Goal: Transaction & Acquisition: Obtain resource

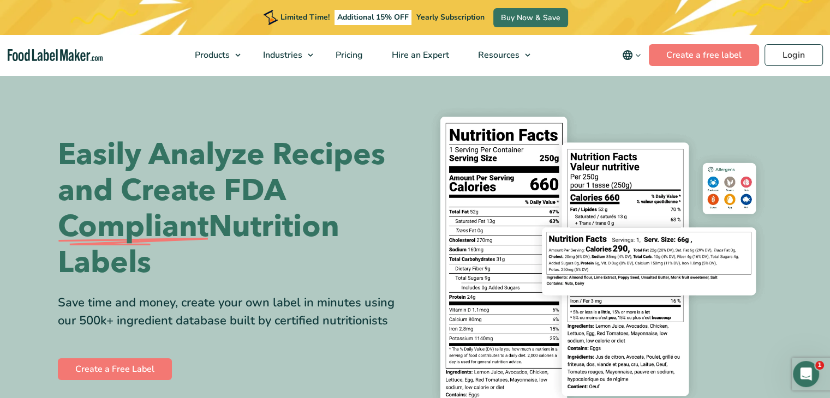
click at [802, 68] on nav "Products Food Nutrition Labelling Supplements Formulation & Labelling Industrie…" at bounding box center [415, 55] width 830 height 40
click at [801, 63] on link "Login" at bounding box center [794, 55] width 58 height 22
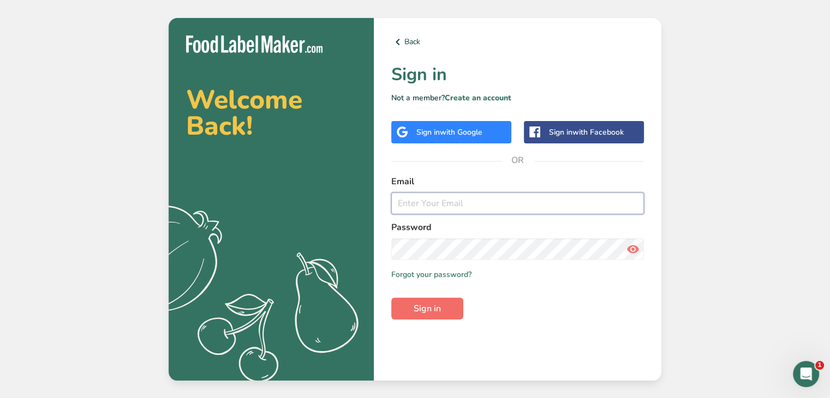
type input "[PERSON_NAME][EMAIL_ADDRESS][DOMAIN_NAME]"
click at [418, 304] on span "Sign in" at bounding box center [427, 308] width 27 height 13
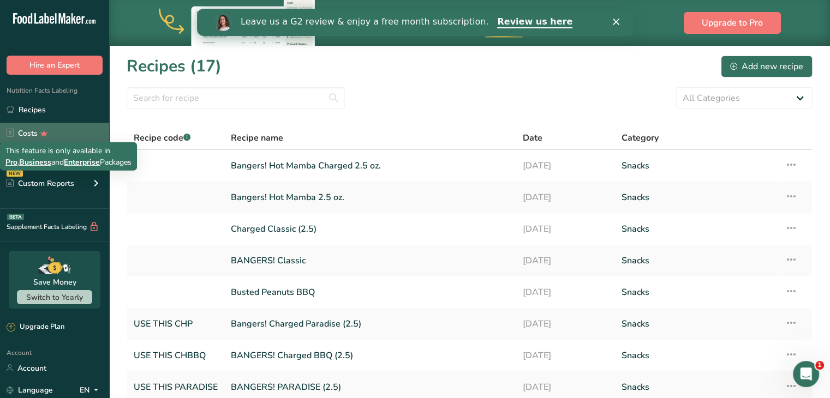
click at [46, 152] on div "This feature is only available in Pro , Business and Enterprise Packages" at bounding box center [68, 156] width 126 height 23
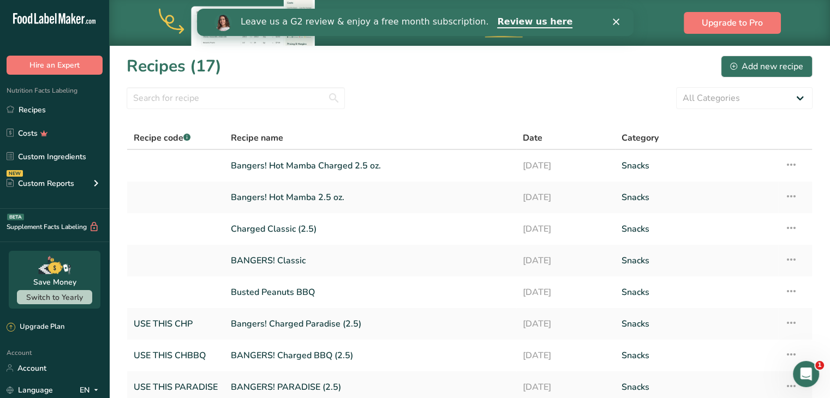
drag, startPoint x: 155, startPoint y: 111, endPoint x: 111, endPoint y: 139, distance: 51.8
click at [157, 111] on section "Recipes (17) Add new recipe All Categories Baked Goods Beverages Confectionery …" at bounding box center [469, 282] width 721 height 474
click at [64, 151] on link "Custom Ingredients" at bounding box center [54, 156] width 109 height 21
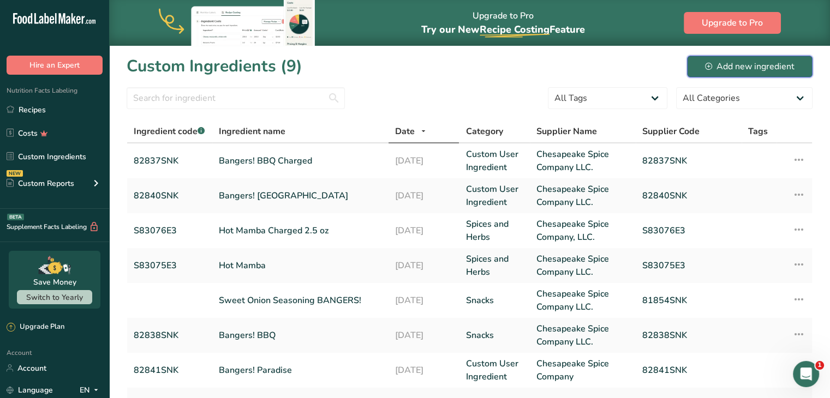
click at [731, 67] on div "Add new ingredient" at bounding box center [750, 66] width 90 height 13
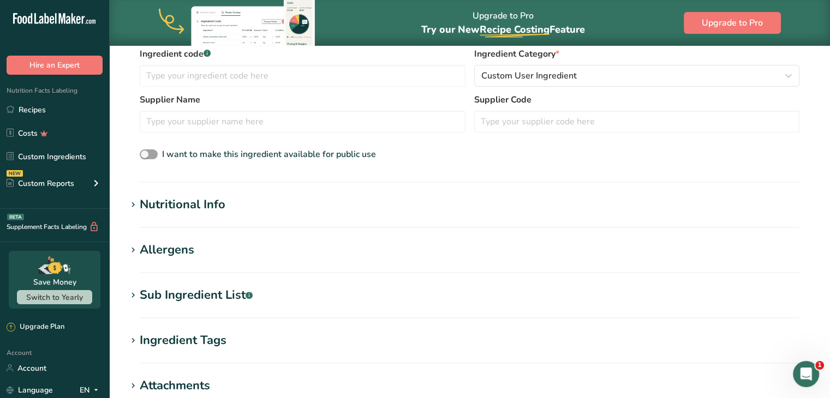
scroll to position [164, 0]
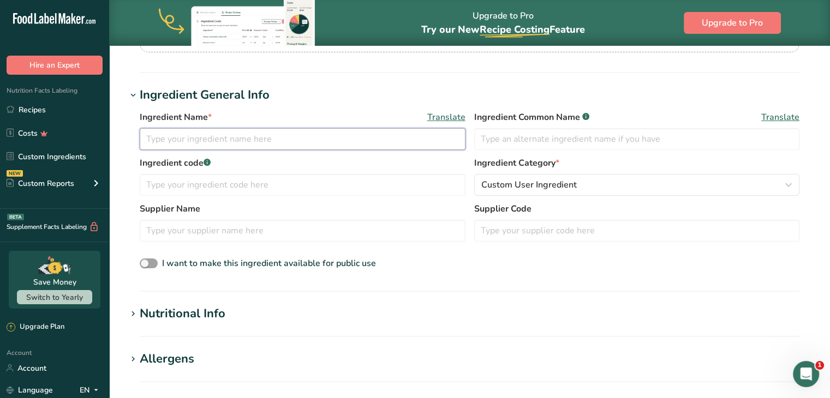
click at [192, 143] on input "text" at bounding box center [303, 139] width 326 height 22
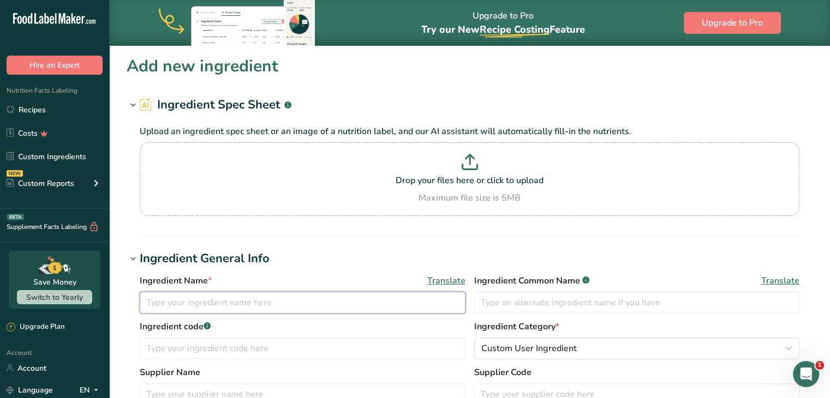
scroll to position [109, 0]
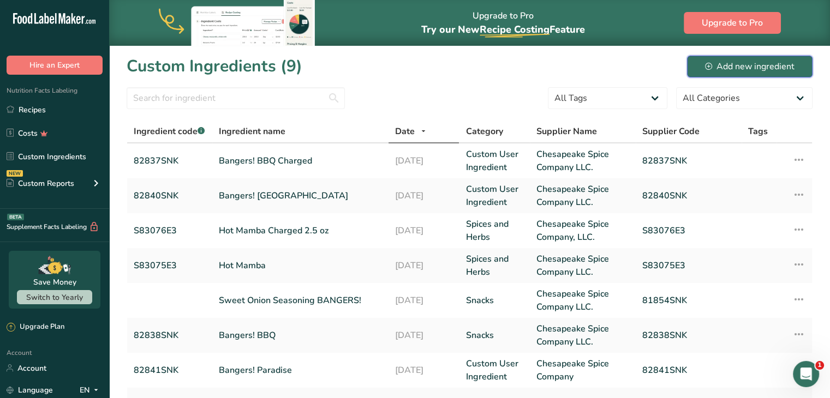
click at [773, 66] on div "Add new ingredient" at bounding box center [750, 66] width 90 height 13
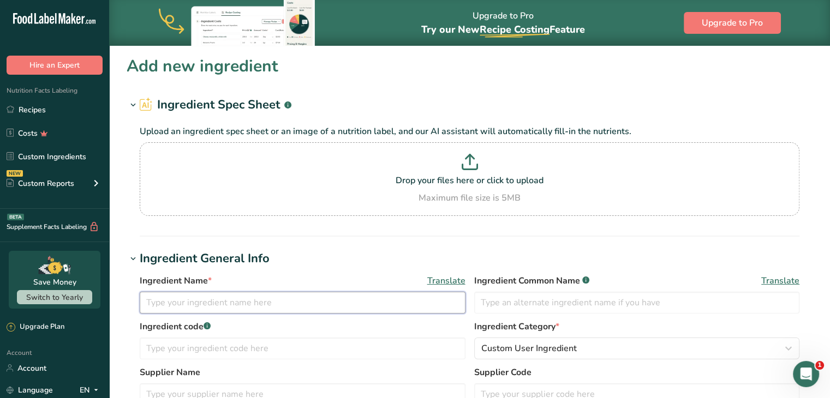
click at [261, 298] on input "text" at bounding box center [303, 303] width 326 height 22
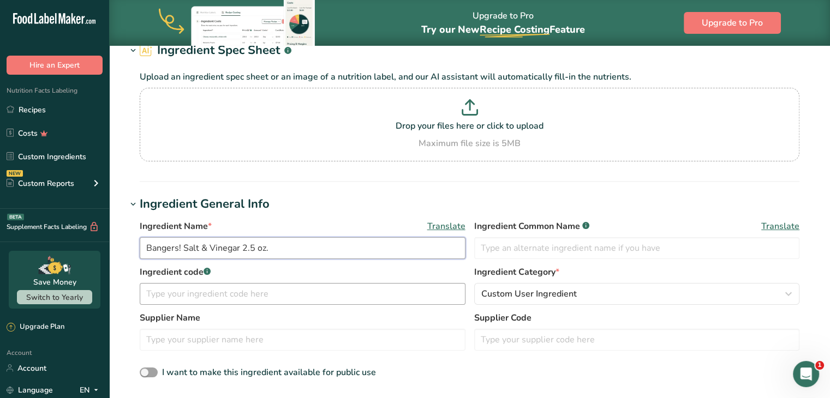
type input "Bangers! Salt & Vinegar 2.5 oz."
click at [235, 293] on input "text" at bounding box center [303, 294] width 326 height 22
click at [248, 291] on input "text" at bounding box center [303, 294] width 326 height 22
click at [328, 59] on div "Upload an ingredient spec sheet or an image of a nutrition label, and our AI as…" at bounding box center [470, 113] width 686 height 109
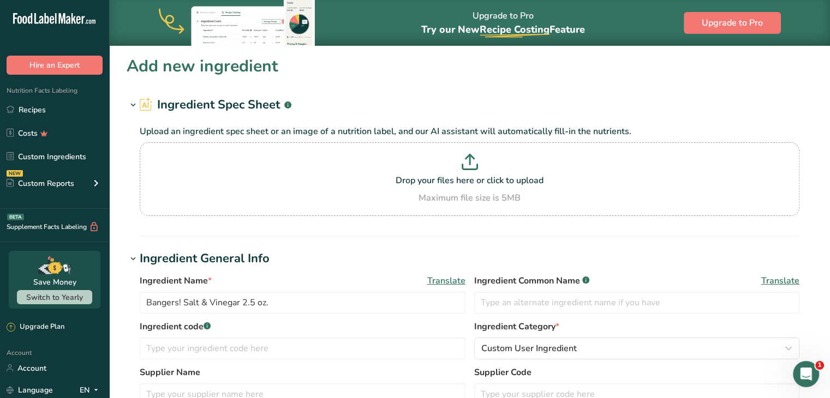
drag, startPoint x: 323, startPoint y: 38, endPoint x: 698, endPoint y: 105, distance: 380.3
click at [703, 109] on h1 "Ingredient Spec Sheet .a-a{fill:#347362;}.b-a{fill:#fff;}" at bounding box center [470, 105] width 686 height 18
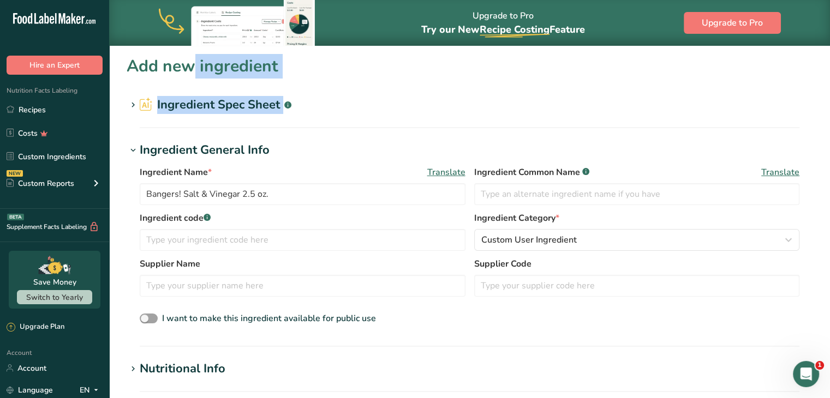
drag, startPoint x: 127, startPoint y: 71, endPoint x: 358, endPoint y: 86, distance: 231.4
click at [358, 86] on section "Add new ingredient Ingredient Spec Sheet .a-a{fill:#347362;}.b-a{fill:#fff;} Up…" at bounding box center [469, 380] width 721 height 671
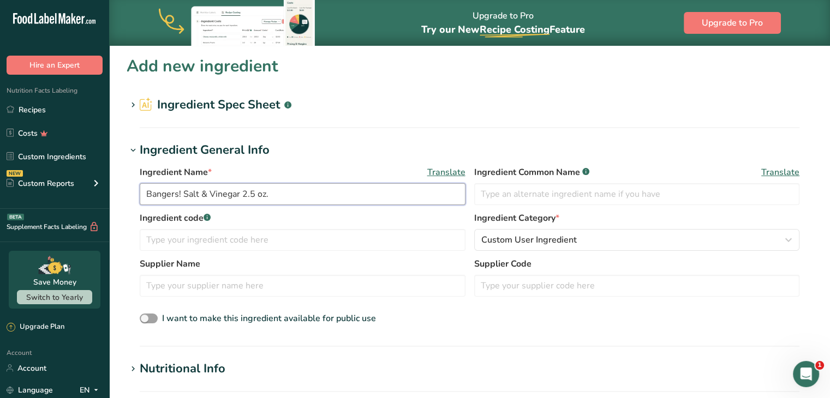
click at [272, 194] on input "Bangers! Salt & Vinegar 2.5 oz." at bounding box center [303, 194] width 326 height 22
click at [246, 240] on input "text" at bounding box center [303, 240] width 326 height 22
click at [223, 249] on input "S83249E1" at bounding box center [303, 240] width 326 height 22
drag, startPoint x: 197, startPoint y: 245, endPoint x: 140, endPoint y: 242, distance: 57.4
click at [140, 242] on input "S83249E1" at bounding box center [303, 240] width 326 height 22
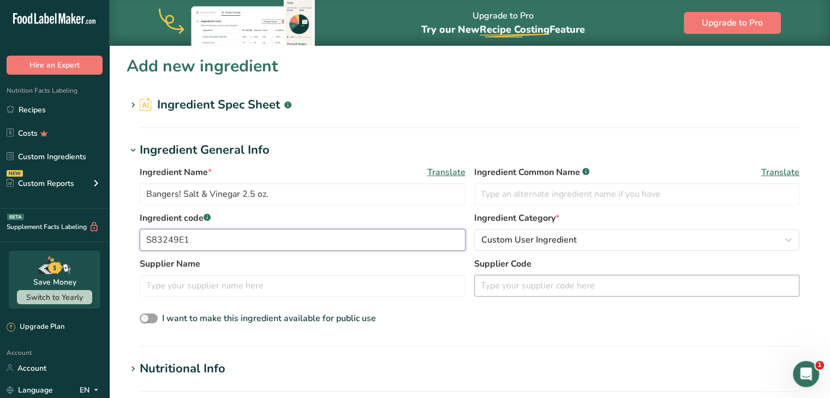
type input "S83249E1"
click at [499, 287] on input "text" at bounding box center [637, 286] width 326 height 22
paste input "S83249E1"
type input "S83249E1"
click at [296, 288] on input "text" at bounding box center [303, 286] width 326 height 22
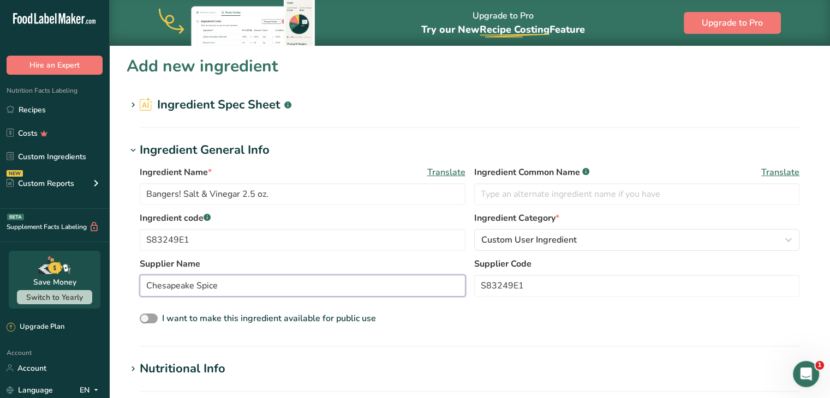
scroll to position [55, 0]
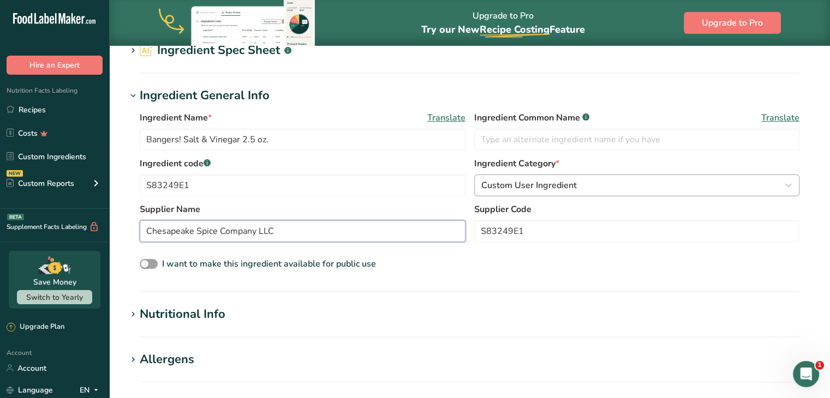
type input "Chesapeake Spice Company LLC"
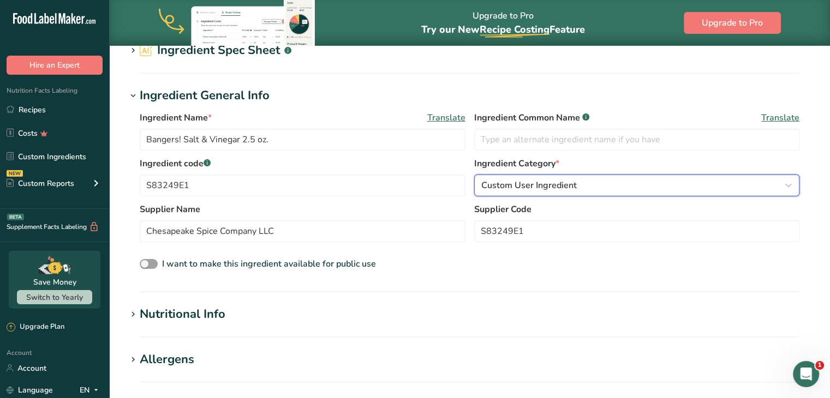
click at [498, 184] on span "Custom User Ingredient" at bounding box center [529, 185] width 96 height 13
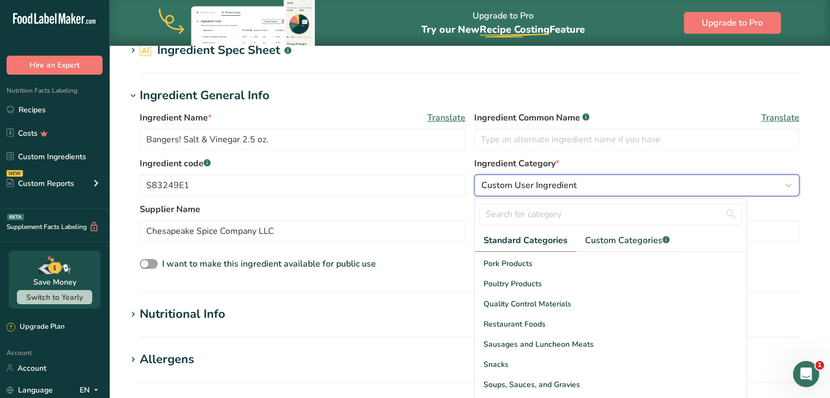
scroll to position [421, 0]
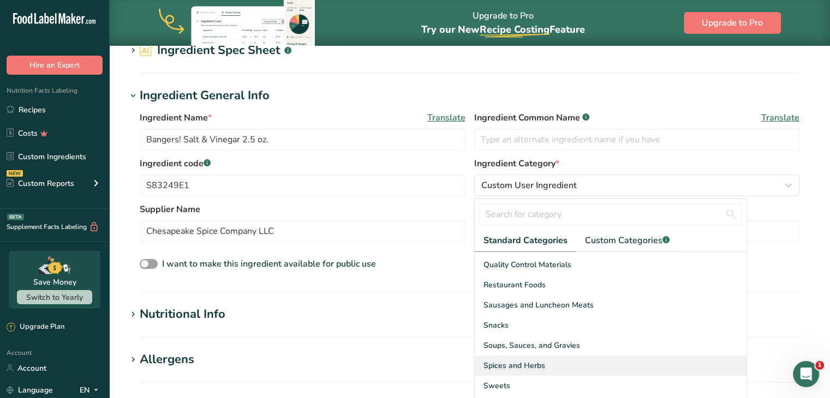
click at [516, 365] on span "Spices and Herbs" at bounding box center [515, 365] width 62 height 11
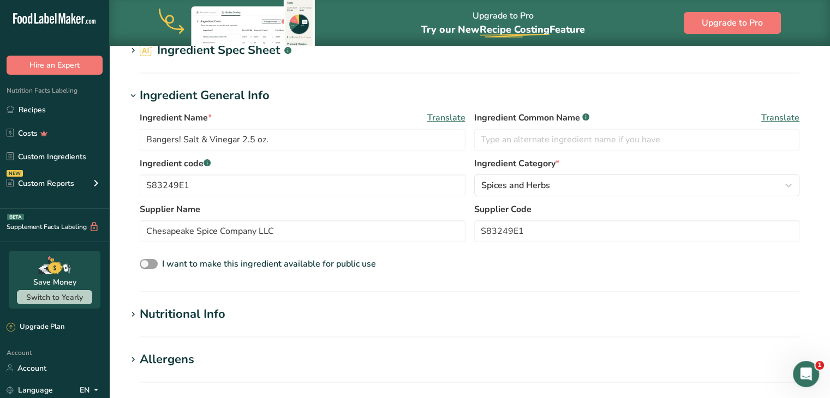
scroll to position [164, 0]
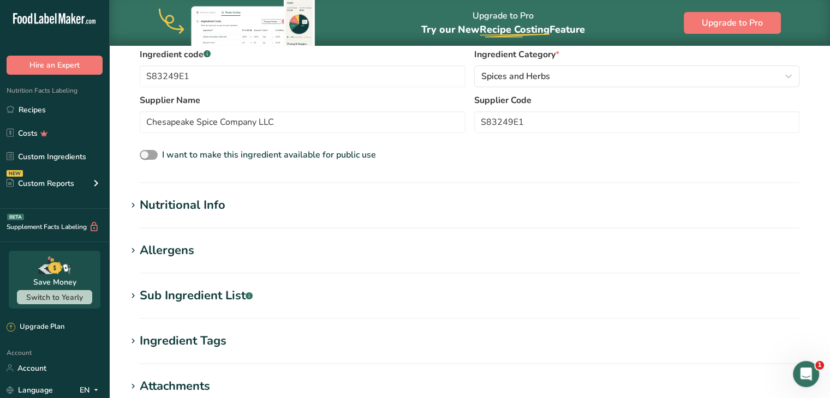
click at [170, 215] on section "Nutritional Info Serving Size .a-a{fill:#347362;}.b-a{fill:#fff;} Add ingredien…" at bounding box center [470, 212] width 686 height 32
click at [170, 210] on div "Nutritional Info" at bounding box center [183, 205] width 86 height 18
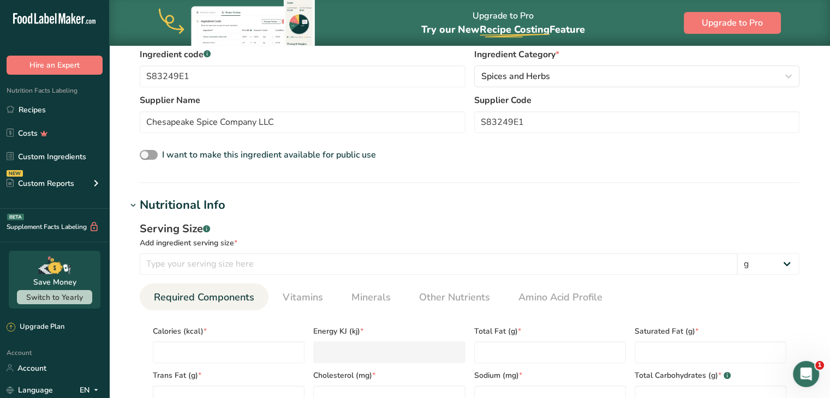
scroll to position [327, 0]
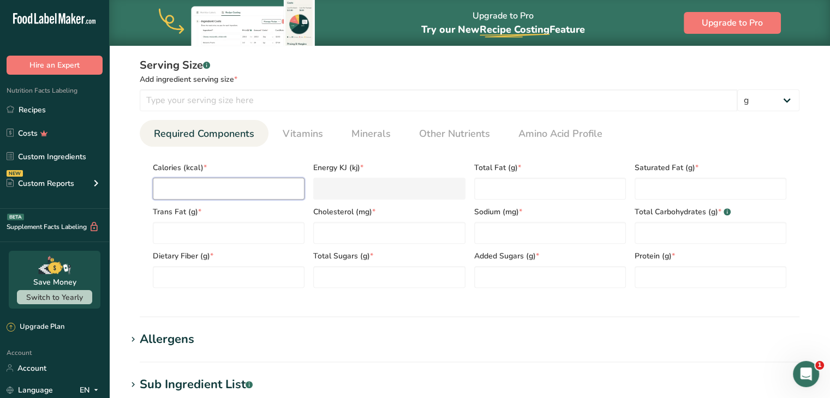
click at [223, 191] on input "number" at bounding box center [229, 189] width 152 height 22
click at [235, 188] on input "number" at bounding box center [229, 189] width 152 height 22
type input "2"
type KJ "8.4"
type input "26"
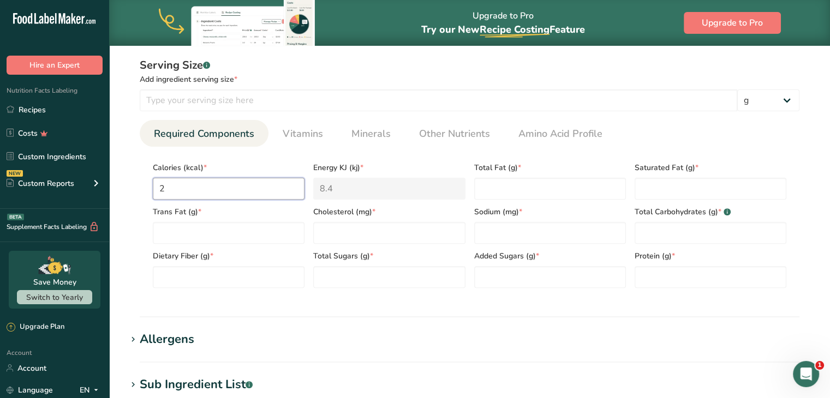
type KJ "108.8"
type input "267"
type KJ "1117.1"
type input "267.7"
type KJ "1120.1"
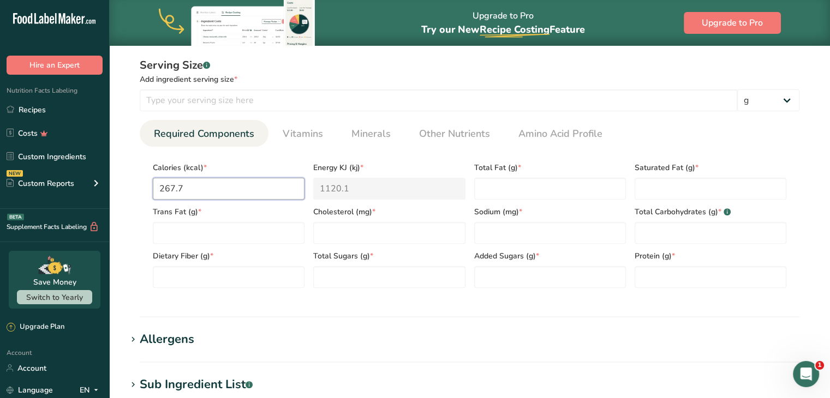
type input "267.76"
type KJ "1120.3"
type input "267.76"
click at [515, 175] on div "Total Fat (g) *" at bounding box center [550, 178] width 160 height 44
click at [515, 176] on div "Total Fat (g) *" at bounding box center [550, 178] width 160 height 44
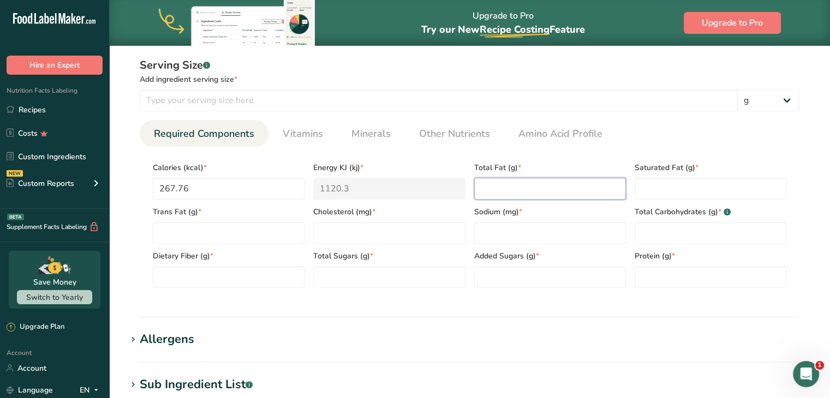
click at [515, 178] on Fat "number" at bounding box center [550, 189] width 152 height 22
click at [511, 186] on Fat "number" at bounding box center [550, 189] width 152 height 22
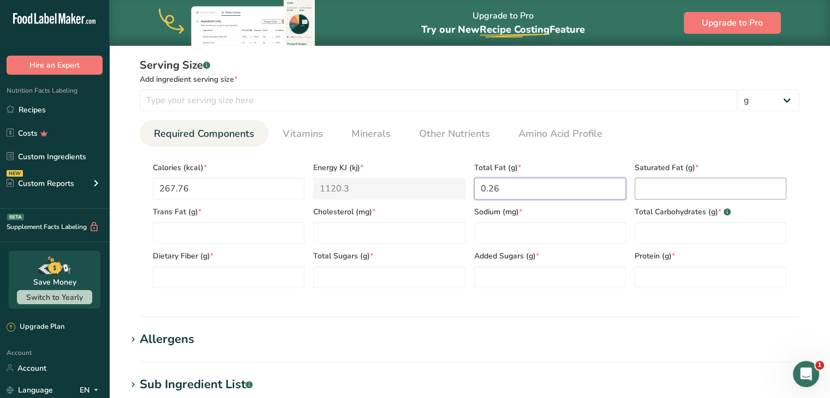
type Fat "0.26"
click at [683, 189] on Fat "number" at bounding box center [711, 189] width 152 height 22
type Fat "0.01"
click at [177, 229] on Fat "number" at bounding box center [229, 233] width 152 height 22
type Fat "0.03"
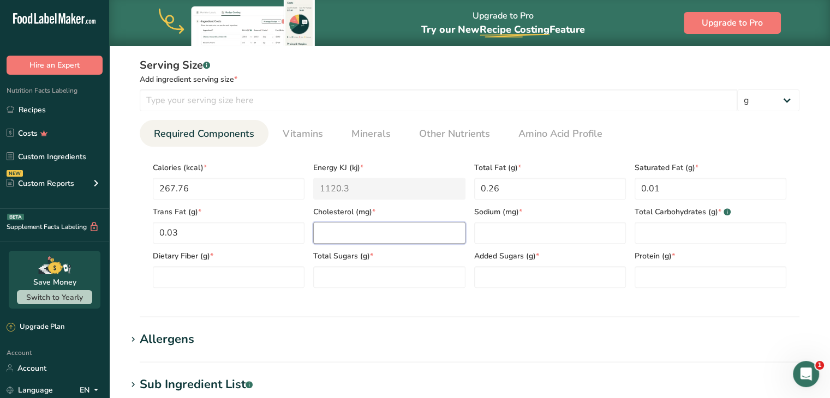
click at [347, 236] on input "number" at bounding box center [389, 233] width 152 height 22
type input "0"
click at [496, 236] on input "number" at bounding box center [550, 233] width 152 height 22
type input "13746.54"
click at [668, 236] on Carbohydrates "number" at bounding box center [711, 233] width 152 height 22
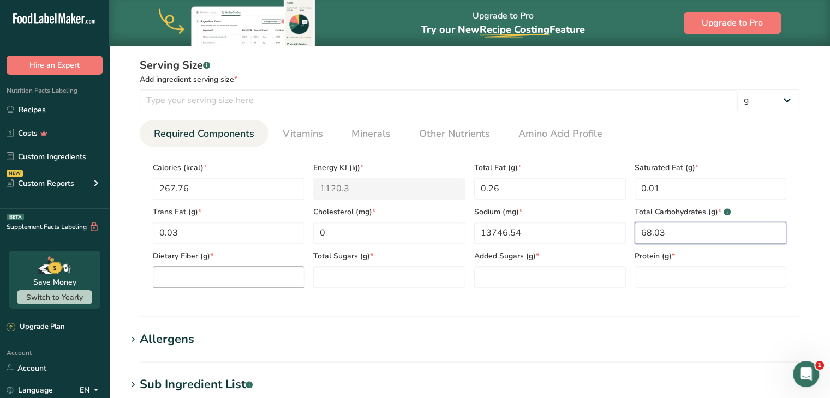
type Carbohydrates "68.03"
click at [223, 270] on Fiber "number" at bounding box center [229, 277] width 152 height 22
type Fiber "0"
click at [356, 278] on Sugars "number" at bounding box center [389, 277] width 152 height 22
type Sugars "36.57"
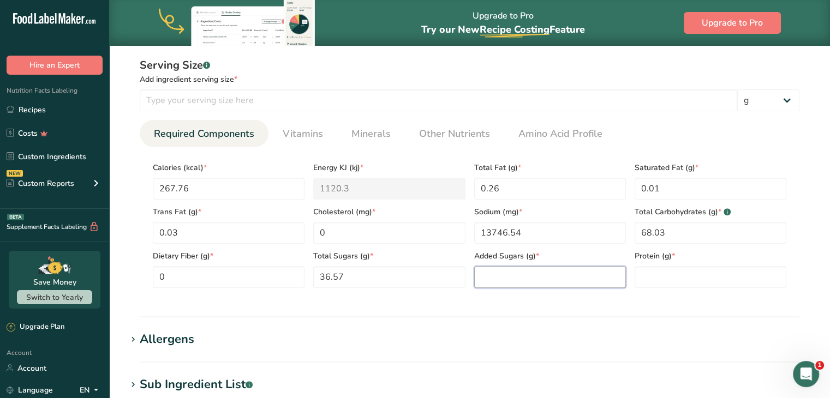
click at [572, 276] on Sugars "number" at bounding box center [550, 277] width 152 height 22
type Sugars "36.57"
click at [674, 279] on input "number" at bounding box center [711, 277] width 152 height 22
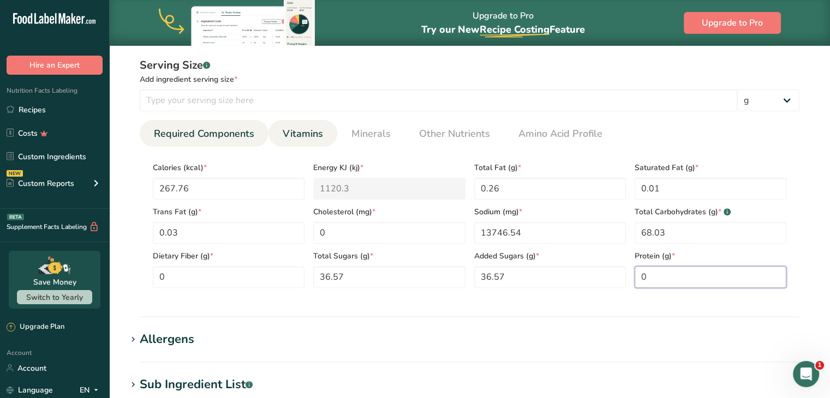
type input "0"
click at [305, 146] on link "Vitamins" at bounding box center [302, 134] width 49 height 28
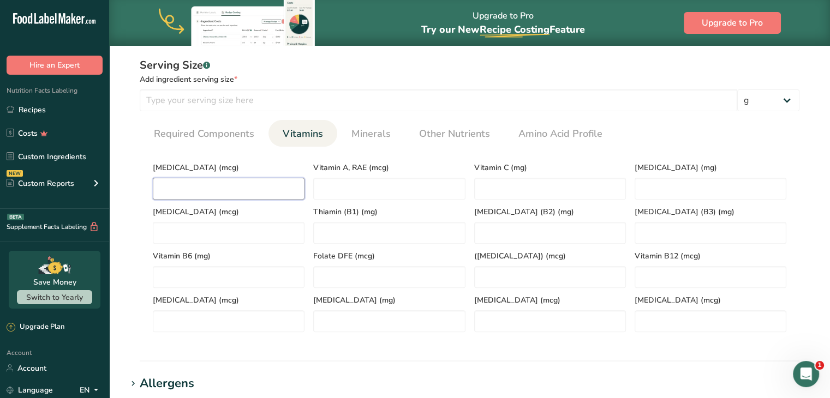
click at [237, 186] on D "number" at bounding box center [229, 189] width 152 height 22
type D "0"
click at [337, 193] on RAE "number" at bounding box center [389, 189] width 152 height 22
type RAE "0"
click at [478, 186] on C "number" at bounding box center [550, 189] width 152 height 22
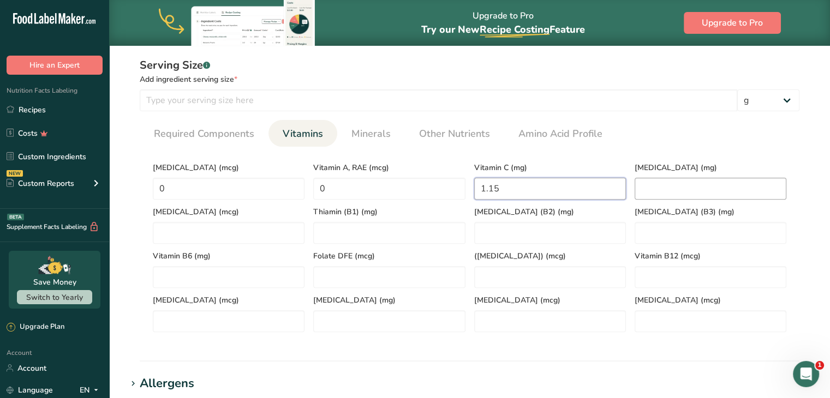
type C "1.15"
click at [764, 181] on E "number" at bounding box center [711, 189] width 152 height 22
type E "0"
click at [236, 227] on K "number" at bounding box center [229, 233] width 152 height 22
type K "0"
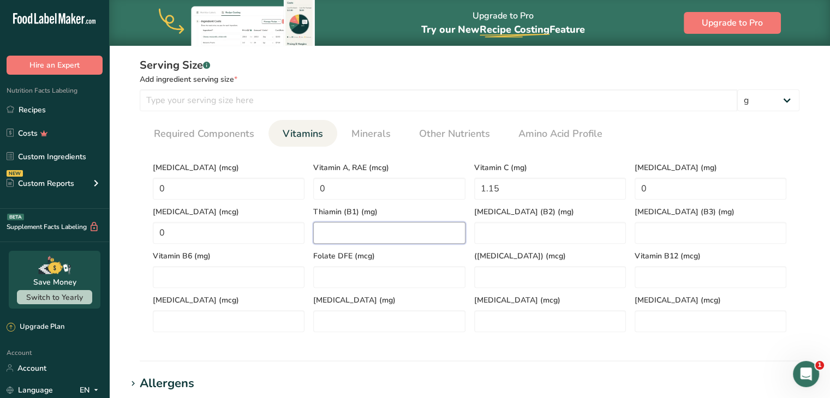
click at [381, 237] on \(B1\) "number" at bounding box center [389, 233] width 152 height 22
type \(B1\) "0"
click at [563, 241] on \(B2\) "number" at bounding box center [550, 233] width 152 height 22
type \(B2\) "0"
click at [662, 235] on \(B3\) "number" at bounding box center [711, 233] width 152 height 22
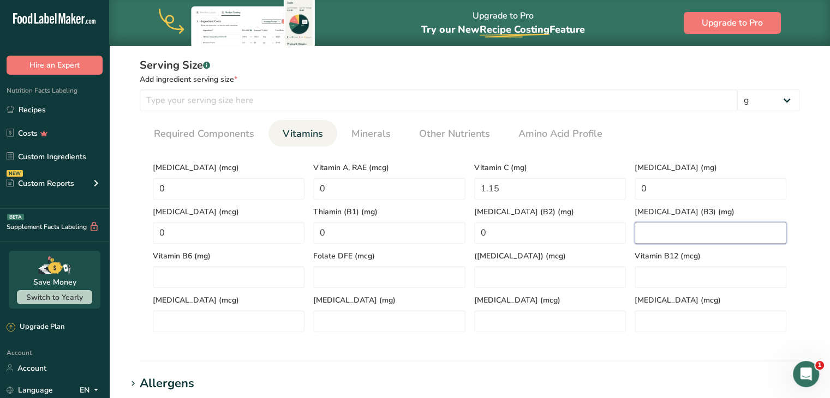
click at [671, 233] on \(B3\) "number" at bounding box center [711, 233] width 152 height 22
type \(B3\) "0"
click at [173, 264] on div "Vitamin B6 (mg)" at bounding box center [228, 266] width 160 height 44
click at [179, 278] on B6 "number" at bounding box center [229, 277] width 152 height 22
type B6 "0"
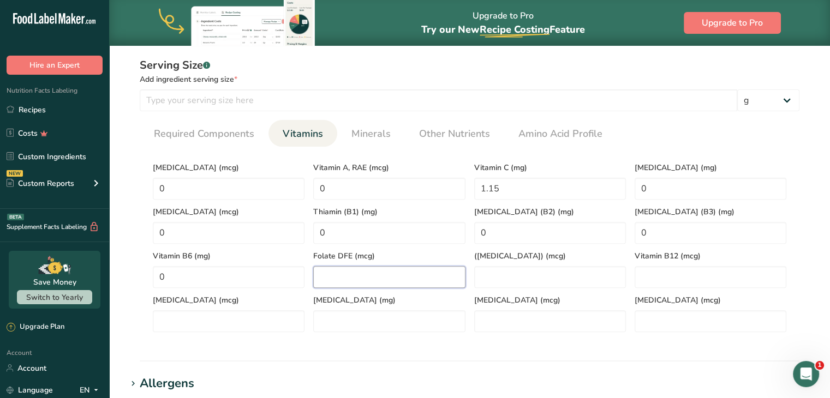
click at [354, 277] on DFE "number" at bounding box center [389, 277] width 152 height 22
type DFE "0"
click at [508, 280] on Acid\) "number" at bounding box center [550, 277] width 152 height 22
type Acid\) "0"
click at [675, 277] on B12 "number" at bounding box center [711, 277] width 152 height 22
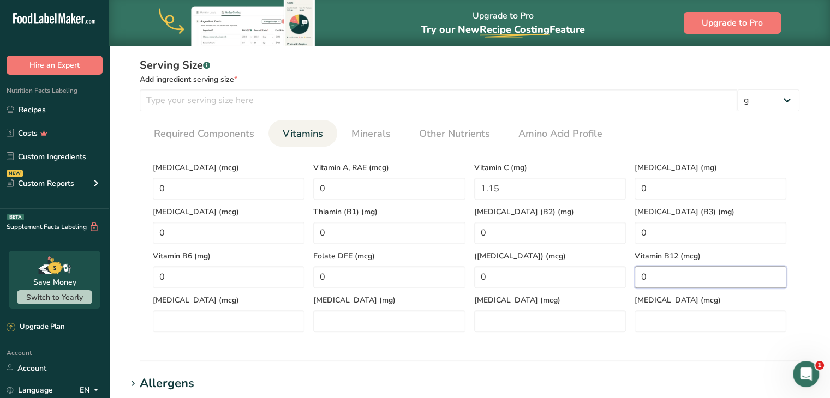
type B12 "0"
click at [212, 302] on span "Biotin (mcg)" at bounding box center [229, 300] width 152 height 11
click at [208, 308] on div "Biotin (mcg)" at bounding box center [228, 310] width 160 height 44
click at [208, 317] on input "number" at bounding box center [229, 322] width 152 height 22
type input "0"
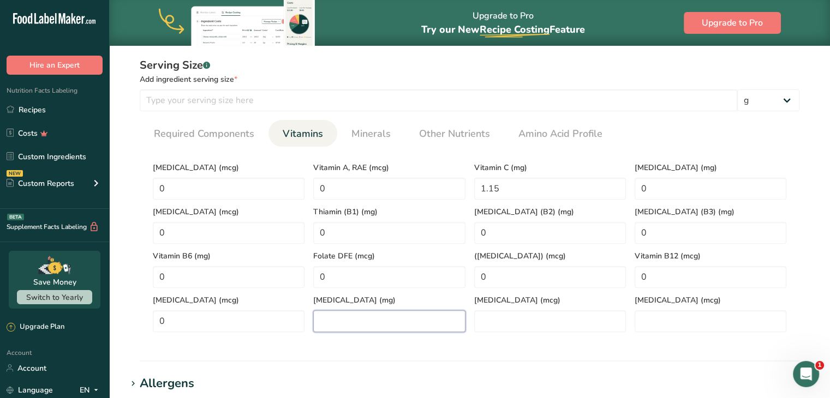
click at [344, 329] on acid "number" at bounding box center [389, 322] width 152 height 22
type acid "0"
click at [483, 320] on Carotene "number" at bounding box center [550, 322] width 152 height 22
type Carotene "0"
click at [688, 321] on input "number" at bounding box center [711, 322] width 152 height 22
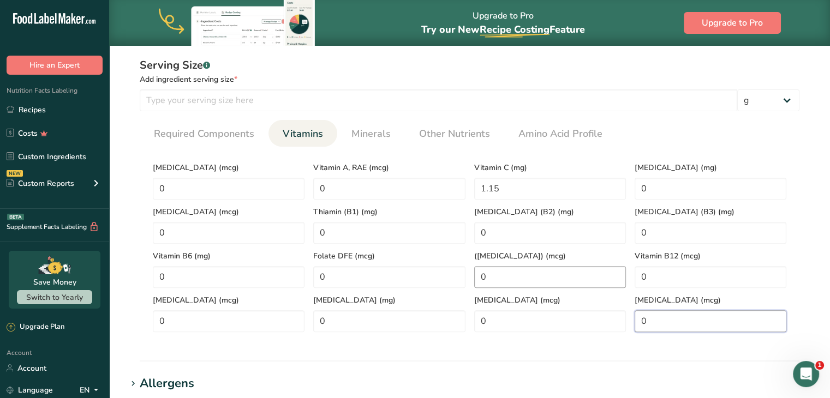
scroll to position [546, 0]
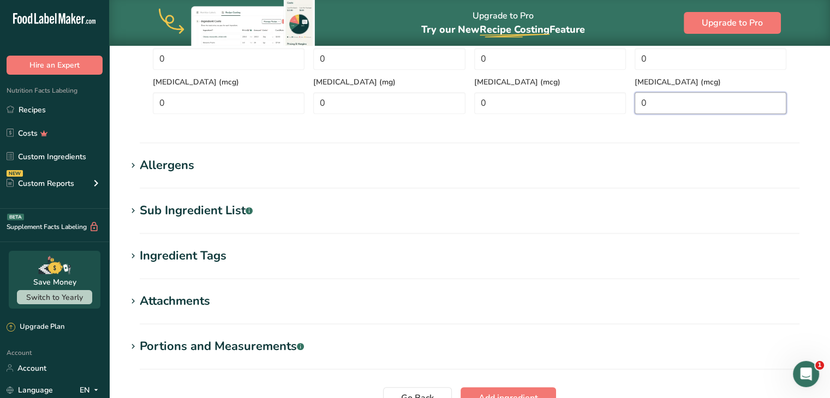
type input "0"
click at [177, 169] on div "Allergens" at bounding box center [167, 166] width 55 height 18
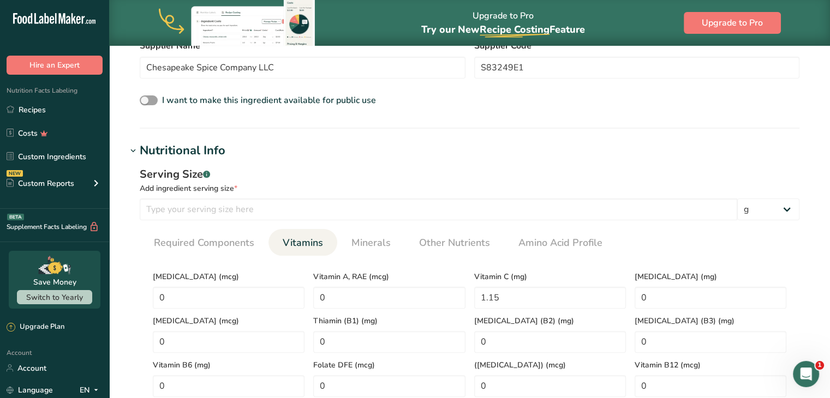
scroll to position [327, 0]
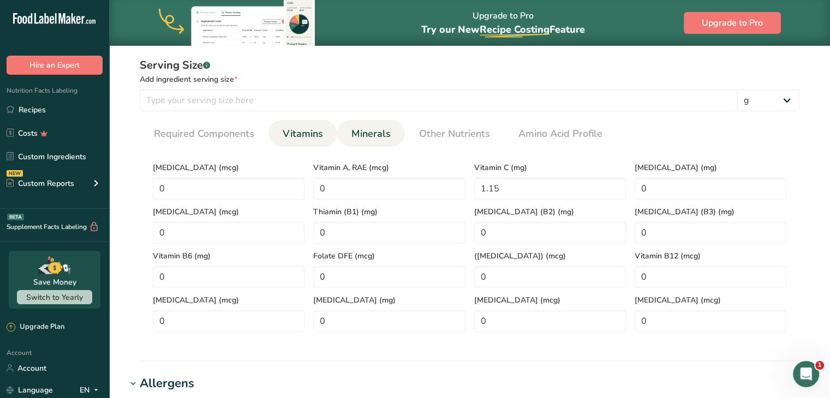
click at [356, 136] on span "Minerals" at bounding box center [371, 134] width 39 height 15
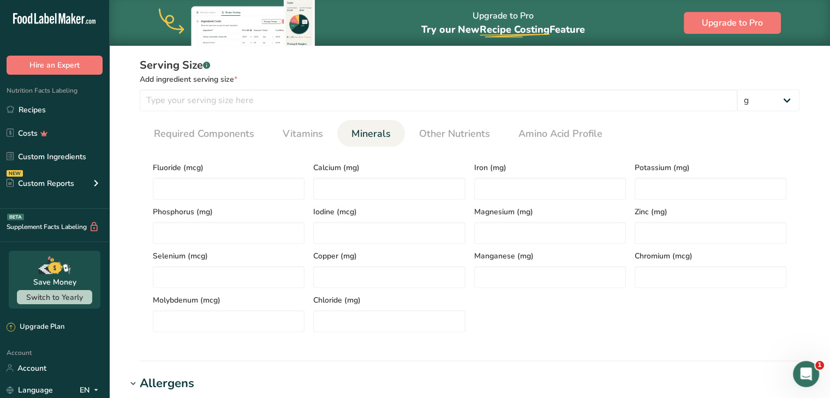
click at [229, 205] on div "Phosphorus (mg)" at bounding box center [228, 222] width 160 height 44
click at [230, 194] on input "number" at bounding box center [229, 189] width 152 height 22
type input "0.39"
click at [354, 172] on span "Calcium (mg)" at bounding box center [389, 167] width 152 height 11
click at [354, 190] on input "number" at bounding box center [389, 189] width 152 height 22
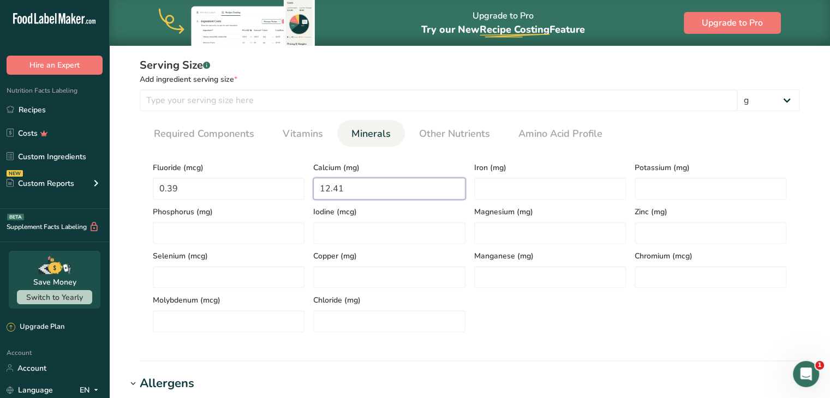
type input "12.41"
click at [567, 171] on span "Iron (mg)" at bounding box center [550, 167] width 152 height 11
click at [564, 176] on div "Iron (mg)" at bounding box center [550, 178] width 160 height 44
click at [564, 180] on input "number" at bounding box center [550, 189] width 152 height 22
type input "0.14"
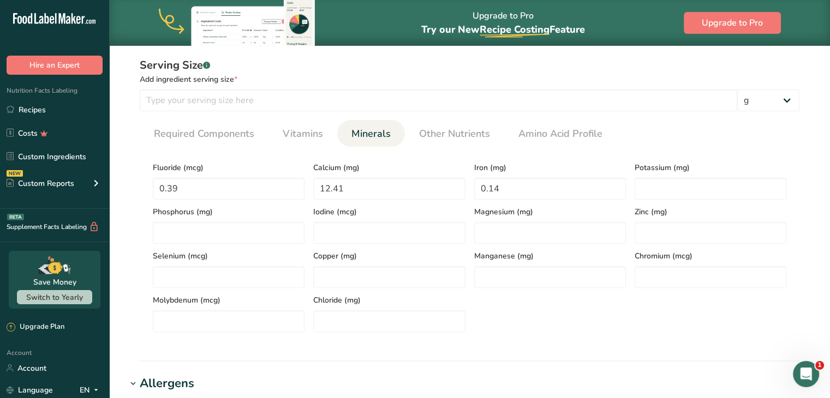
click at [712, 201] on div "Zinc (mg)" at bounding box center [710, 222] width 160 height 44
click at [710, 191] on input "number" at bounding box center [711, 189] width 152 height 22
type input "7.47"
click at [190, 227] on input "number" at bounding box center [229, 233] width 152 height 22
click at [338, 225] on input "number" at bounding box center [389, 233] width 152 height 22
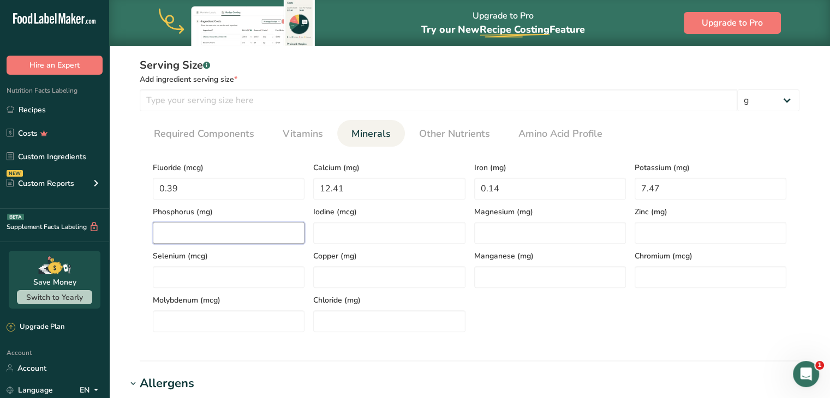
click at [241, 234] on input "number" at bounding box center [229, 233] width 152 height 22
click at [231, 239] on input "number" at bounding box center [229, 233] width 152 height 22
drag, startPoint x: 295, startPoint y: 230, endPoint x: 325, endPoint y: 227, distance: 30.7
click at [297, 230] on input "5.8" at bounding box center [229, 233] width 152 height 22
type input "5.8"
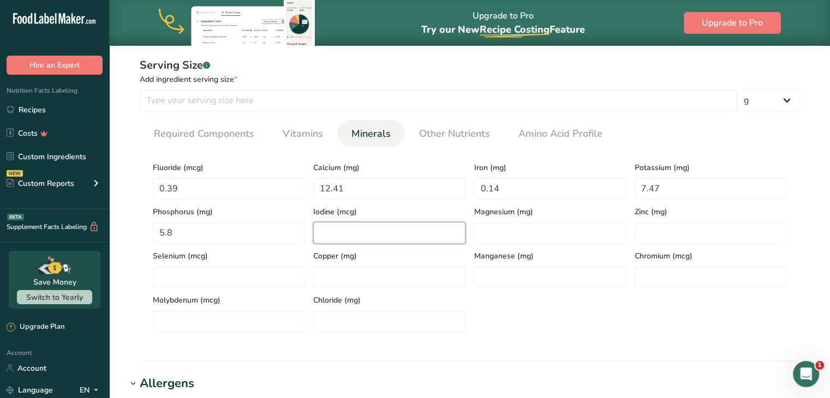
click at [325, 227] on input "number" at bounding box center [389, 233] width 152 height 22
type input "0"
click at [561, 231] on input "number" at bounding box center [550, 233] width 152 height 22
type input "0.22"
click at [685, 234] on input "number" at bounding box center [711, 233] width 152 height 22
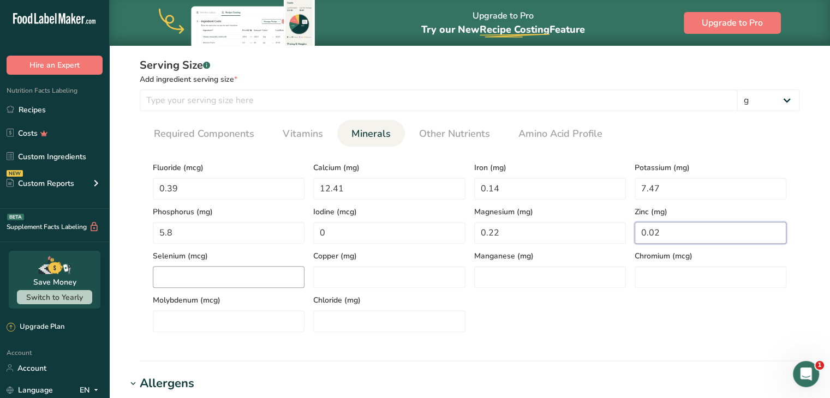
type input "0.02"
click at [166, 272] on input "number" at bounding box center [229, 277] width 152 height 22
type input "0.07"
click at [339, 282] on input "number" at bounding box center [389, 277] width 152 height 22
type input "0.01"
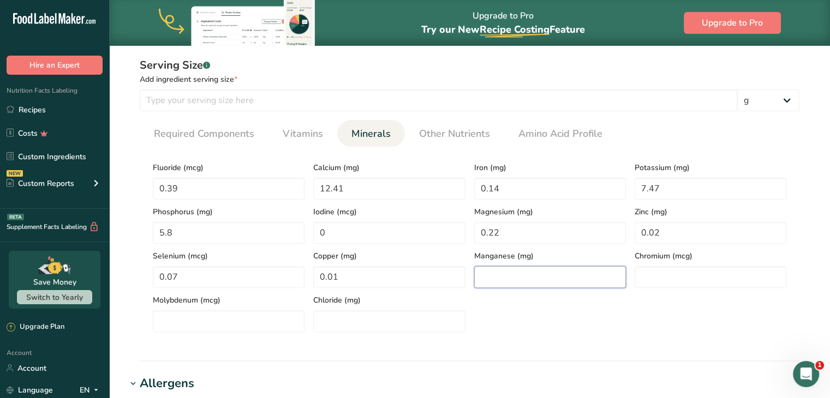
click at [511, 276] on input "number" at bounding box center [550, 277] width 152 height 22
type input "0.02"
click at [725, 290] on div "Fluoride (mcg) 0.39 Calcium (mg) 12.41 Iron (mg) 0.14 Potassium (mg) 7.47 Phosp…" at bounding box center [469, 244] width 642 height 177
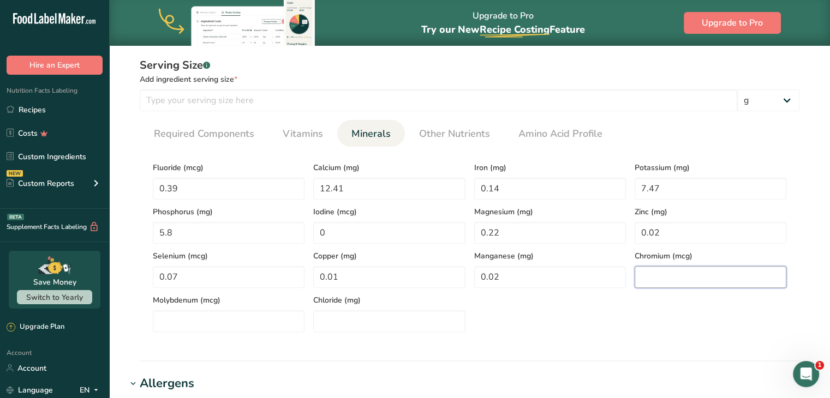
click at [723, 280] on input "number" at bounding box center [711, 277] width 152 height 22
type input "0.20"
click at [236, 321] on input "number" at bounding box center [229, 322] width 152 height 22
type input "0"
click at [402, 312] on input "number" at bounding box center [389, 322] width 152 height 22
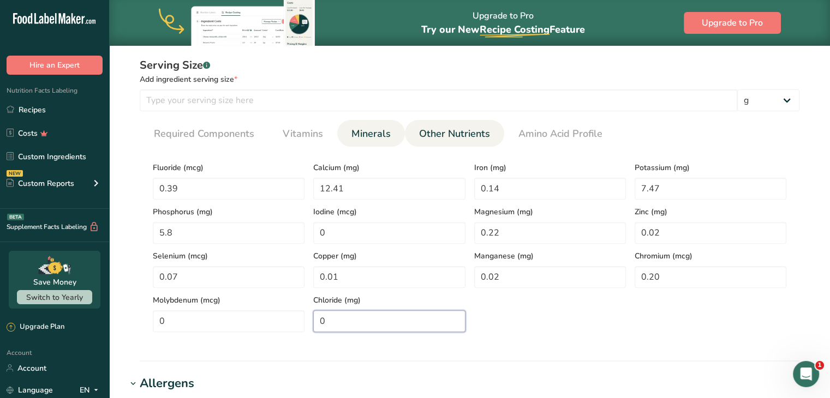
type input "0"
click at [445, 127] on span "Other Nutrients" at bounding box center [454, 134] width 71 height 15
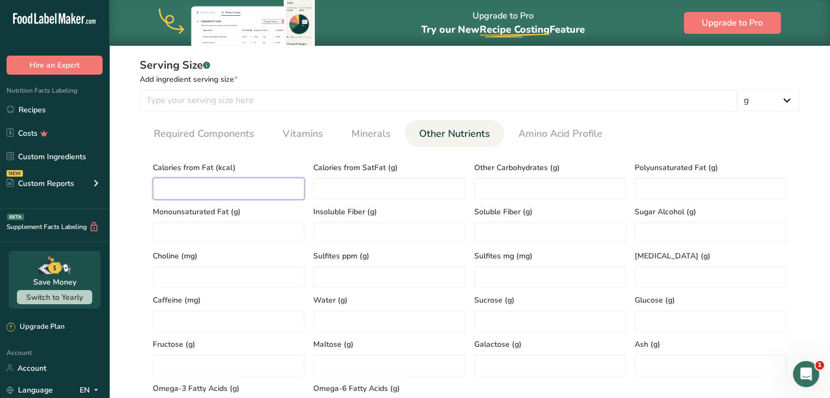
click at [186, 183] on Fat "number" at bounding box center [229, 189] width 152 height 22
type Fat "2.38"
click at [409, 183] on SatFat "number" at bounding box center [389, 189] width 152 height 22
type SatFat "0.13"
click at [527, 194] on Carbohydrates "number" at bounding box center [550, 189] width 152 height 22
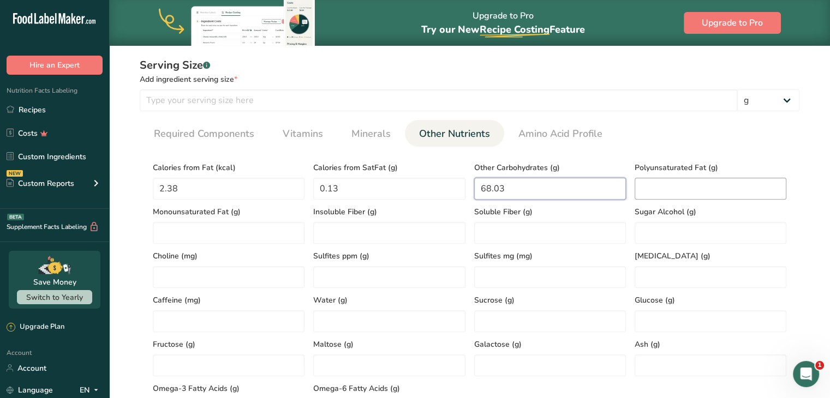
type Carbohydrates "68.03"
click at [670, 188] on Fat "number" at bounding box center [711, 189] width 152 height 22
type Fat "0"
click at [273, 231] on Fat "number" at bounding box center [229, 233] width 152 height 22
type Fat "0"
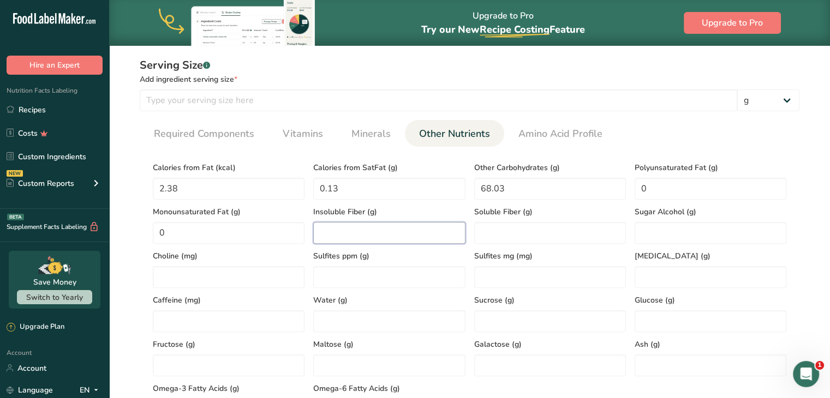
click at [342, 235] on Fiber "number" at bounding box center [389, 233] width 152 height 22
click at [367, 234] on Fiber "number" at bounding box center [389, 233] width 152 height 22
click at [358, 234] on Fiber "number" at bounding box center [389, 233] width 152 height 22
type Fiber "0"
click at [500, 245] on div "Sulfites mg (mg)" at bounding box center [550, 266] width 160 height 44
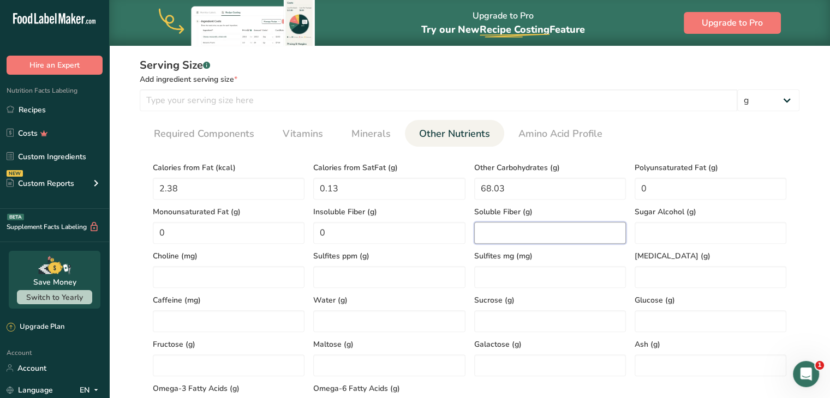
click at [512, 228] on Fiber "number" at bounding box center [550, 233] width 152 height 22
type Fiber "0"
click at [683, 237] on Alcohol "number" at bounding box center [711, 233] width 152 height 22
type Alcohol "0"
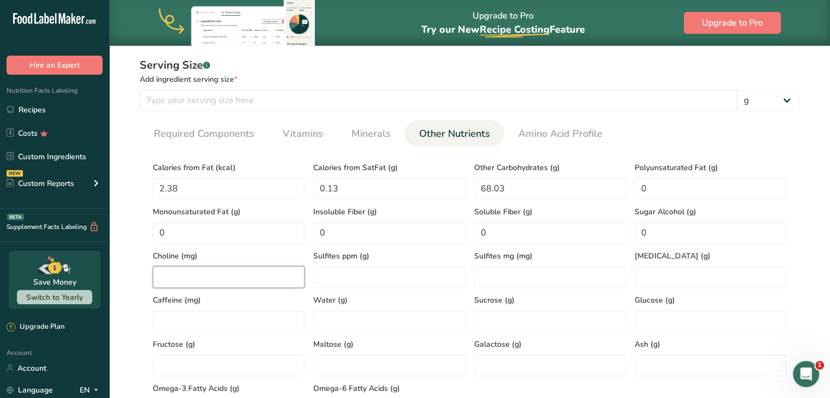
click at [163, 281] on input "number" at bounding box center [229, 277] width 152 height 22
type input "0"
click at [336, 273] on ppm "number" at bounding box center [389, 277] width 152 height 22
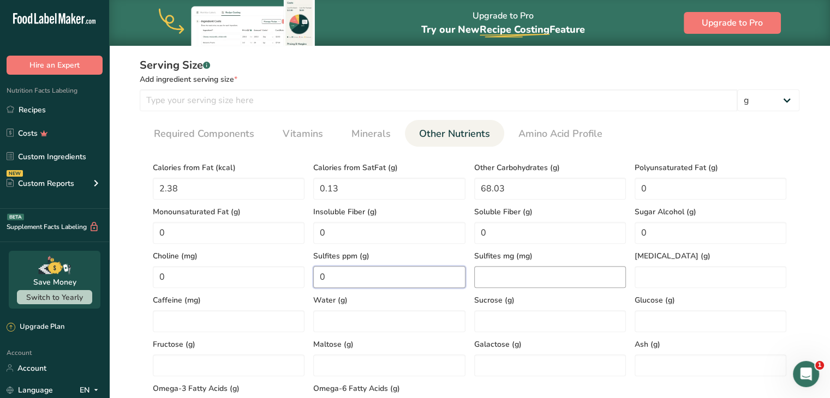
type ppm "0"
click at [499, 279] on mg "number" at bounding box center [550, 277] width 152 height 22
type mg "0"
click at [672, 275] on input "number" at bounding box center [711, 277] width 152 height 22
type input "0"
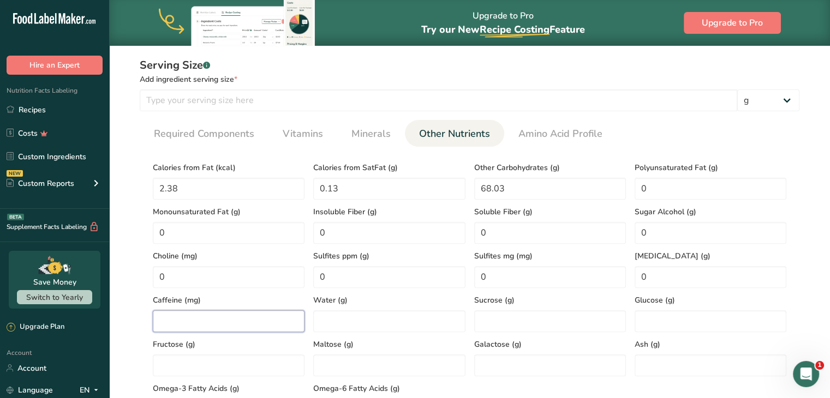
click at [163, 312] on input "number" at bounding box center [229, 322] width 152 height 22
type input "1.2"
click at [367, 318] on input "number" at bounding box center [389, 322] width 152 height 22
type input "2.87"
click at [563, 333] on div "Galactose (g)" at bounding box center [550, 354] width 160 height 44
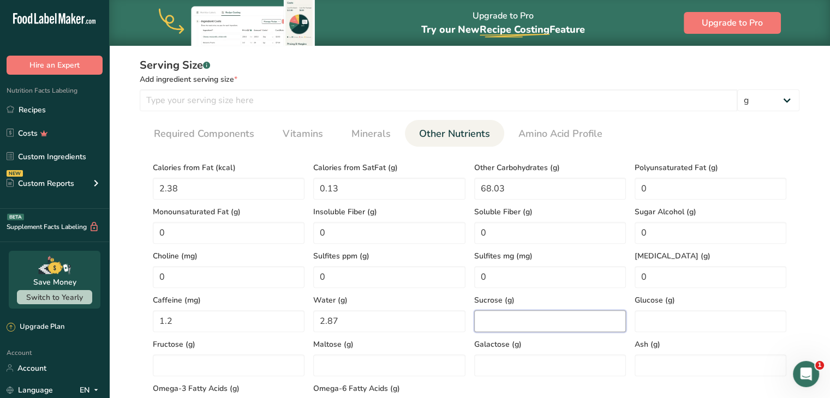
click at [563, 325] on input "number" at bounding box center [550, 322] width 152 height 22
click at [558, 325] on input "number" at bounding box center [550, 322] width 152 height 22
type input "0"
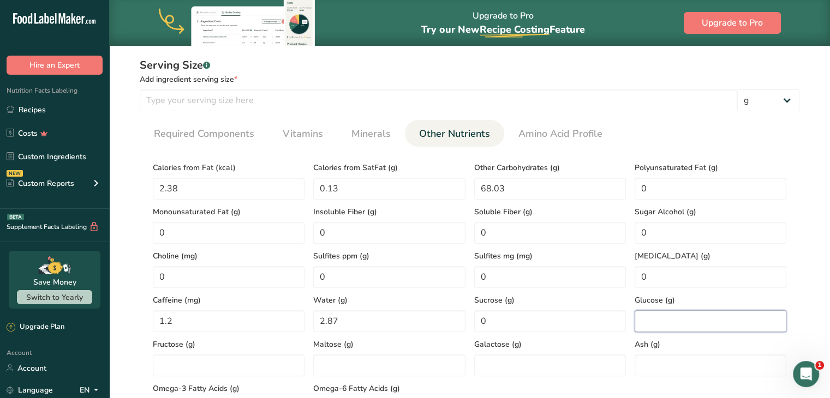
click at [648, 315] on input "number" at bounding box center [711, 322] width 152 height 22
type input "0"
click at [259, 366] on input "number" at bounding box center [229, 366] width 152 height 22
click at [333, 374] on input "number" at bounding box center [389, 366] width 152 height 22
type input "0"
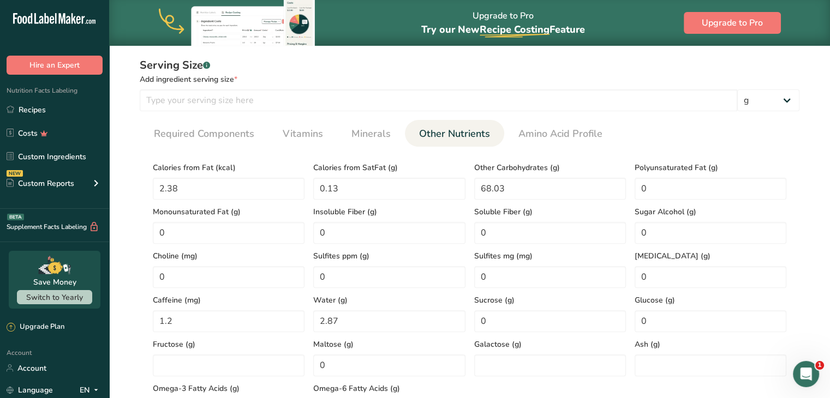
click at [222, 352] on div "Fructose (g)" at bounding box center [228, 354] width 160 height 44
click at [225, 359] on input "number" at bounding box center [229, 366] width 152 height 22
type input "0"
click at [552, 360] on input "number" at bounding box center [550, 366] width 152 height 22
type input "0"
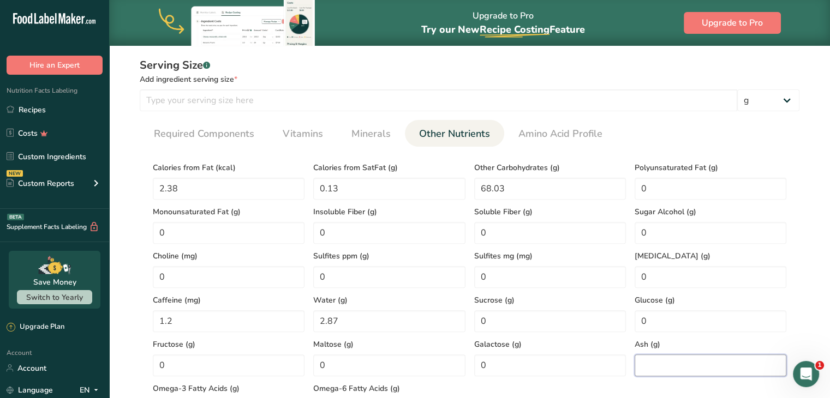
click at [639, 359] on input "number" at bounding box center [711, 366] width 152 height 22
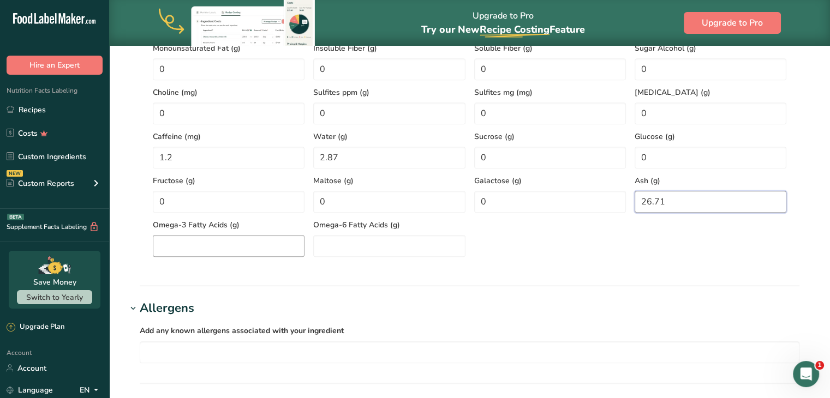
type input "26.71"
click at [226, 243] on Acids "number" at bounding box center [229, 246] width 152 height 22
type Acids "0"
click at [412, 245] on Acids "number" at bounding box center [389, 246] width 152 height 22
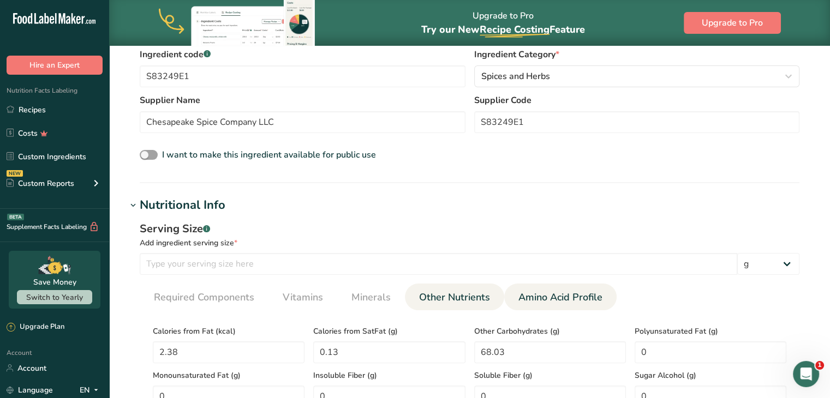
type Acids "0"
click at [537, 290] on span "Amino Acid Profile" at bounding box center [561, 297] width 84 height 15
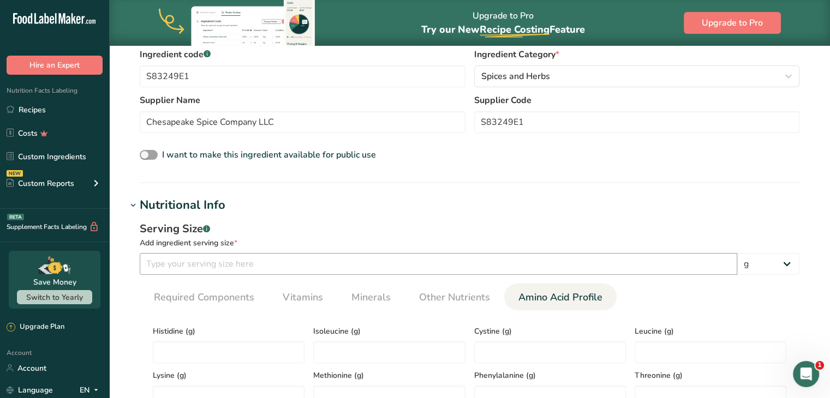
scroll to position [273, 0]
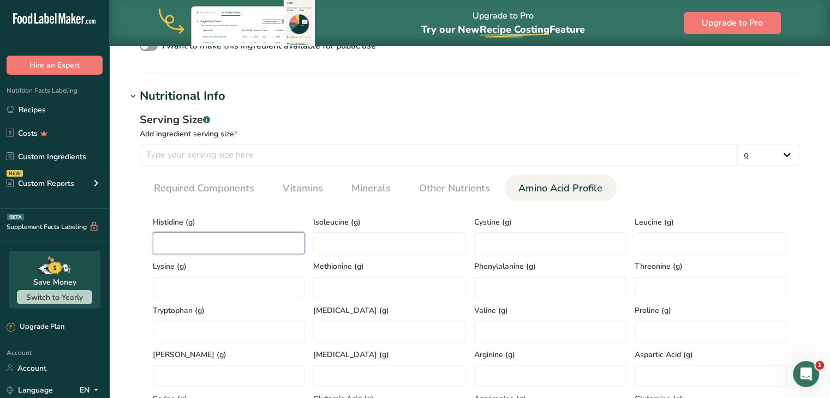
click at [204, 251] on input "number" at bounding box center [229, 244] width 152 height 22
click at [215, 248] on input "number" at bounding box center [229, 244] width 152 height 22
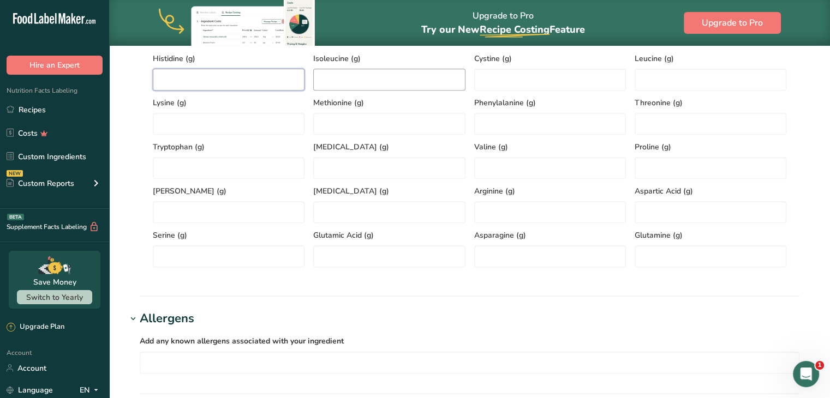
scroll to position [382, 0]
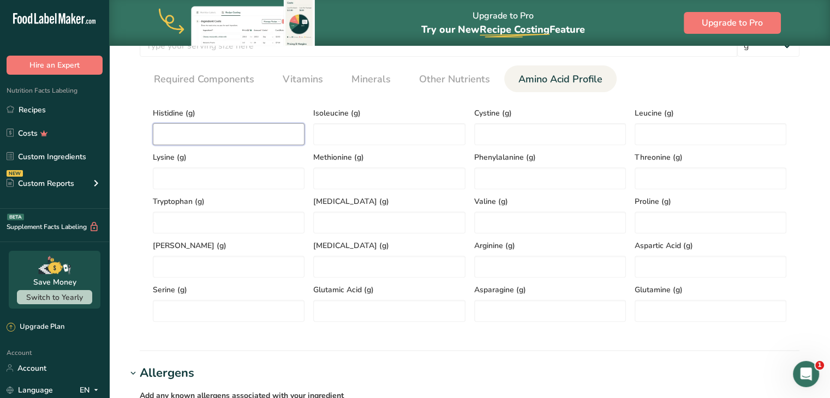
click at [251, 134] on input "number" at bounding box center [229, 134] width 152 height 22
click at [216, 171] on input "number" at bounding box center [229, 179] width 152 height 22
click at [347, 169] on input "number" at bounding box center [389, 179] width 152 height 22
click at [524, 176] on input "number" at bounding box center [550, 179] width 152 height 22
click at [170, 130] on input "number" at bounding box center [229, 134] width 152 height 22
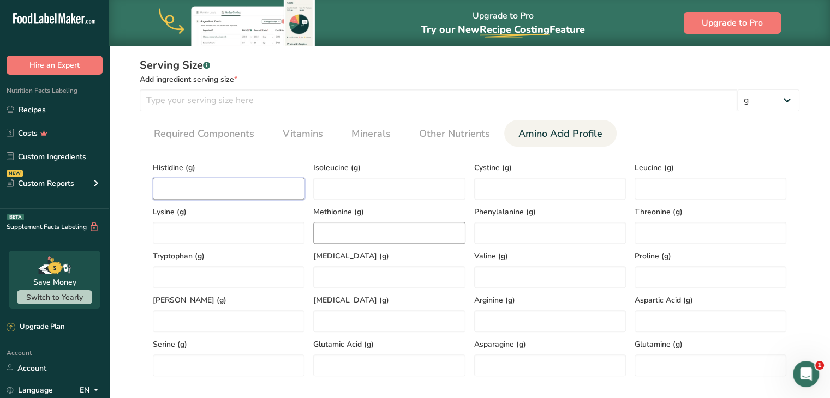
scroll to position [437, 0]
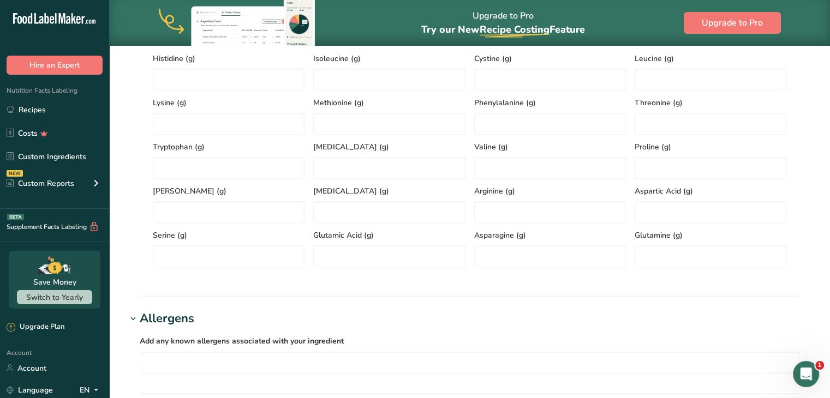
click at [236, 269] on section "Calories (kcal) * 267.76 Energy KJ (kj) * 1120.3 Total Fat (g) * 0.26 Saturated…" at bounding box center [470, 157] width 660 height 239
click at [236, 263] on input "number" at bounding box center [229, 257] width 152 height 22
click at [319, 254] on Acid "number" at bounding box center [389, 257] width 152 height 22
click at [683, 261] on input "number" at bounding box center [711, 257] width 152 height 22
click at [560, 239] on span "Asparagine (g)" at bounding box center [550, 235] width 152 height 11
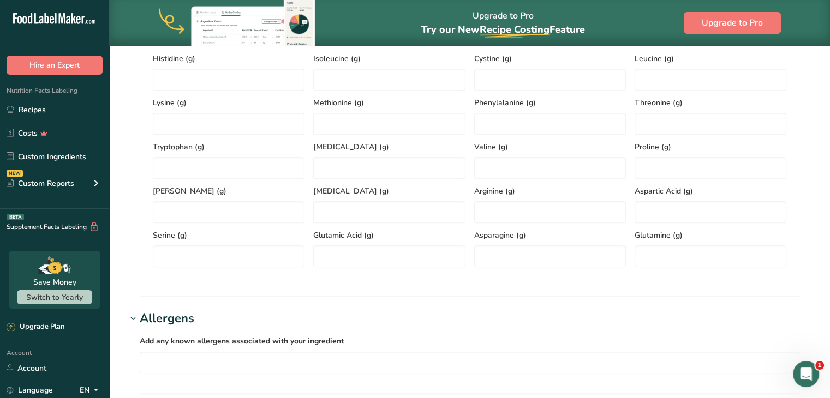
click at [560, 241] on span "Asparagine (g)" at bounding box center [550, 235] width 152 height 11
click at [561, 247] on input "number" at bounding box center [550, 257] width 152 height 22
click at [400, 245] on div "Glutamic Acid (g)" at bounding box center [389, 245] width 160 height 44
click at [299, 250] on input "number" at bounding box center [229, 257] width 152 height 22
click at [737, 210] on Acid "number" at bounding box center [711, 212] width 152 height 22
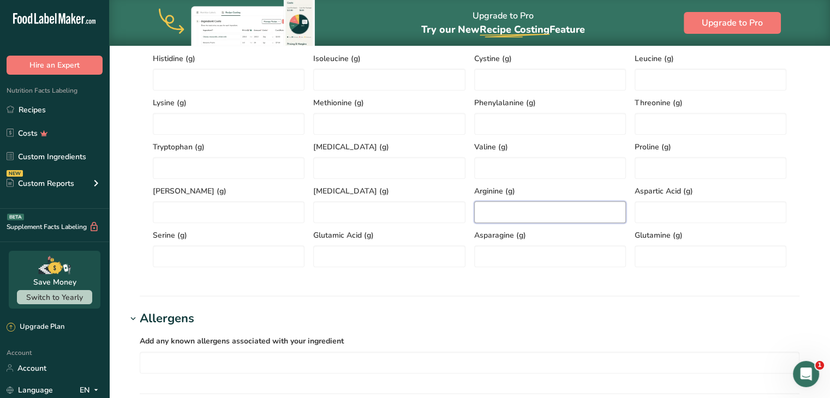
click at [577, 215] on input "number" at bounding box center [550, 212] width 152 height 22
click at [391, 196] on span "Glycine (g)" at bounding box center [389, 191] width 152 height 11
click at [389, 202] on input "number" at bounding box center [389, 212] width 152 height 22
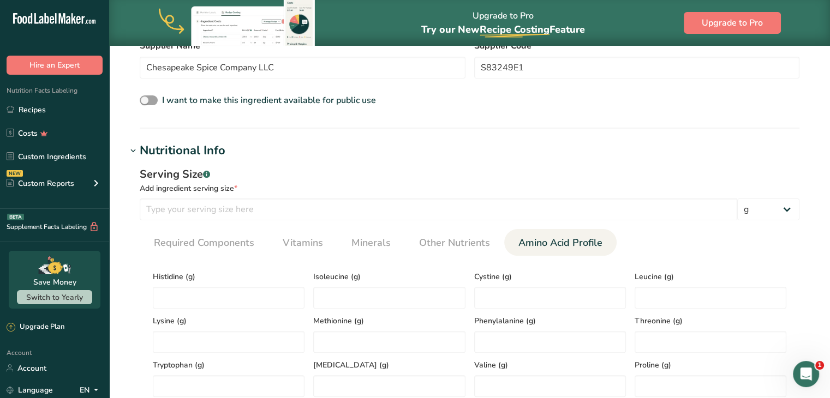
scroll to position [327, 0]
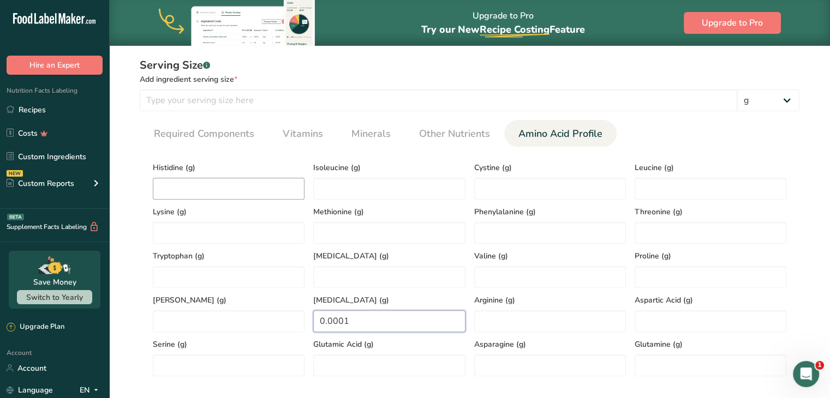
type input "0.0001"
click at [251, 184] on input "number" at bounding box center [229, 189] width 152 height 22
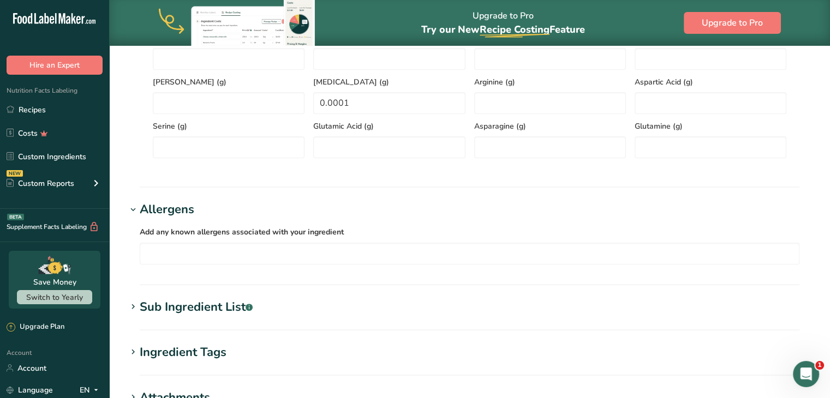
scroll to position [600, 0]
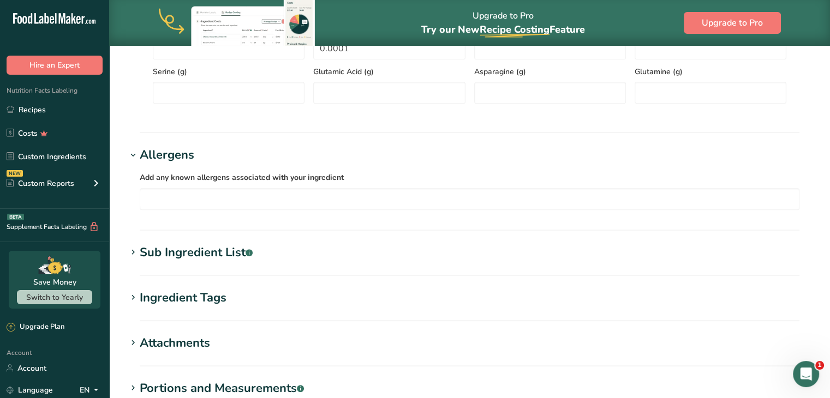
click at [193, 249] on div "Sub Ingredient List .a-a{fill:#347362;}.b-a{fill:#fff;}" at bounding box center [196, 253] width 113 height 18
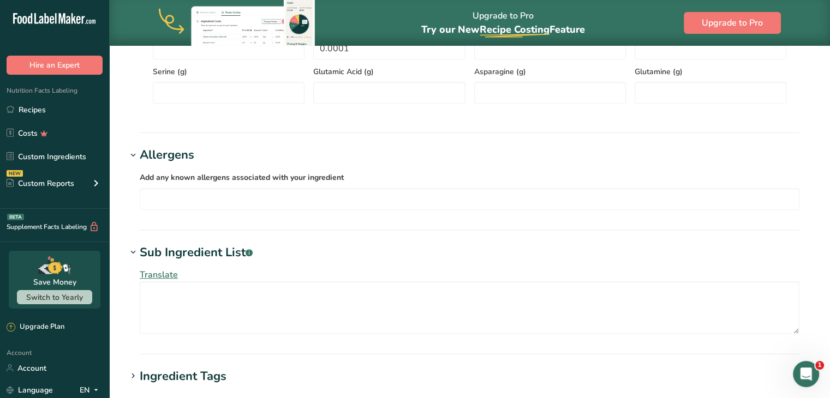
scroll to position [819, 0]
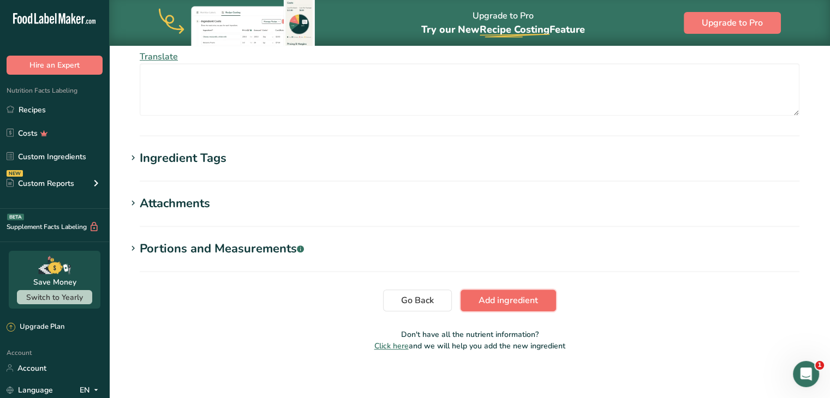
click at [531, 300] on span "Add ingredient" at bounding box center [508, 300] width 59 height 13
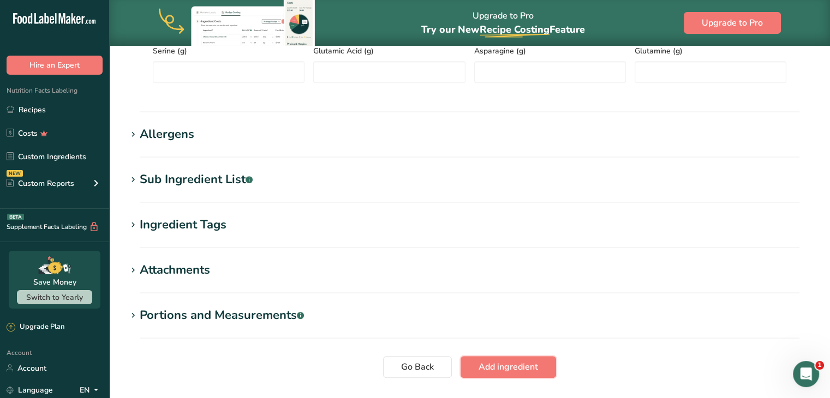
scroll to position [23, 0]
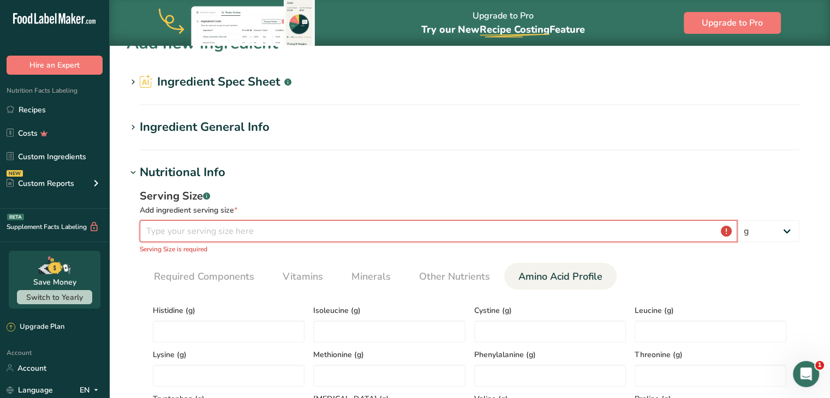
click at [344, 232] on input "number" at bounding box center [439, 232] width 598 height 22
click at [343, 231] on input "number" at bounding box center [439, 232] width 598 height 22
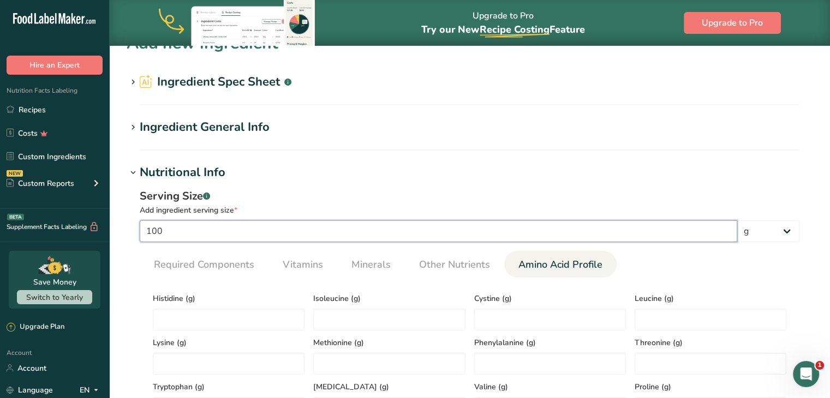
type input "100"
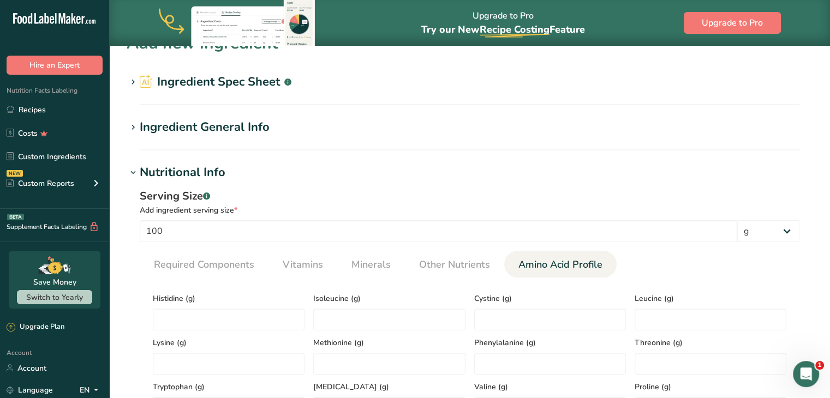
click at [391, 174] on h1 "Nutritional Info" at bounding box center [470, 173] width 686 height 18
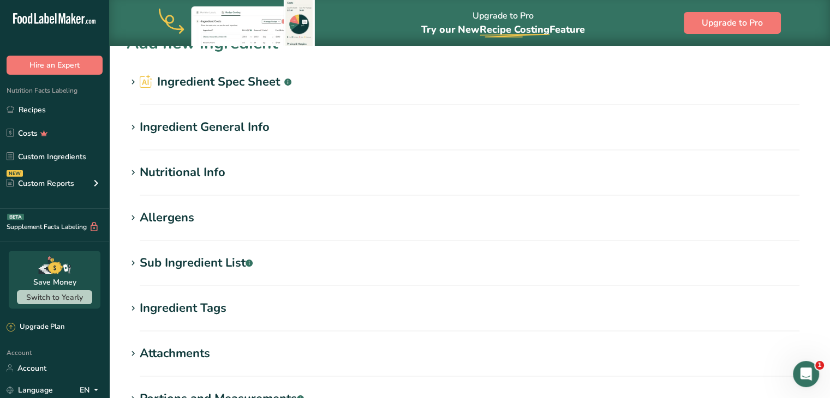
click at [198, 174] on div "Nutritional Info" at bounding box center [183, 173] width 86 height 18
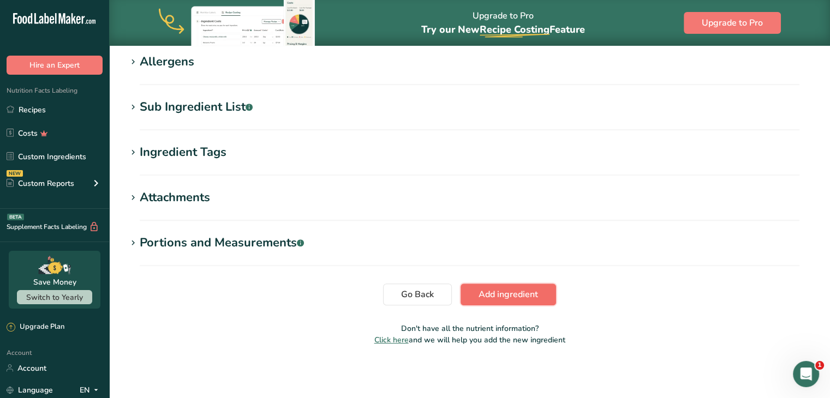
click at [526, 295] on span "Add ingredient" at bounding box center [508, 294] width 59 height 13
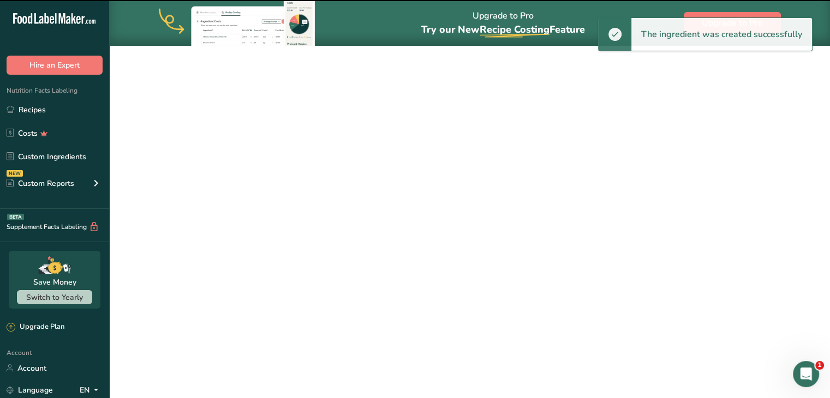
click at [250, 148] on div "Ingredient General Info" at bounding box center [205, 150] width 130 height 18
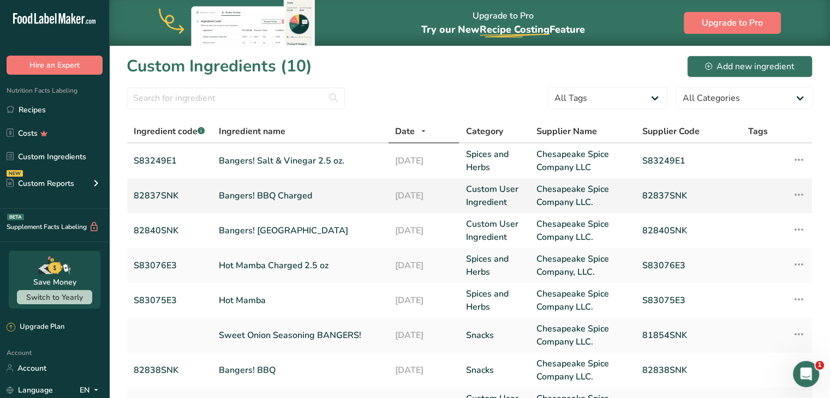
click at [163, 195] on link "82837SNK" at bounding box center [170, 195] width 72 height 13
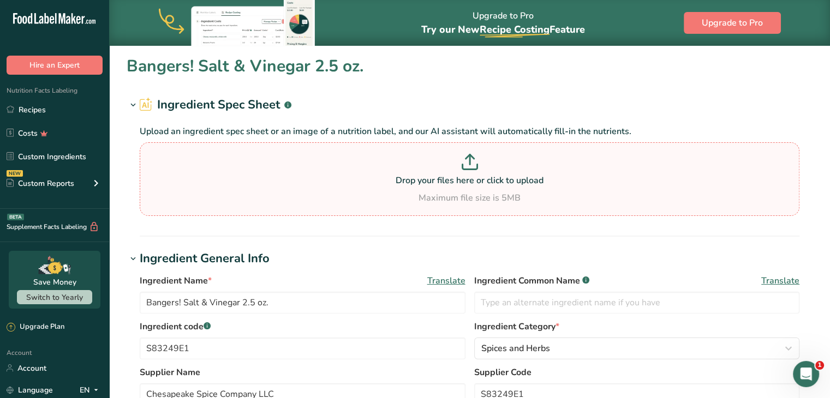
scroll to position [273, 0]
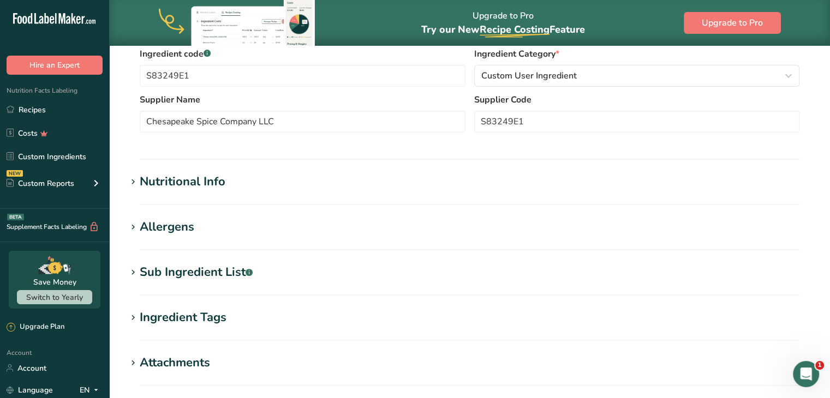
type input "Bangers! BBQ Charged"
type input "82837SNK"
type input "Chesapeake Spice Company LLC."
type input "82837SNK"
click at [183, 184] on div "Nutritional Info" at bounding box center [183, 182] width 86 height 18
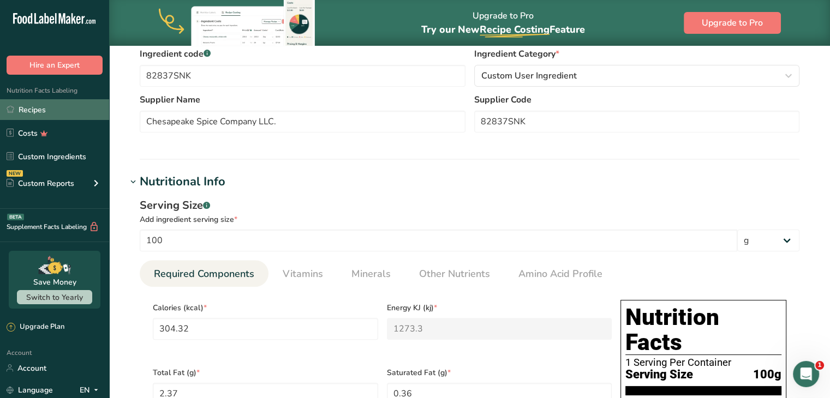
click at [52, 116] on link "Recipes" at bounding box center [54, 109] width 109 height 21
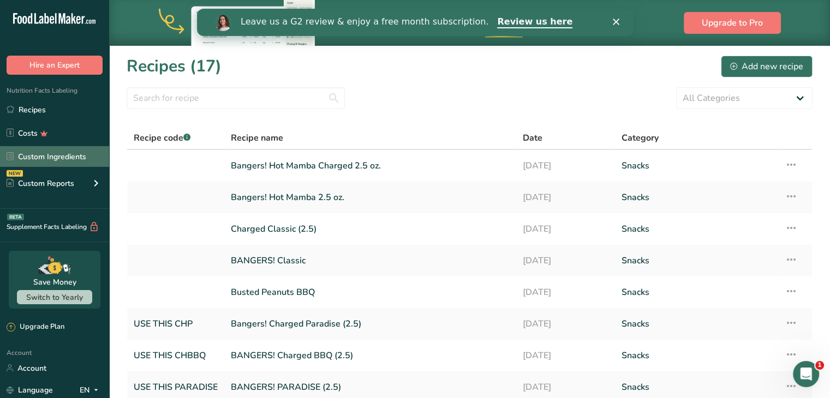
click at [77, 154] on link "Custom Ingredients" at bounding box center [54, 156] width 109 height 21
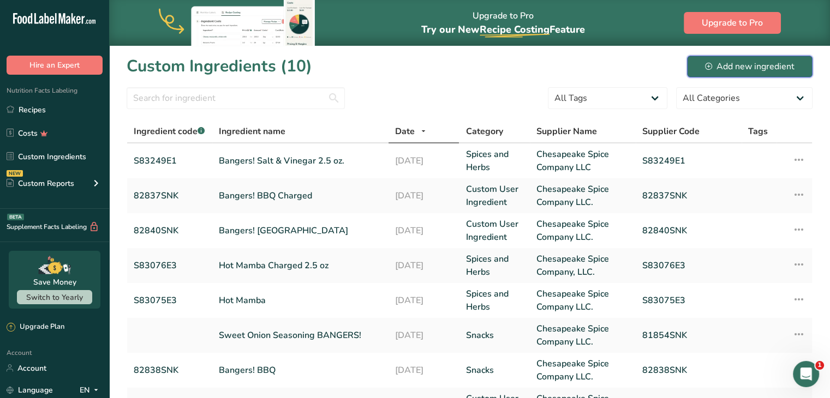
click at [723, 64] on div "Add new ingredient" at bounding box center [750, 66] width 90 height 13
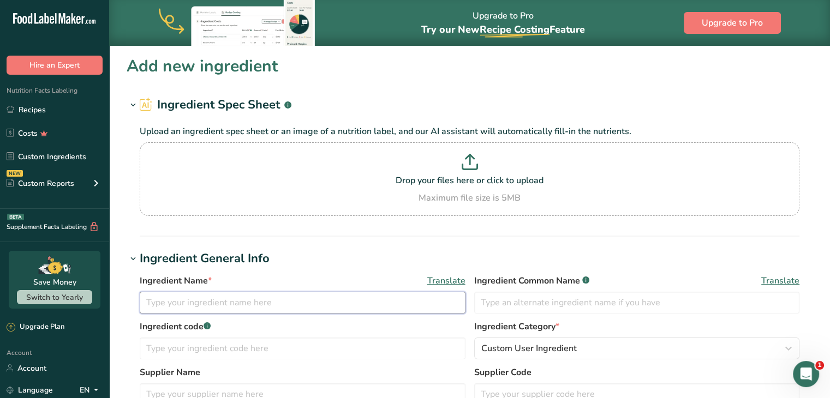
click at [226, 304] on input "text" at bounding box center [303, 303] width 326 height 22
click at [147, 296] on input "Salt & Vinegar Charged" at bounding box center [303, 303] width 326 height 22
type input "Bangers! Salt & Vinegar Charged"
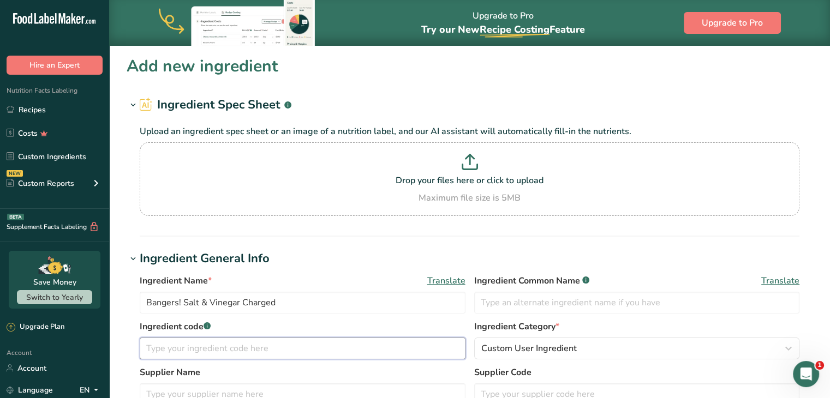
click at [255, 358] on input "text" at bounding box center [303, 349] width 326 height 22
click at [233, 304] on input "Bangers! Salt & Vinegar Charged" at bounding box center [303, 303] width 326 height 22
click at [384, 355] on input "text" at bounding box center [303, 349] width 326 height 22
click at [179, 347] on input "text" at bounding box center [303, 349] width 326 height 22
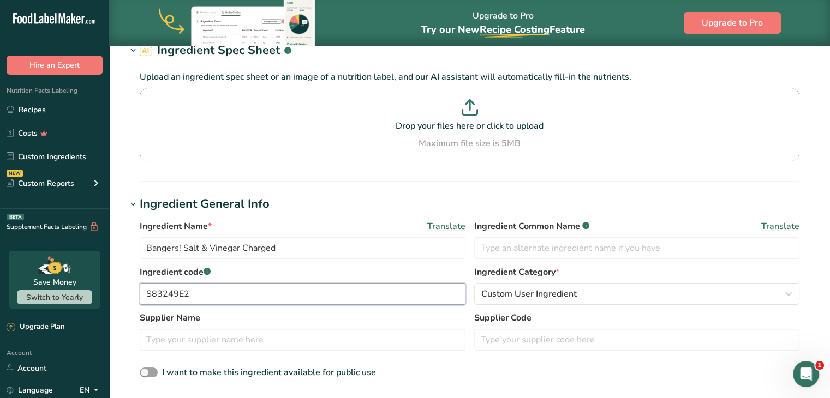
click at [213, 304] on input "S83249E2" at bounding box center [303, 294] width 326 height 22
drag, startPoint x: 190, startPoint y: 296, endPoint x: 126, endPoint y: 298, distance: 64.4
click at [126, 298] on section "Add new ingredient Ingredient Spec Sheet .a-a{fill:#347362;}.b-a{fill:#fff;} Up…" at bounding box center [469, 380] width 721 height 779
type input "S83249E2"
click at [563, 336] on input "text" at bounding box center [637, 340] width 326 height 22
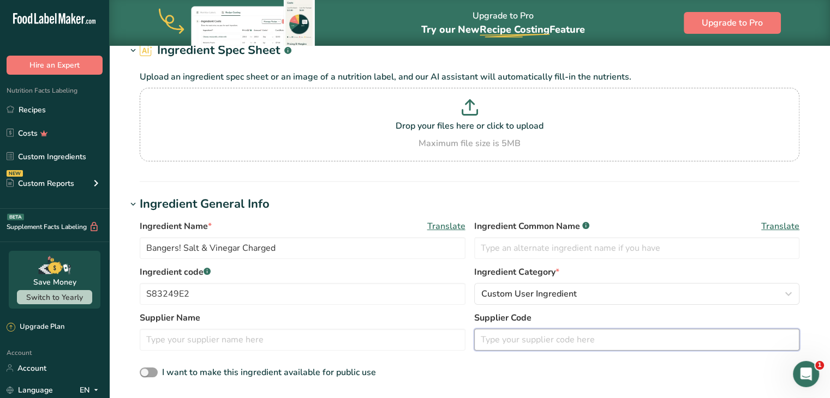
paste input "S83249E2"
type input "S83249E2"
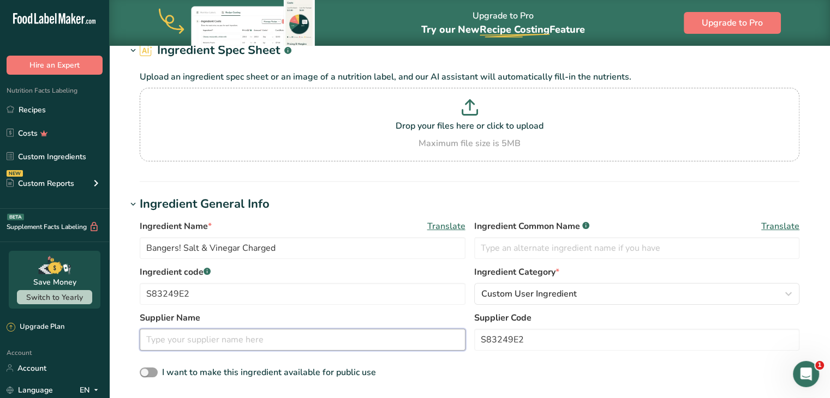
click at [297, 350] on input "text" at bounding box center [303, 340] width 326 height 22
click at [282, 346] on input "text" at bounding box center [303, 340] width 326 height 22
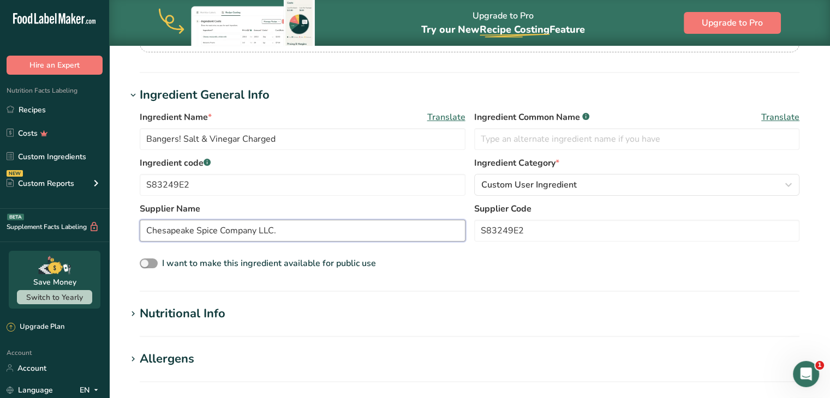
scroll to position [218, 0]
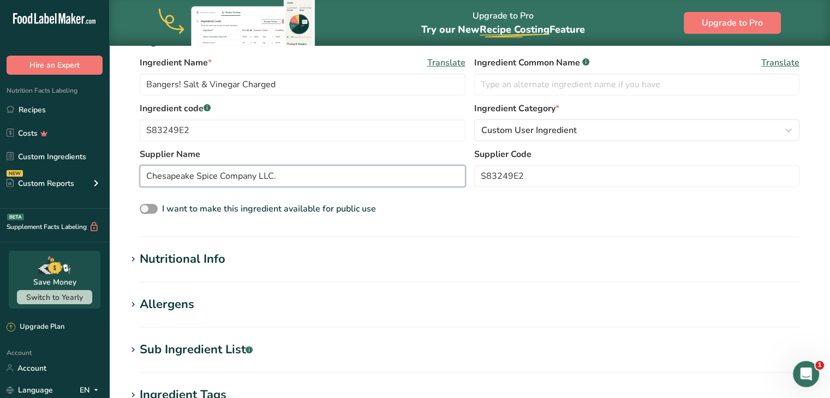
type input "Chesapeake Spice Company LLC."
click at [205, 265] on div "Nutritional Info" at bounding box center [183, 260] width 86 height 18
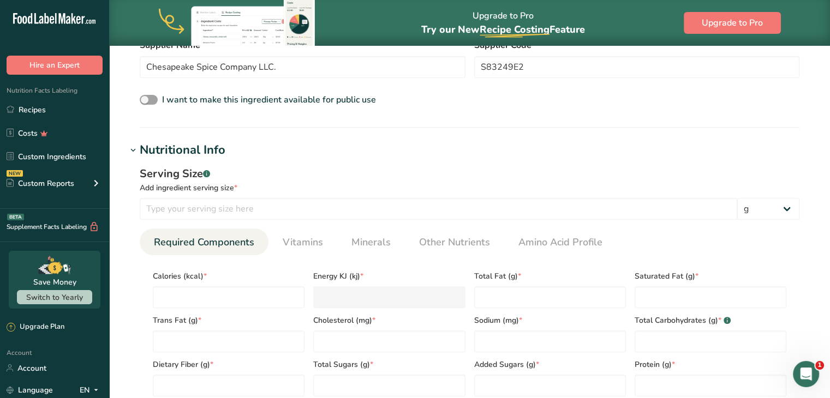
scroll to position [437, 0]
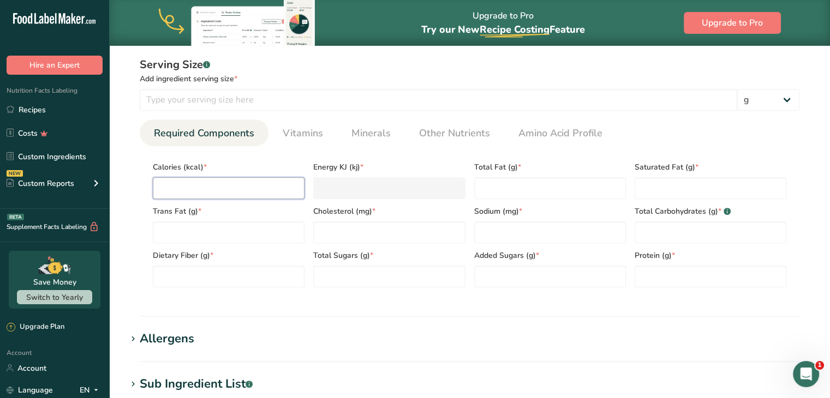
click at [199, 186] on input "number" at bounding box center [229, 188] width 152 height 22
click at [245, 190] on input "number" at bounding box center [229, 188] width 152 height 22
click at [225, 188] on input "number" at bounding box center [229, 188] width 152 height 22
type input "2"
type KJ "8.4"
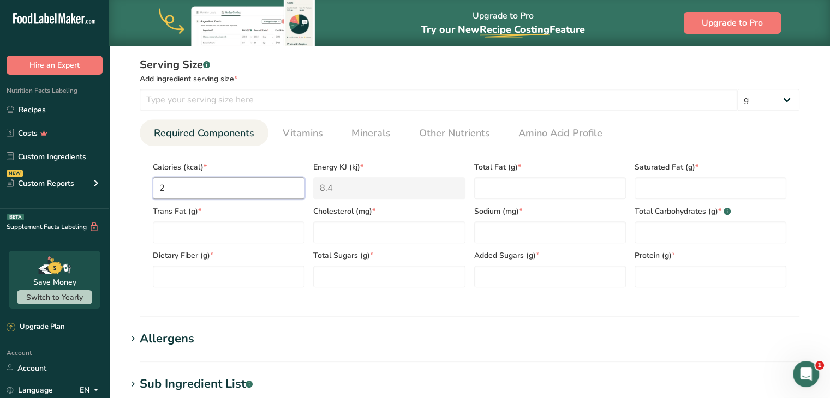
type input "26"
type KJ "108.8"
type input "267"
type KJ "1117.1"
type input "267.7"
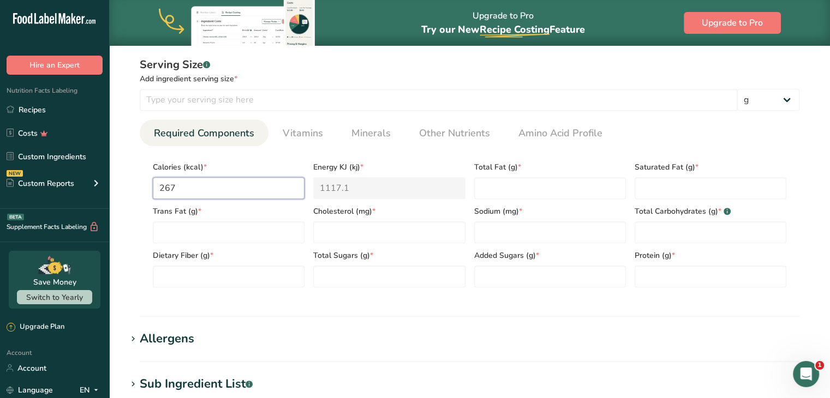
type KJ "1120.1"
type input "267.75"
type KJ "1120.3"
type input "267.75"
click at [506, 184] on Fat "number" at bounding box center [550, 188] width 152 height 22
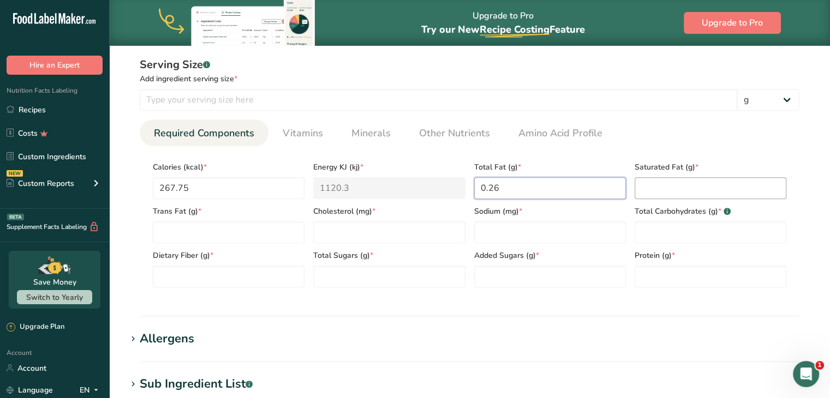
type Fat "0.26"
click at [656, 188] on Fat "number" at bounding box center [711, 188] width 152 height 22
type Fat "0.01"
click at [158, 233] on Fat "number" at bounding box center [229, 233] width 152 height 22
type Fat "0.03"
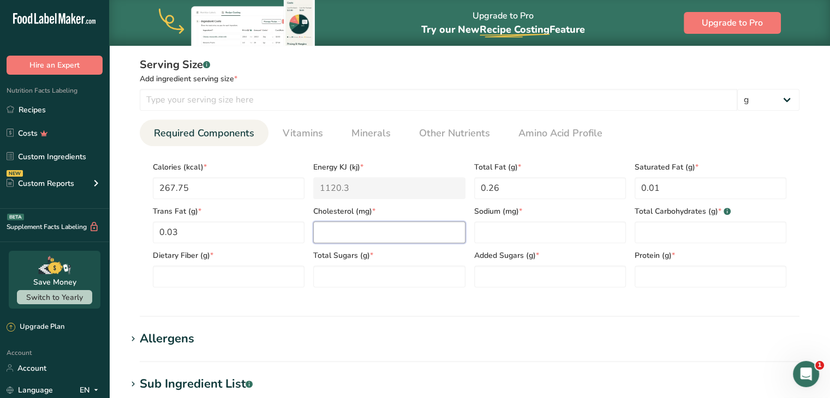
click at [325, 225] on input "number" at bounding box center [389, 233] width 152 height 22
type input "0"
click at [522, 233] on input "number" at bounding box center [550, 233] width 152 height 22
type input "13746.54"
click at [678, 230] on Carbohydrates "number" at bounding box center [711, 233] width 152 height 22
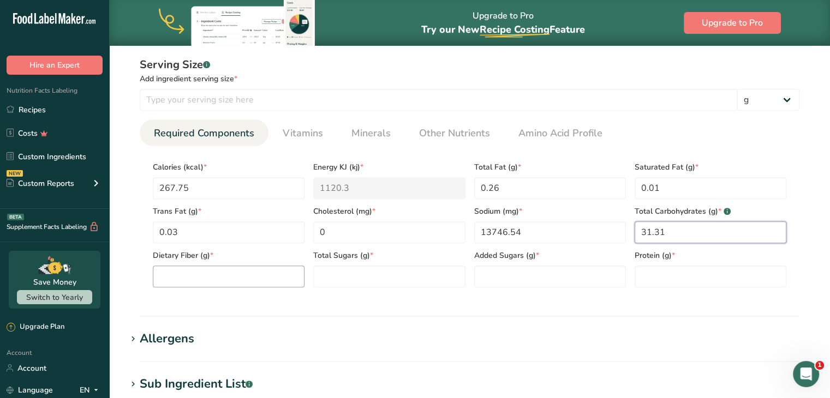
type Carbohydrates "31.31"
click at [222, 272] on Fiber "number" at bounding box center [229, 277] width 152 height 22
type Fiber "0"
click at [418, 289] on section "Calories (kcal) * 267.75 Energy KJ (kj) * 1120.3 Total Fat (g) * 0.26 Saturated…" at bounding box center [470, 221] width 660 height 150
click at [414, 280] on Sugars "number" at bounding box center [389, 277] width 152 height 22
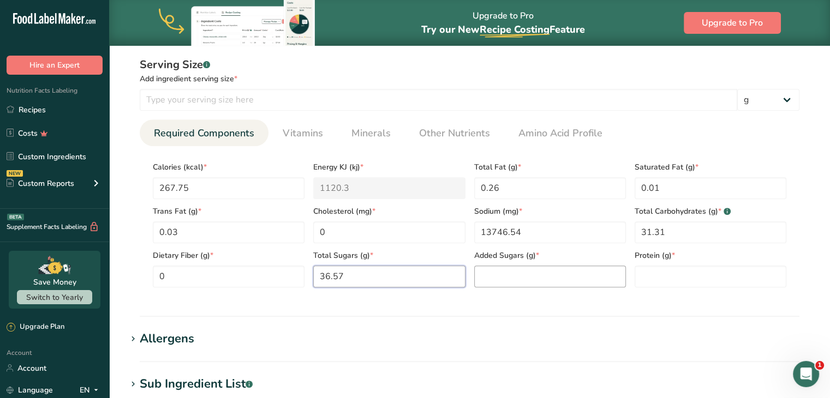
type Sugars "36.57"
click at [517, 273] on Sugars "number" at bounding box center [550, 277] width 152 height 22
type Sugars "36.57"
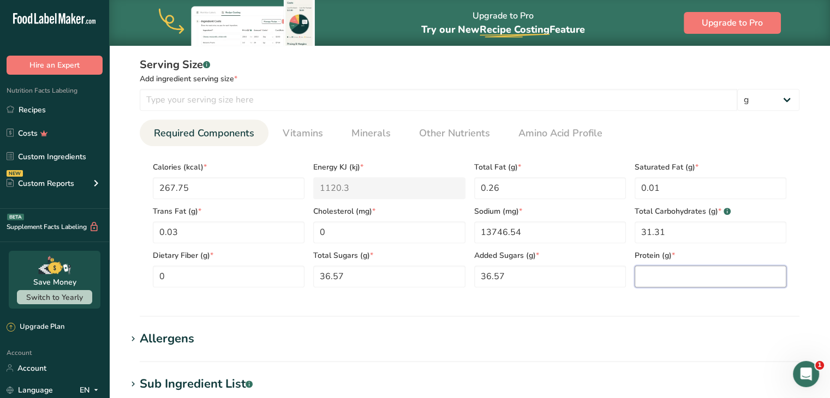
click at [740, 279] on input "number" at bounding box center [711, 277] width 152 height 22
type input "0"
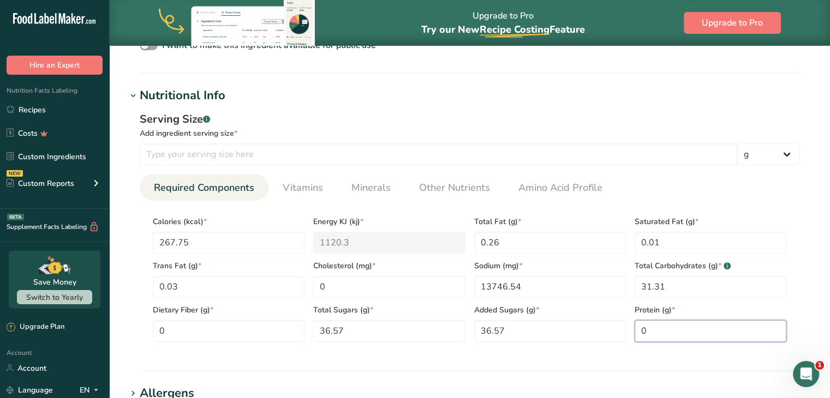
scroll to position [491, 0]
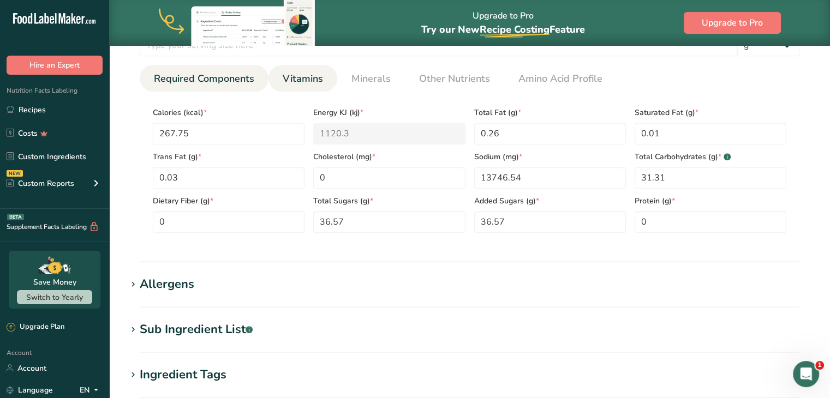
click at [315, 78] on span "Vitamins" at bounding box center [303, 79] width 40 height 15
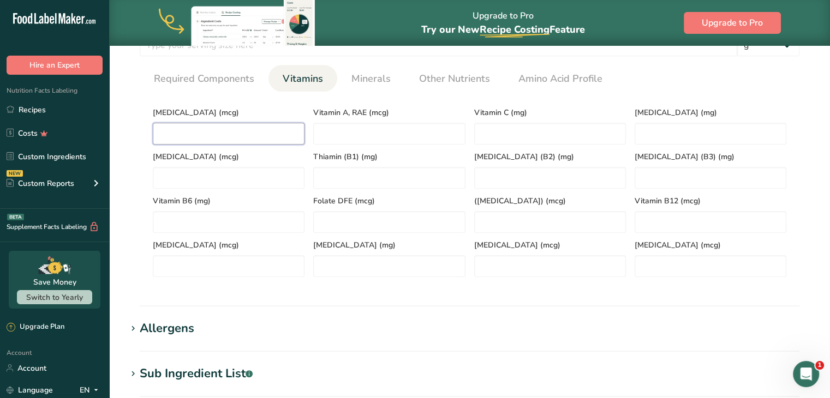
click at [264, 124] on D "number" at bounding box center [229, 134] width 152 height 22
type D "0"
click at [432, 140] on RAE "number" at bounding box center [389, 134] width 152 height 22
type RAE "0"
click at [511, 125] on C "number" at bounding box center [550, 134] width 152 height 22
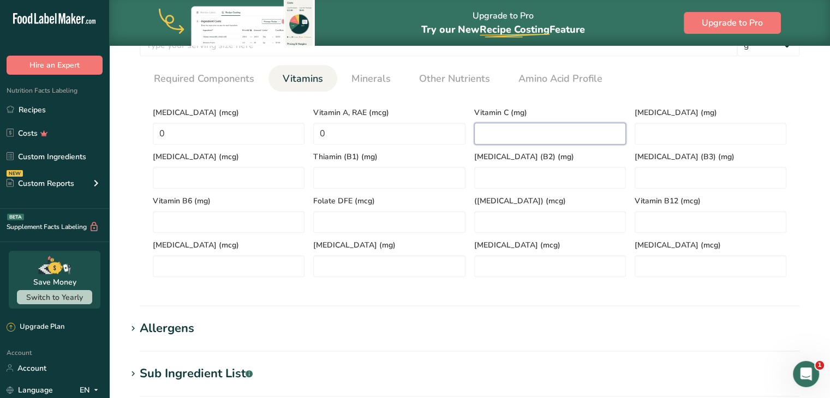
click at [507, 127] on C "number" at bounding box center [550, 134] width 152 height 22
click at [622, 123] on C "1.15" at bounding box center [550, 134] width 152 height 22
type C "1.15"
click at [669, 141] on E "number" at bounding box center [711, 134] width 152 height 22
type E "0"
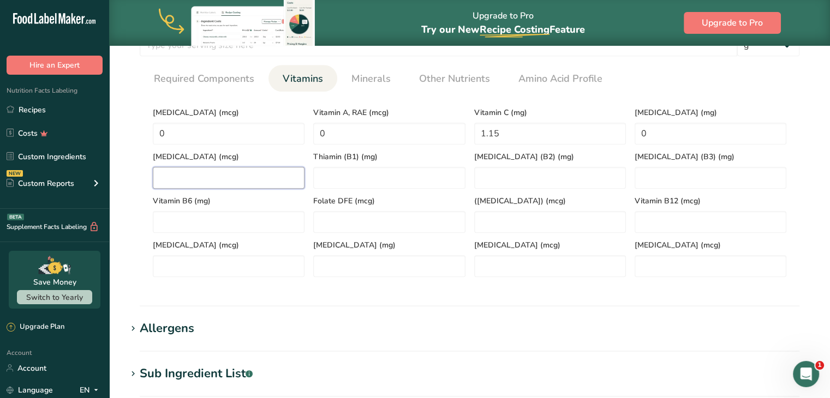
click at [185, 177] on K "number" at bounding box center [229, 178] width 152 height 22
click at [291, 171] on K "0" at bounding box center [229, 178] width 152 height 22
type K "0"
click at [375, 174] on \(B1\) "number" at bounding box center [389, 178] width 152 height 22
type \(B1\) "0"
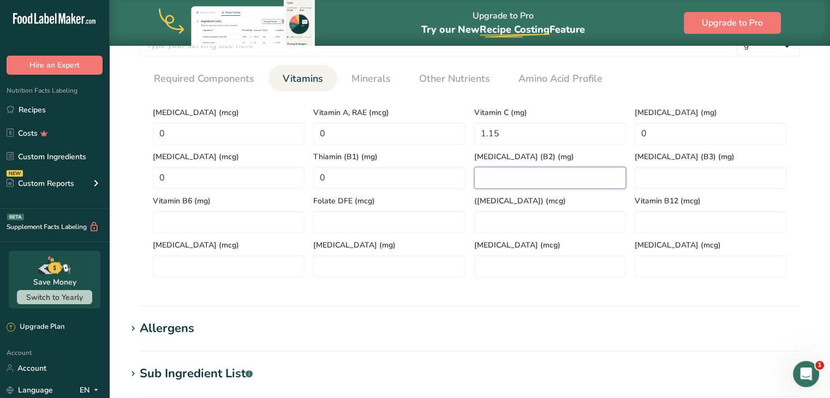
click at [509, 179] on \(B2\) "number" at bounding box center [550, 178] width 152 height 22
type \(B2\) "0"
click at [669, 182] on \(B3\) "number" at bounding box center [711, 178] width 152 height 22
type \(B3\) "0"
click at [257, 220] on B6 "number" at bounding box center [229, 222] width 152 height 22
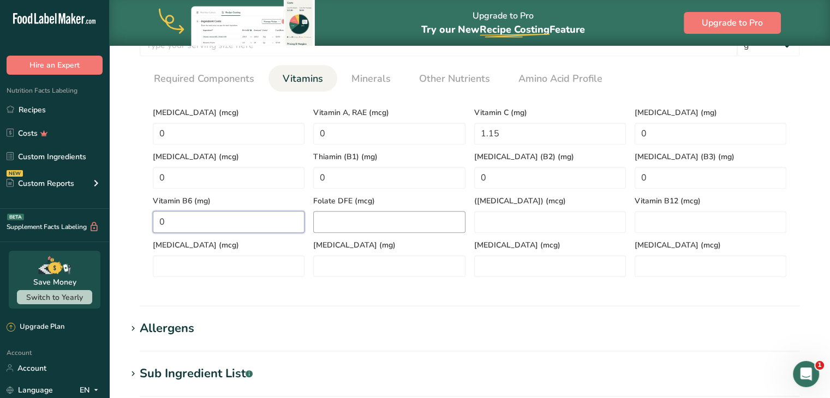
type B6 "0"
click at [341, 222] on DFE "number" at bounding box center [389, 222] width 152 height 22
type DFE "0"
click at [553, 221] on Acid\) "number" at bounding box center [550, 222] width 152 height 22
type Acid\) "0"
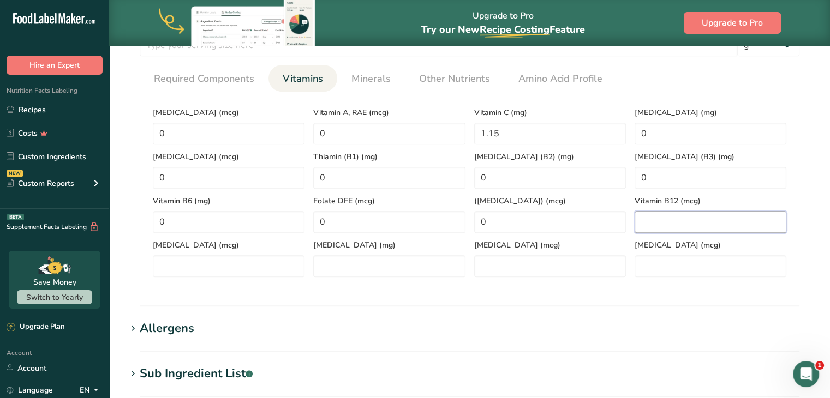
click at [674, 223] on B12 "number" at bounding box center [711, 222] width 152 height 22
type B12 "0"
click at [164, 254] on div "Biotin (mcg)" at bounding box center [228, 255] width 160 height 44
click at [168, 259] on input "number" at bounding box center [229, 266] width 152 height 22
type input "0"
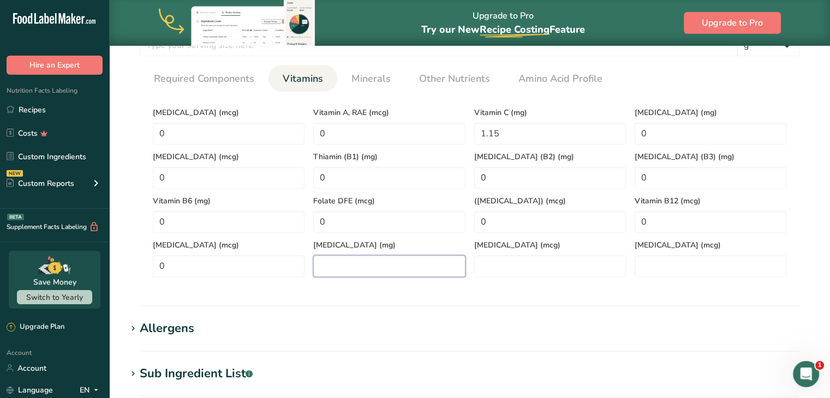
click at [347, 276] on acid "number" at bounding box center [389, 266] width 152 height 22
type acid "0"
click at [504, 259] on Carotene "number" at bounding box center [550, 266] width 152 height 22
type Carotene "0"
click at [686, 273] on input "number" at bounding box center [711, 266] width 152 height 22
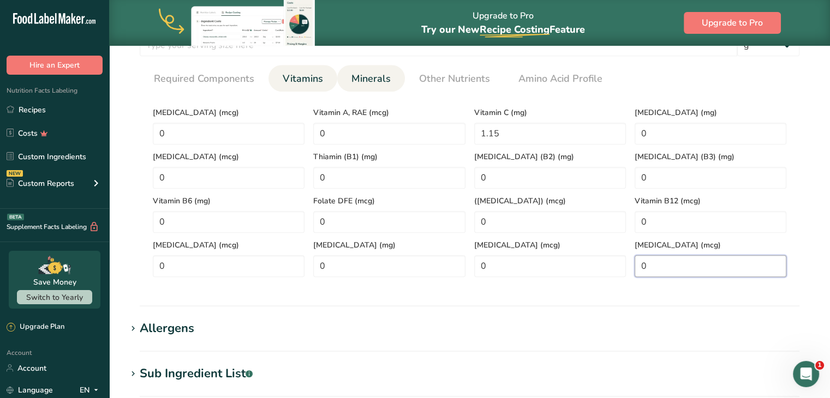
type input "0"
click at [378, 84] on span "Minerals" at bounding box center [371, 79] width 39 height 15
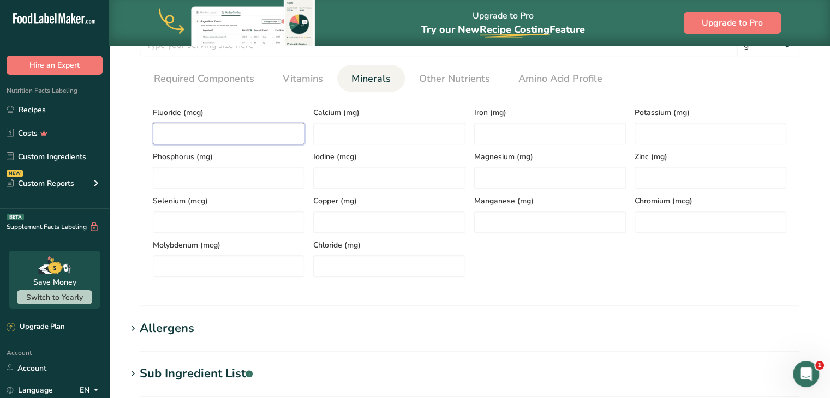
click at [271, 136] on input "number" at bounding box center [229, 134] width 152 height 22
type input "0.39"
click at [372, 130] on input "number" at bounding box center [389, 134] width 152 height 22
type input "12.41"
click at [587, 139] on input "number" at bounding box center [550, 134] width 152 height 22
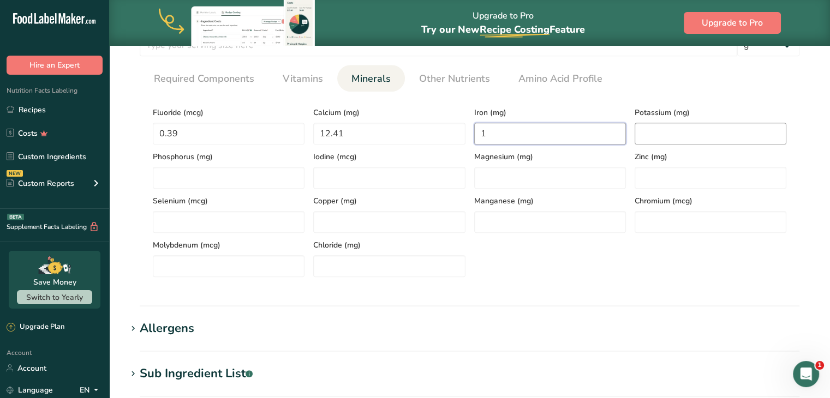
type input "0"
type input "0.14"
click at [683, 132] on input "number" at bounding box center [711, 134] width 152 height 22
type input "7.47"
click at [173, 182] on input "number" at bounding box center [229, 178] width 152 height 22
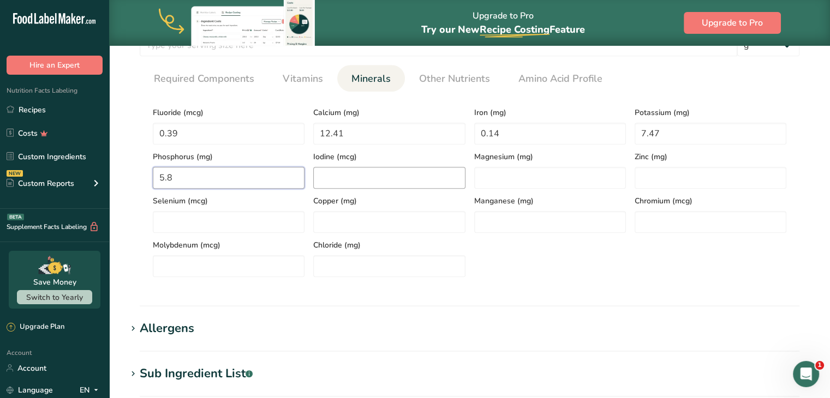
type input "5.8"
click at [338, 174] on input "number" at bounding box center [389, 178] width 152 height 22
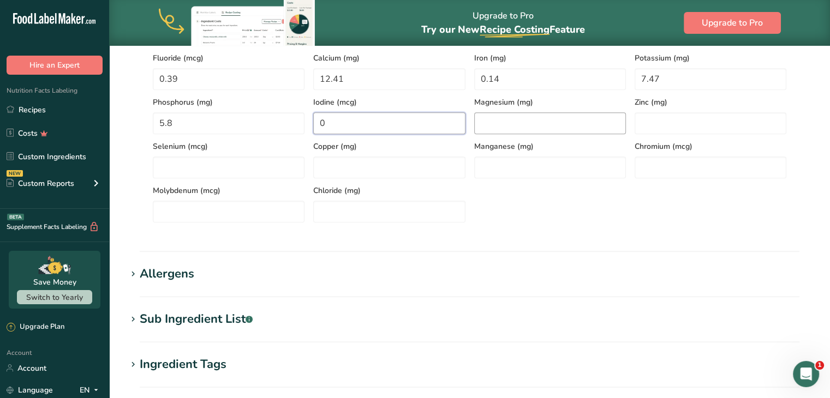
type input "0"
click at [546, 126] on input "number" at bounding box center [550, 123] width 152 height 22
type input "0.02"
click at [688, 132] on input "number" at bounding box center [711, 123] width 152 height 22
type input "0.02"
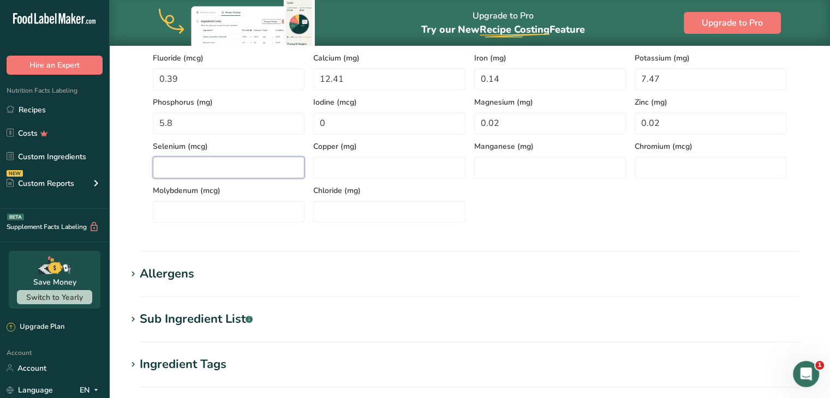
click at [255, 165] on input "number" at bounding box center [229, 168] width 152 height 22
type input "0.07"
click at [355, 169] on input "number" at bounding box center [389, 168] width 152 height 22
type input "0.01"
click at [517, 160] on input "number" at bounding box center [550, 168] width 152 height 22
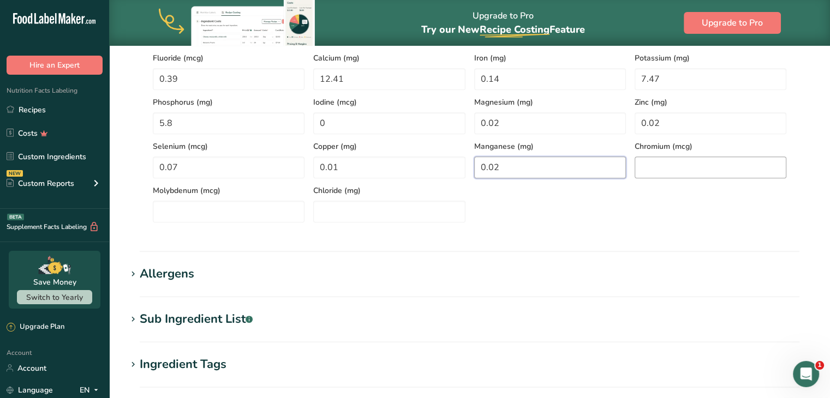
type input "0.02"
click at [658, 168] on input "number" at bounding box center [711, 168] width 152 height 22
type input "0.20"
click at [187, 210] on input "number" at bounding box center [229, 212] width 152 height 22
type input "0"
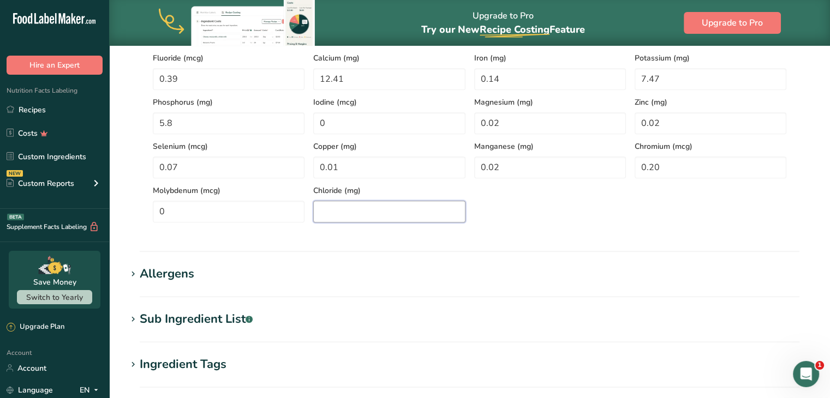
click at [371, 215] on input "number" at bounding box center [389, 212] width 152 height 22
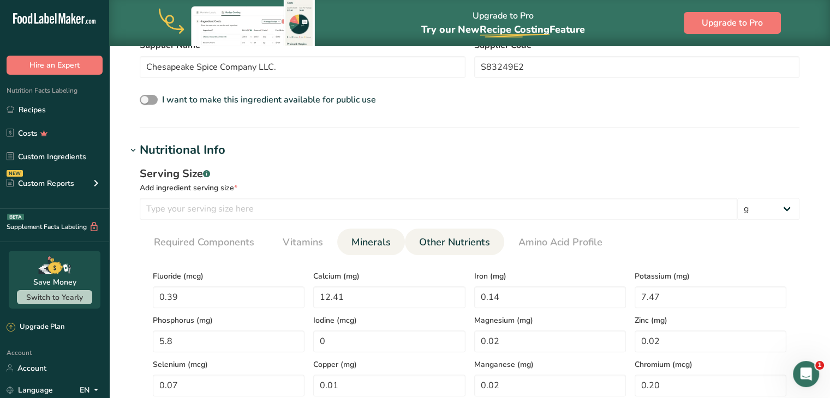
type input "0"
click at [431, 233] on link "Other Nutrients" at bounding box center [455, 243] width 80 height 28
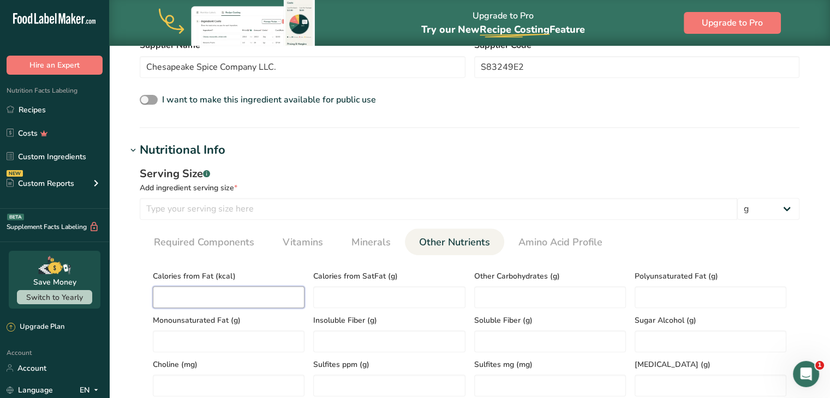
click at [227, 291] on Fat "number" at bounding box center [229, 298] width 152 height 22
type Fat "2.38"
click at [347, 304] on SatFat "number" at bounding box center [389, 298] width 152 height 22
type SatFat "0.13"
click at [480, 288] on Carbohydrates "number" at bounding box center [550, 298] width 152 height 22
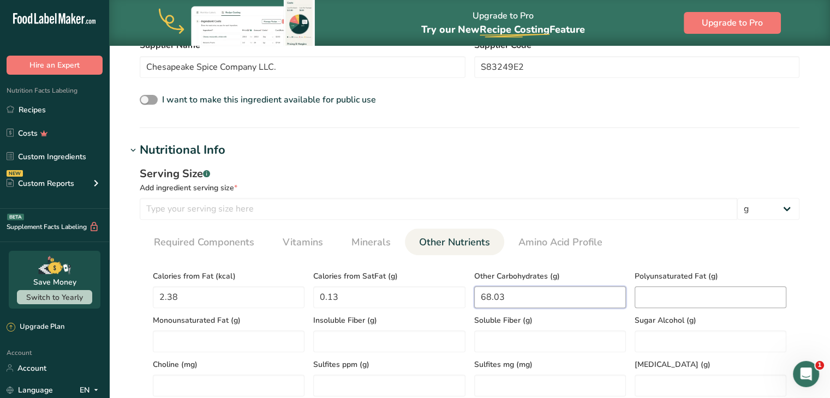
type Carbohydrates "68.03"
click at [665, 293] on Fat "number" at bounding box center [711, 298] width 152 height 22
type Fat "0"
click at [225, 359] on span "Choline (mg)" at bounding box center [229, 364] width 152 height 11
click at [223, 348] on Fat "number" at bounding box center [229, 342] width 152 height 22
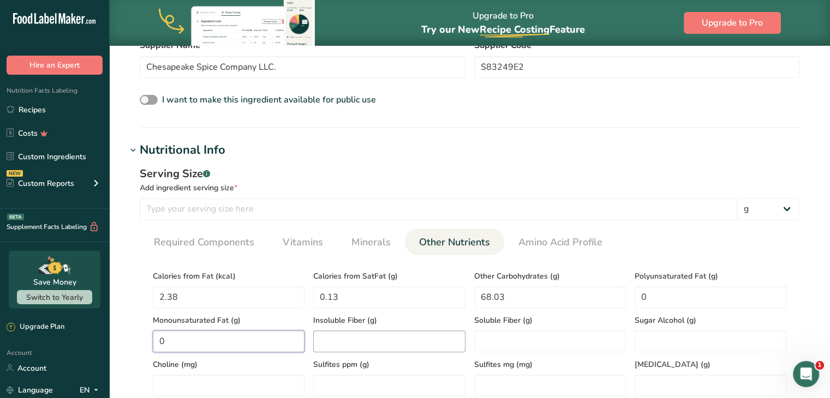
type Fat "0"
click at [395, 344] on Fiber "number" at bounding box center [389, 342] width 152 height 22
type Fiber "0"
click at [524, 342] on Fiber "number" at bounding box center [550, 342] width 152 height 22
type Fiber "0"
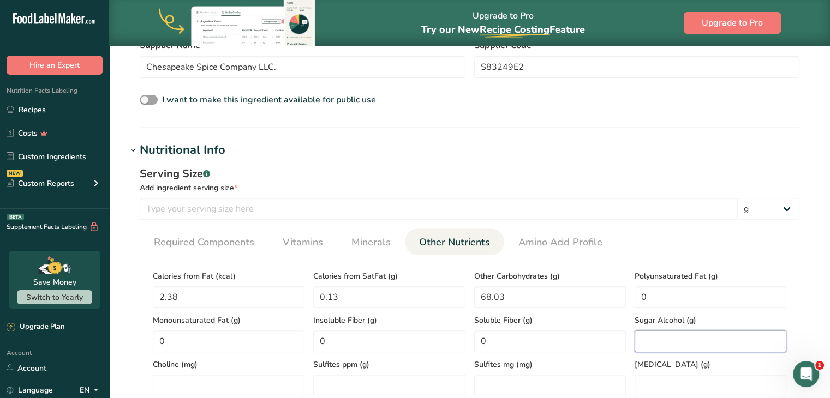
click at [635, 332] on Alcohol "number" at bounding box center [711, 342] width 152 height 22
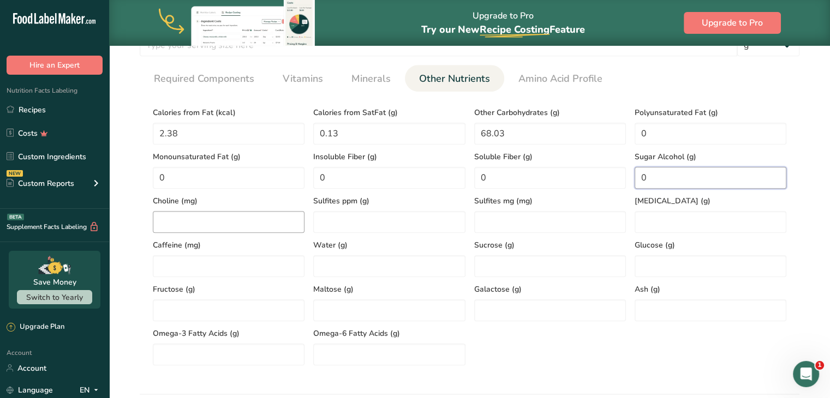
type Alcohol "0"
click at [190, 219] on input "number" at bounding box center [229, 222] width 152 height 22
type input "0"
click at [358, 221] on ppm "number" at bounding box center [389, 222] width 152 height 22
type ppm "0"
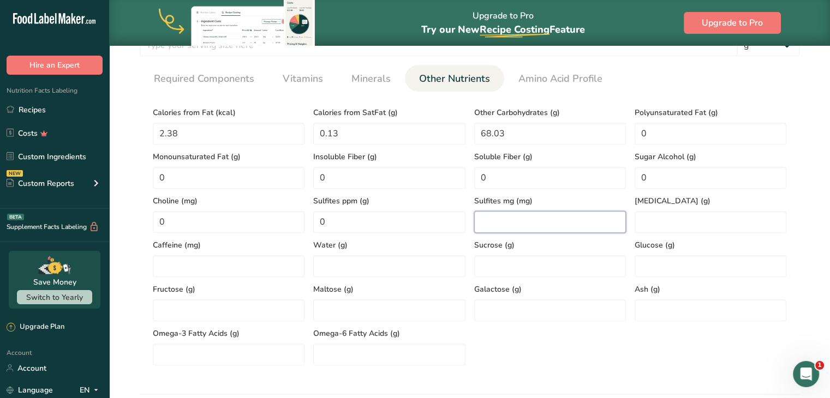
click at [533, 212] on mg "number" at bounding box center [550, 222] width 152 height 22
type mg "0"
click at [656, 219] on input "number" at bounding box center [711, 222] width 152 height 22
type input "0"
click at [221, 266] on input "number" at bounding box center [229, 266] width 152 height 22
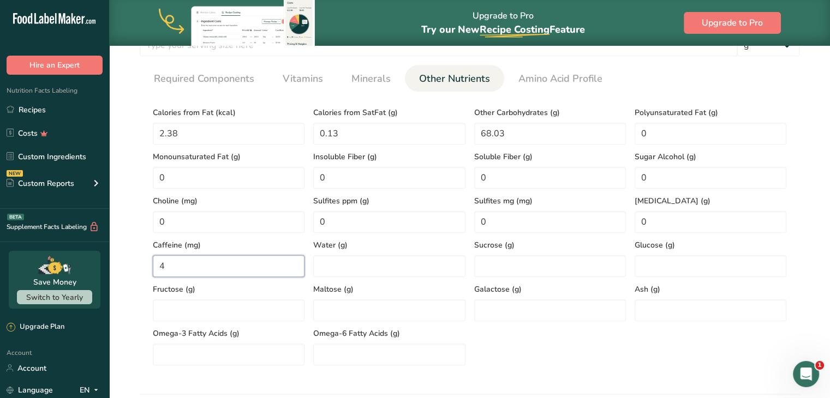
type input "4"
click at [334, 249] on span "Water (g)" at bounding box center [389, 245] width 152 height 11
click at [333, 255] on input "number" at bounding box center [389, 266] width 152 height 22
click at [332, 265] on input "number" at bounding box center [389, 266] width 152 height 22
type input "2.87"
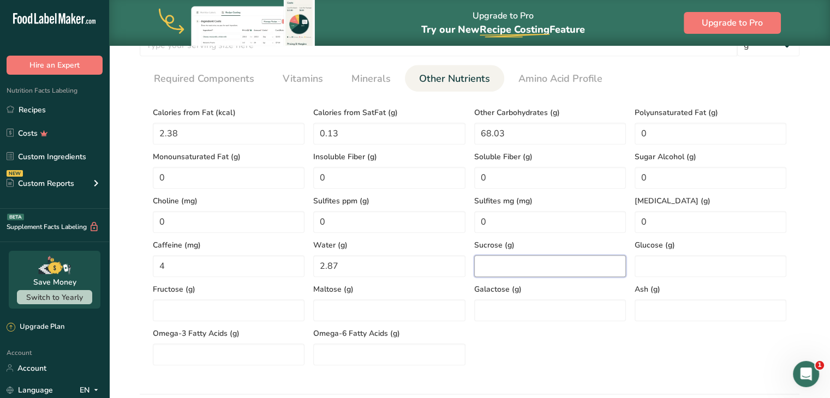
click at [517, 263] on input "number" at bounding box center [550, 266] width 152 height 22
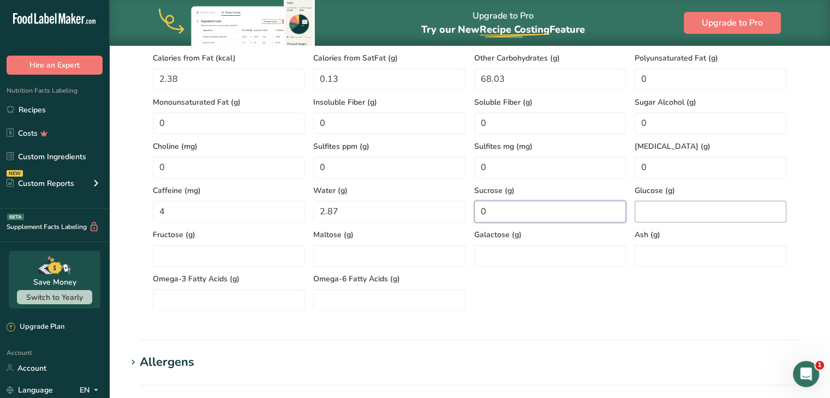
type input "0"
click at [679, 220] on input "number" at bounding box center [711, 212] width 152 height 22
type input "0"
click at [200, 252] on input "number" at bounding box center [229, 256] width 152 height 22
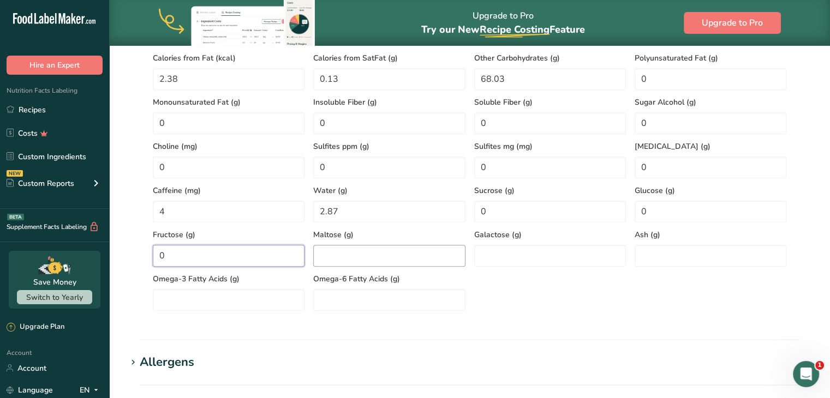
type input "0"
click at [320, 248] on input "number" at bounding box center [389, 256] width 152 height 22
type input "0"
click at [505, 252] on input "number" at bounding box center [550, 256] width 152 height 22
type input "0"
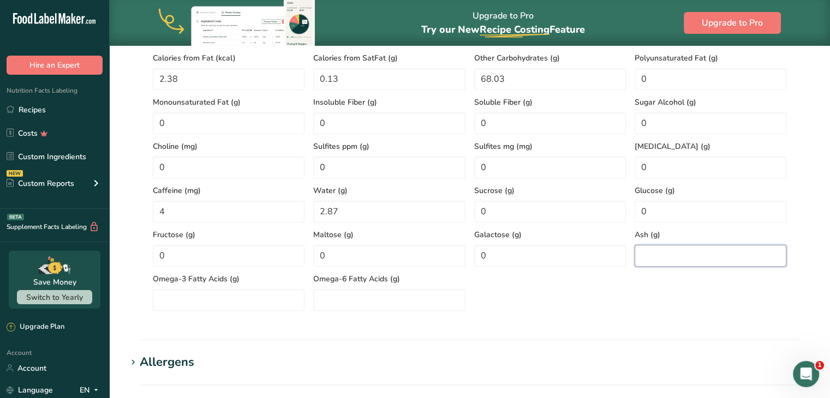
click at [674, 264] on input "number" at bounding box center [711, 256] width 152 height 22
type input "26.71"
click at [188, 311] on Acids "number" at bounding box center [229, 300] width 152 height 22
type Acids "0"
click at [340, 305] on Acids "number" at bounding box center [389, 300] width 152 height 22
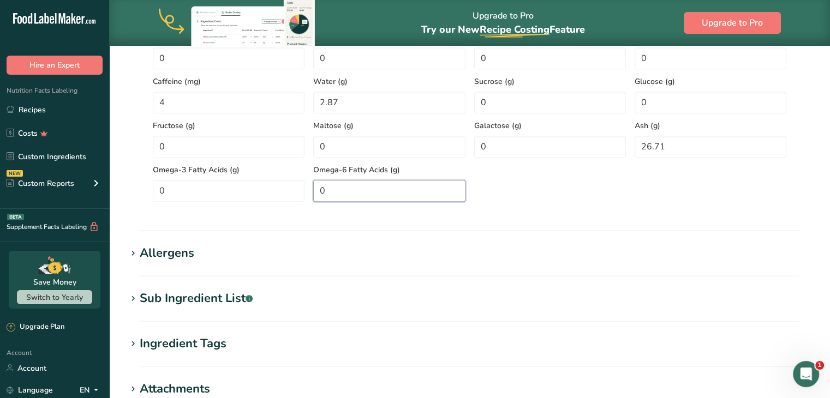
scroll to position [327, 0]
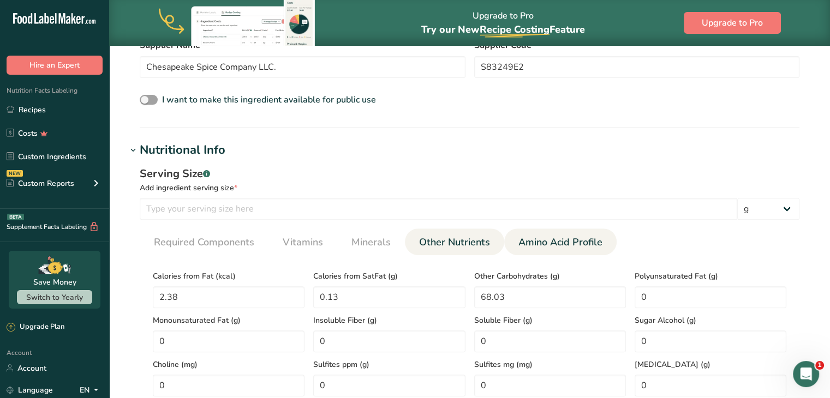
type Acids "0"
click at [537, 234] on link "Amino Acid Profile" at bounding box center [560, 243] width 93 height 28
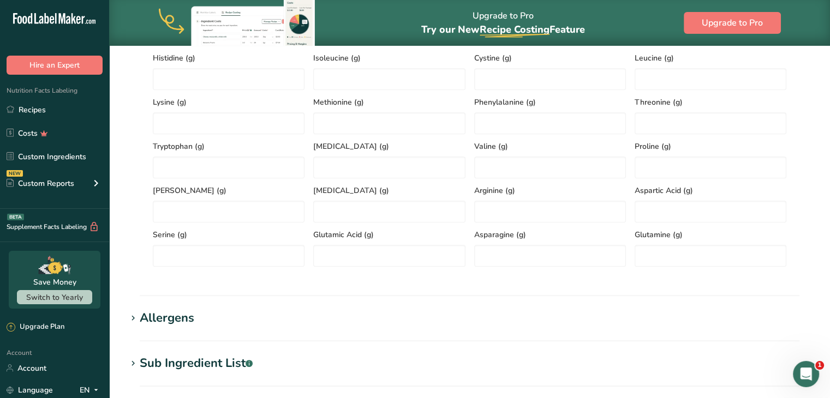
scroll to position [655, 0]
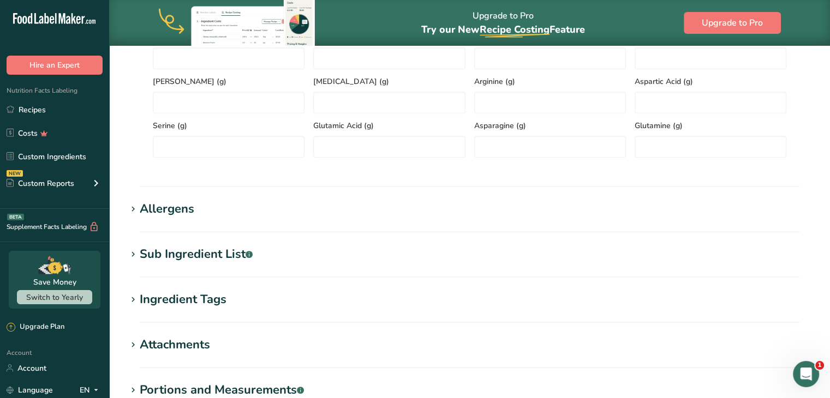
click at [184, 211] on div "Allergens" at bounding box center [167, 209] width 55 height 18
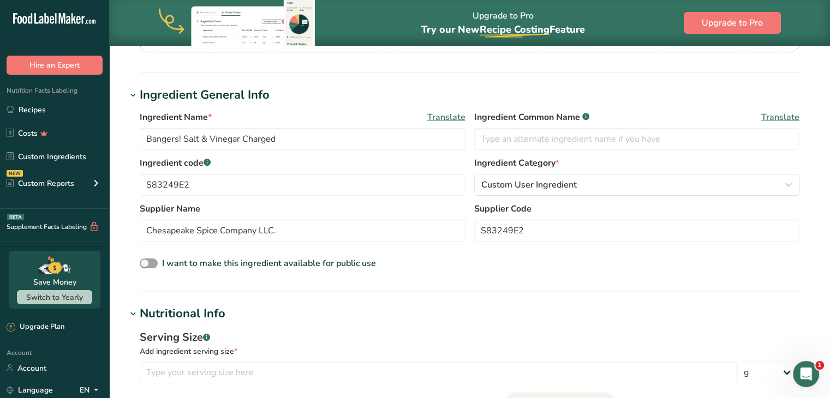
scroll to position [109, 0]
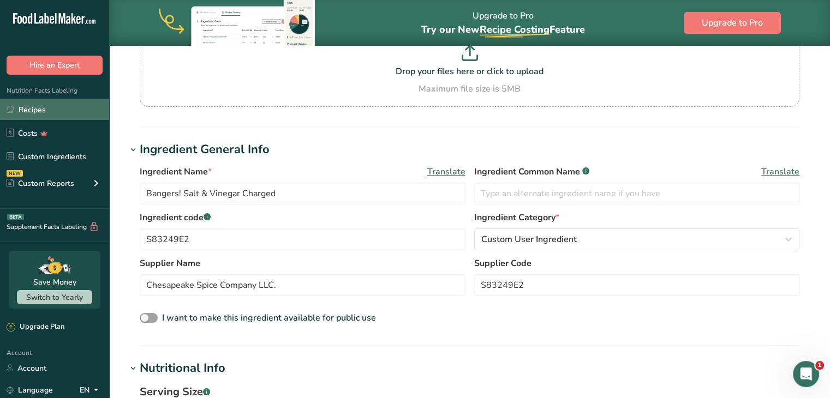
click at [46, 105] on link "Recipes" at bounding box center [54, 109] width 109 height 21
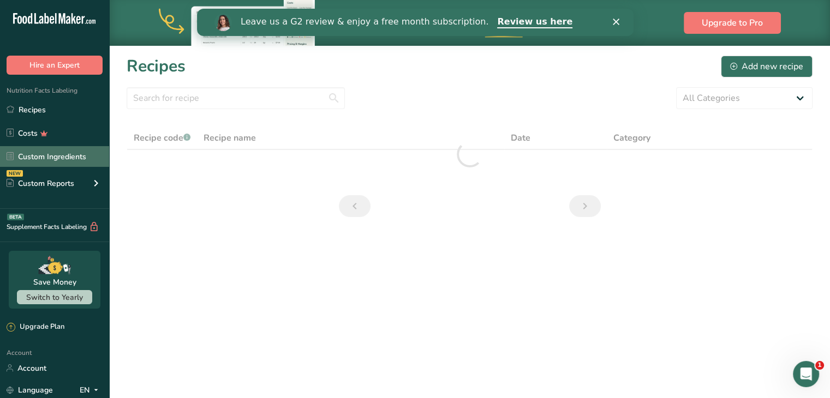
click at [49, 149] on link "Custom Ingredients" at bounding box center [54, 156] width 109 height 21
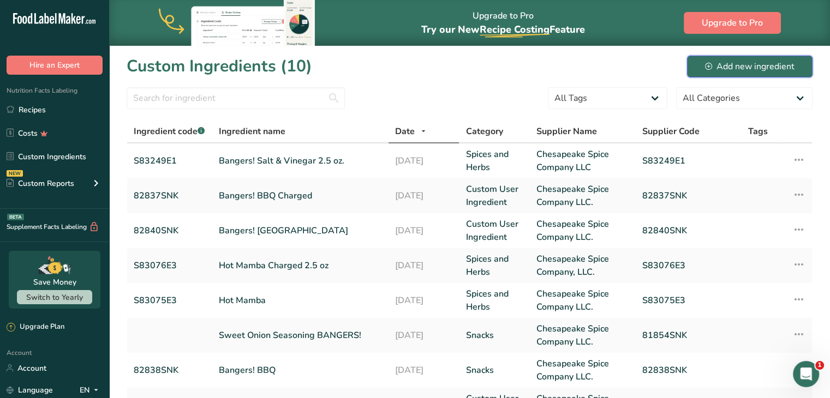
click at [718, 65] on div "Add new ingredient" at bounding box center [750, 66] width 90 height 13
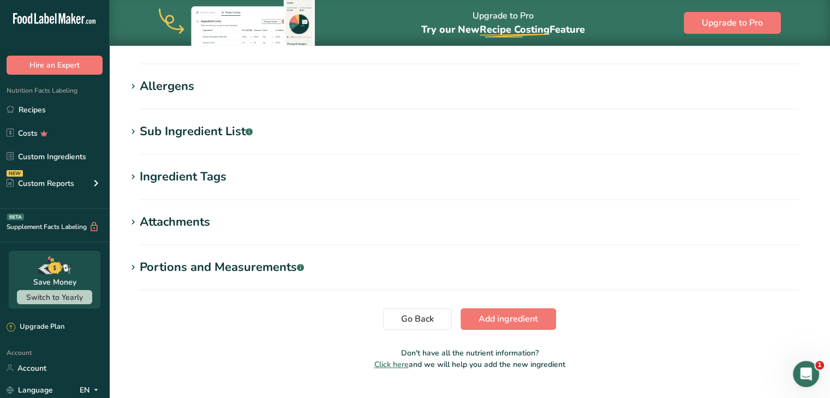
scroll to position [164, 0]
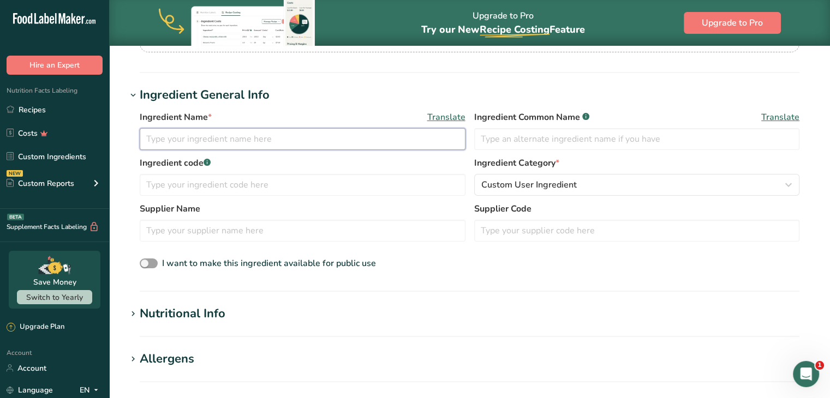
click at [262, 146] on input "text" at bounding box center [303, 139] width 326 height 22
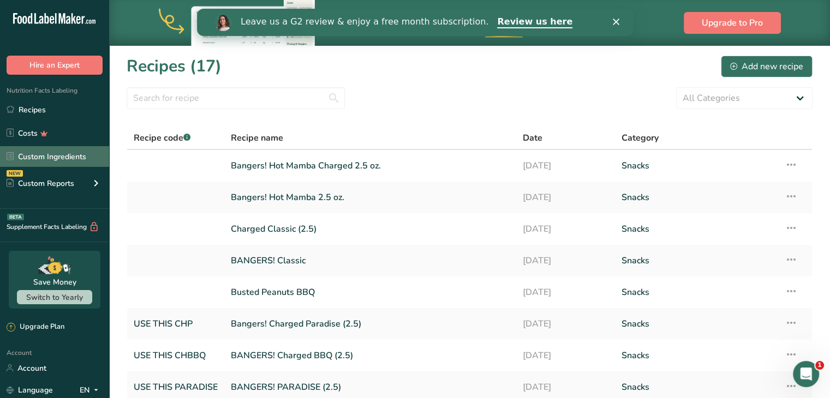
click at [55, 164] on link "Custom Ingredients" at bounding box center [54, 156] width 109 height 21
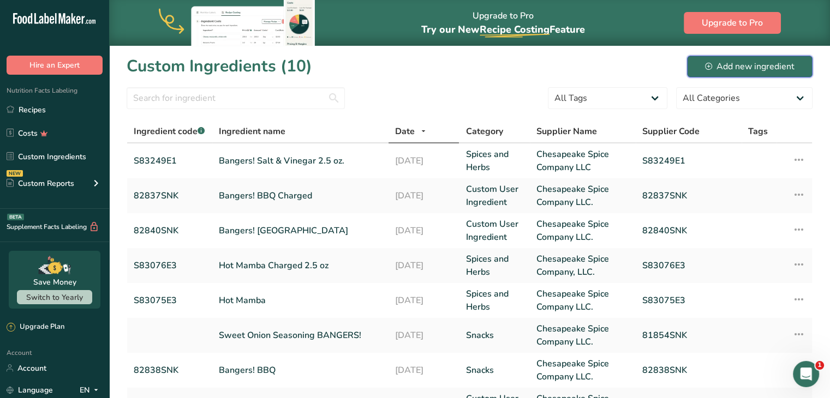
click at [719, 68] on div "Add new ingredient" at bounding box center [750, 66] width 90 height 13
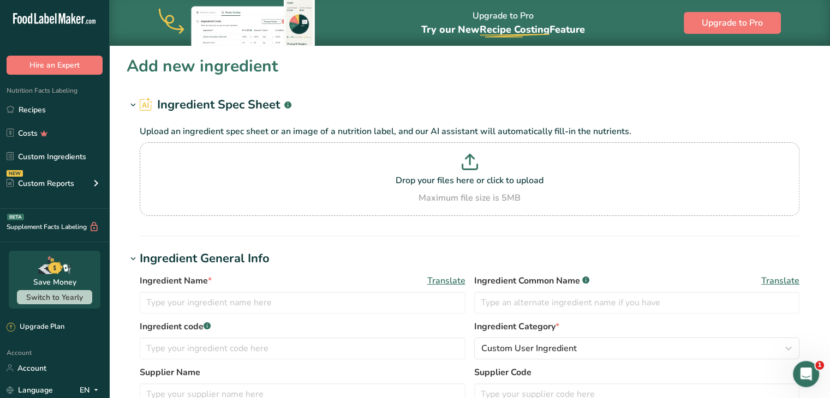
scroll to position [109, 0]
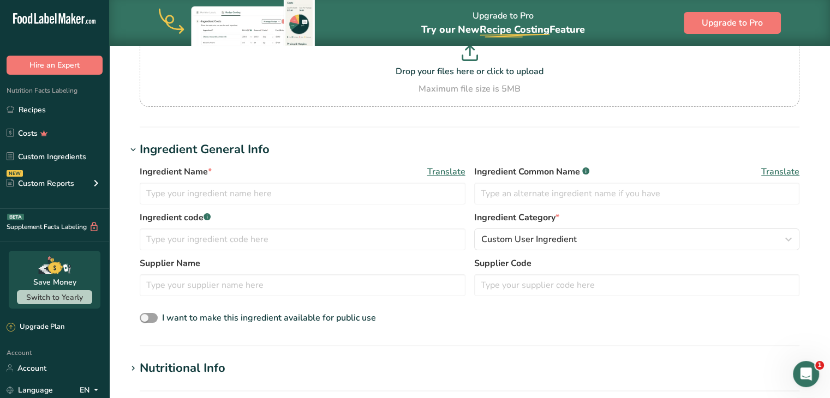
click at [253, 206] on div "Ingredient Name * Translate Ingredient Common Name .a-a{fill:#347362;}.b-a{fill…" at bounding box center [470, 188] width 660 height 46
click at [249, 198] on input "text" at bounding box center [303, 194] width 326 height 22
type input "Bangers! Salt & Vinegar Charged"
click at [530, 192] on input "text" at bounding box center [637, 194] width 326 height 22
click at [292, 239] on input "text" at bounding box center [303, 240] width 326 height 22
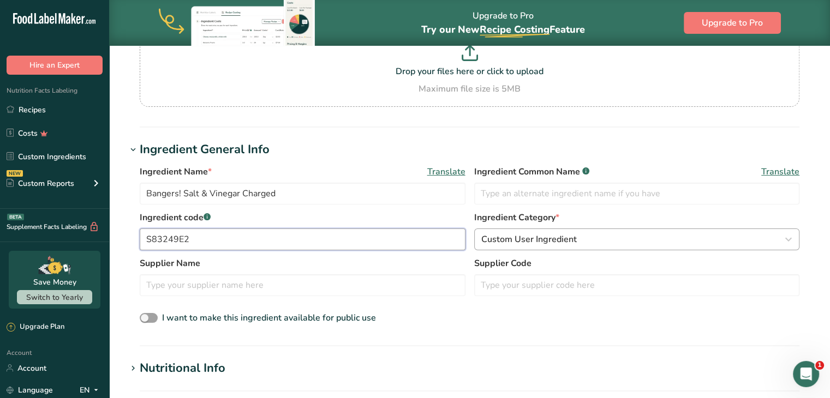
type input "S83249E2"
click at [513, 243] on span "Custom User Ingredient" at bounding box center [529, 239] width 96 height 13
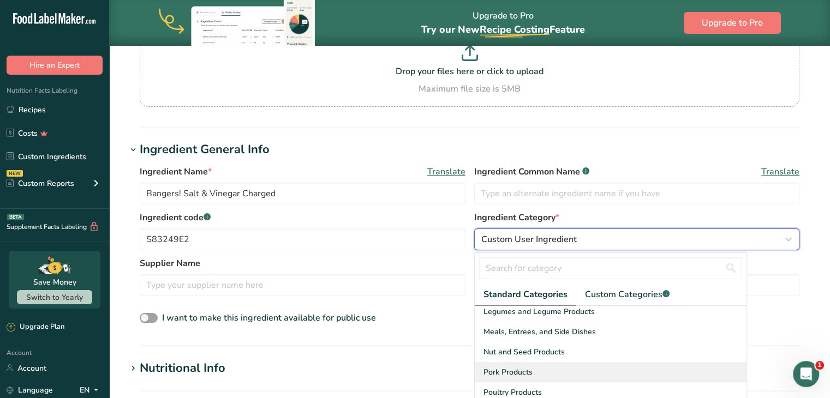
scroll to position [421, 0]
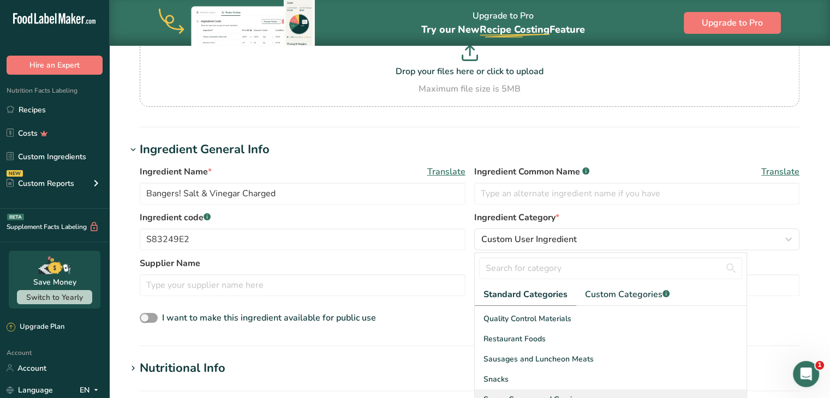
click at [504, 394] on span "Soups, Sauces, and Gravies" at bounding box center [532, 399] width 97 height 11
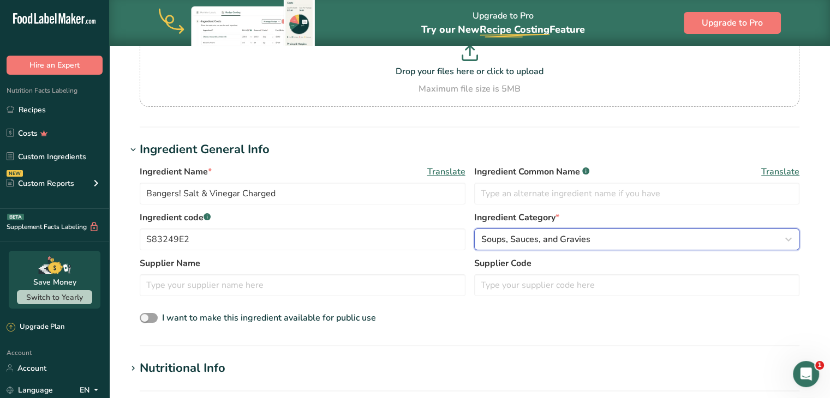
click at [553, 242] on span "Soups, Sauces, and Gravies" at bounding box center [535, 239] width 109 height 13
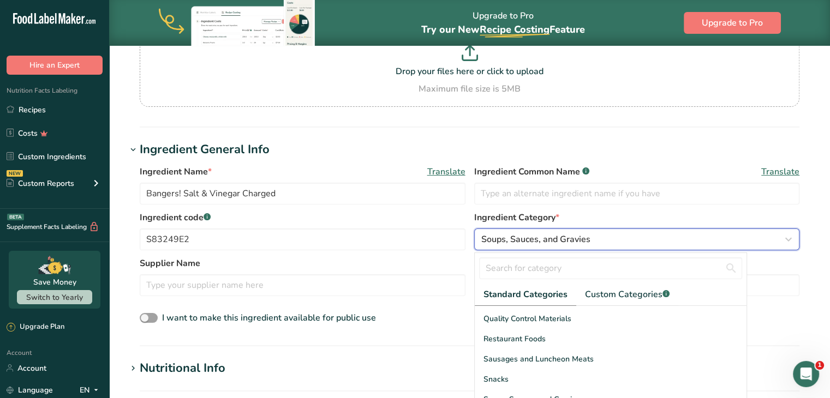
scroll to position [273, 0]
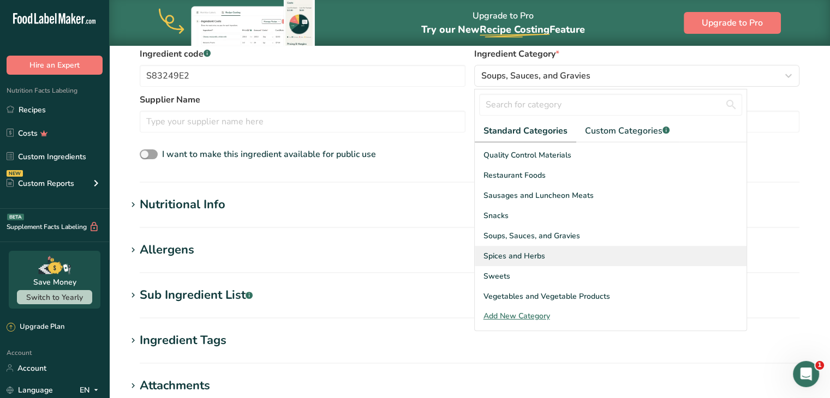
click at [553, 256] on div "Spices and Herbs" at bounding box center [611, 256] width 272 height 20
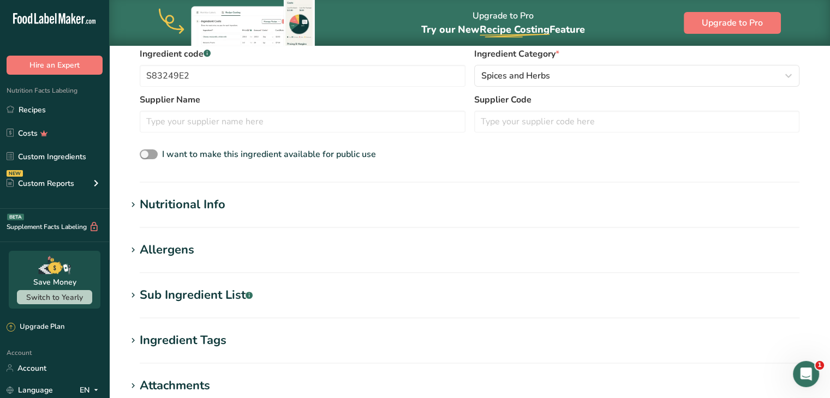
scroll to position [164, 0]
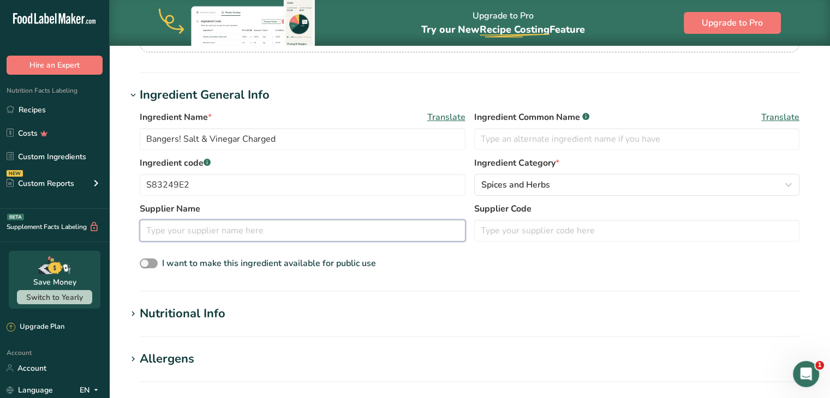
click at [293, 234] on input "text" at bounding box center [303, 231] width 326 height 22
type input "w"
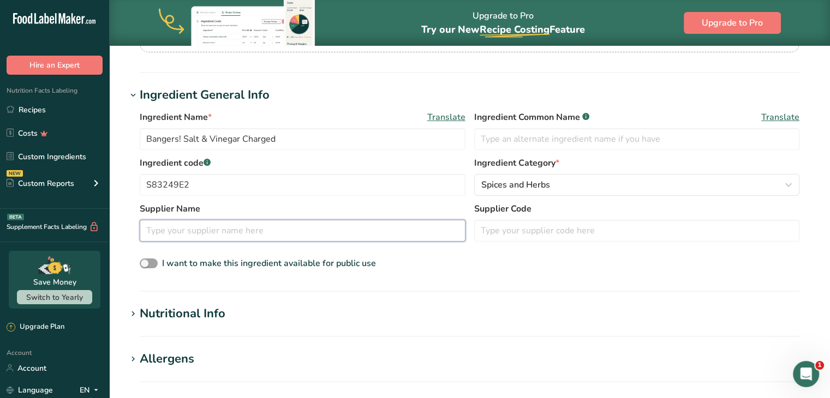
type input "T"
click at [571, 220] on input "text" at bounding box center [637, 231] width 326 height 22
click at [570, 225] on input "text" at bounding box center [637, 231] width 326 height 22
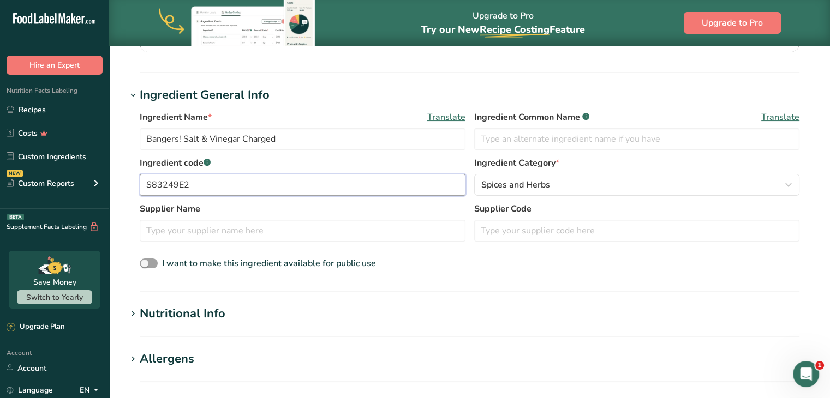
click at [192, 180] on input "S83249E2" at bounding box center [303, 185] width 326 height 22
drag, startPoint x: 200, startPoint y: 181, endPoint x: 140, endPoint y: 177, distance: 60.2
click at [140, 177] on input "S83249E2" at bounding box center [303, 185] width 326 height 22
click at [532, 229] on input "text" at bounding box center [637, 231] width 326 height 22
paste input "S83249E2"
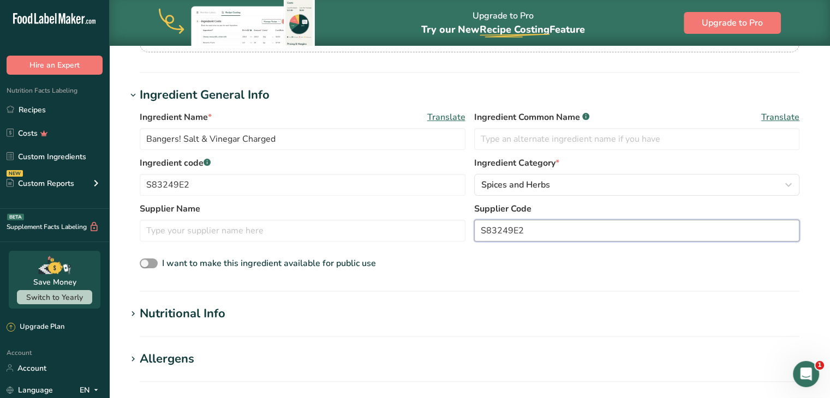
type input "S83249E2"
drag, startPoint x: 247, startPoint y: 247, endPoint x: 242, endPoint y: 240, distance: 9.1
click at [247, 247] on div "Supplier Name Supplier Code S83249E2" at bounding box center [470, 225] width 660 height 46
click at [237, 236] on input "text" at bounding box center [303, 231] width 326 height 22
click at [231, 237] on input "text" at bounding box center [303, 231] width 326 height 22
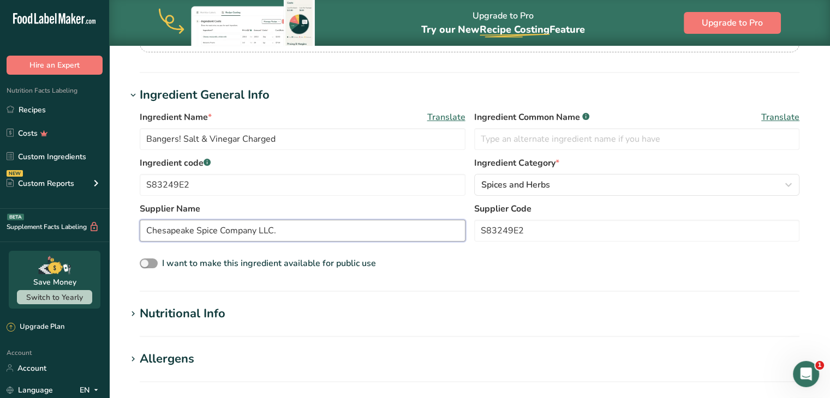
type input "Chesapeake Spice Company LLC."
click at [208, 280] on section "Ingredient General Info Ingredient Name * Translate Bangers! Salt & Vinegar Cha…" at bounding box center [470, 189] width 686 height 206
click at [192, 308] on div "Nutritional Info" at bounding box center [183, 314] width 86 height 18
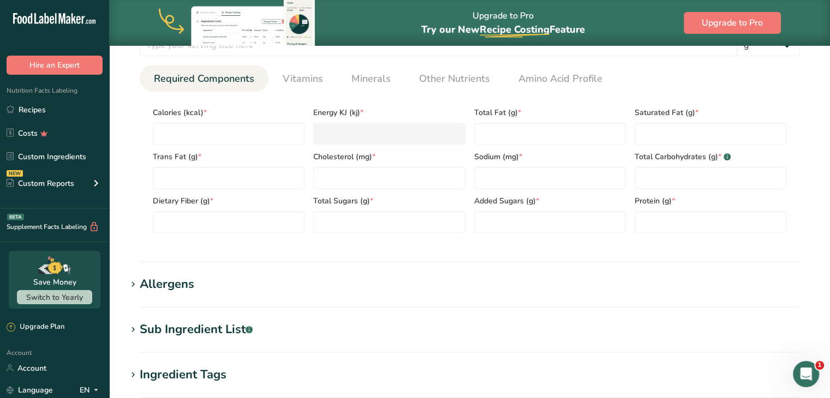
scroll to position [327, 0]
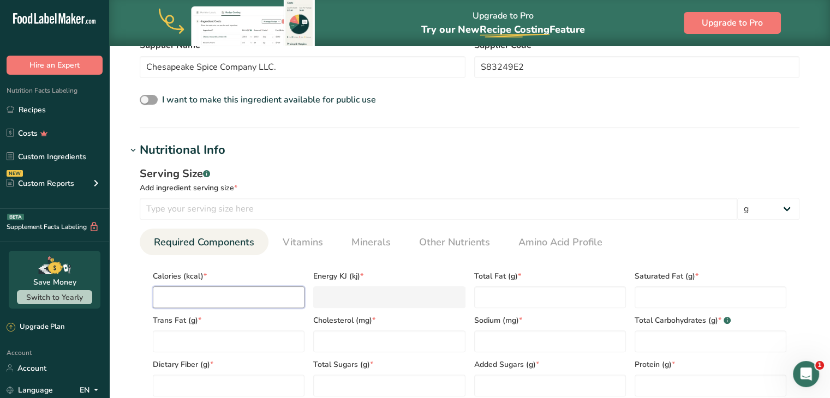
click at [203, 297] on input "number" at bounding box center [229, 298] width 152 height 22
type input "2"
type KJ "8.4"
type input "26"
type KJ "108.8"
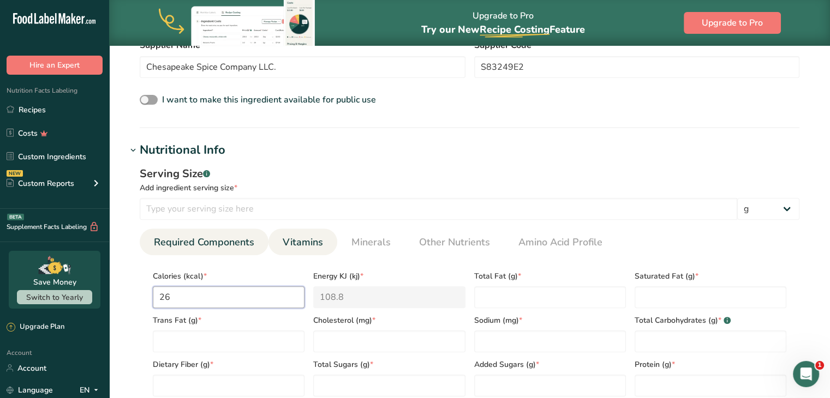
type input "267"
type KJ "1117.1"
type input "267.7"
type KJ "1120.1"
type input "267.75"
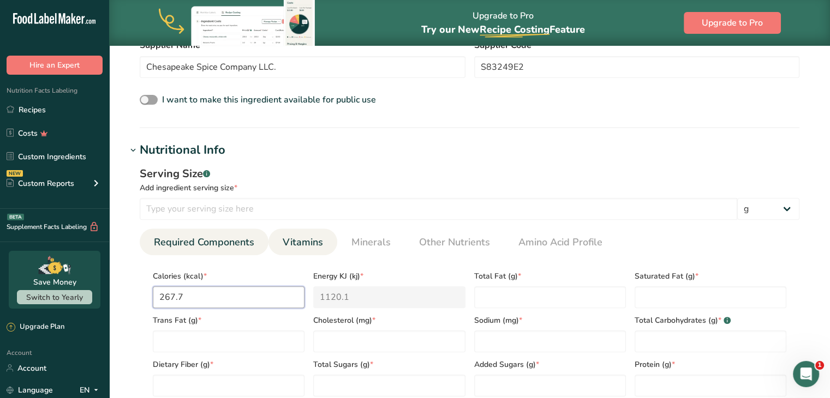
type KJ "1120.3"
type input "267.75"
click at [507, 294] on Fat "number" at bounding box center [550, 298] width 152 height 22
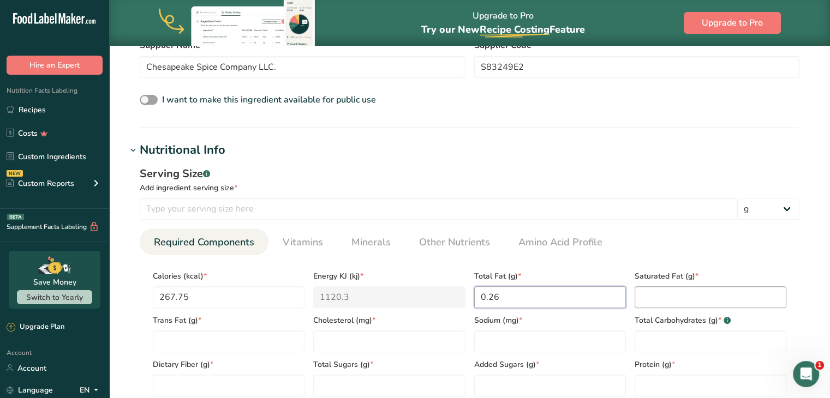
type Fat "0.26"
click at [644, 291] on Fat "number" at bounding box center [711, 298] width 152 height 22
type Fat "0.01"
click at [162, 346] on Fat "number" at bounding box center [229, 342] width 152 height 22
type Fat "0.03"
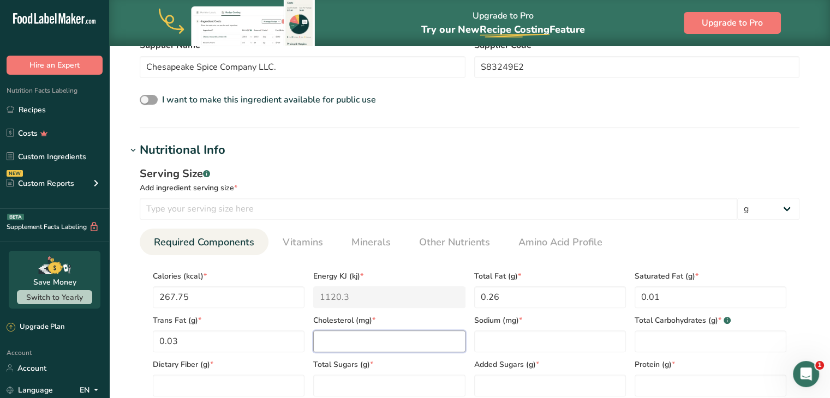
click at [355, 346] on input "number" at bounding box center [389, 342] width 152 height 22
type input "0"
click at [495, 334] on input "number" at bounding box center [550, 342] width 152 height 22
type input "13746.54"
click at [691, 346] on Carbohydrates "number" at bounding box center [711, 342] width 152 height 22
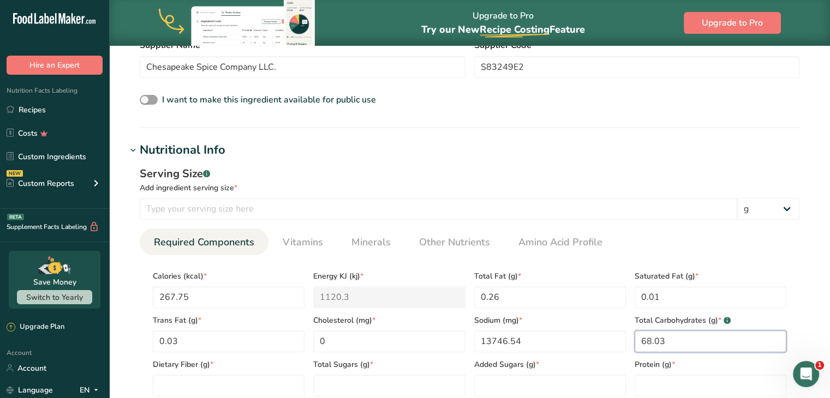
scroll to position [491, 0]
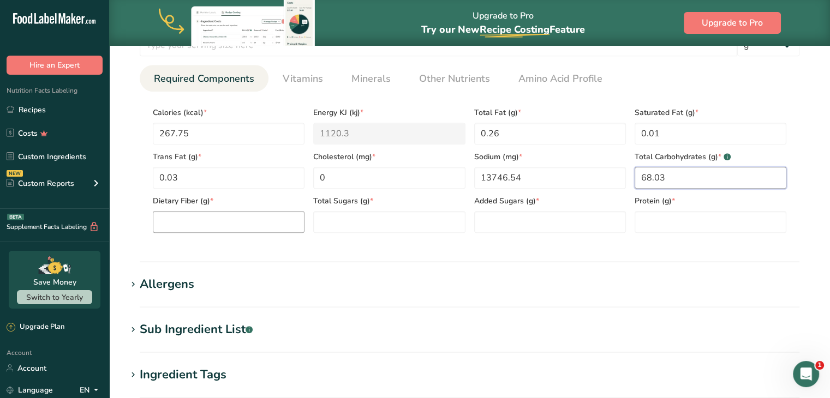
type Carbohydrates "68.03"
click at [207, 230] on Fiber "number" at bounding box center [229, 222] width 152 height 22
type Fiber "0"
click at [360, 210] on div "Total Sugars (g) *" at bounding box center [389, 211] width 160 height 44
click at [364, 221] on Sugars "number" at bounding box center [389, 222] width 152 height 22
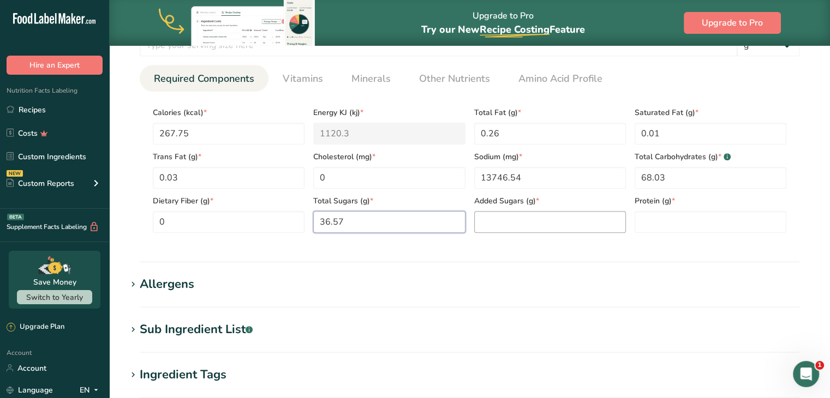
type Sugars "36.57"
click at [579, 218] on Sugars "number" at bounding box center [550, 222] width 152 height 22
type Sugars "36.57"
click at [690, 212] on input "number" at bounding box center [711, 222] width 152 height 22
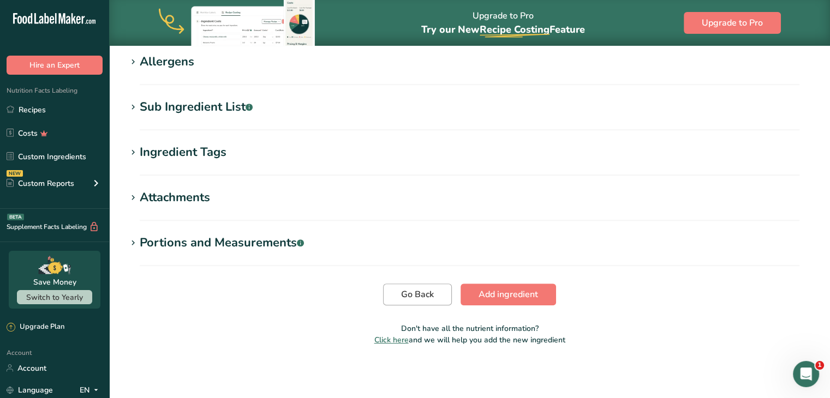
scroll to position [277, 0]
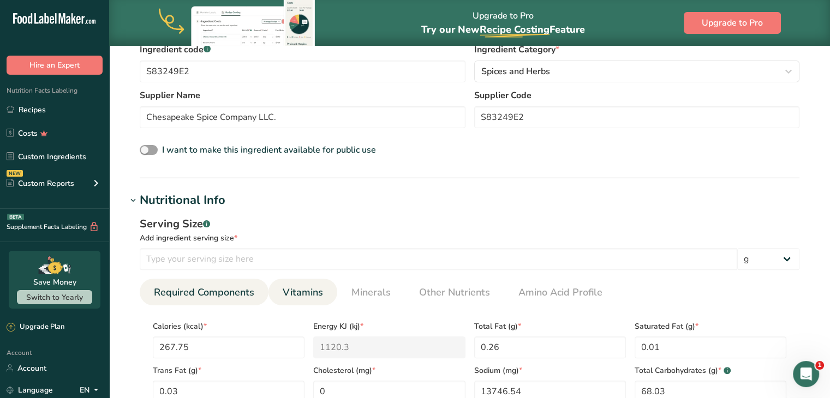
type input "0"
click at [295, 295] on span "Vitamins" at bounding box center [303, 292] width 40 height 15
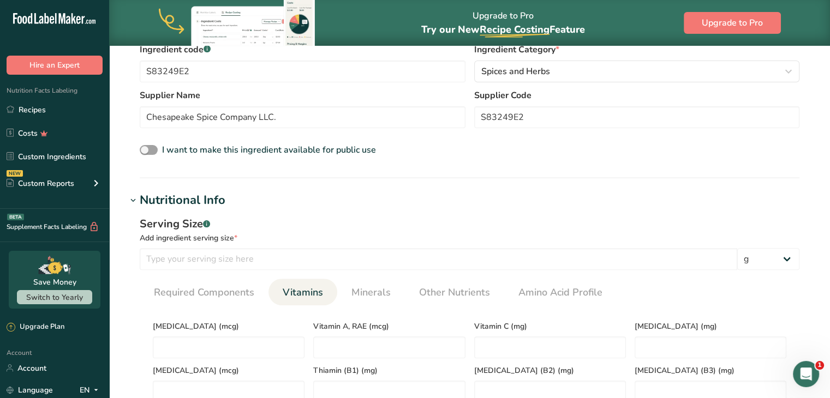
scroll to position [386, 0]
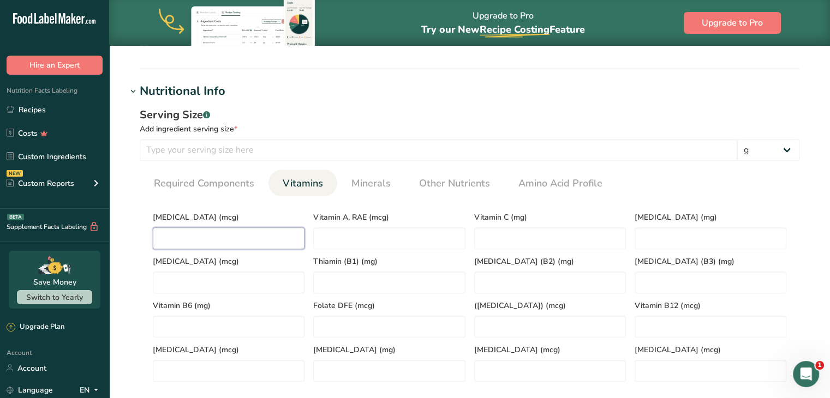
click at [206, 247] on D "number" at bounding box center [229, 239] width 152 height 22
click at [507, 234] on C "number" at bounding box center [550, 239] width 152 height 22
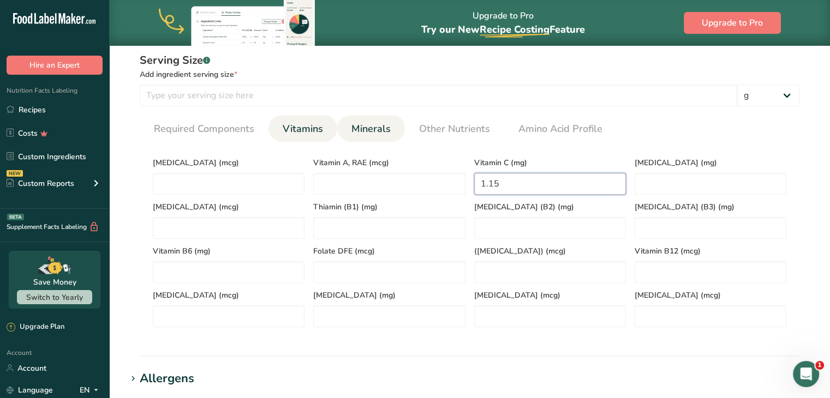
type C "1.15"
click at [378, 129] on span "Minerals" at bounding box center [371, 129] width 39 height 15
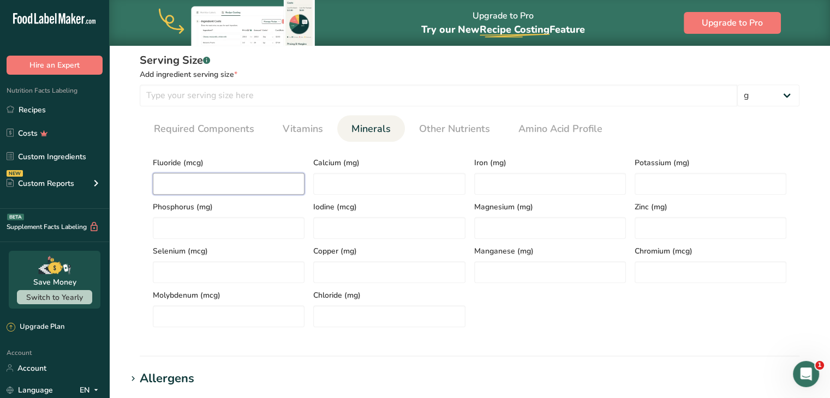
click at [241, 175] on input "number" at bounding box center [229, 184] width 152 height 22
type input "0.39"
click at [373, 186] on input "number" at bounding box center [389, 184] width 152 height 22
type input "12.41"
click at [549, 187] on input "number" at bounding box center [550, 184] width 152 height 22
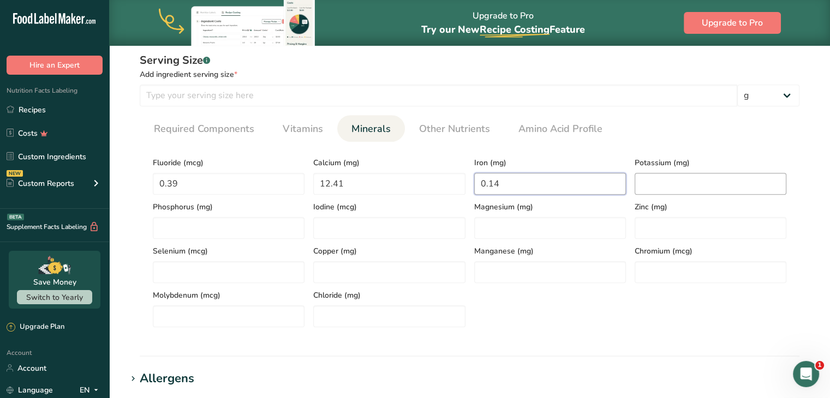
type input "0.14"
click at [657, 181] on input "number" at bounding box center [711, 184] width 152 height 22
type input "7.47"
click at [271, 229] on input "number" at bounding box center [229, 228] width 152 height 22
type input "5.8"
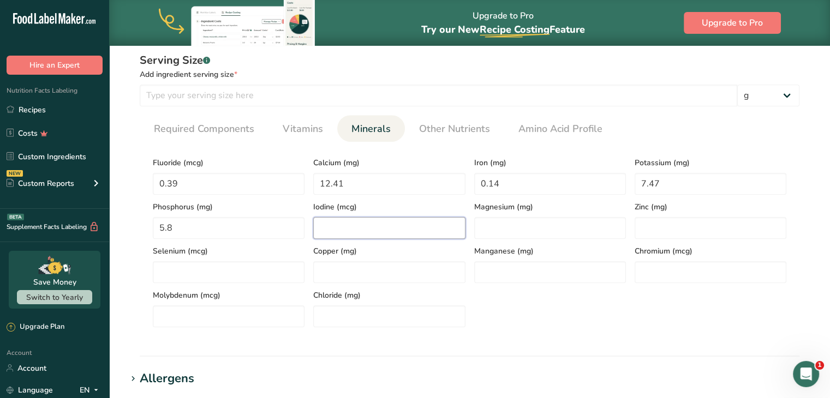
click at [380, 232] on input "number" at bounding box center [389, 228] width 152 height 22
type input "0"
click at [477, 223] on input "number" at bounding box center [550, 228] width 152 height 22
click at [646, 224] on input "number" at bounding box center [711, 228] width 152 height 22
click at [282, 269] on input "number" at bounding box center [229, 272] width 152 height 22
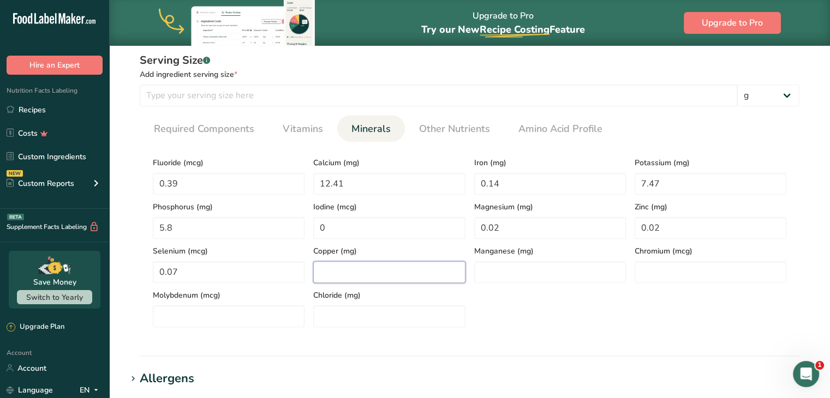
click at [361, 272] on input "number" at bounding box center [389, 272] width 152 height 22
click at [529, 263] on input "number" at bounding box center [550, 272] width 152 height 22
click at [696, 267] on input "number" at bounding box center [711, 272] width 152 height 22
click at [269, 324] on input "number" at bounding box center [229, 317] width 152 height 22
click at [313, 321] on input "number" at bounding box center [389, 317] width 152 height 22
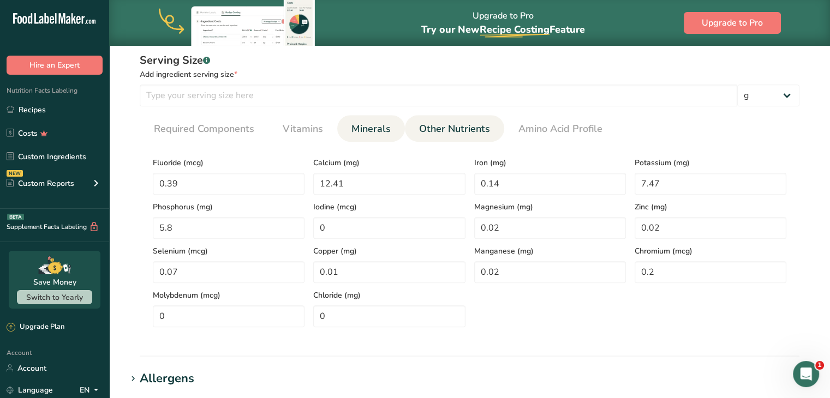
click at [478, 122] on span "Other Nutrients" at bounding box center [454, 129] width 71 height 15
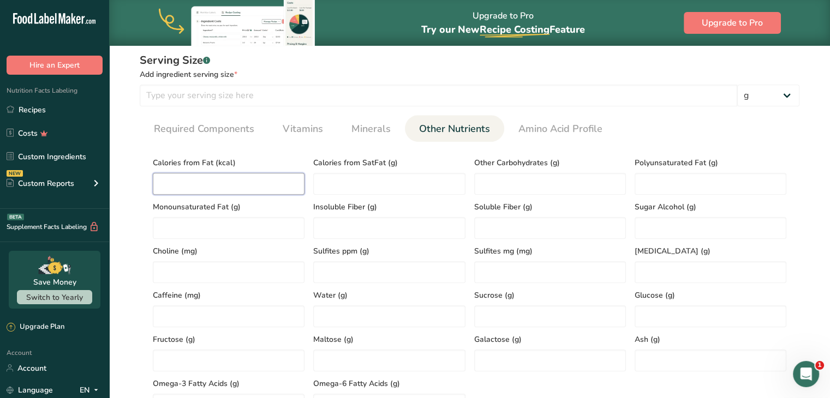
click at [243, 188] on Fat "number" at bounding box center [229, 184] width 152 height 22
click at [343, 187] on SatFat "number" at bounding box center [389, 184] width 152 height 22
click at [563, 182] on Carbohydrates "number" at bounding box center [550, 184] width 152 height 22
click at [664, 173] on Fat "number" at bounding box center [711, 184] width 152 height 22
click at [251, 225] on Fat "number" at bounding box center [229, 228] width 152 height 22
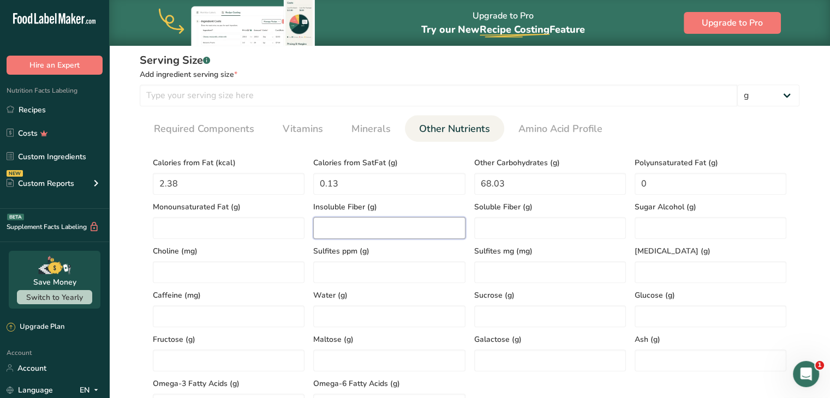
click at [349, 236] on Fiber "number" at bounding box center [389, 228] width 152 height 22
click at [473, 234] on div "Soluble Fiber (g)" at bounding box center [550, 217] width 160 height 44
click at [509, 233] on Fiber "number" at bounding box center [550, 228] width 152 height 22
click at [670, 236] on Alcohol "number" at bounding box center [711, 228] width 152 height 22
click at [209, 273] on input "number" at bounding box center [229, 272] width 152 height 22
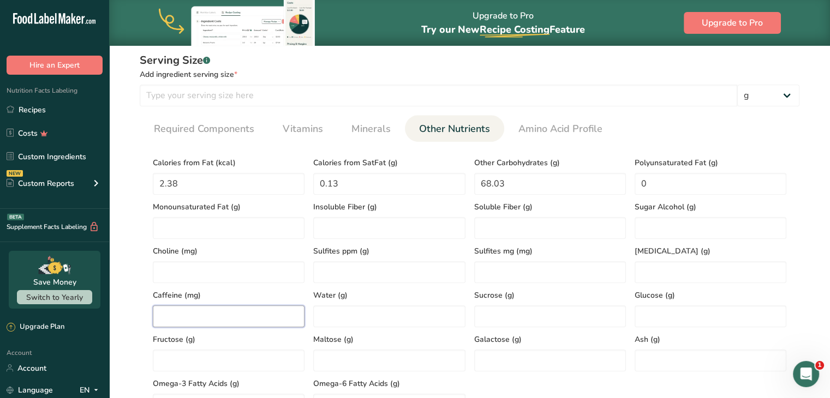
click at [257, 320] on input "number" at bounding box center [229, 317] width 152 height 22
click at [388, 318] on input "number" at bounding box center [389, 317] width 152 height 22
click at [515, 307] on input "number" at bounding box center [550, 317] width 152 height 22
click at [674, 361] on input "number" at bounding box center [711, 361] width 152 height 22
click at [672, 317] on input "number" at bounding box center [711, 317] width 152 height 22
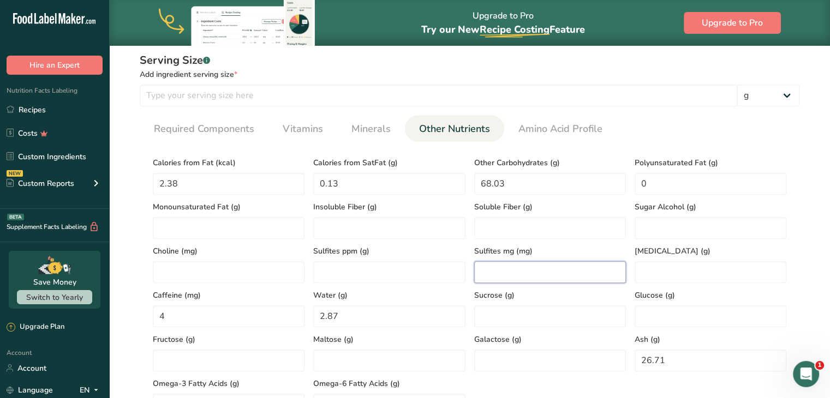
click at [566, 273] on mg "number" at bounding box center [550, 272] width 152 height 22
click at [400, 277] on ppm "number" at bounding box center [389, 272] width 152 height 22
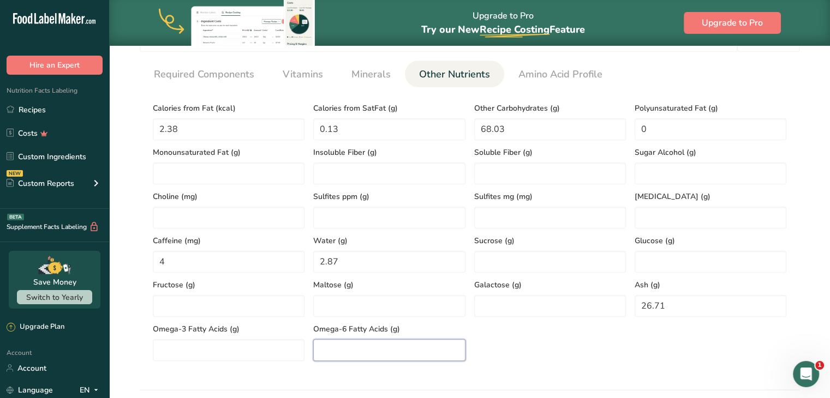
click at [362, 346] on Acids "number" at bounding box center [389, 350] width 152 height 22
click at [539, 223] on mg "number" at bounding box center [550, 218] width 152 height 22
click at [428, 225] on ppm "number" at bounding box center [389, 218] width 152 height 22
click at [418, 221] on ppm "number" at bounding box center [389, 218] width 152 height 22
click at [749, 260] on input "number" at bounding box center [711, 262] width 152 height 22
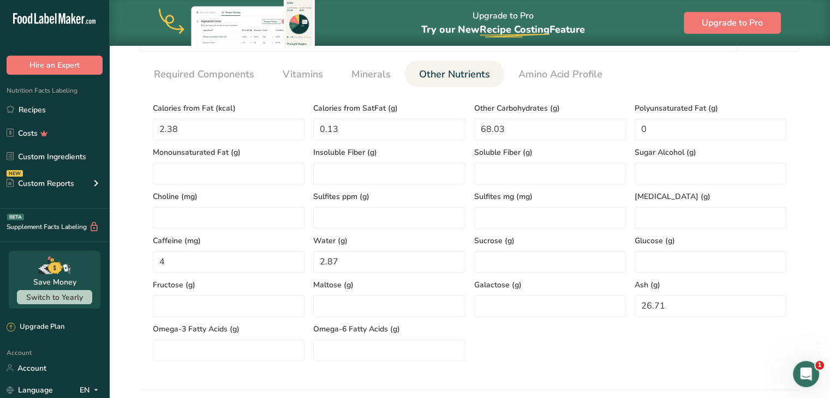
click at [356, 323] on div "Omega-6 Fatty Acids (g)" at bounding box center [389, 339] width 160 height 44
click at [358, 315] on input "number" at bounding box center [389, 306] width 152 height 22
click at [394, 344] on Acids "number" at bounding box center [389, 350] width 152 height 22
click at [501, 303] on input "number" at bounding box center [550, 306] width 152 height 22
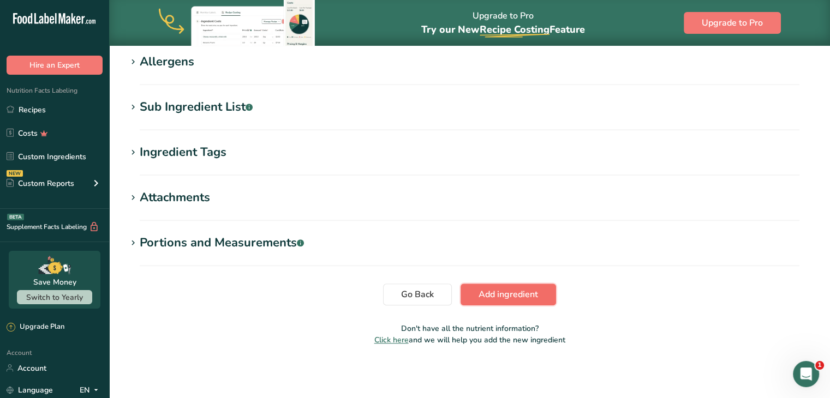
click at [513, 296] on span "Add ingredient" at bounding box center [508, 294] width 59 height 13
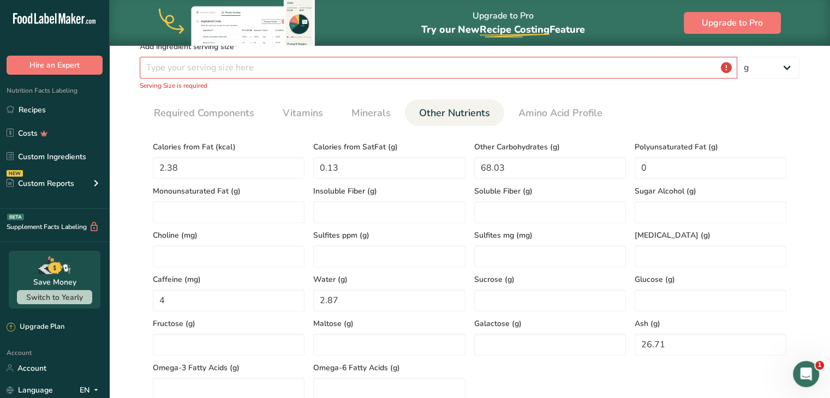
scroll to position [187, 0]
click at [232, 73] on input "number" at bounding box center [439, 68] width 598 height 22
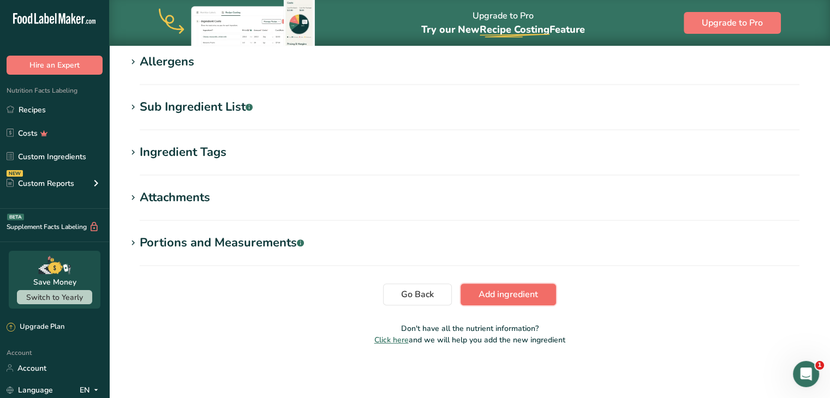
click at [492, 288] on span "Add ingredient" at bounding box center [508, 294] width 59 height 13
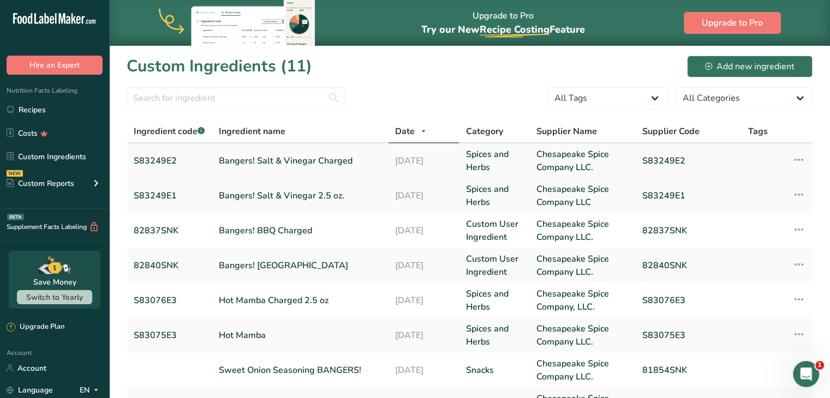
click at [317, 164] on link "Bangers! Salt & Vinegar Charged" at bounding box center [300, 160] width 163 height 13
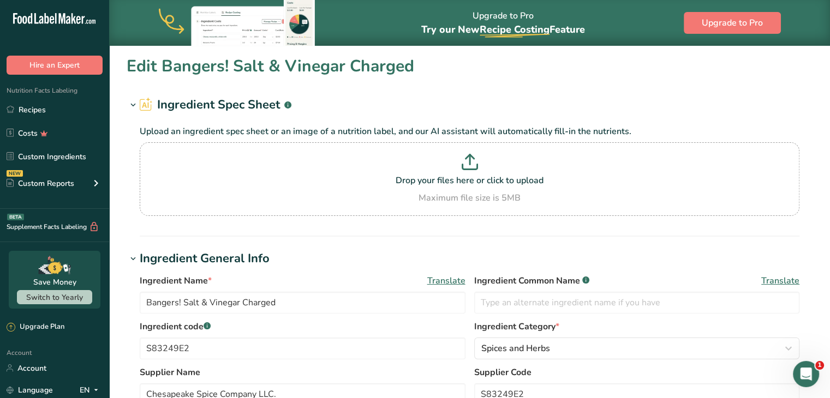
scroll to position [109, 0]
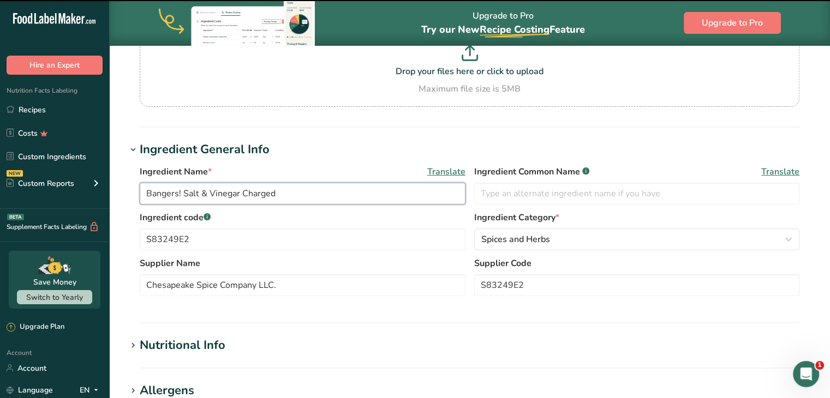
click at [284, 188] on input "Bangers! Salt & Vinegar Charged" at bounding box center [303, 194] width 326 height 22
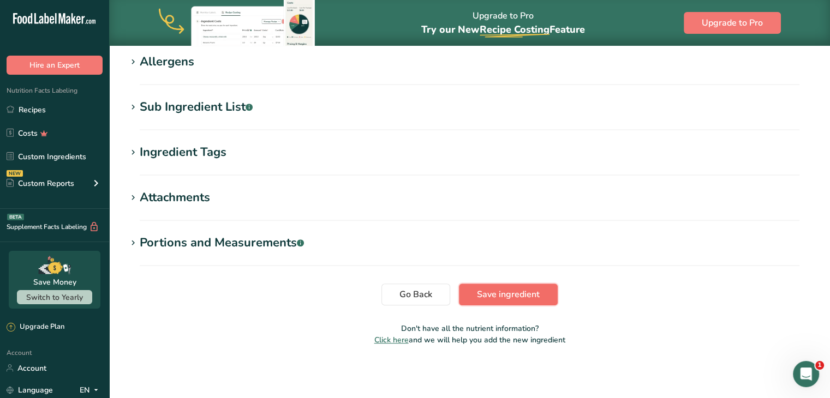
click at [514, 293] on span "Save ingredient" at bounding box center [508, 294] width 63 height 13
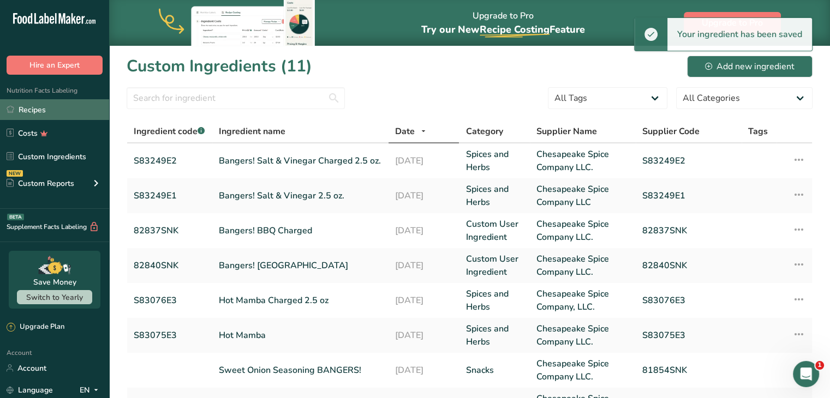
click at [56, 110] on link "Recipes" at bounding box center [54, 109] width 109 height 21
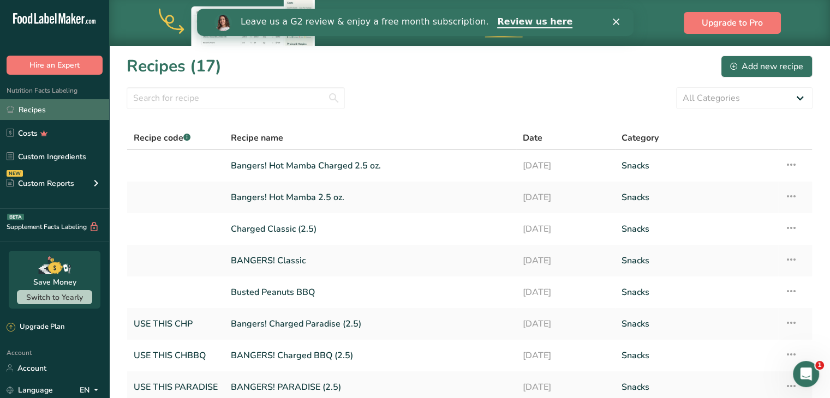
click at [74, 112] on link "Recipes" at bounding box center [54, 109] width 109 height 21
drag, startPoint x: 775, startPoint y: 64, endPoint x: 759, endPoint y: 73, distance: 18.3
click at [775, 64] on div "Add new recipe" at bounding box center [766, 66] width 73 height 13
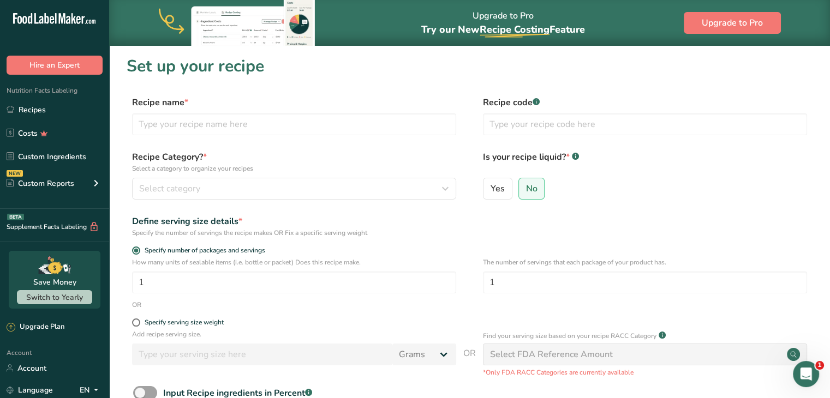
click at [209, 112] on div "Recipe name *" at bounding box center [294, 115] width 324 height 39
click at [210, 124] on input "text" at bounding box center [294, 125] width 324 height 22
click at [359, 172] on p "Select a category to organize your recipes" at bounding box center [294, 169] width 324 height 10
click at [512, 116] on input "text" at bounding box center [645, 125] width 324 height 22
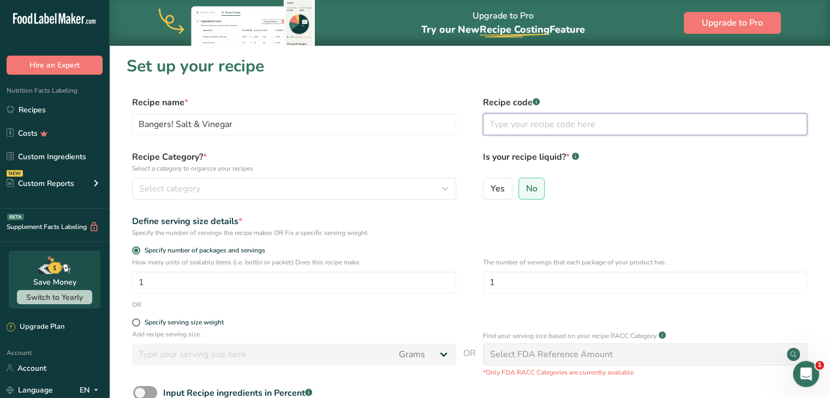
click at [512, 116] on input "text" at bounding box center [645, 125] width 324 height 22
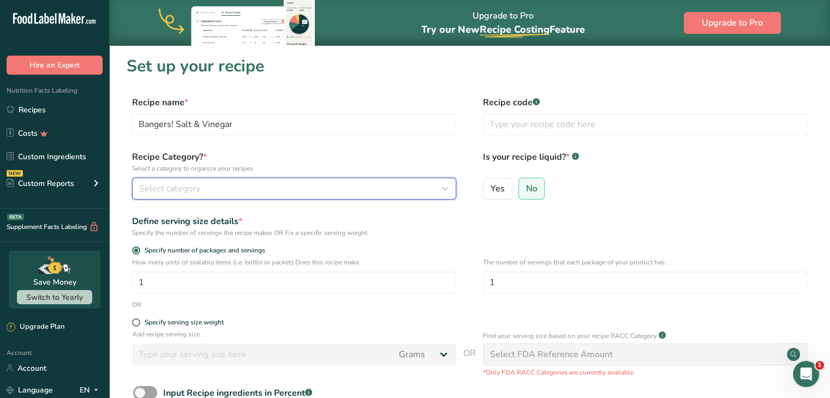
click at [349, 183] on div "Select category" at bounding box center [290, 188] width 303 height 13
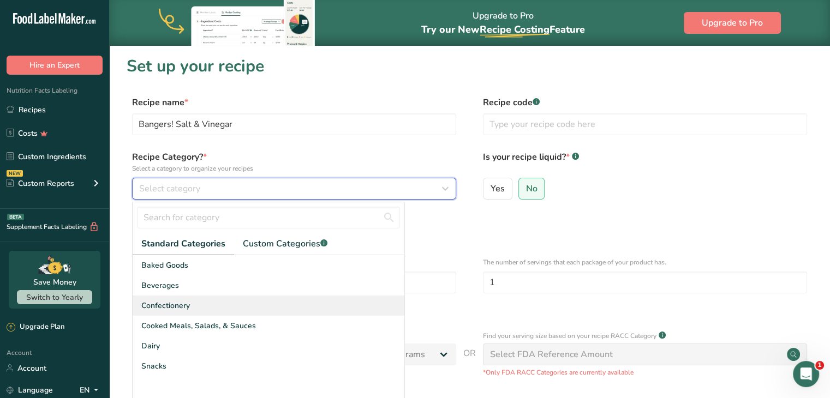
scroll to position [55, 0]
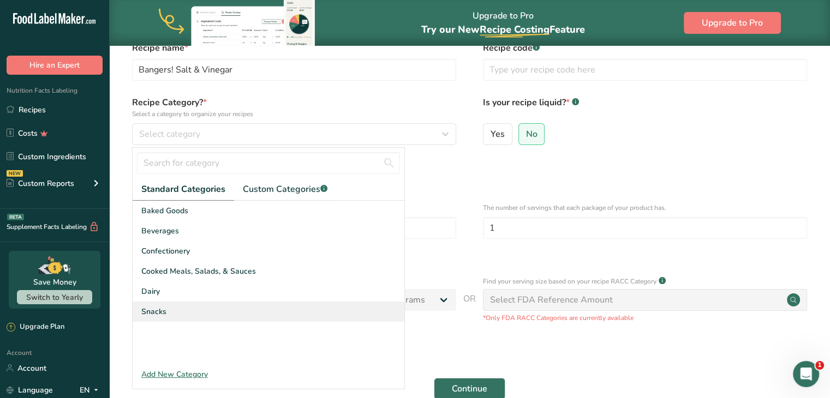
click at [326, 318] on div "Snacks" at bounding box center [269, 312] width 272 height 20
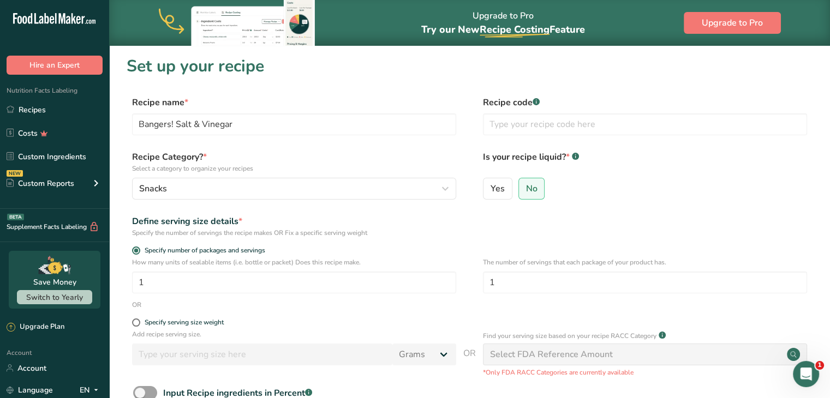
scroll to position [138, 0]
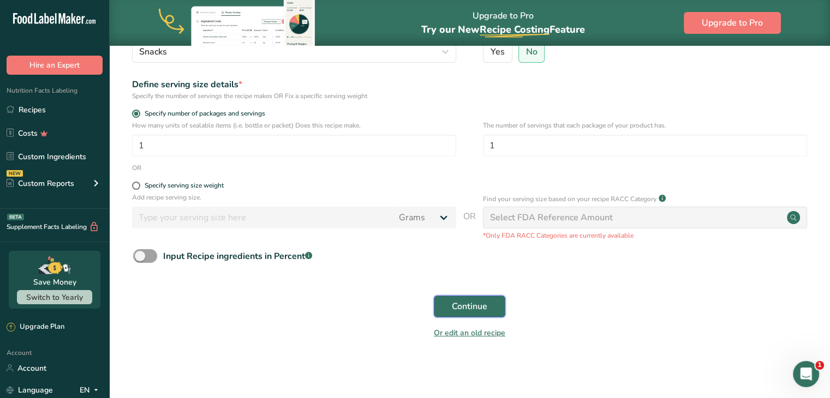
click at [489, 303] on button "Continue" at bounding box center [470, 307] width 72 height 22
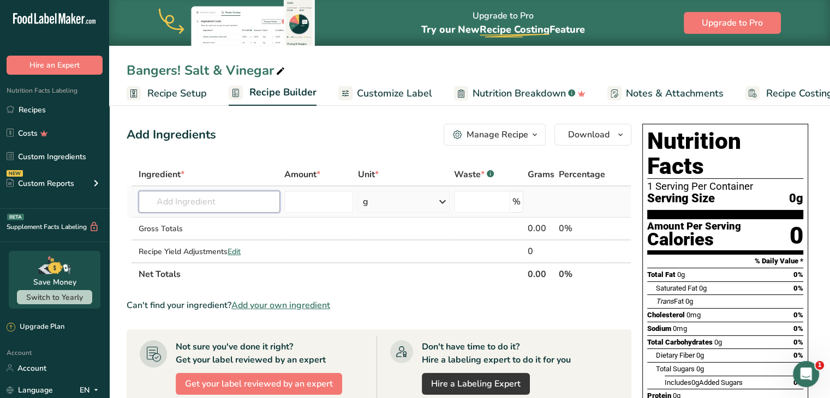
click at [212, 206] on input "text" at bounding box center [209, 202] width 141 height 22
click at [250, 205] on input "text" at bounding box center [209, 202] width 141 height 22
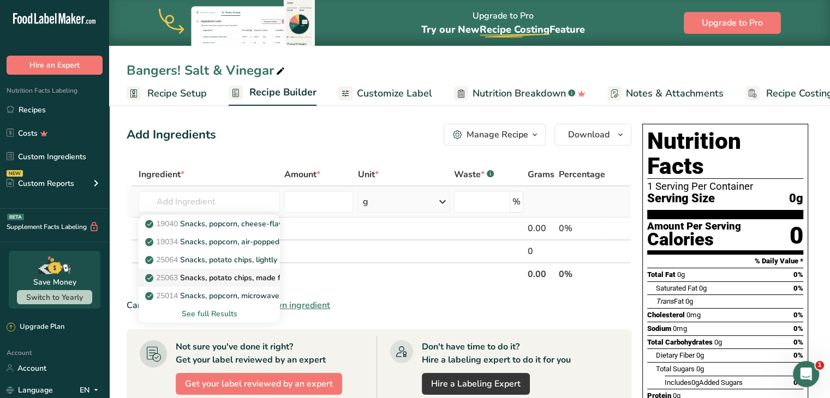
click at [219, 278] on p "25063 Snacks, potato chips, made from dried potatoes (preformed), multigrain" at bounding box center [288, 277] width 283 height 11
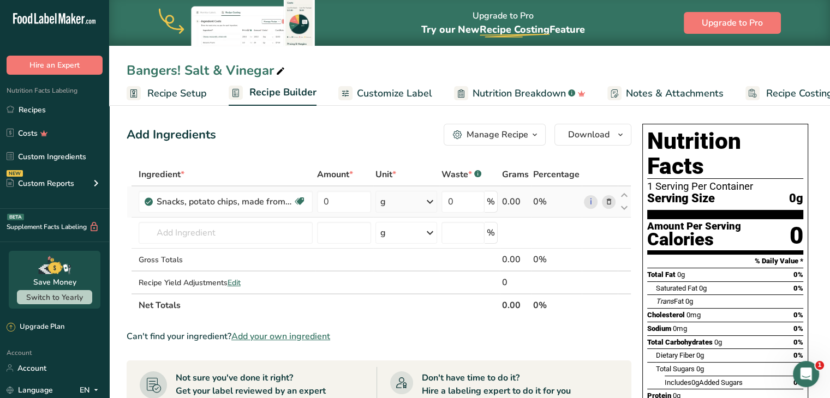
click at [215, 212] on td "Snacks, potato chips, made from dried potatoes (preformed), multigrain Dairy fr…" at bounding box center [225, 202] width 178 height 31
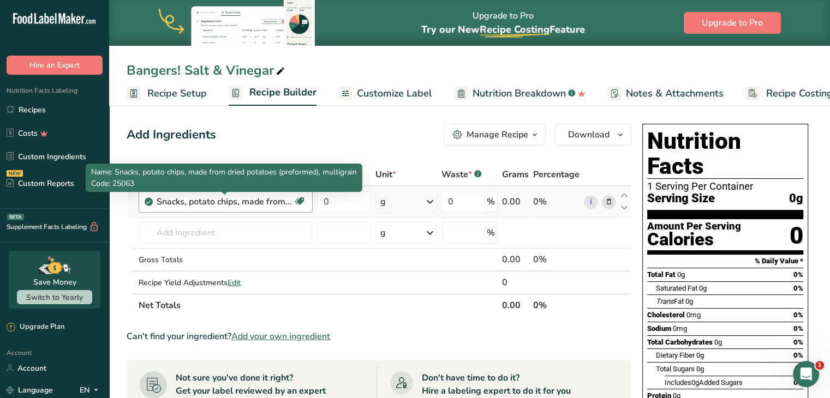
click at [218, 204] on div "Snacks, potato chips, made from dried potatoes (preformed), multigrain" at bounding box center [225, 201] width 136 height 13
click at [290, 201] on div "Snacks, potato chips, made from dried potatoes (preformed), multigrain" at bounding box center [225, 201] width 136 height 13
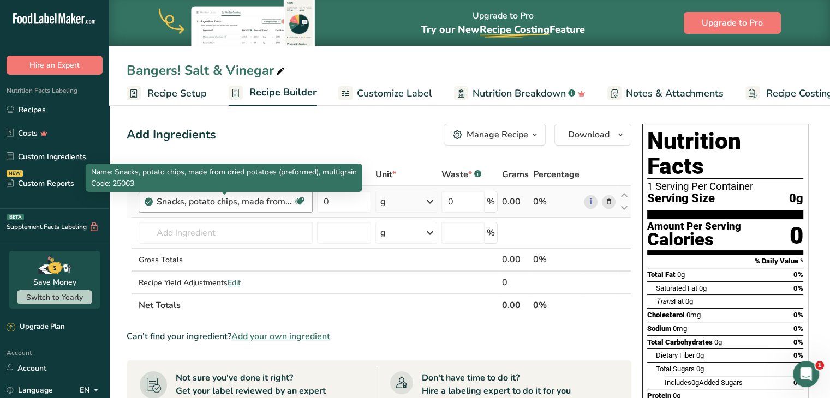
click at [290, 201] on div "Snacks, potato chips, made from dried potatoes (preformed), multigrain" at bounding box center [225, 201] width 136 height 13
click at [264, 207] on div "Snacks, potato chips, made from dried potatoes (preformed), multigrain" at bounding box center [225, 201] width 136 height 13
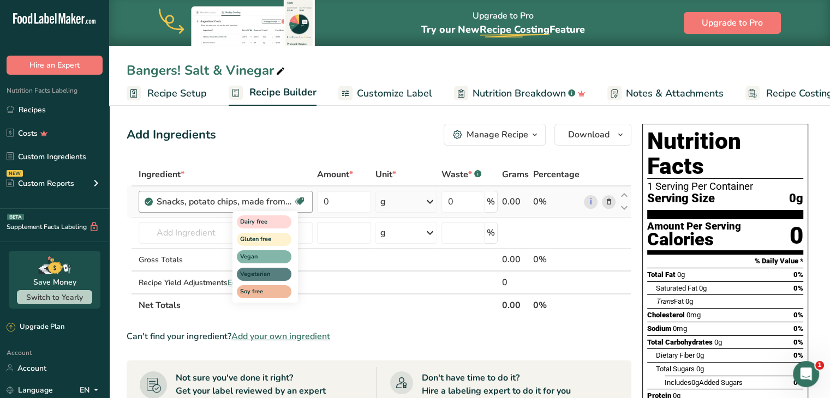
click at [301, 200] on icon at bounding box center [299, 201] width 11 height 17
click at [330, 271] on div "Dairy free Gluten free Vegan Vegetarian Soy free" at bounding box center [285, 256] width 105 height 94
click at [327, 268] on div "Dairy free Gluten free Vegan Vegetarian Soy free" at bounding box center [285, 256] width 105 height 94
click at [336, 269] on div "Dairy free Gluten free Vegan Vegetarian Soy free" at bounding box center [285, 256] width 105 height 94
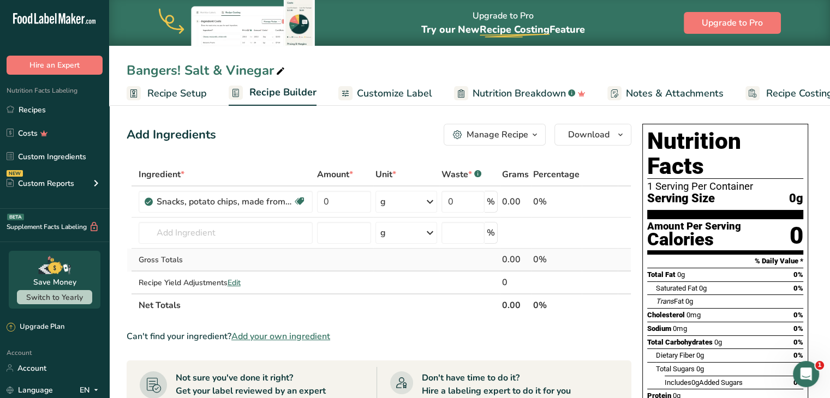
click at [338, 269] on td at bounding box center [344, 260] width 59 height 23
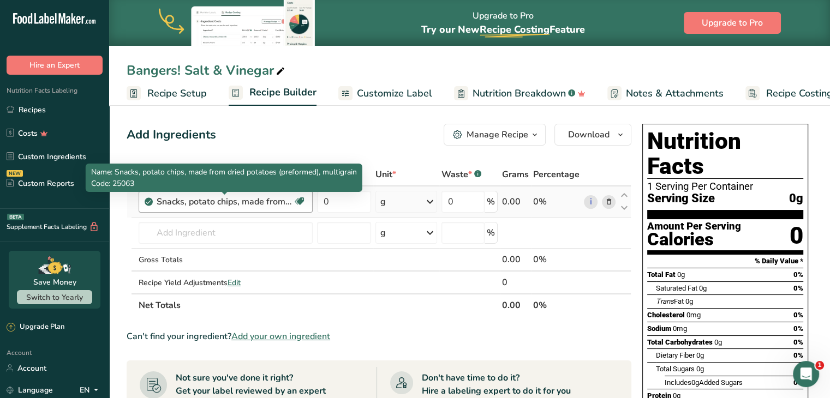
click at [269, 195] on div "Snacks, potato chips, made from dried potatoes (preformed), multigrain" at bounding box center [225, 201] width 136 height 13
click at [253, 204] on div "Snacks, potato chips, made from dried potatoes (preformed), multigrain" at bounding box center [225, 201] width 136 height 13
click at [258, 212] on div "Snacks, potato chips, made from dried potatoes (preformed), multigrain Dairy fr…" at bounding box center [226, 202] width 174 height 22
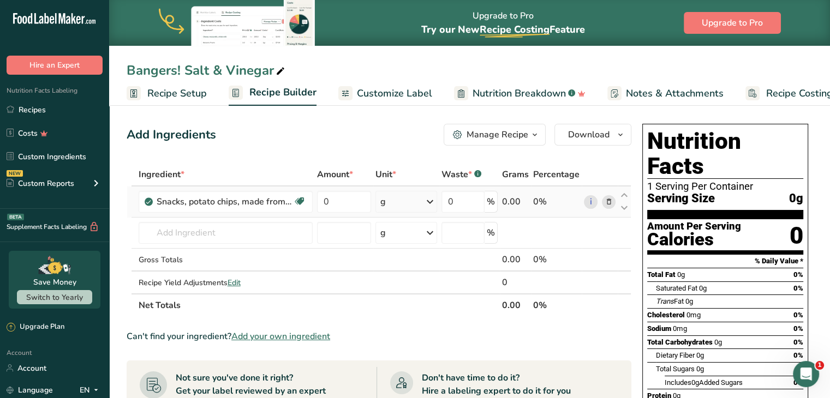
click at [610, 198] on icon at bounding box center [609, 201] width 8 height 11
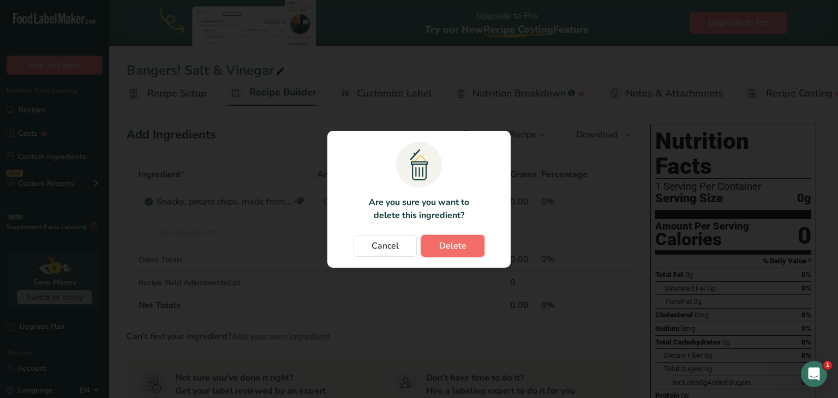
click at [467, 246] on button "Delete" at bounding box center [452, 246] width 63 height 22
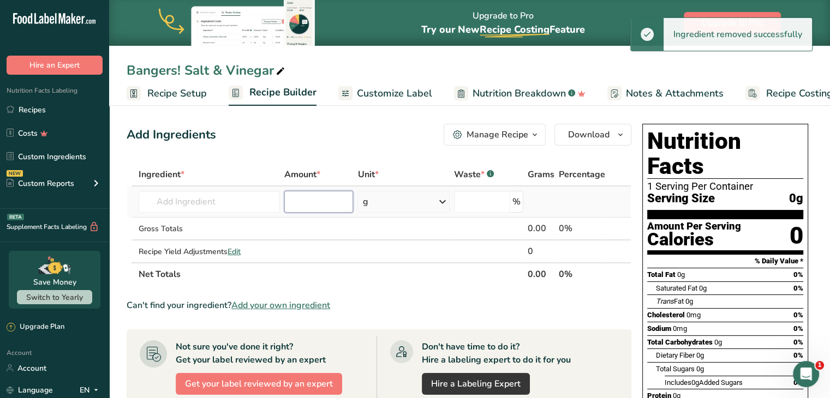
click at [307, 200] on input "number" at bounding box center [318, 202] width 69 height 22
click at [229, 208] on input "text" at bounding box center [209, 202] width 141 height 22
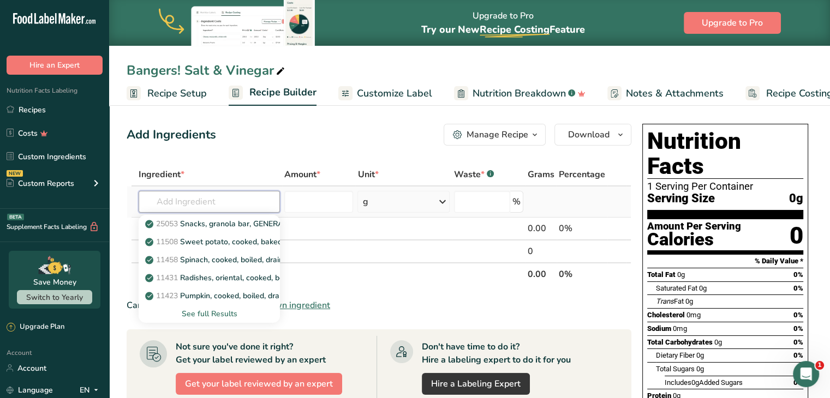
click at [187, 201] on input "text" at bounding box center [209, 202] width 141 height 22
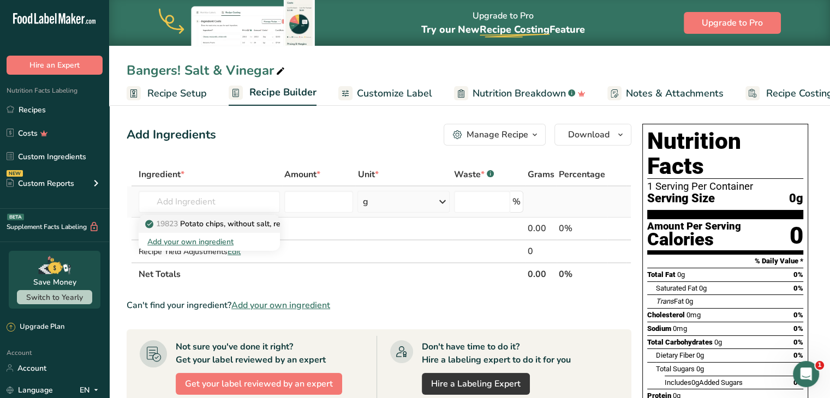
click at [209, 225] on p "19823 Potato chips, without salt, reduced fat" at bounding box center [230, 223] width 166 height 11
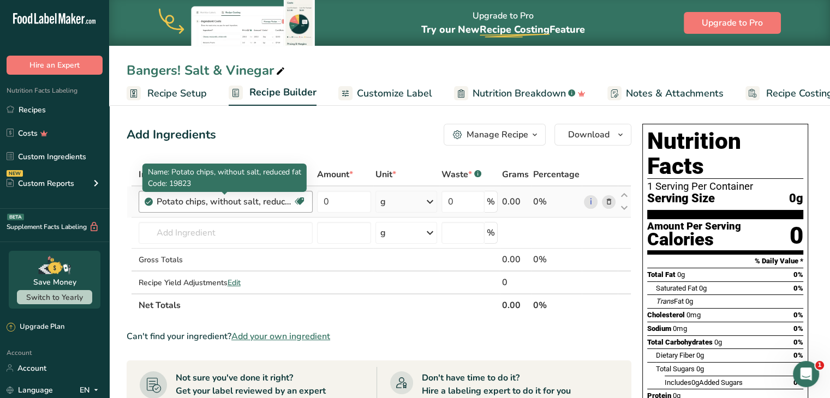
click at [237, 204] on div "Potato chips, without salt, reduced fat" at bounding box center [225, 201] width 136 height 13
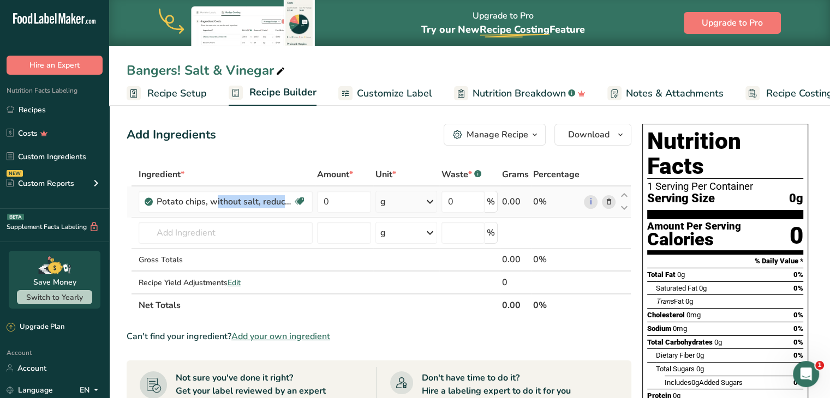
click at [609, 202] on icon at bounding box center [609, 201] width 8 height 11
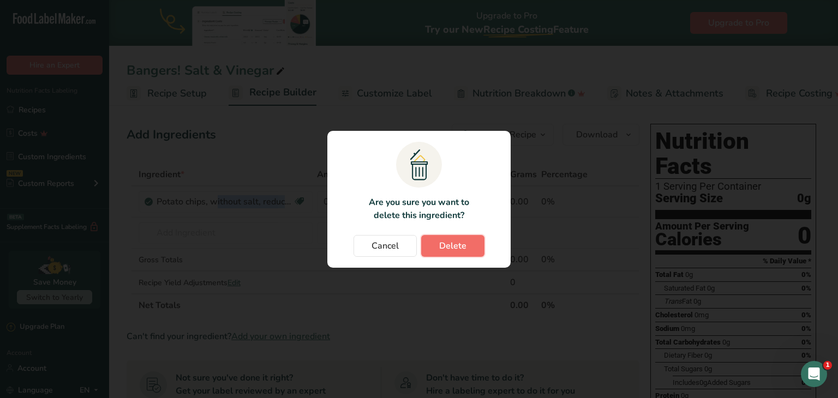
click at [451, 235] on button "Delete" at bounding box center [452, 246] width 63 height 22
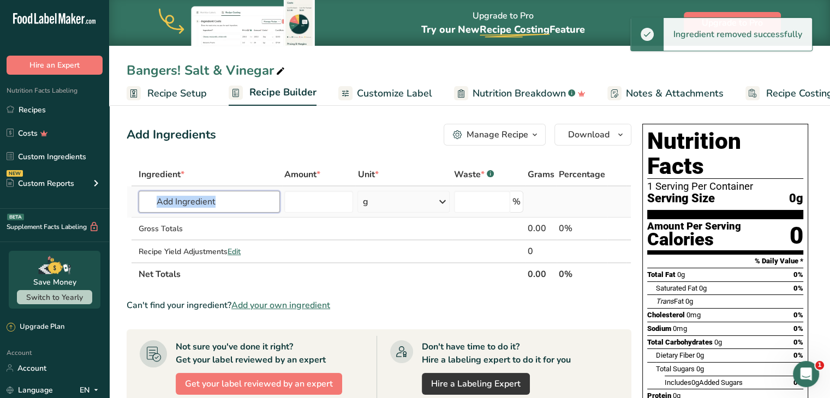
click at [212, 191] on input "text" at bounding box center [209, 202] width 141 height 22
click at [223, 201] on input "text" at bounding box center [209, 202] width 141 height 22
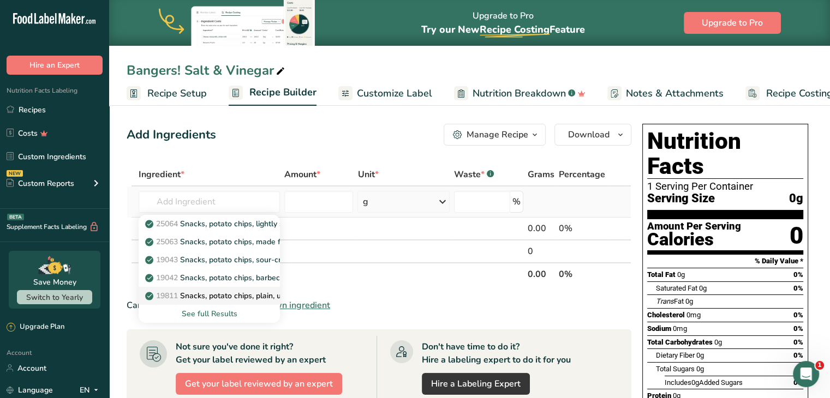
click at [243, 297] on p "19811 Snacks, potato chips, plain, unsalted" at bounding box center [227, 295] width 160 height 11
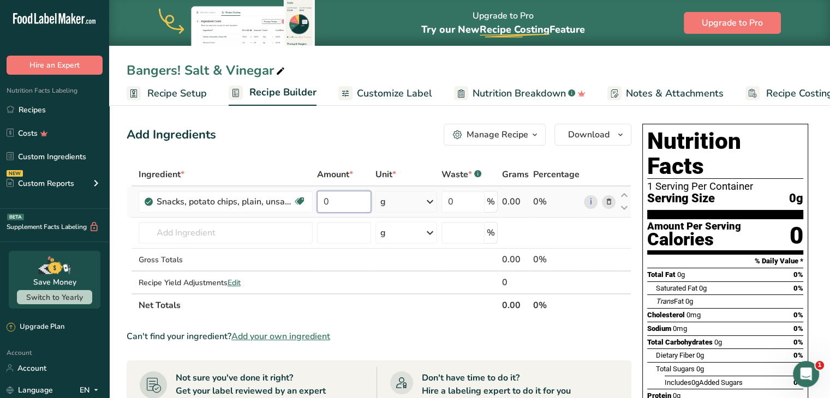
click at [348, 204] on input "0" at bounding box center [344, 202] width 55 height 22
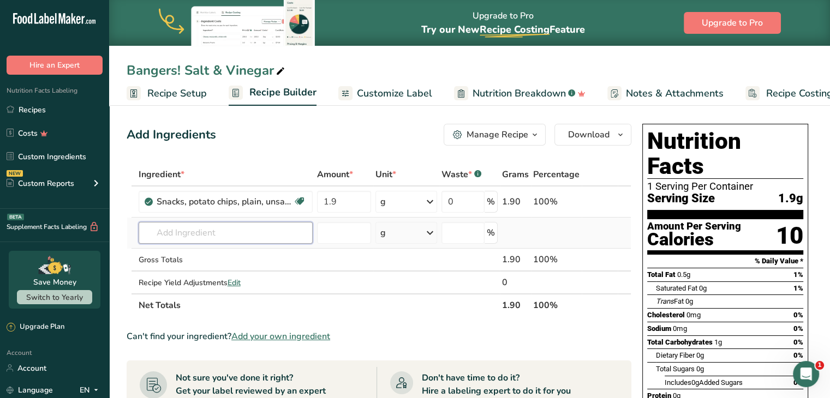
click at [199, 234] on input "text" at bounding box center [226, 233] width 174 height 22
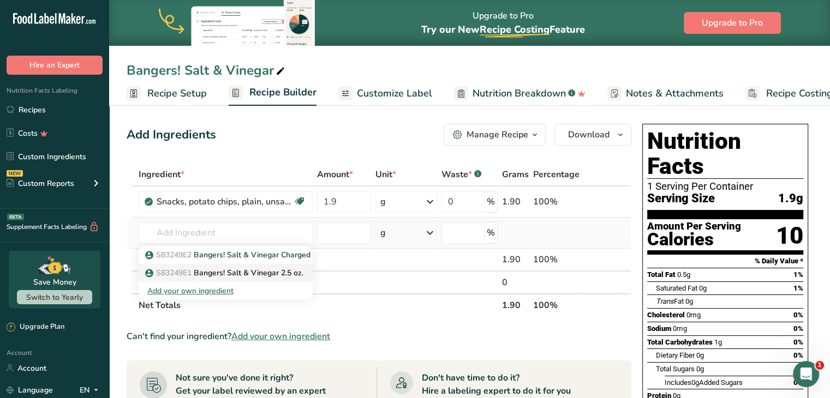
click at [223, 267] on p "S83249E1 Bangers! Salt & Vinegar 2.5 oz." at bounding box center [225, 272] width 156 height 11
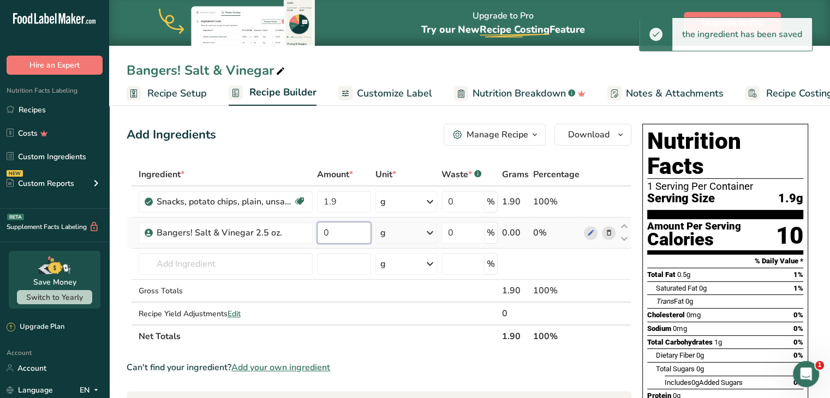
click at [362, 238] on input "0" at bounding box center [344, 233] width 55 height 22
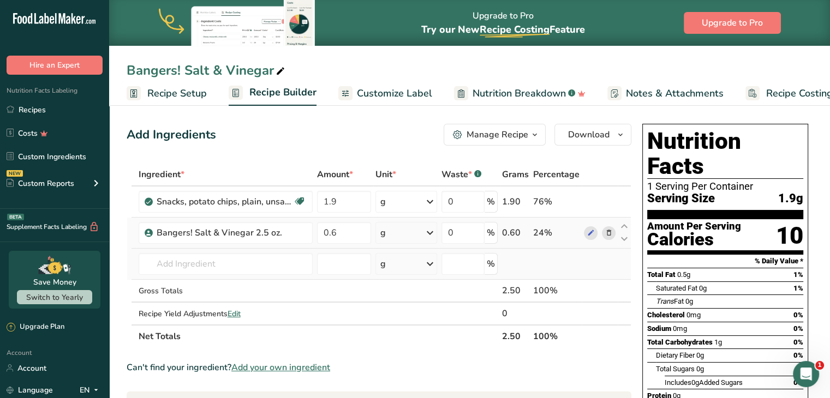
click at [558, 256] on div "Ingredient * Amount * Unit * Waste * .a-a{fill:#347362;}.b-a{fill:#fff;} Grams …" at bounding box center [379, 255] width 505 height 185
click at [507, 99] on span "Nutrition Breakdown" at bounding box center [519, 93] width 93 height 15
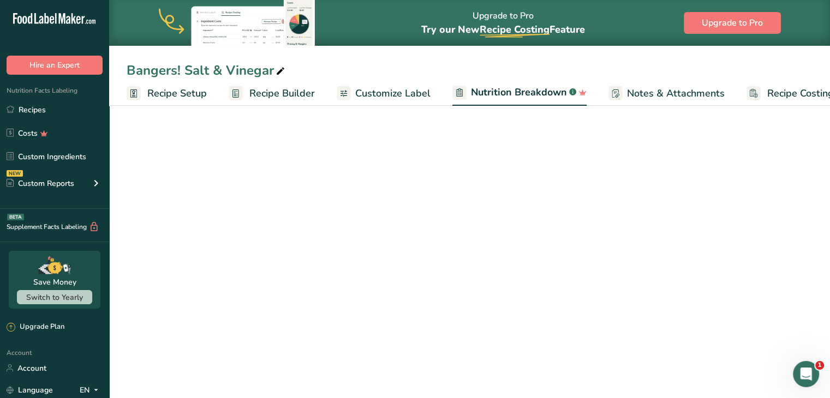
scroll to position [0, 31]
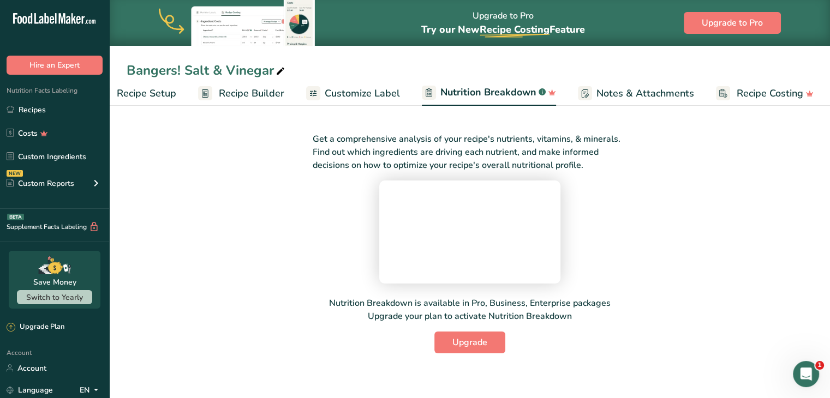
click at [391, 94] on span "Customize Label" at bounding box center [362, 93] width 75 height 15
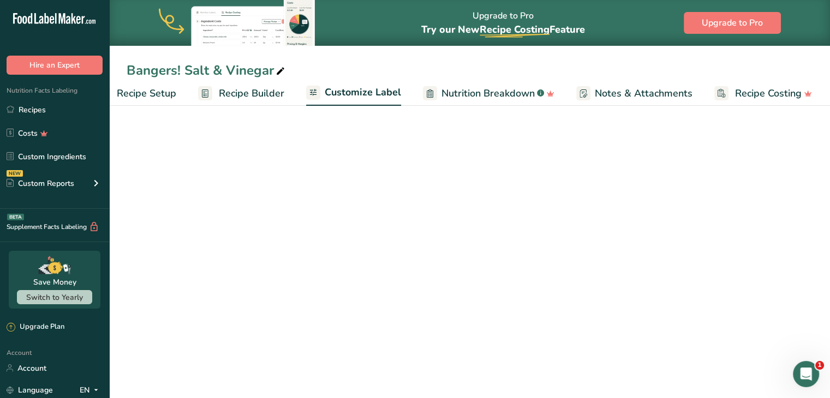
scroll to position [0, 30]
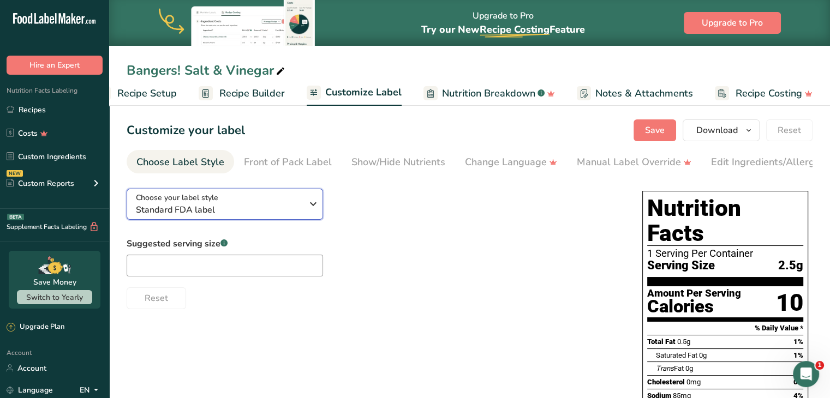
click at [285, 195] on div "Choose your label style Standard FDA label" at bounding box center [219, 204] width 166 height 25
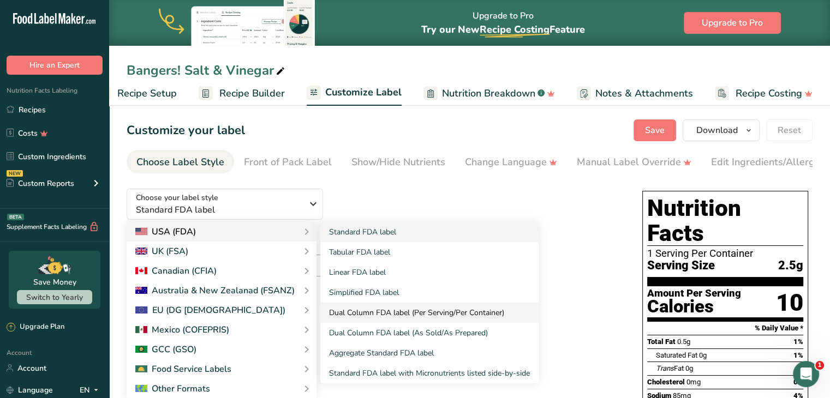
click at [397, 311] on link "Dual Column FDA label (Per Serving/Per Container)" at bounding box center [429, 313] width 218 height 20
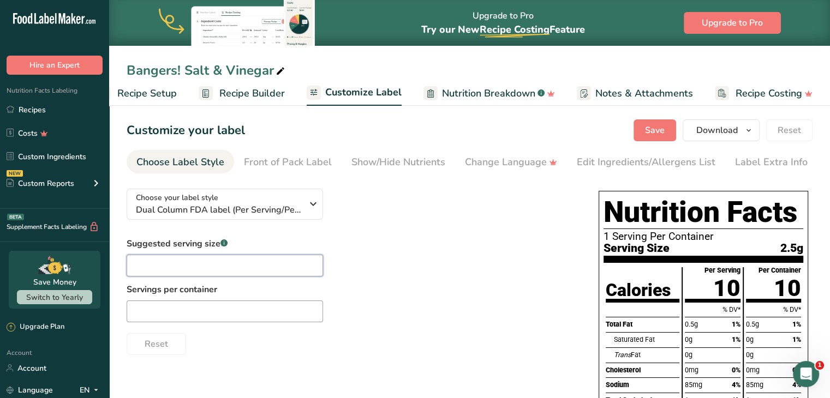
click at [257, 273] on input "text" at bounding box center [225, 266] width 196 height 22
click at [402, 254] on div "Suggested serving size .a-a{fill:#347362;}.b-a{fill:#fff;} About 15 Chips Servi…" at bounding box center [352, 296] width 450 height 118
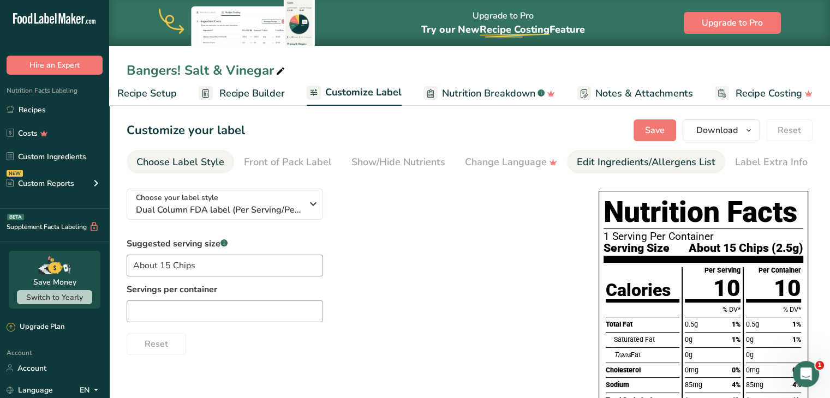
click at [580, 166] on div "Edit Ingredients/Allergens List" at bounding box center [646, 162] width 139 height 15
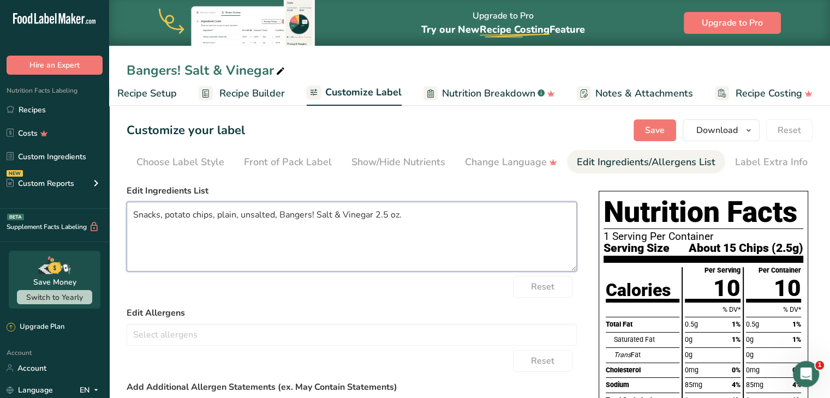
click at [289, 247] on textarea "Snacks, potato chips, plain, unsalted, Bangers! Salt & Vinegar 2.5 oz." at bounding box center [352, 237] width 450 height 70
click at [454, 218] on textarea "Snacks, potato chips, plain, unsalted, Bangers! Salt & Vinegar 2.5 oz." at bounding box center [352, 237] width 450 height 70
click at [406, 218] on textarea "Snacks, potato chips, plain, unsalted, Bangers! Salt & Vinegar 2.5 oz." at bounding box center [352, 237] width 450 height 70
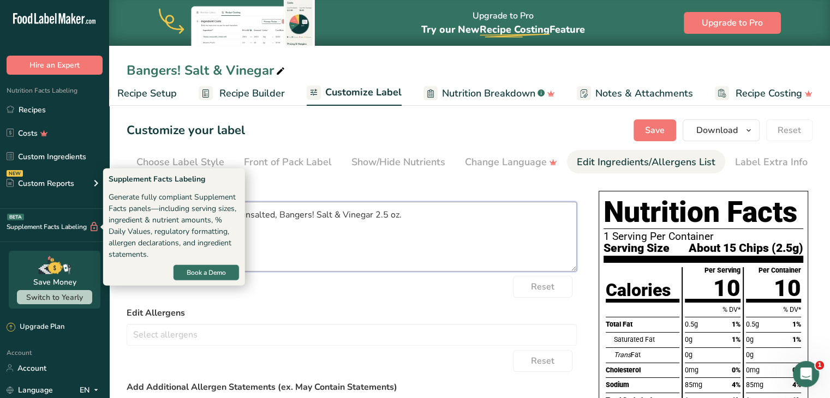
drag, startPoint x: 432, startPoint y: 216, endPoint x: 0, endPoint y: 228, distance: 431.9
click at [0, 228] on div ".a-20{fill:#fff;} Hire an Expert Nutrition Facts Labeling Recipes Costs Custom …" at bounding box center [415, 312] width 830 height 624
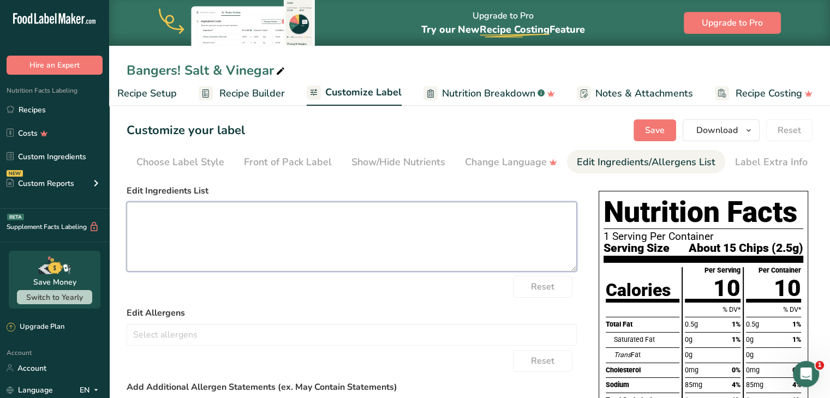
paste textarea "Potatoes, Vegetable Oil (contains one or more of the following: Sunflower, Corn…"
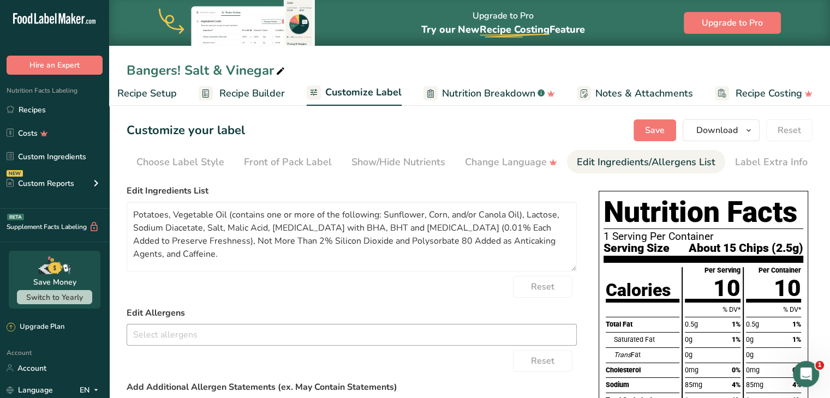
click at [216, 333] on input "text" at bounding box center [351, 334] width 449 height 17
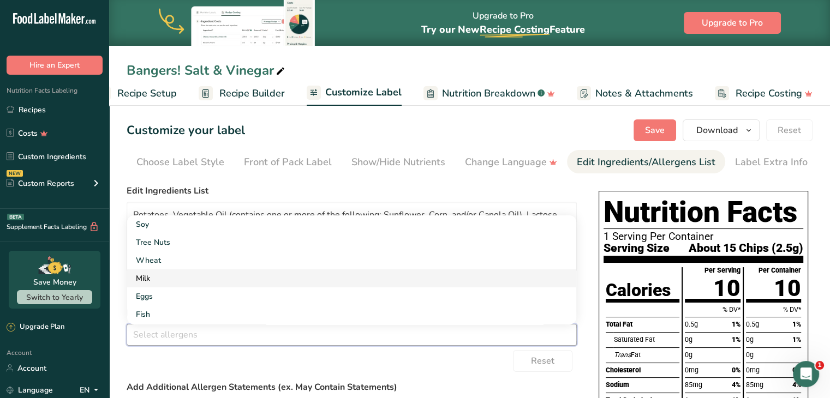
click at [172, 283] on link "Milk" at bounding box center [351, 279] width 449 height 18
click at [243, 354] on div "Reset" at bounding box center [352, 361] width 450 height 22
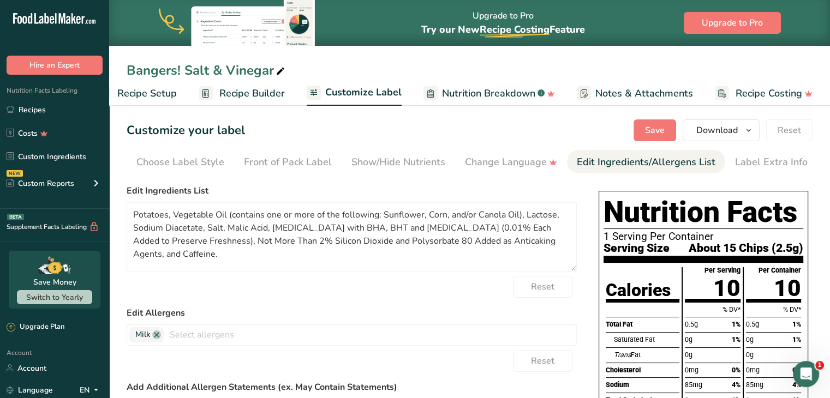
click at [260, 359] on div "Reset" at bounding box center [352, 361] width 450 height 22
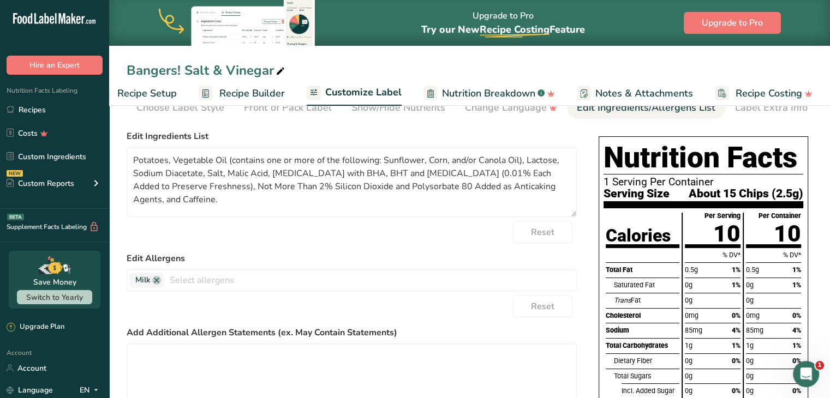
scroll to position [109, 0]
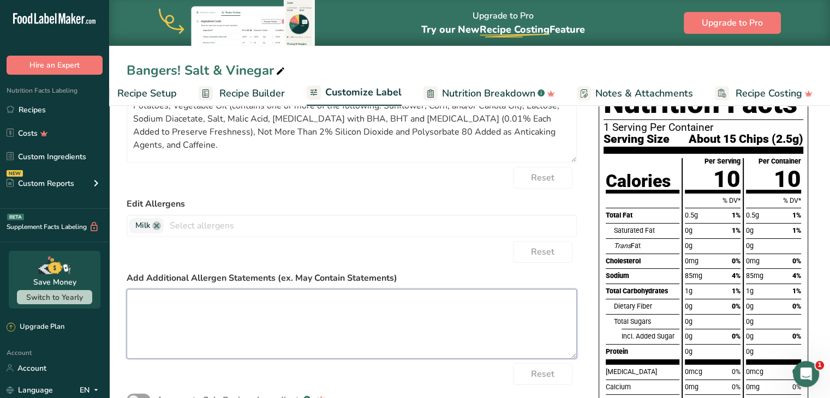
click at [199, 313] on textarea at bounding box center [352, 324] width 450 height 70
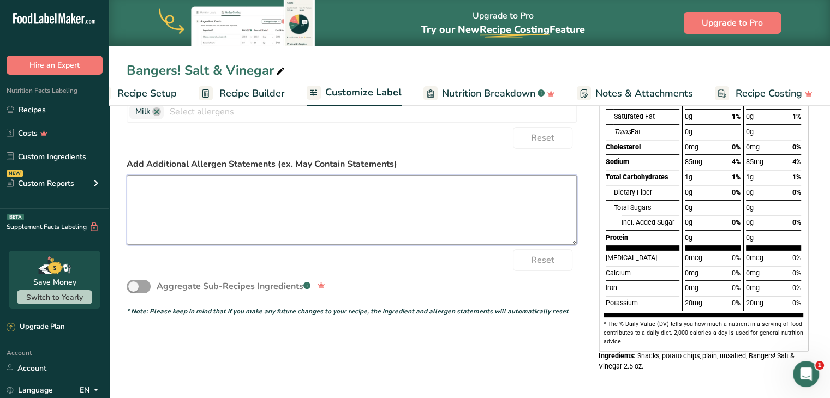
scroll to position [0, 0]
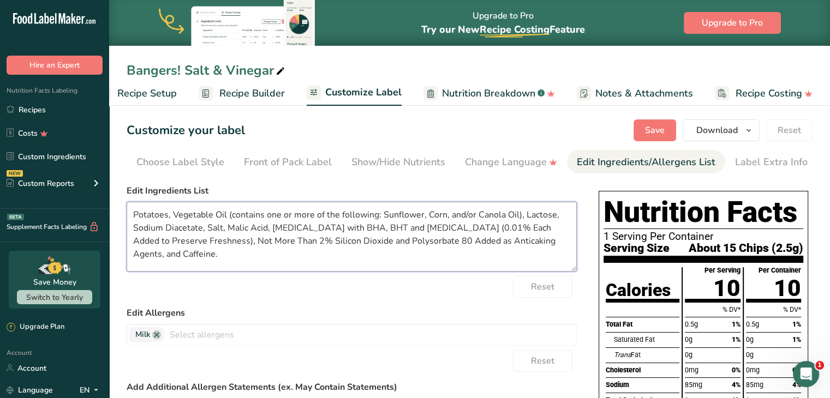
click at [212, 248] on textarea "Potatoes, Vegetable Oil (contains one or more of the following: Sunflower, Corn…" at bounding box center [352, 237] width 450 height 70
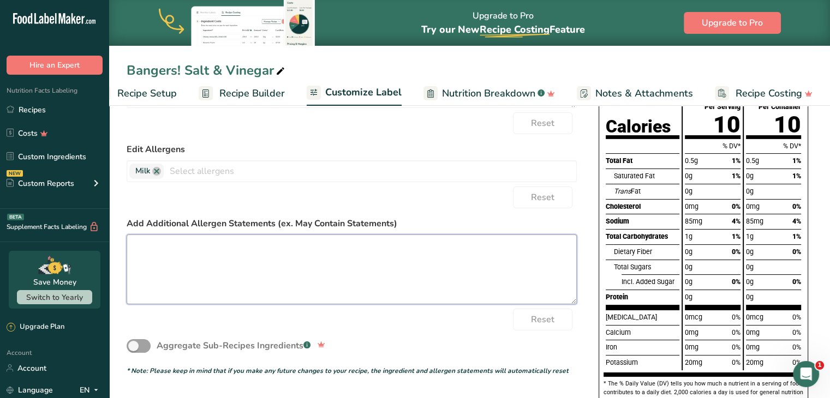
click at [194, 260] on textarea at bounding box center [352, 270] width 450 height 70
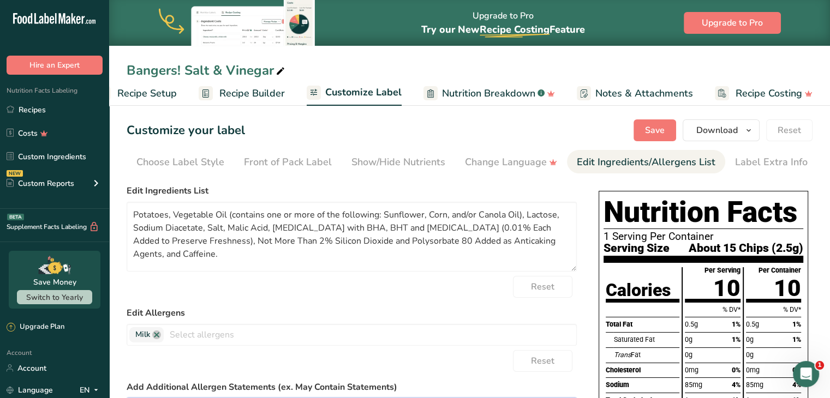
scroll to position [223, 0]
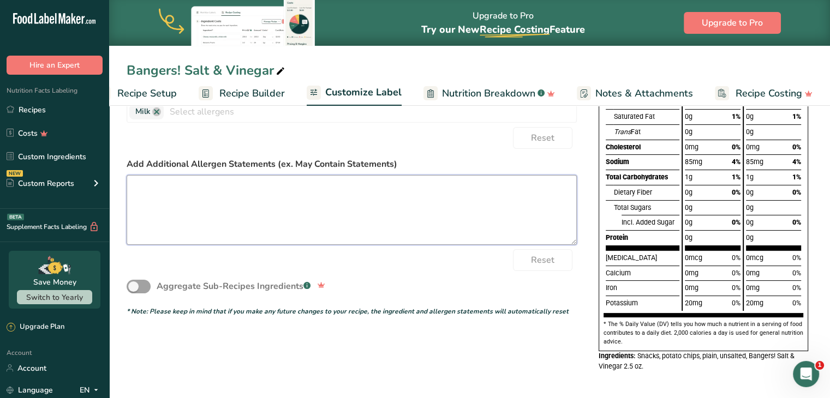
click at [211, 199] on textarea at bounding box center [352, 210] width 450 height 70
paste textarea "Contains Bioengineered Food Ingredients"
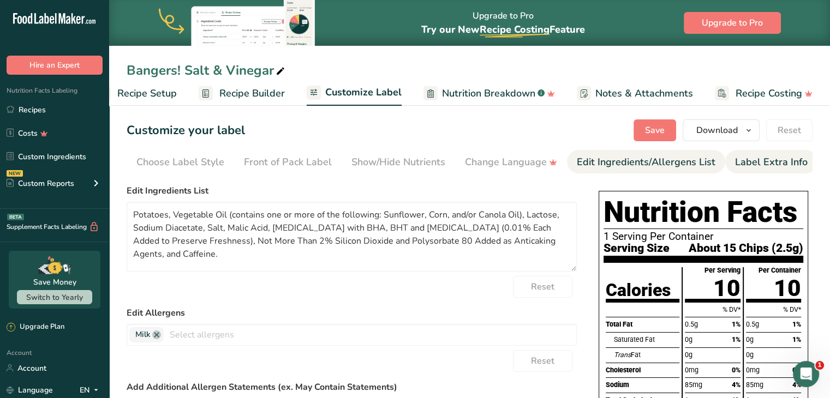
click at [752, 161] on div "Label Extra Info" at bounding box center [771, 162] width 73 height 15
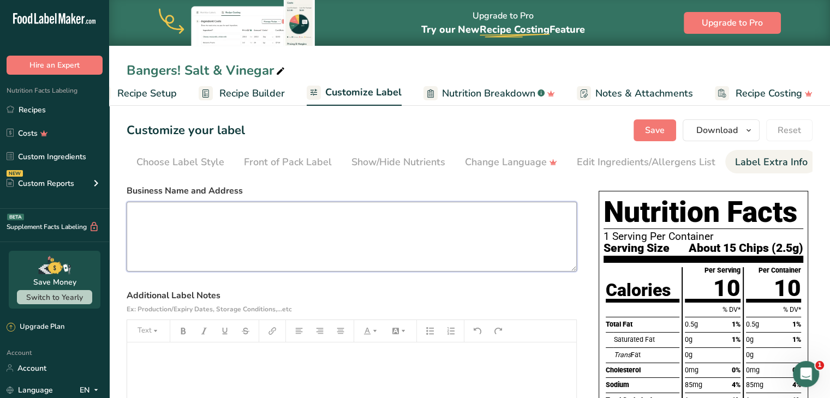
click at [267, 223] on textarea at bounding box center [352, 237] width 450 height 70
click at [203, 231] on textarea at bounding box center [352, 237] width 450 height 70
paste textarea "DISTRIBUTED BY: BANGERS SNACKS INC. [GEOGRAPHIC_DATA]"
click at [210, 225] on textarea "DISTRIBUTED BY: BANGERS SNACKS INC. [GEOGRAPHIC_DATA]" at bounding box center [352, 237] width 450 height 70
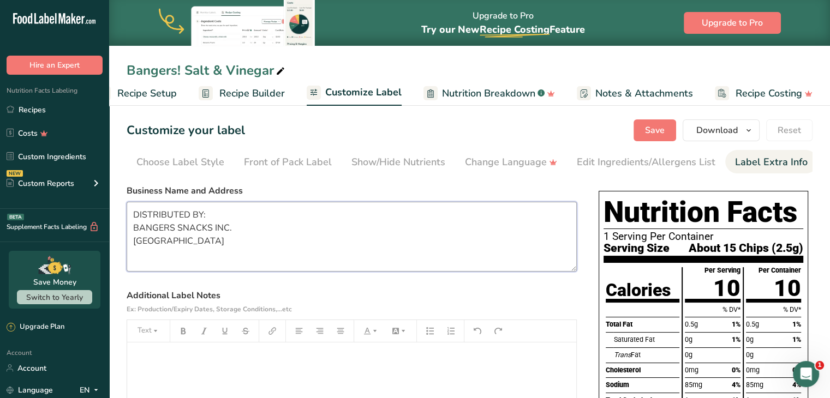
click at [326, 245] on textarea "DISTRIBUTED BY: BANGERS SNACKS INC. [GEOGRAPHIC_DATA]" at bounding box center [352, 237] width 450 height 70
click at [656, 129] on span "Save" at bounding box center [655, 130] width 20 height 13
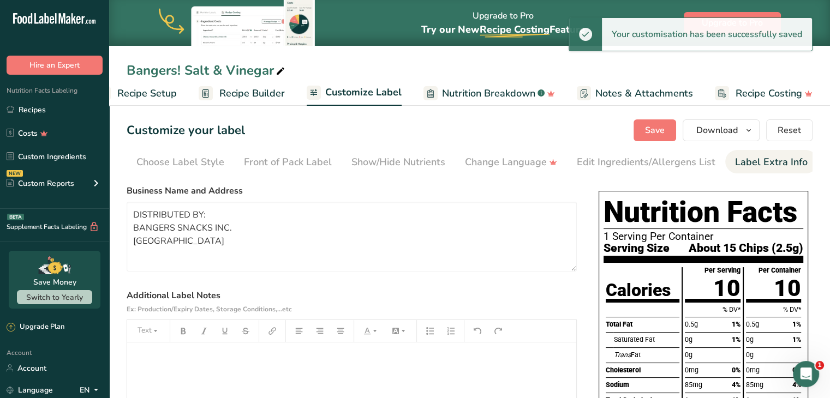
click at [158, 100] on link "Recipe Setup" at bounding box center [137, 93] width 80 height 25
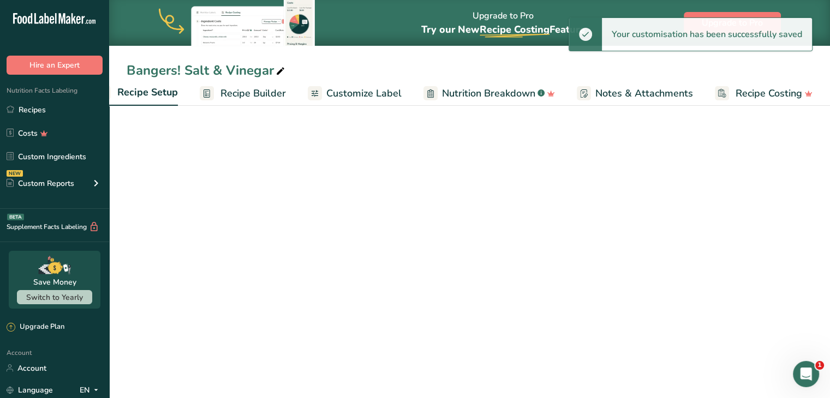
scroll to position [0, 4]
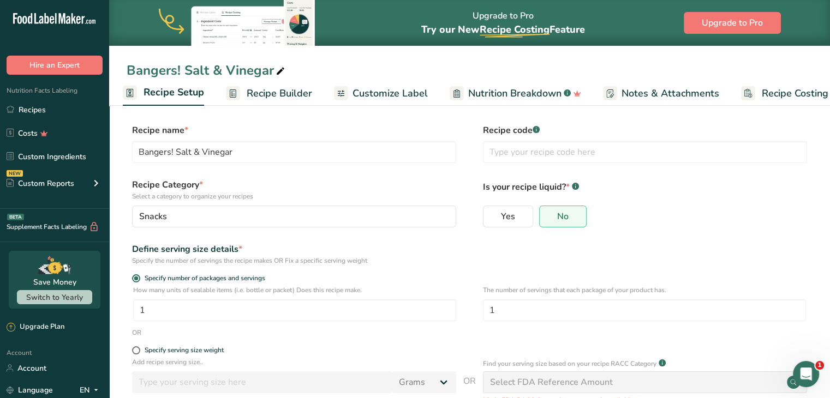
click at [271, 93] on span "Recipe Builder" at bounding box center [279, 93] width 65 height 15
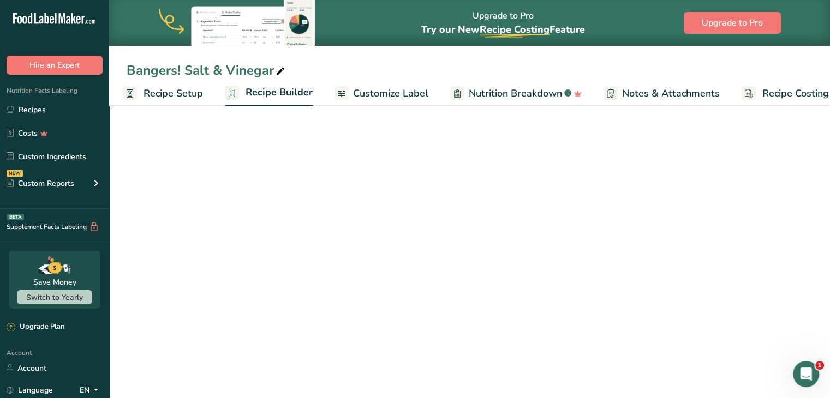
scroll to position [0, 30]
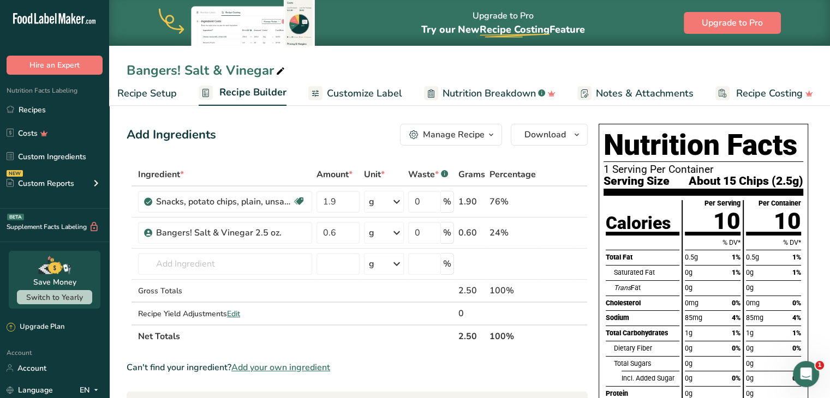
click at [390, 97] on span "Customize Label" at bounding box center [364, 93] width 75 height 15
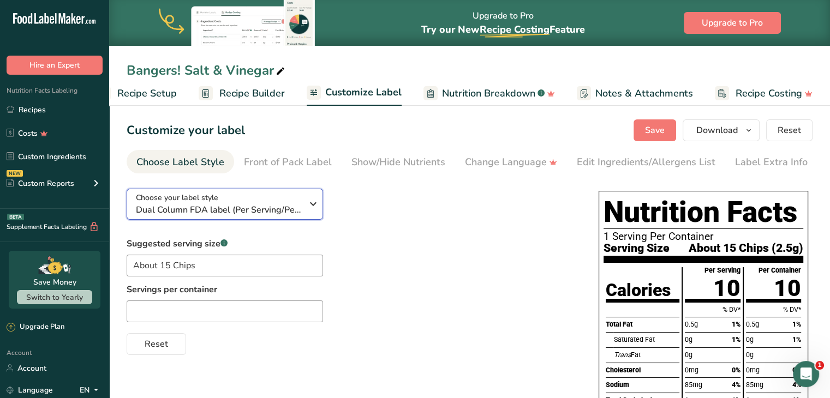
click at [255, 208] on span "Dual Column FDA label (Per Serving/Per Container)" at bounding box center [219, 210] width 166 height 13
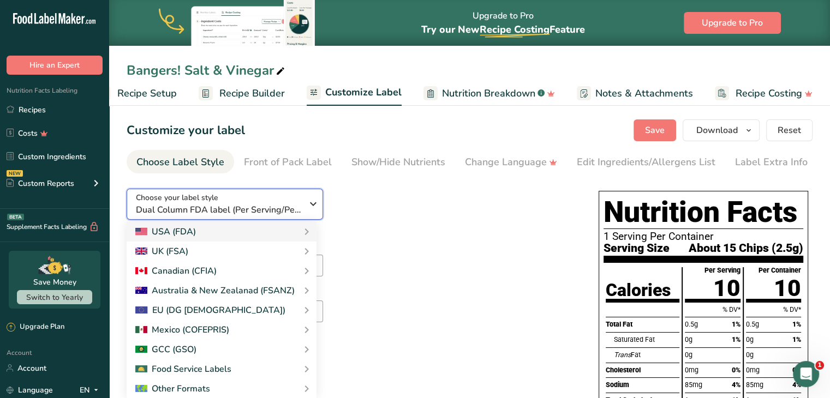
click at [255, 208] on span "Dual Column FDA label (Per Serving/Per Container)" at bounding box center [219, 210] width 166 height 13
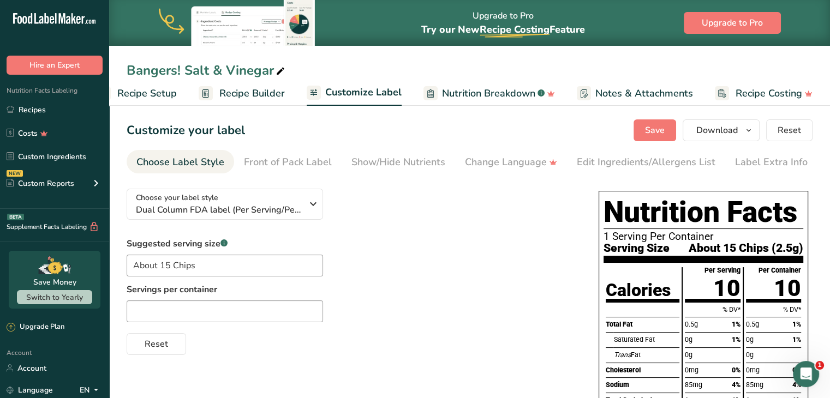
click at [435, 230] on div "Choose your label style Dual Column FDA label (Per Serving/Per Container) USA (…" at bounding box center [352, 267] width 450 height 175
click at [659, 129] on span "Save" at bounding box center [655, 130] width 20 height 13
click at [358, 204] on div "Choose your label style Dual Column FDA label (Per Serving/Per Container) USA (…" at bounding box center [352, 267] width 450 height 175
click at [483, 245] on div "Suggested serving size .a-a{fill:#347362;}.b-a{fill:#fff;} About 15 Chips Servi…" at bounding box center [352, 296] width 450 height 118
click at [451, 66] on div "Bangers! Salt & Vinegar" at bounding box center [469, 71] width 721 height 20
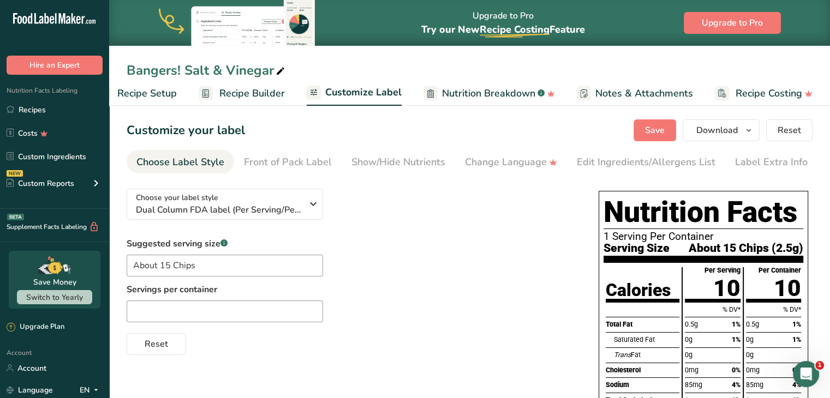
click at [390, 134] on div "Customize your label Save Download Choose what to show on your downloaded label…" at bounding box center [470, 131] width 686 height 22
click at [406, 211] on div "Choose your label style Dual Column FDA label (Per Serving/Per Container) USA (…" at bounding box center [352, 267] width 450 height 175
click at [55, 106] on link "Recipes" at bounding box center [54, 109] width 109 height 21
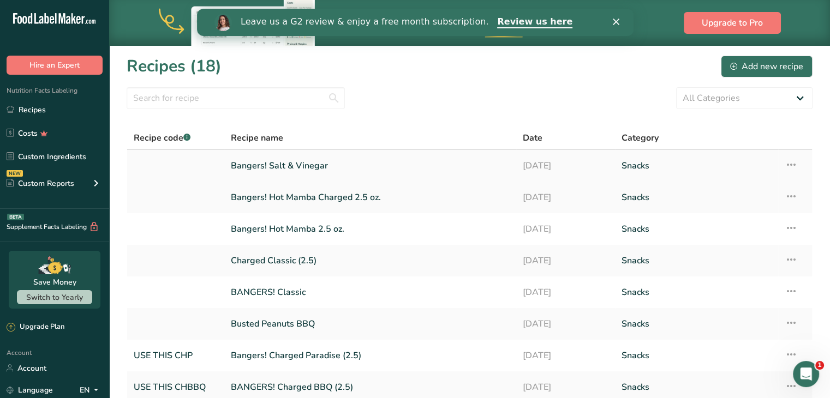
click at [282, 161] on link "Bangers! Salt & Vinegar" at bounding box center [370, 165] width 279 height 23
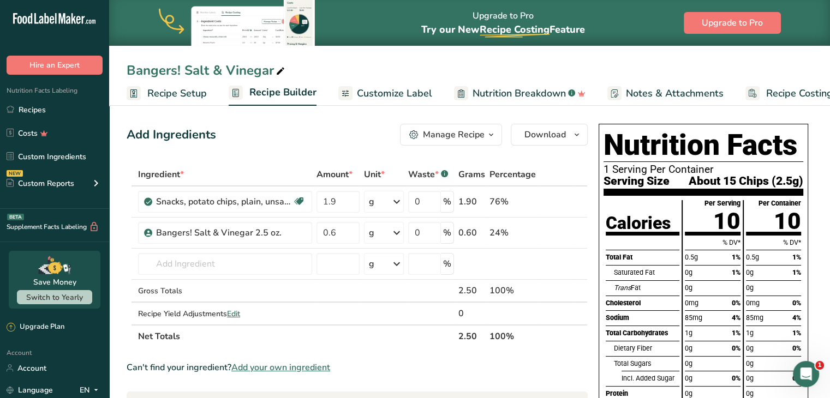
click at [284, 72] on span at bounding box center [280, 71] width 13 height 13
click at [672, 70] on input "Bangers! Salt & Vinegar 2.5 oz." at bounding box center [470, 71] width 686 height 20
click at [336, 66] on input "Bangers! Salt & Vinegar 2.5 oz." at bounding box center [470, 71] width 686 height 20
click at [302, 138] on div "Add Ingredients Manage Recipe Delete Recipe Duplicate Recipe Scale Recipe Save …" at bounding box center [357, 135] width 461 height 22
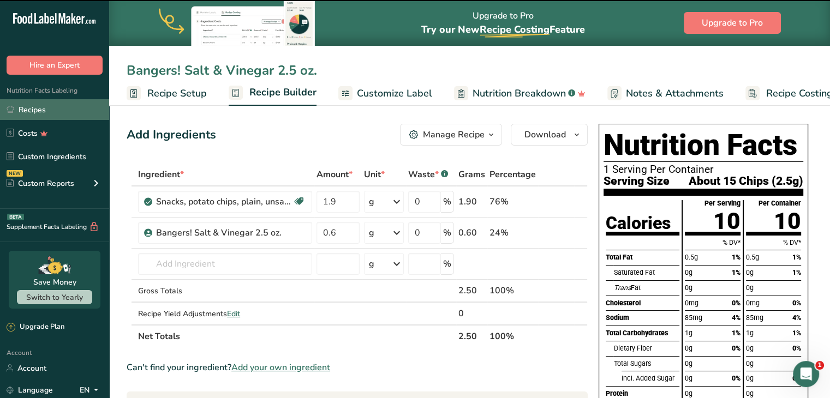
click at [39, 104] on link "Recipes" at bounding box center [54, 109] width 109 height 21
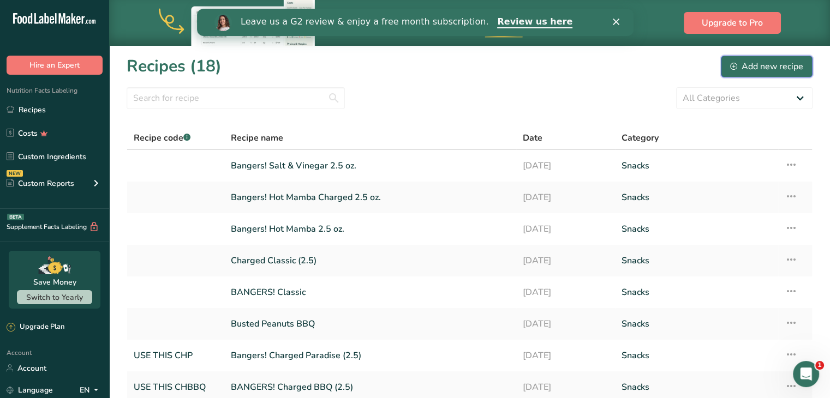
click at [783, 58] on button "Add new recipe" at bounding box center [767, 67] width 92 height 22
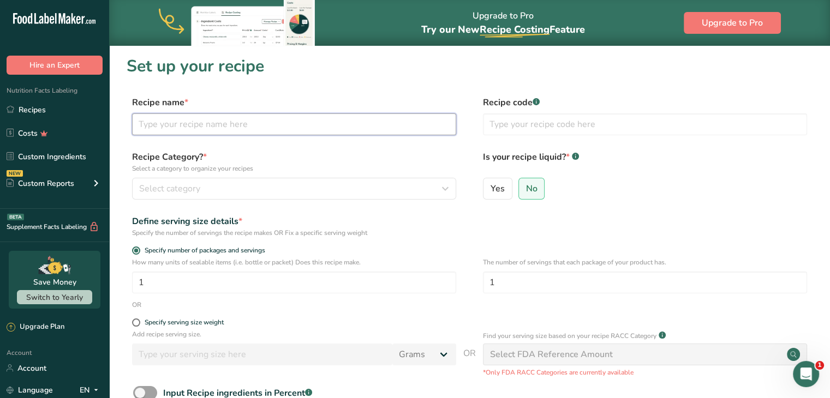
click at [263, 124] on input "text" at bounding box center [294, 125] width 324 height 22
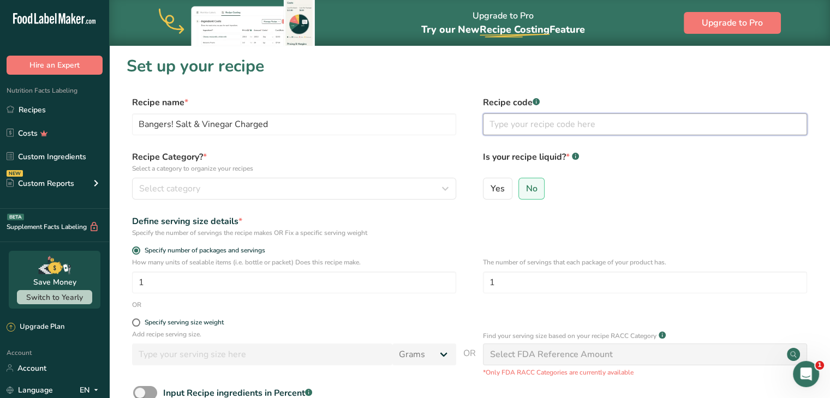
click at [537, 135] on input "text" at bounding box center [645, 125] width 324 height 22
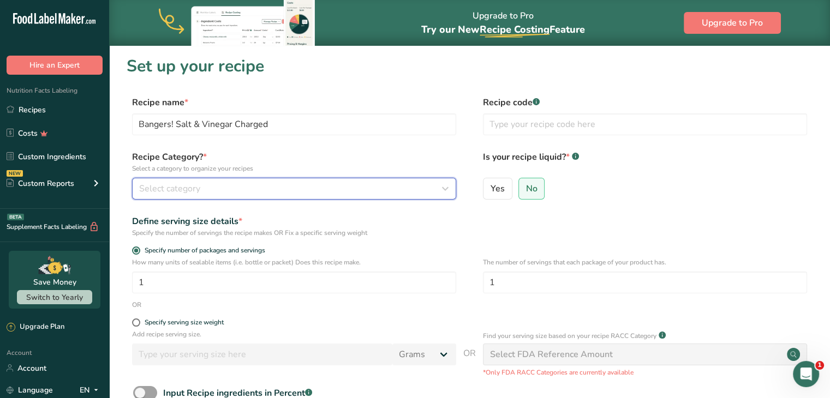
click at [267, 182] on div "Select category" at bounding box center [290, 188] width 303 height 13
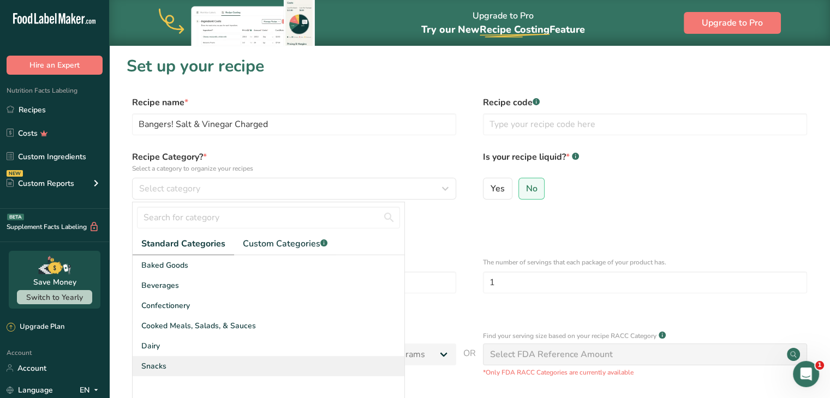
click at [173, 373] on div "Snacks" at bounding box center [269, 366] width 272 height 20
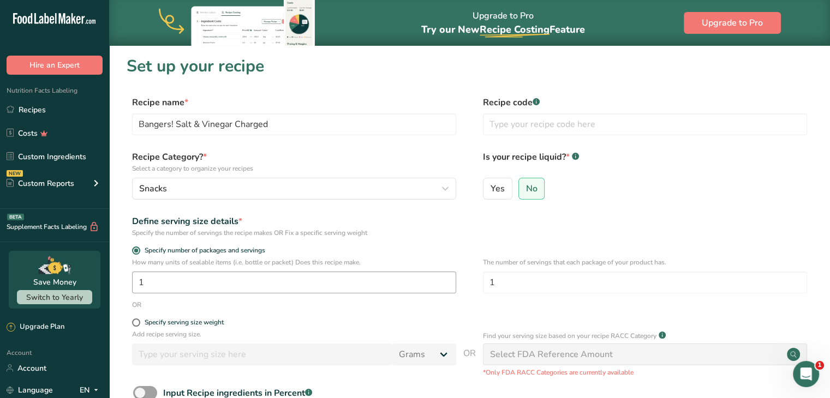
scroll to position [109, 0]
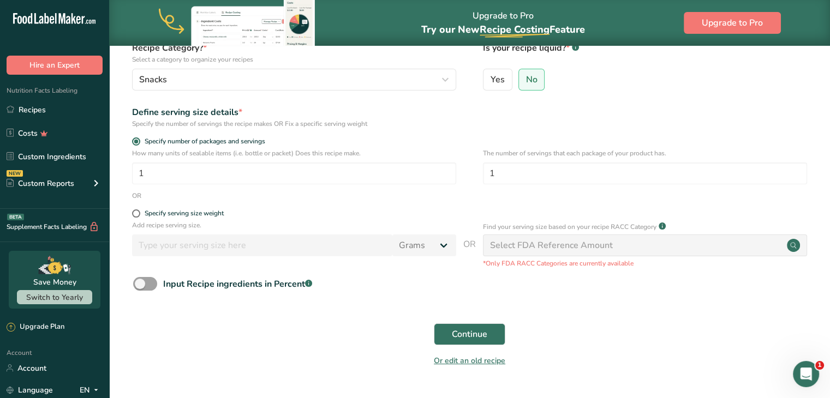
click at [448, 322] on div "Continue" at bounding box center [470, 334] width 686 height 35
click at [447, 337] on button "Continue" at bounding box center [470, 335] width 72 height 22
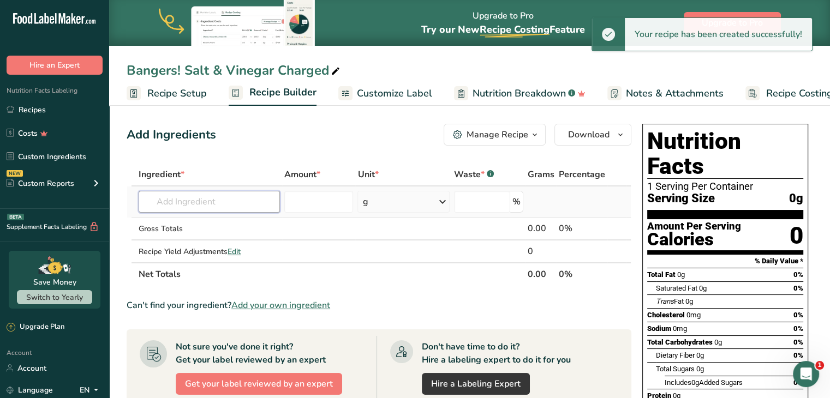
click at [204, 203] on input "text" at bounding box center [209, 202] width 141 height 22
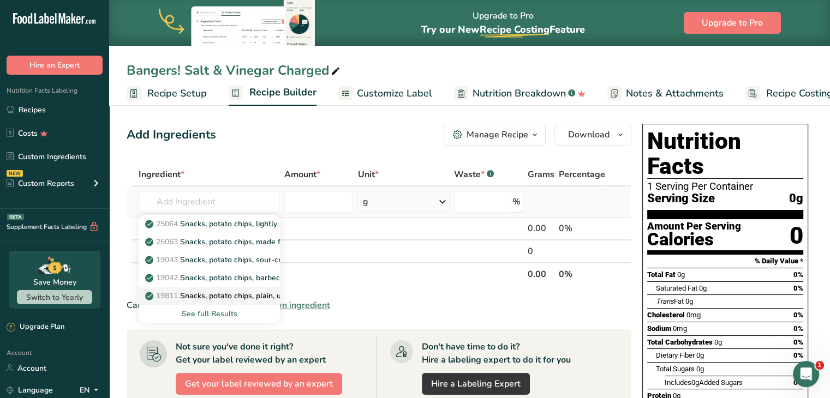
click at [261, 293] on p "19811 Snacks, potato chips, plain, unsalted" at bounding box center [227, 295] width 160 height 11
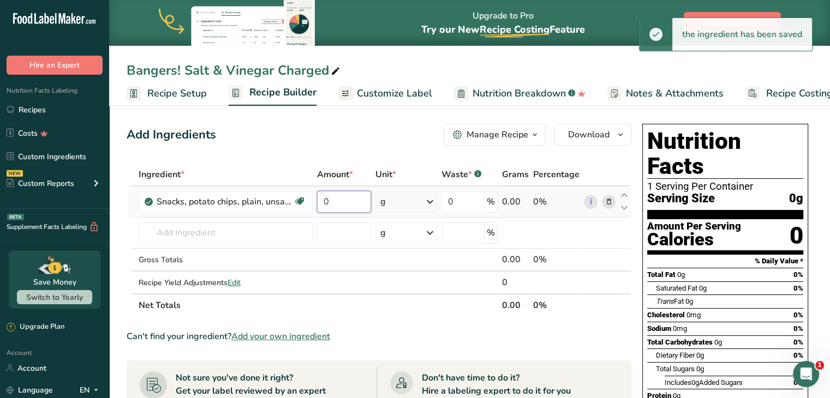
click at [341, 207] on input "0" at bounding box center [344, 202] width 55 height 22
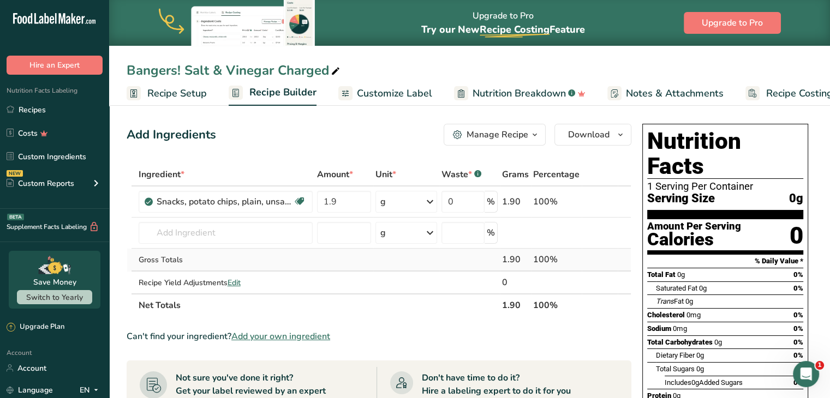
click at [196, 252] on div "Ingredient * Amount * Unit * Waste * .a-a{fill:#347362;}.b-a{fill:#fff;} Grams …" at bounding box center [379, 240] width 505 height 154
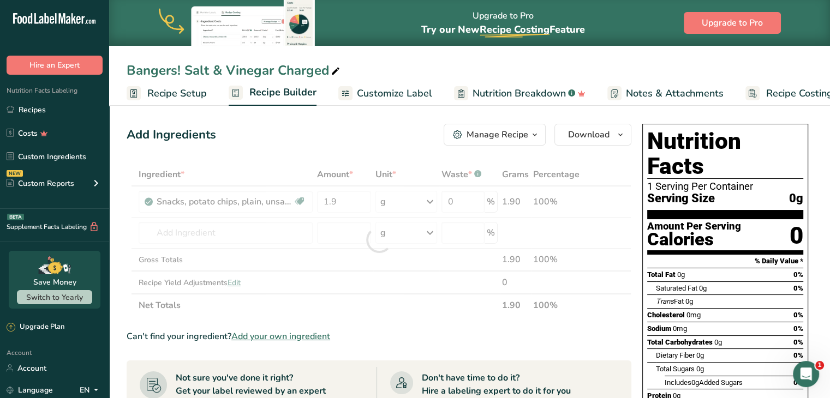
click at [196, 237] on div at bounding box center [379, 240] width 505 height 154
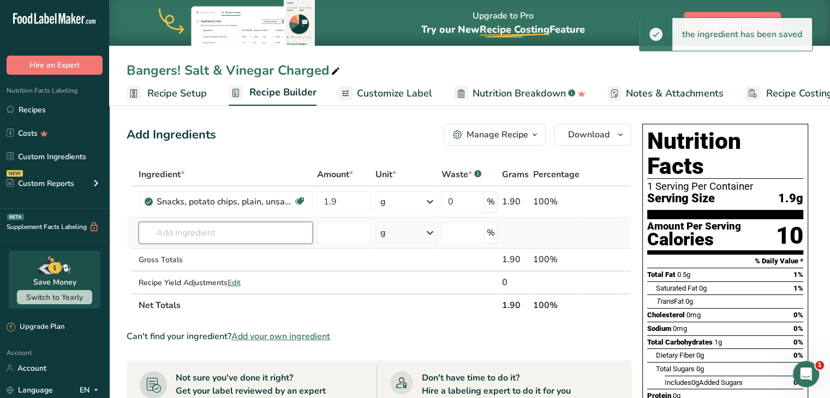
click at [204, 230] on input "text" at bounding box center [226, 233] width 174 height 22
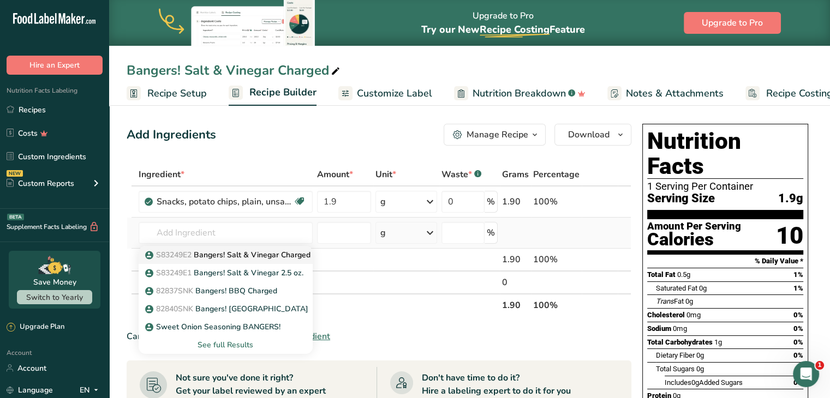
click at [257, 256] on p "S83249E2 Bangers! Salt & Vinegar Charged 2.5 oz." at bounding box center [241, 254] width 188 height 11
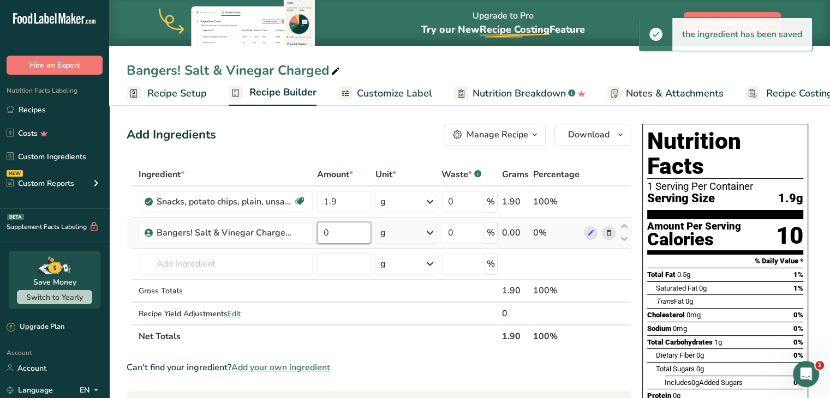
click at [352, 235] on input "0" at bounding box center [344, 233] width 55 height 22
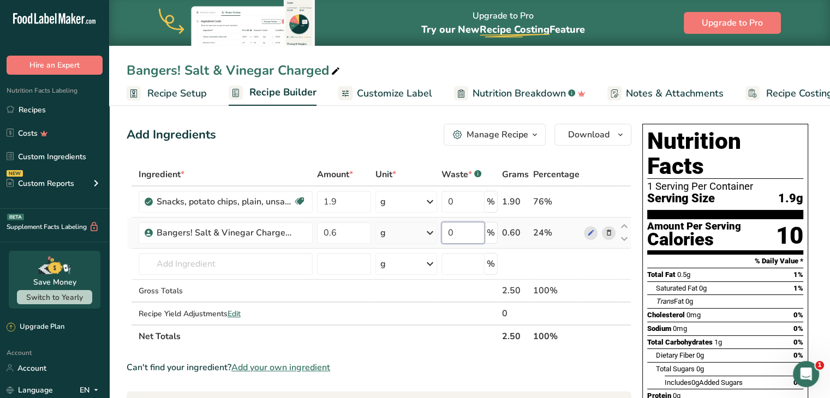
click at [454, 227] on div "Ingredient * Amount * Unit * Waste * .a-a{fill:#347362;}.b-a{fill:#fff;} Grams …" at bounding box center [379, 255] width 505 height 185
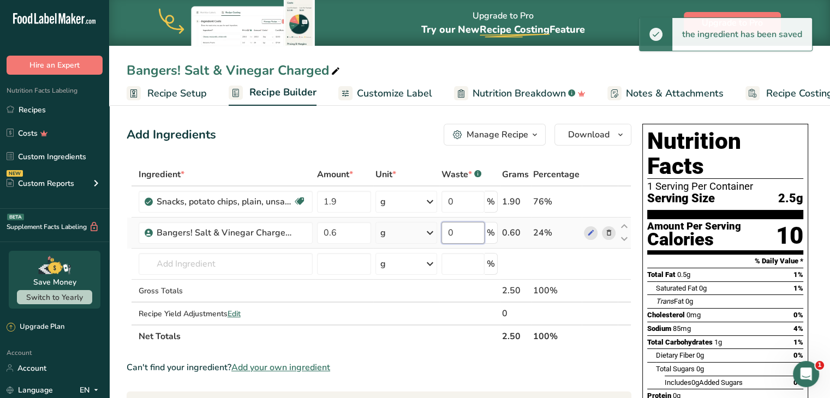
click at [454, 227] on input "0" at bounding box center [463, 233] width 43 height 22
click at [441, 288] on div "Ingredient * Amount * Unit * Waste * .a-a{fill:#347362;}.b-a{fill:#fff;} Grams …" at bounding box center [379, 255] width 505 height 185
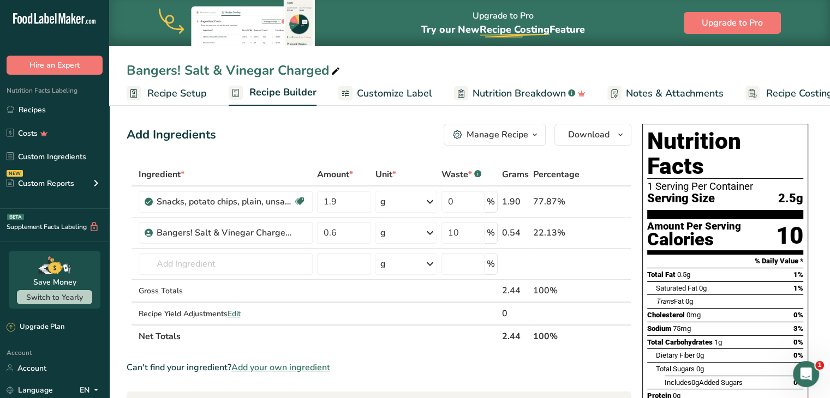
click at [367, 96] on span "Customize Label" at bounding box center [394, 93] width 75 height 15
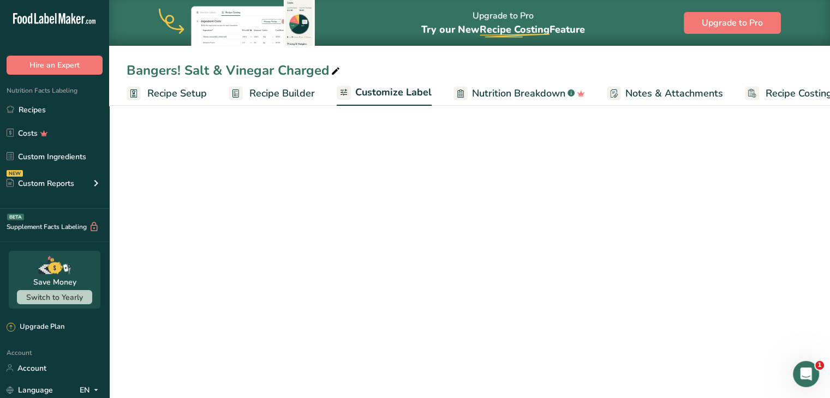
scroll to position [0, 30]
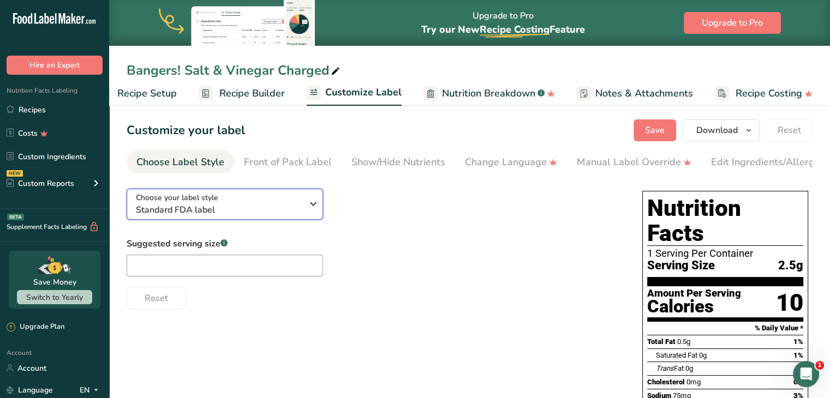
click at [216, 212] on span "Standard FDA label" at bounding box center [219, 210] width 166 height 13
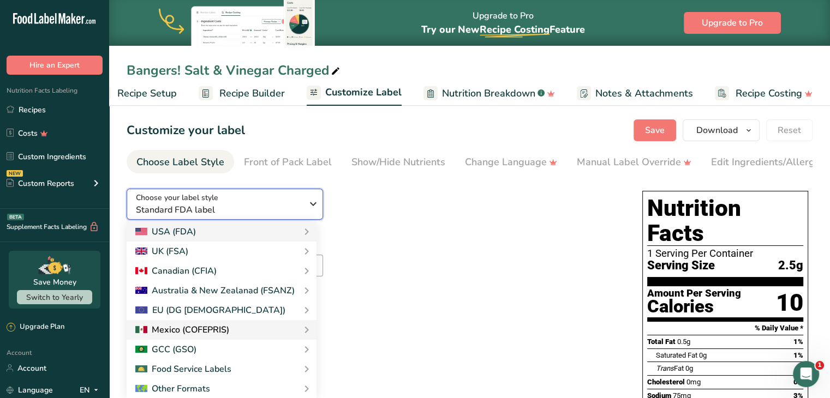
scroll to position [55, 0]
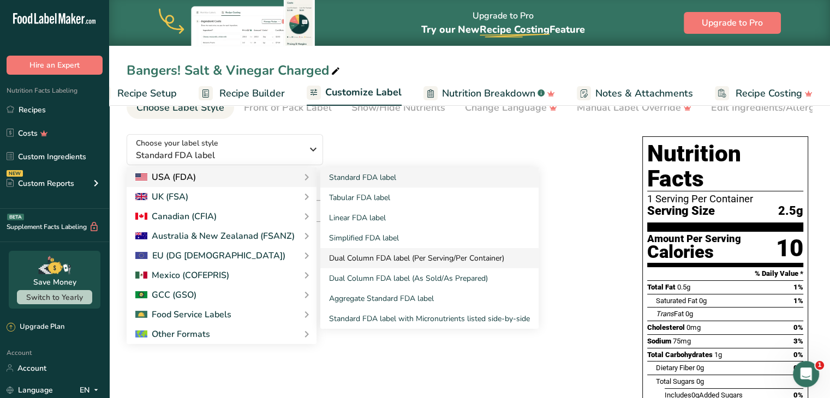
click at [372, 256] on link "Dual Column FDA label (Per Serving/Per Container)" at bounding box center [429, 258] width 218 height 20
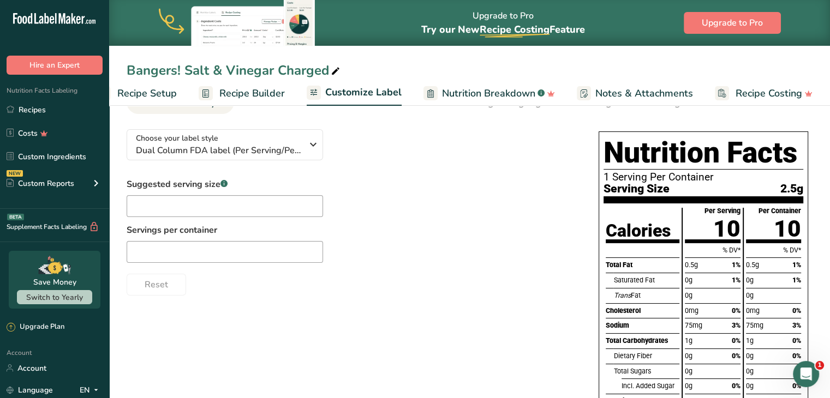
scroll to position [0, 0]
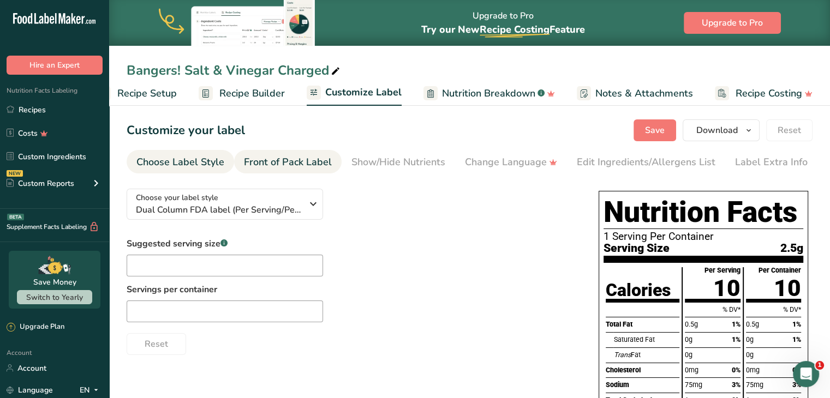
click at [275, 165] on div "Front of Pack Label" at bounding box center [288, 162] width 88 height 15
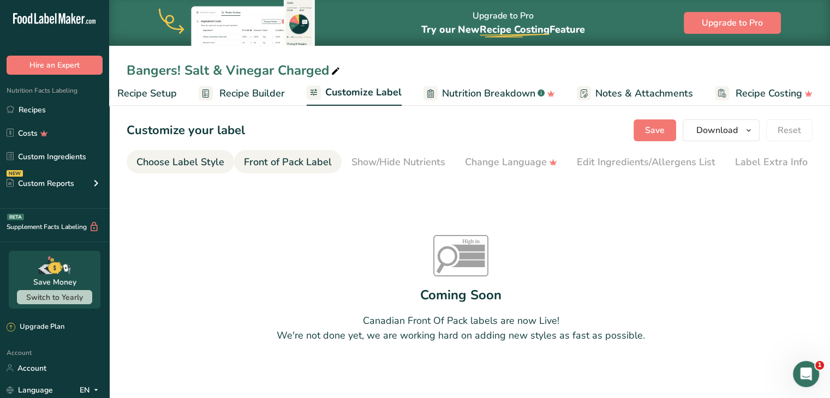
click at [195, 162] on div "Choose Label Style" at bounding box center [180, 162] width 88 height 15
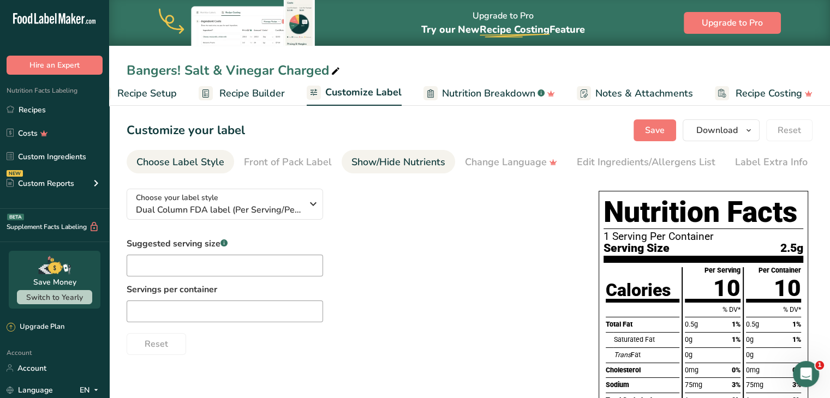
click at [373, 161] on div "Show/Hide Nutrients" at bounding box center [399, 162] width 94 height 15
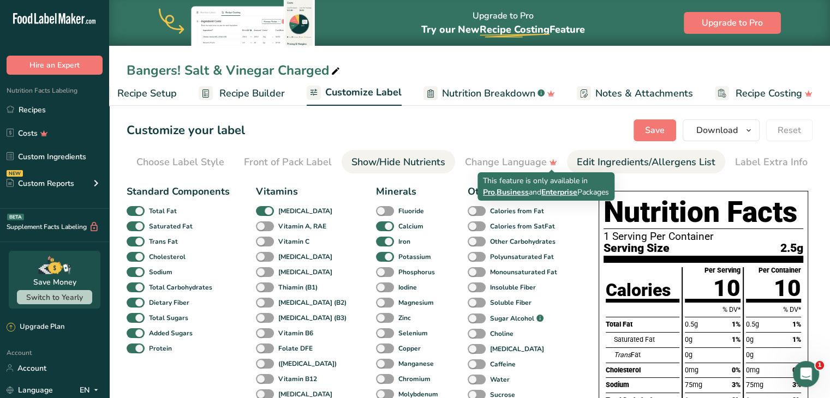
click at [585, 156] on div "Edit Ingredients/Allergens List" at bounding box center [646, 162] width 139 height 15
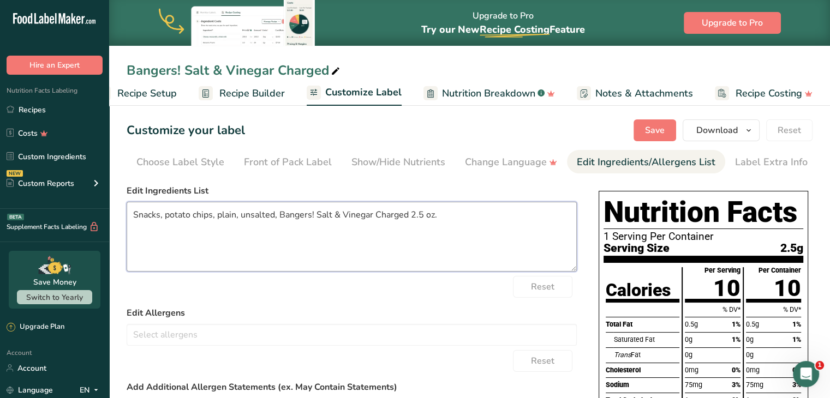
click at [462, 204] on textarea "Snacks, potato chips, plain, unsalted, Bangers! Salt & Vinegar Charged 2.5 oz." at bounding box center [352, 237] width 450 height 70
click at [456, 213] on textarea "Snacks, potato chips, plain, unsalted, Bangers! Salt & Vinegar Charged 2.5 oz." at bounding box center [352, 237] width 450 height 70
drag, startPoint x: 448, startPoint y: 210, endPoint x: 127, endPoint y: 193, distance: 320.9
click at [127, 193] on div "Edit Ingredients List Snacks, potato chips, plain, unsalted, Bangers! Salt & Vi…" at bounding box center [352, 227] width 450 height 87
click at [212, 213] on textarea at bounding box center [352, 237] width 450 height 70
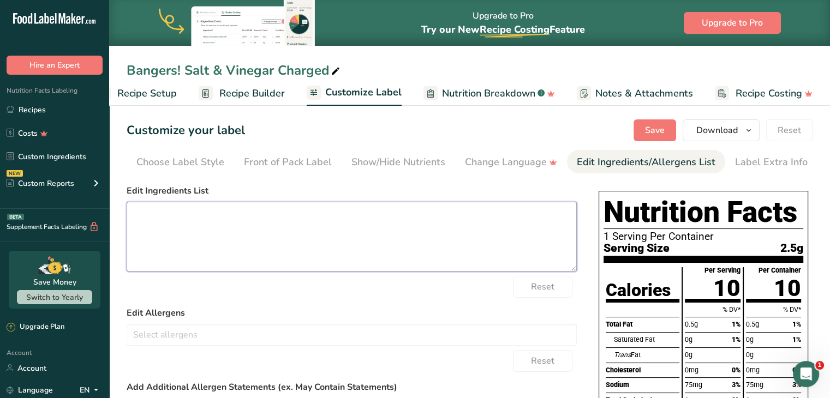
paste textarea "Potatoes, Vegetable Oil (contains one or more of the following: Sunflower, Corn…"
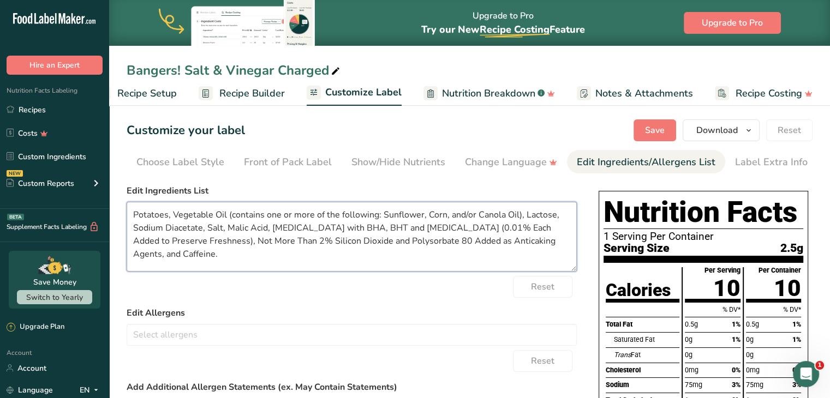
scroll to position [109, 0]
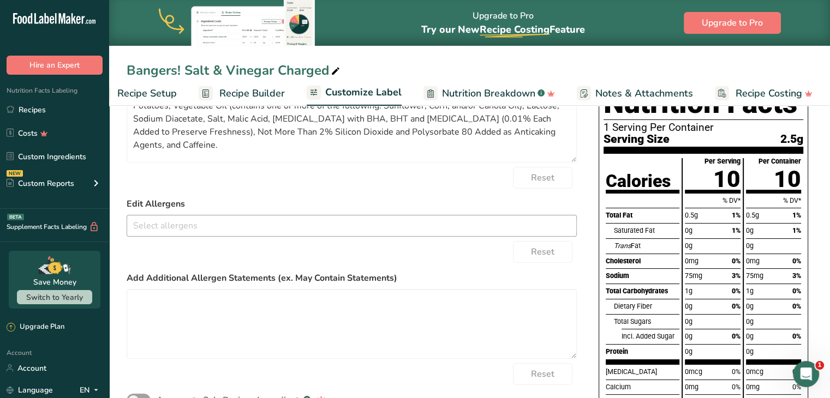
click at [216, 227] on input "text" at bounding box center [351, 225] width 449 height 17
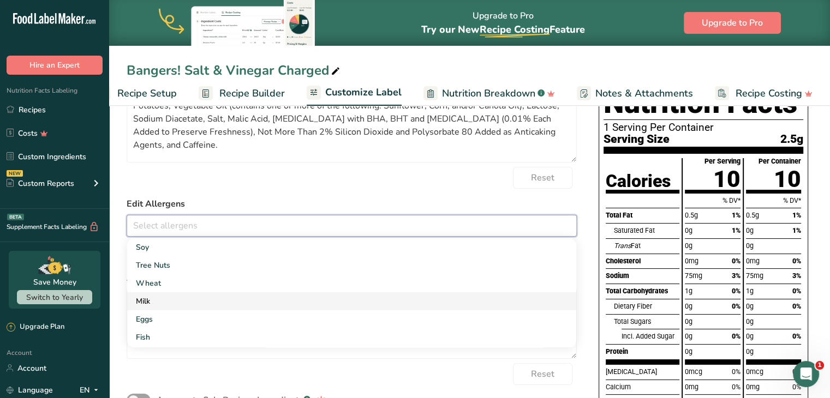
click at [165, 300] on link "Milk" at bounding box center [351, 302] width 449 height 18
click at [205, 193] on form "Edit Ingredients List Potatoes, Vegetable Oil (contains one or more of the foll…" at bounding box center [352, 252] width 450 height 355
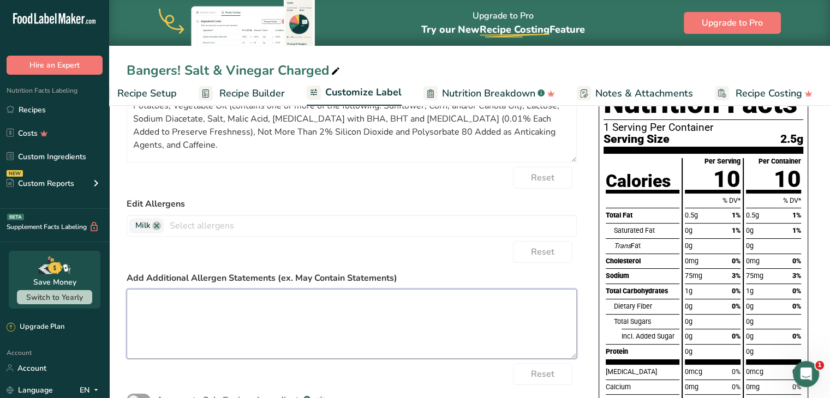
click at [180, 346] on textarea at bounding box center [352, 324] width 450 height 70
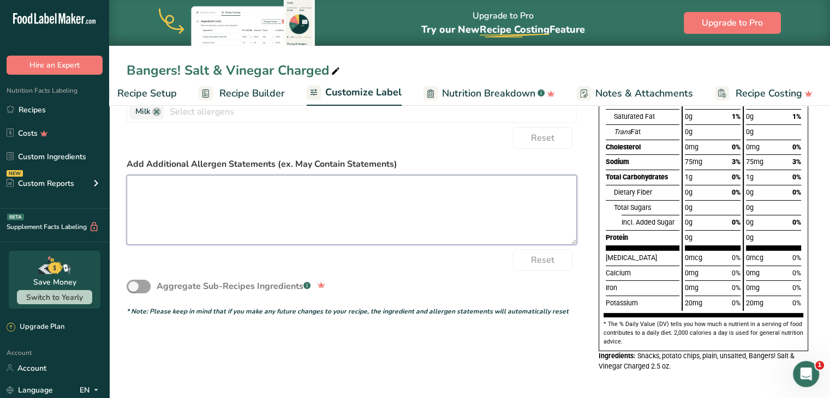
scroll to position [0, 0]
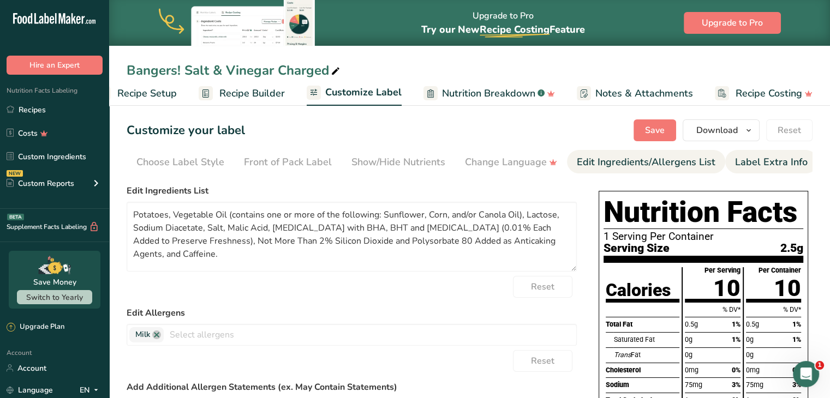
click at [746, 164] on div "Label Extra Info" at bounding box center [771, 162] width 73 height 15
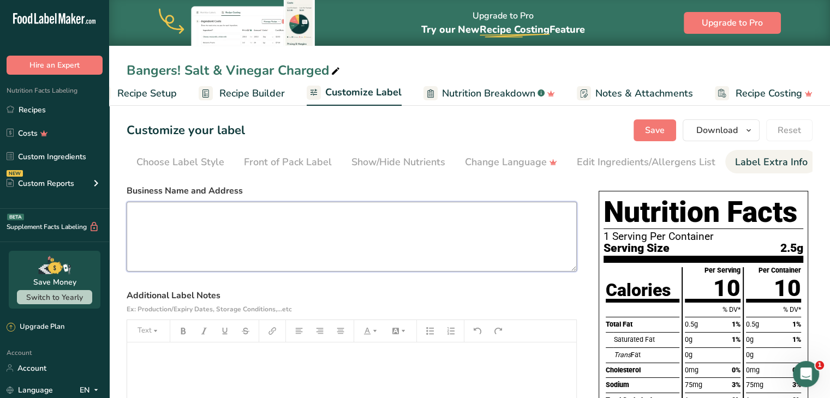
click at [249, 230] on textarea at bounding box center [352, 237] width 450 height 70
click at [221, 247] on textarea at bounding box center [352, 237] width 450 height 70
click at [214, 236] on textarea at bounding box center [352, 237] width 450 height 70
paste textarea "DISTRIBUTED BY: BANGERS SNACKS INC. [GEOGRAPHIC_DATA]"
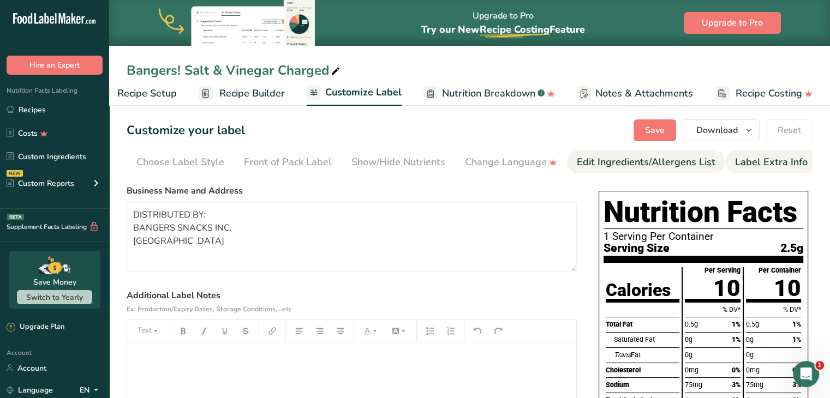
click at [587, 172] on link "Edit Ingredients/Allergens List" at bounding box center [646, 162] width 139 height 25
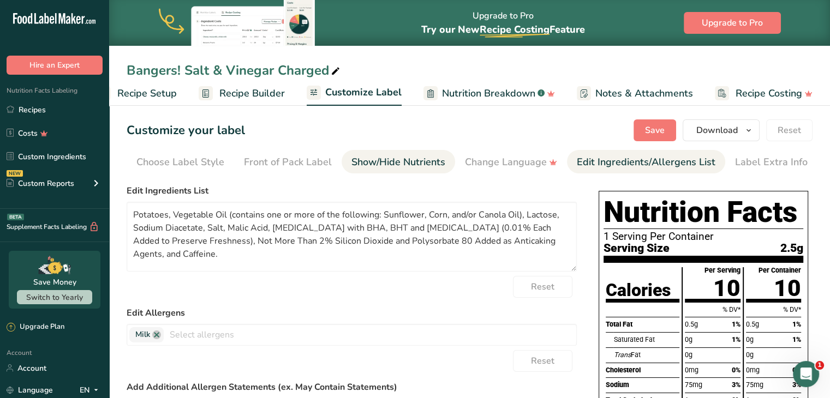
click at [396, 162] on div "Show/Hide Nutrients" at bounding box center [399, 162] width 94 height 15
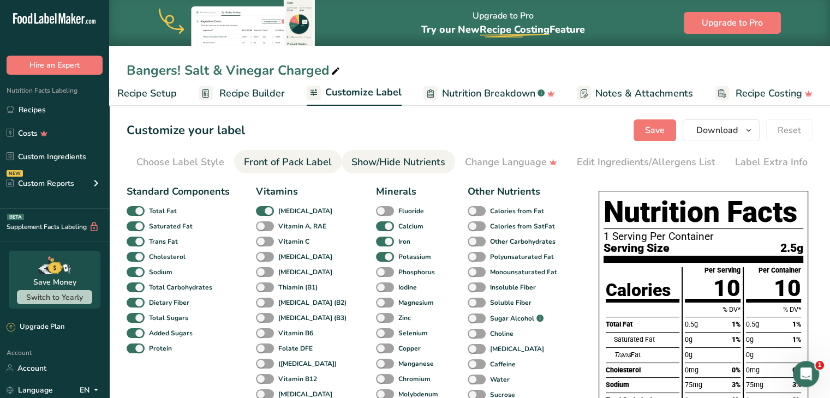
click at [310, 162] on div "Front of Pack Label" at bounding box center [288, 162] width 88 height 15
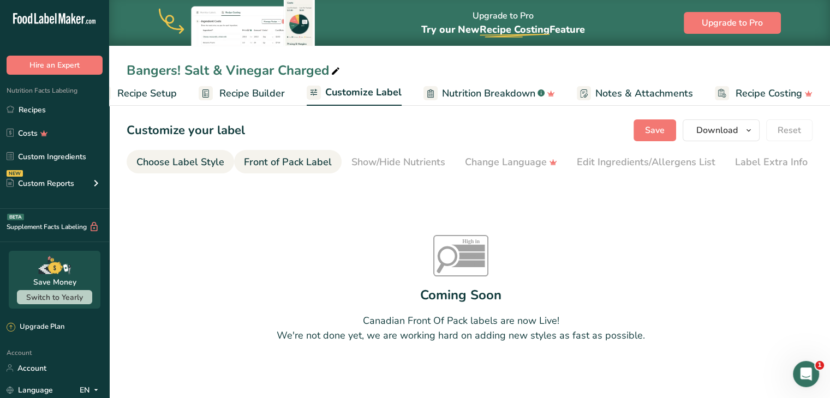
click at [197, 159] on div "Choose Label Style" at bounding box center [180, 162] width 88 height 15
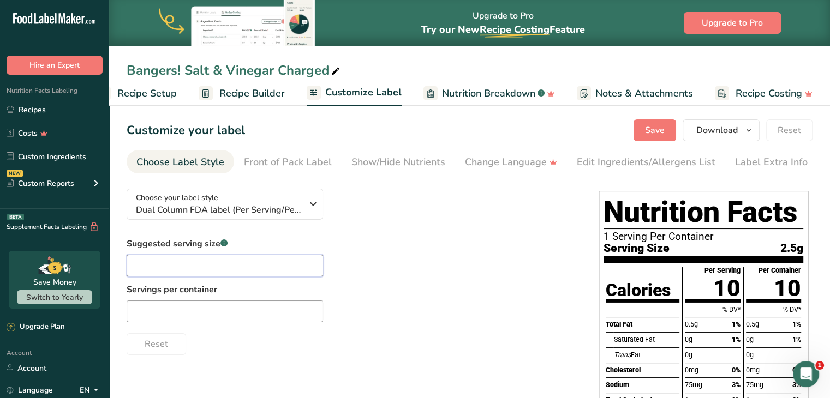
click at [234, 267] on input "text" at bounding box center [225, 266] width 196 height 22
click at [640, 125] on button "Save" at bounding box center [655, 131] width 43 height 22
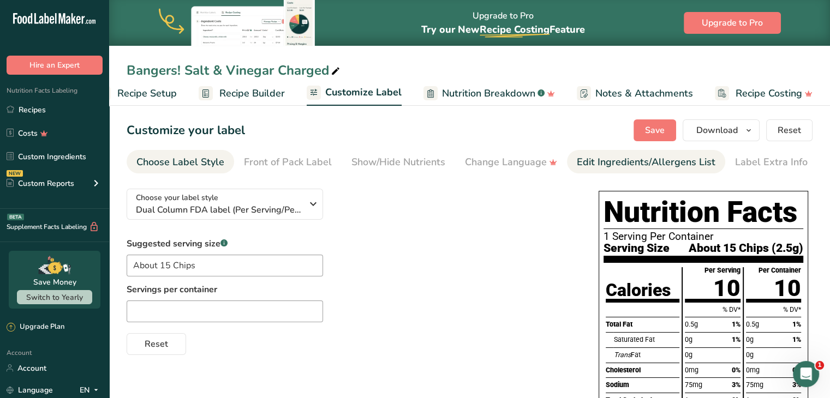
click at [579, 161] on div "Edit Ingredients/Allergens List" at bounding box center [646, 162] width 139 height 15
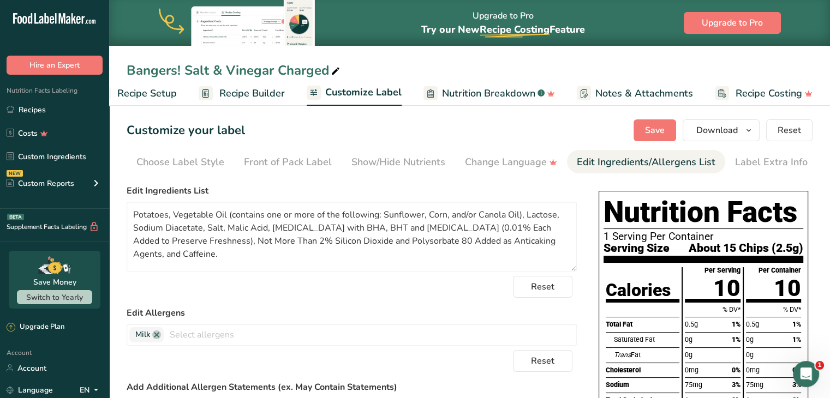
scroll to position [218, 0]
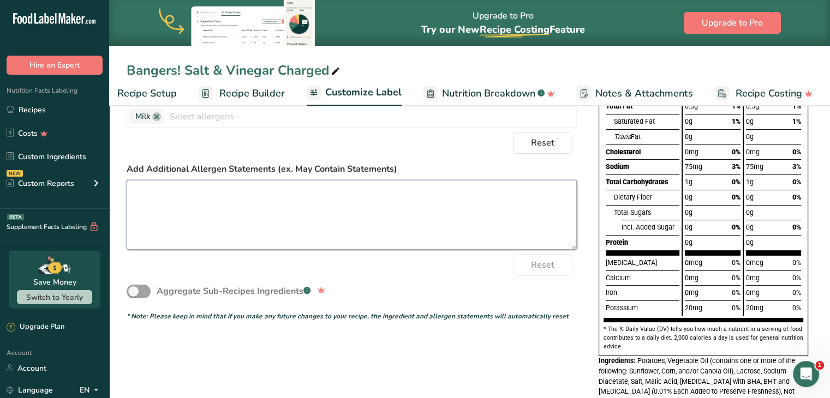
click at [178, 204] on textarea at bounding box center [352, 215] width 450 height 70
paste textarea "CAFFEINE CONTENT: UP TO 200 MG PER BAG CONSUME RESPONSIBLY: NOT RECOMMENDED FOR…"
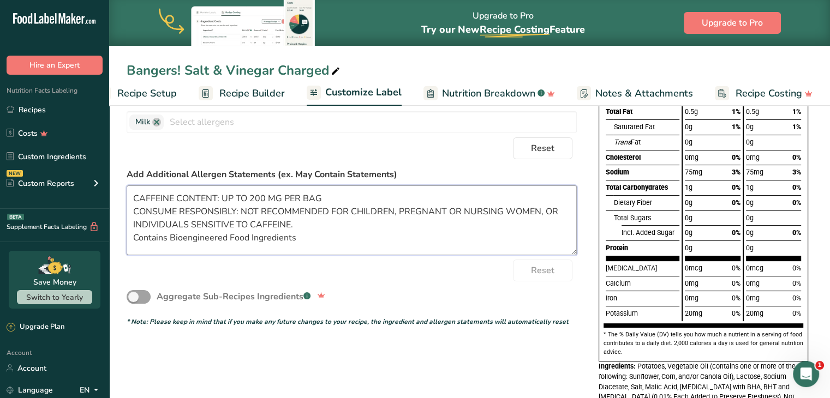
scroll to position [0, 0]
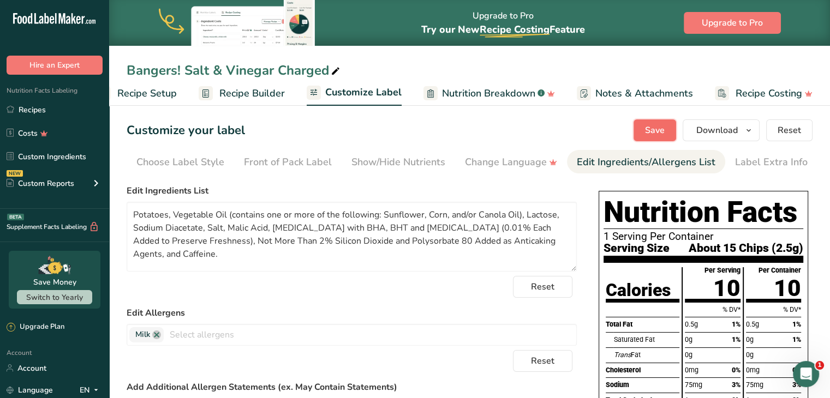
click at [648, 124] on span "Save" at bounding box center [655, 130] width 20 height 13
click at [336, 69] on icon at bounding box center [336, 71] width 10 height 15
click at [493, 50] on div "Bangers! Salt & Vinegar Charged 2.5 oz. Recipe Setup Recipe Builder Customize L…" at bounding box center [469, 53] width 721 height 106
click at [495, 130] on div "Customize your label Save Download Choose what to show on your downloaded label…" at bounding box center [470, 131] width 686 height 22
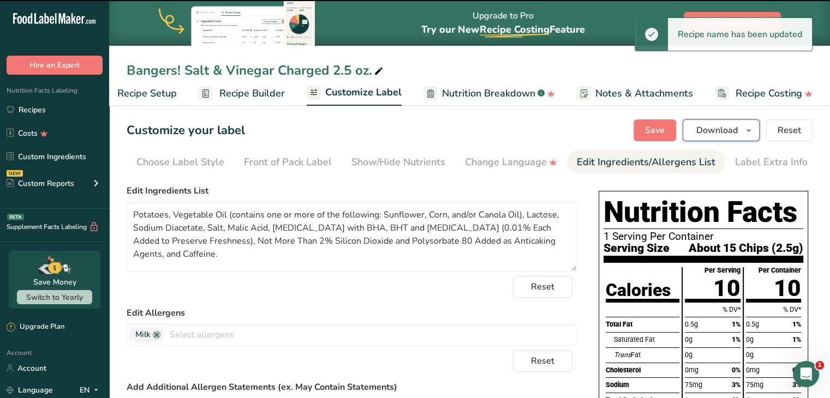
click at [719, 132] on span "Download" at bounding box center [716, 130] width 41 height 13
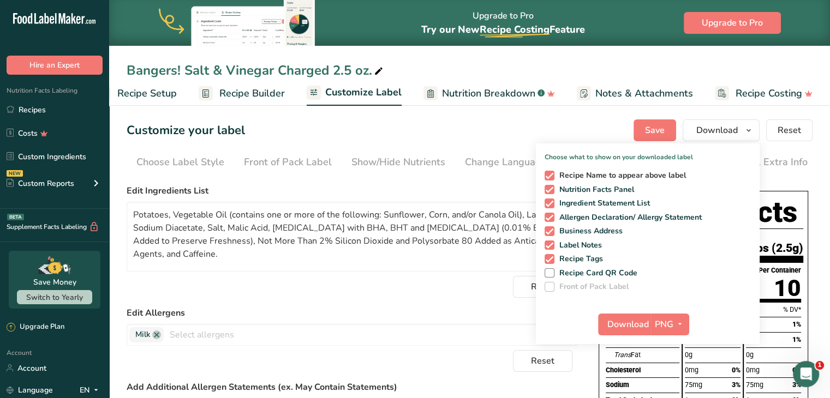
click at [554, 175] on span at bounding box center [550, 176] width 10 height 10
click at [552, 175] on input "Recipe Name to appear above label" at bounding box center [548, 175] width 7 height 7
click at [630, 325] on span "Download" at bounding box center [627, 324] width 41 height 13
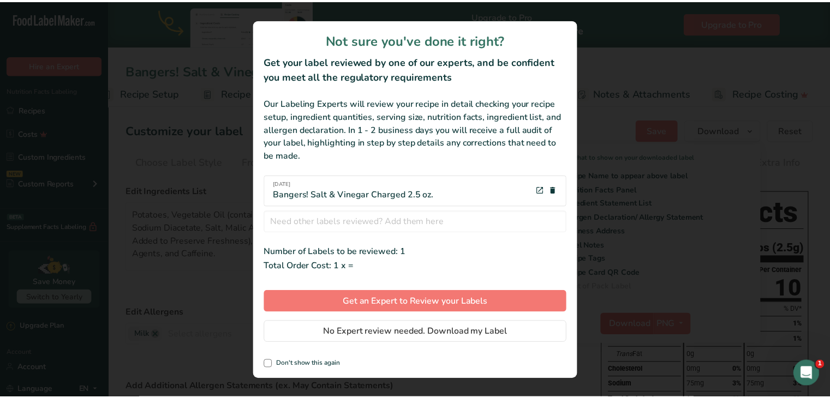
scroll to position [0, 22]
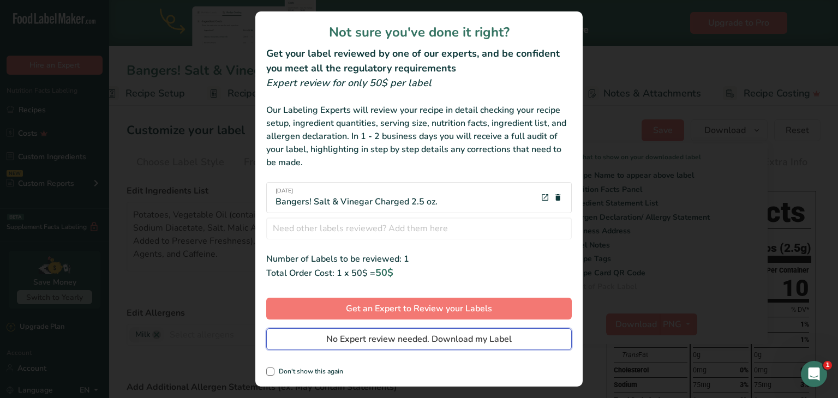
click at [457, 343] on span "No Expert review needed. Download my Label" at bounding box center [419, 339] width 186 height 13
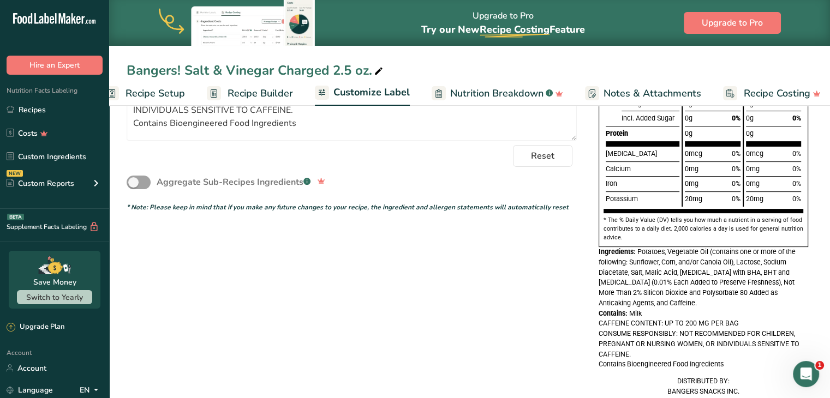
scroll to position [0, 0]
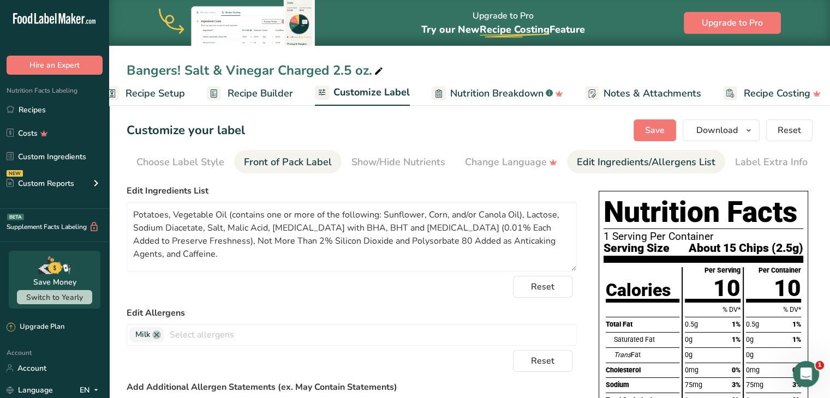
click at [263, 158] on div "Front of Pack Label" at bounding box center [288, 162] width 88 height 15
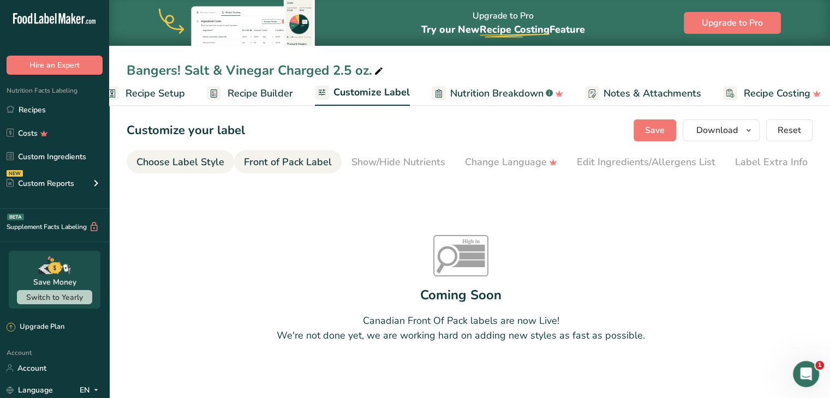
click at [213, 158] on div "Choose Label Style" at bounding box center [180, 162] width 88 height 15
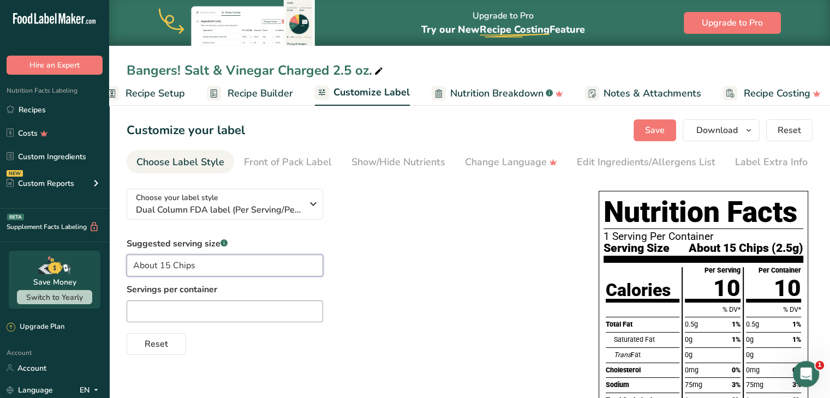
click at [212, 260] on input "About 15 Chips" at bounding box center [225, 266] width 196 height 22
click at [264, 90] on span "Recipe Builder" at bounding box center [260, 93] width 65 height 15
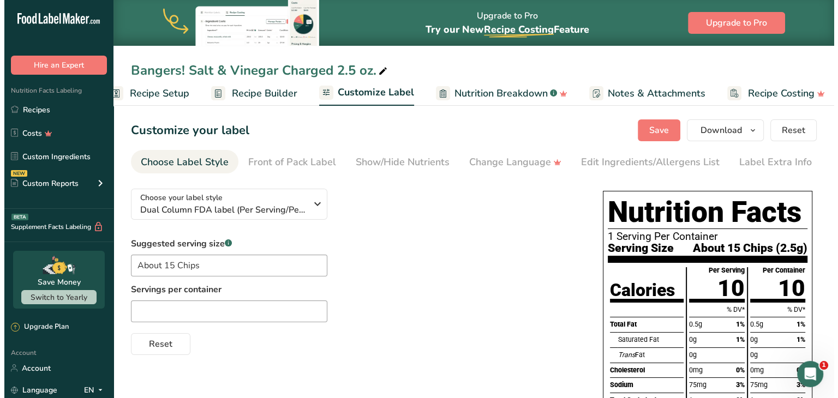
scroll to position [0, 30]
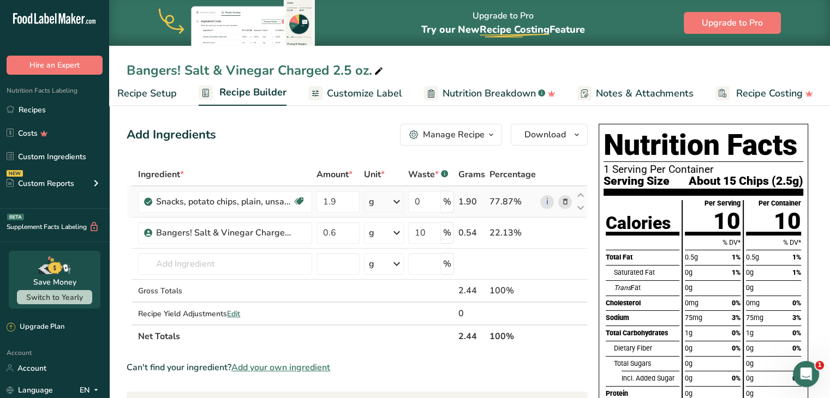
click at [370, 201] on div "g" at bounding box center [371, 201] width 5 height 13
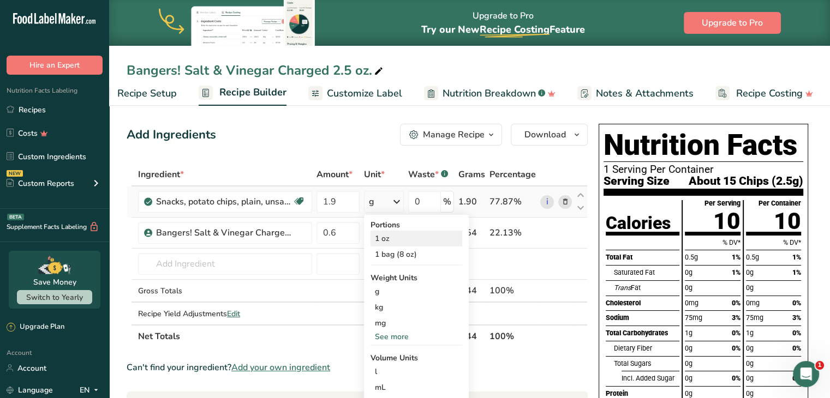
click at [386, 234] on div "1 oz" at bounding box center [417, 239] width 92 height 16
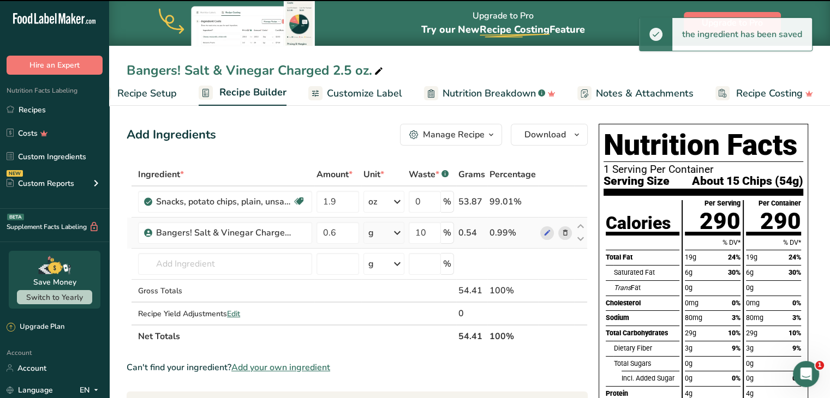
click at [386, 230] on div "g" at bounding box center [384, 233] width 41 height 22
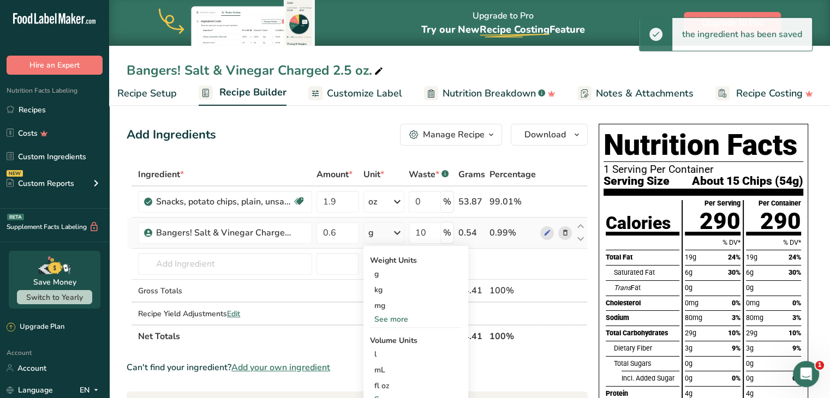
click at [382, 324] on div "See more" at bounding box center [416, 319] width 92 height 11
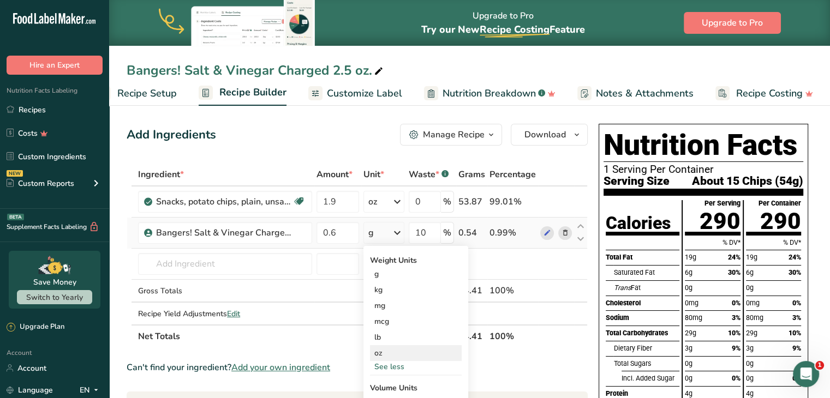
click at [382, 352] on div "oz" at bounding box center [416, 354] width 92 height 16
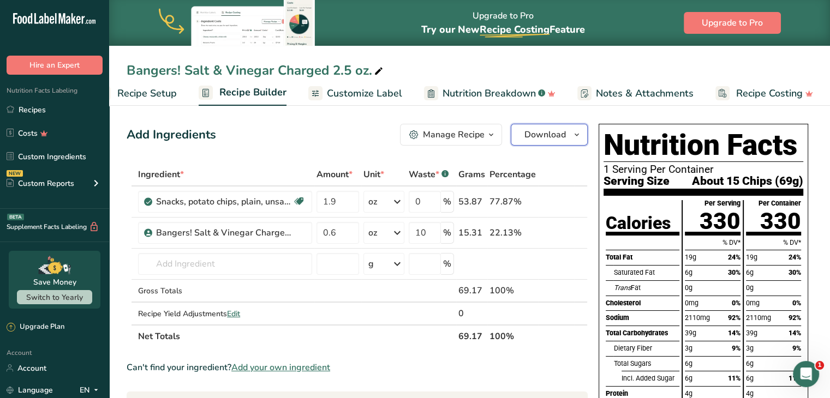
click at [554, 135] on span "Download" at bounding box center [545, 134] width 41 height 13
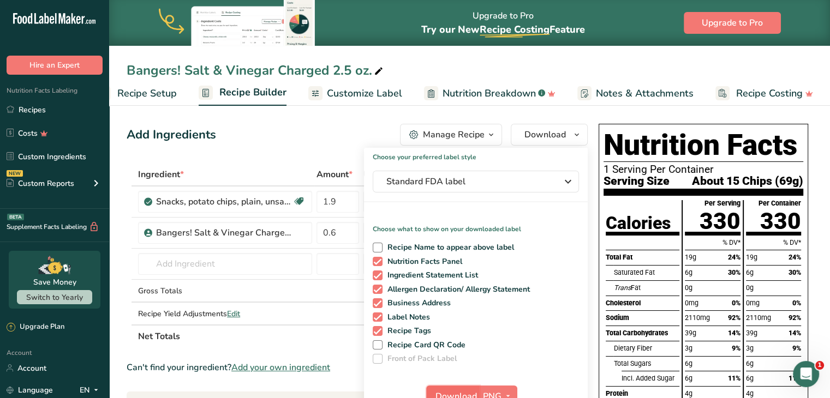
click at [458, 388] on button "Download" at bounding box center [452, 397] width 53 height 22
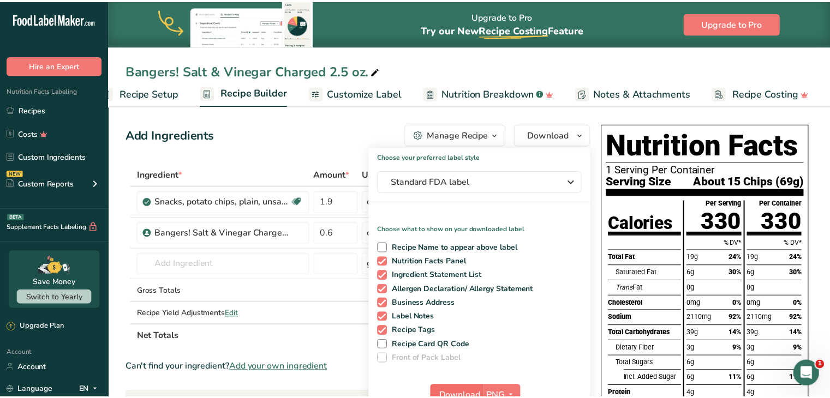
scroll to position [0, 22]
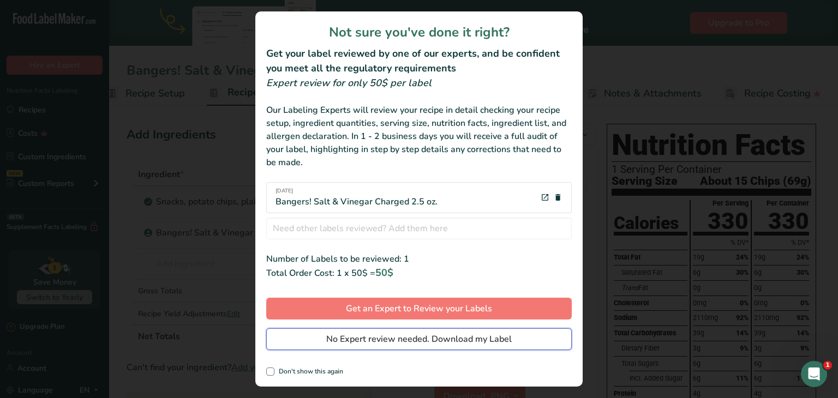
click at [384, 338] on span "No Expert review needed. Download my Label" at bounding box center [419, 339] width 186 height 13
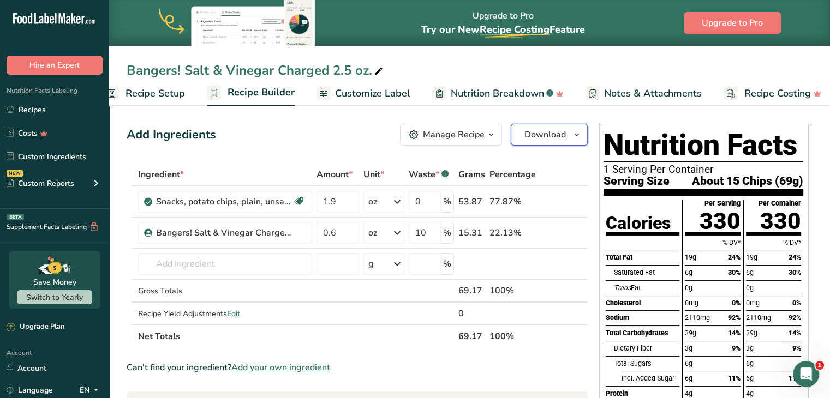
click at [555, 139] on span "Download" at bounding box center [545, 134] width 41 height 13
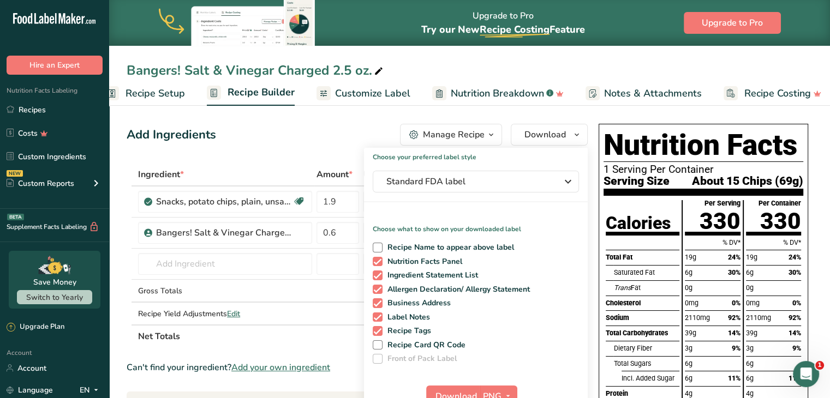
click at [484, 194] on div "Choose your preferred label style Standard FDA label Standard FDA label The mos…" at bounding box center [476, 282] width 224 height 269
click at [483, 188] on button "Standard FDA label" at bounding box center [476, 182] width 206 height 22
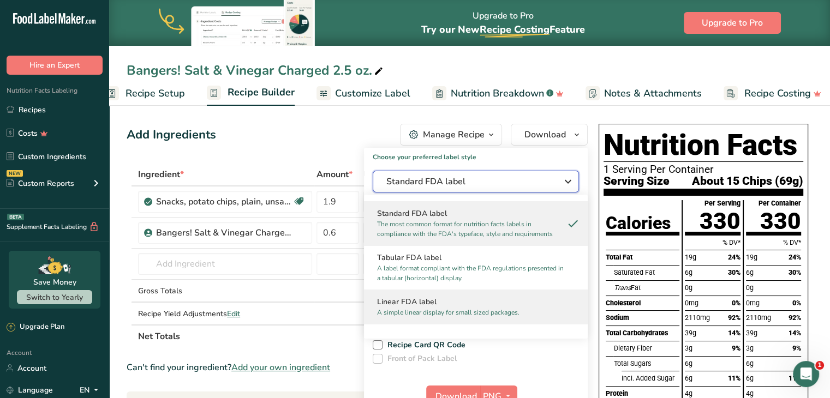
scroll to position [109, 0]
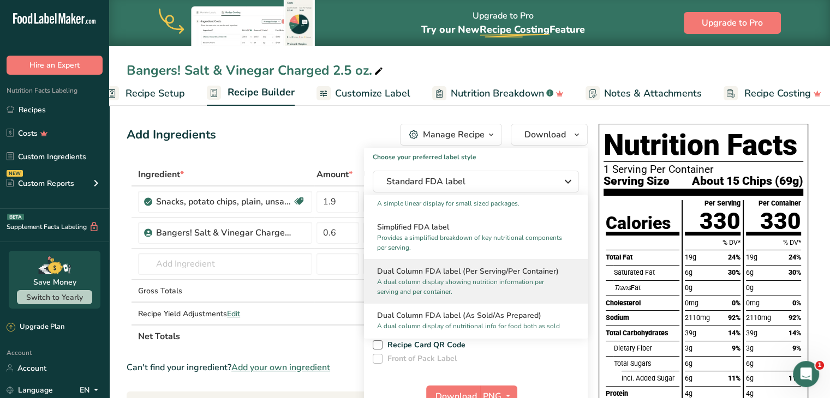
click at [442, 285] on p "A dual column display showing nutrition information per serving and per contain…" at bounding box center [471, 287] width 188 height 20
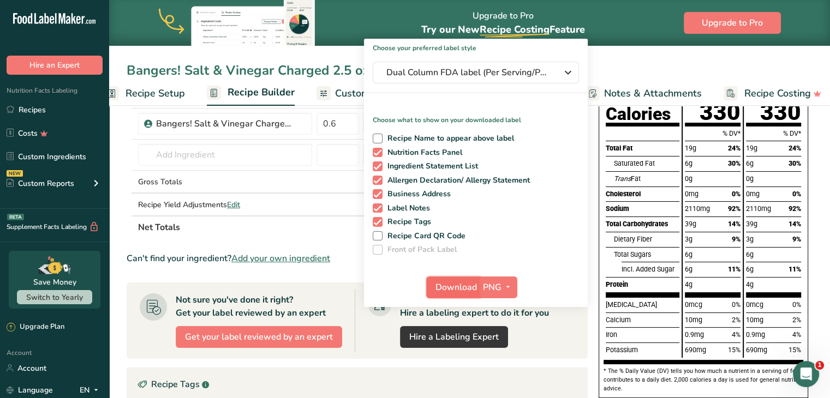
click at [456, 291] on span "Download" at bounding box center [456, 287] width 41 height 13
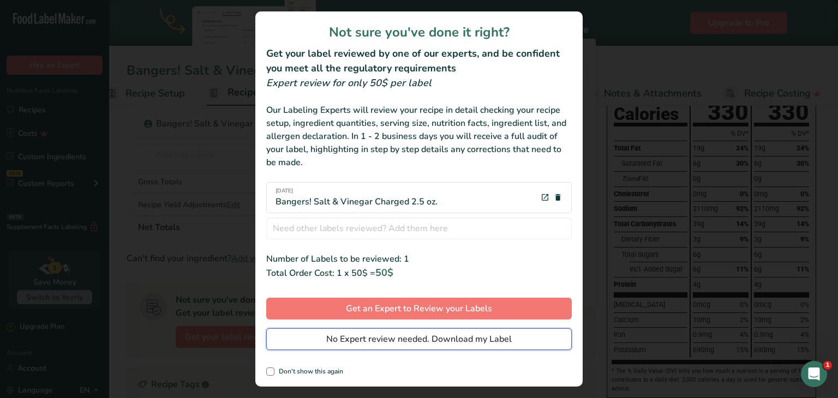
click at [453, 335] on span "No Expert review needed. Download my Label" at bounding box center [419, 339] width 186 height 13
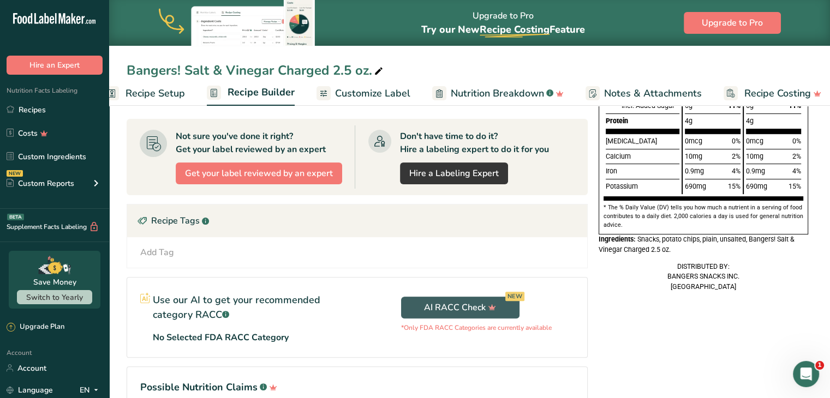
scroll to position [0, 0]
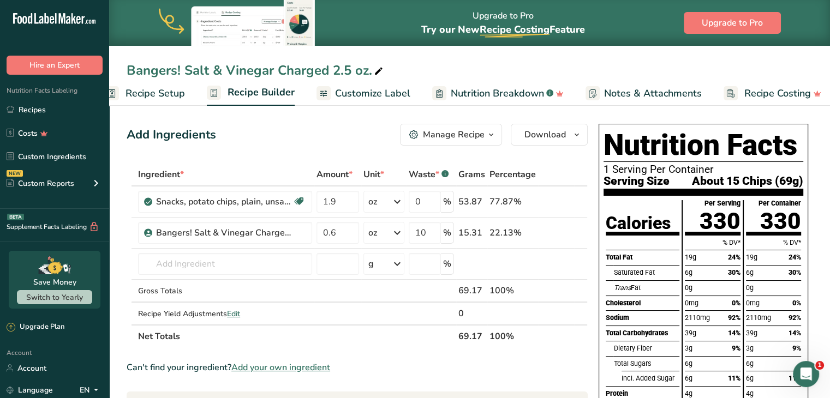
click at [374, 96] on span "Customize Label" at bounding box center [372, 93] width 75 height 15
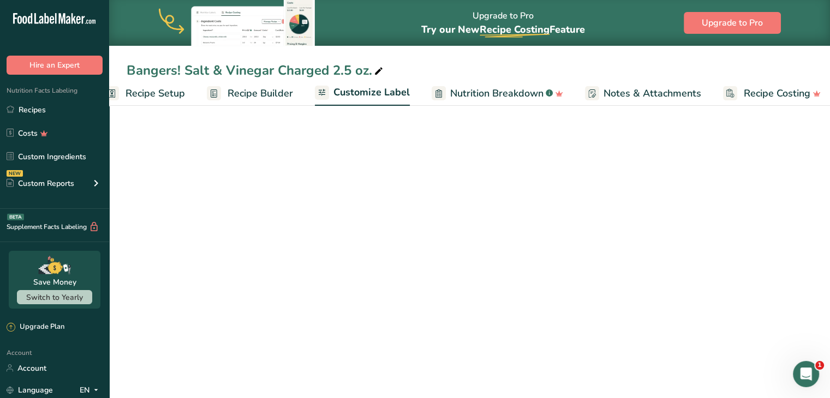
scroll to position [0, 30]
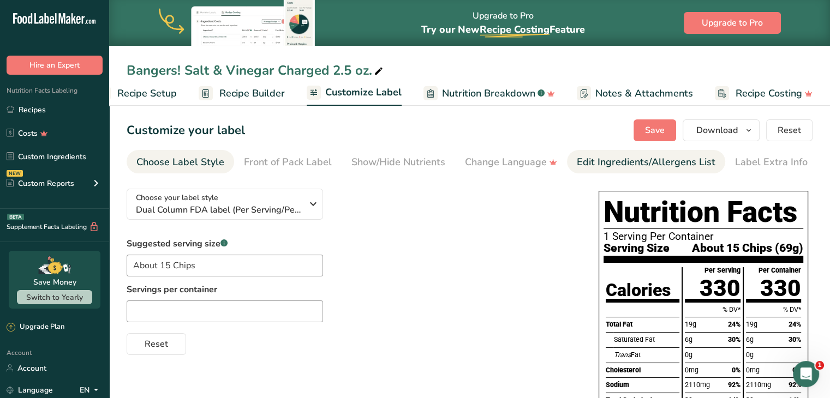
click at [602, 169] on link "Edit Ingredients/Allergens List" at bounding box center [646, 162] width 139 height 25
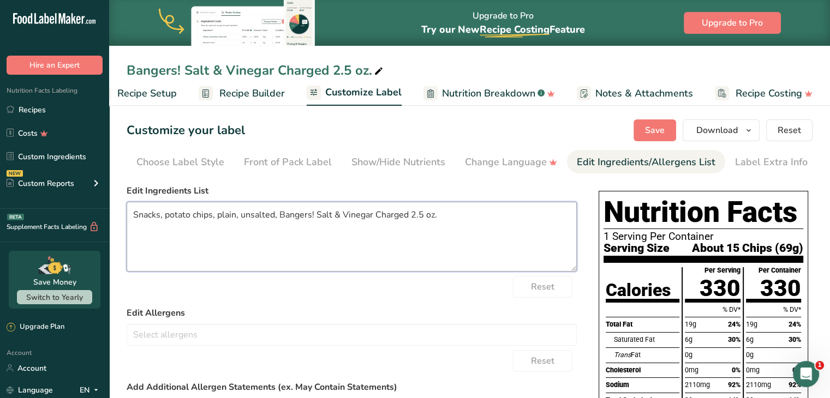
click at [288, 230] on textarea "Snacks, potato chips, plain, unsalted, Bangers! Salt & Vinegar Charged 2.5 oz." at bounding box center [352, 237] width 450 height 70
click at [473, 236] on textarea "Snacks, potato chips, plain, unsalted, Bangers! Salt & Vinegar Charged 2.5 oz." at bounding box center [352, 237] width 450 height 70
click at [483, 221] on textarea "Snacks, potato chips, plain, unsalted, Bangers! Salt & Vinegar Charged 2.5 oz." at bounding box center [352, 237] width 450 height 70
drag, startPoint x: 459, startPoint y: 216, endPoint x: 42, endPoint y: 212, distance: 417.0
click at [42, 212] on div ".a-20{fill:#fff;} Hire an Expert Nutrition Facts Labeling Recipes Costs Custom …" at bounding box center [415, 330] width 830 height 661
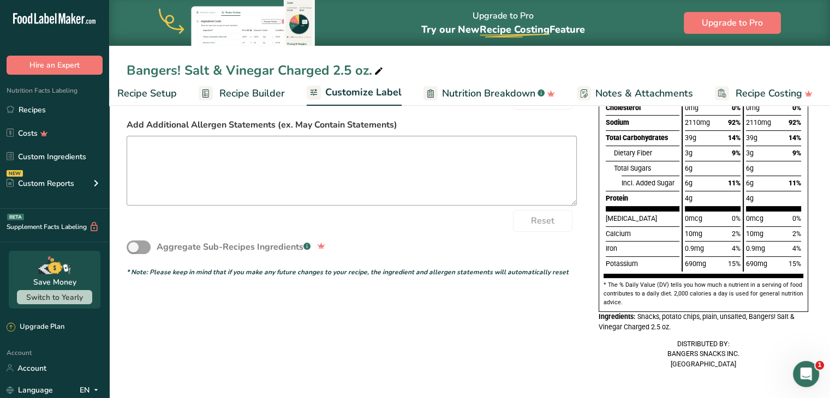
scroll to position [0, 0]
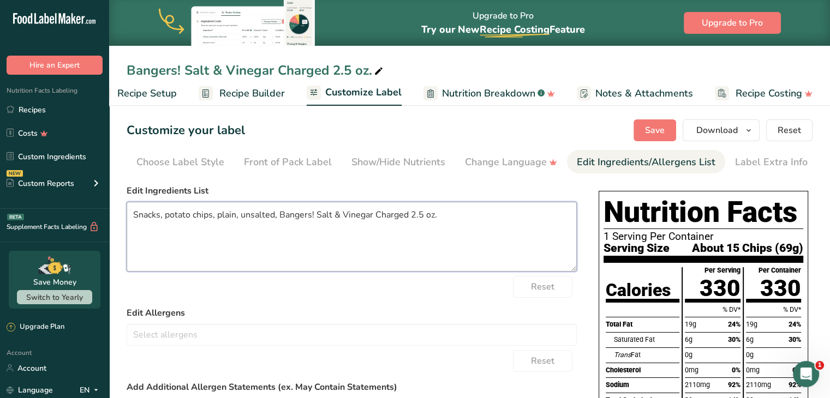
paste textarea "Potatoes, Vegetable Oil (contains one or more of the following: Sunflower, Corn…"
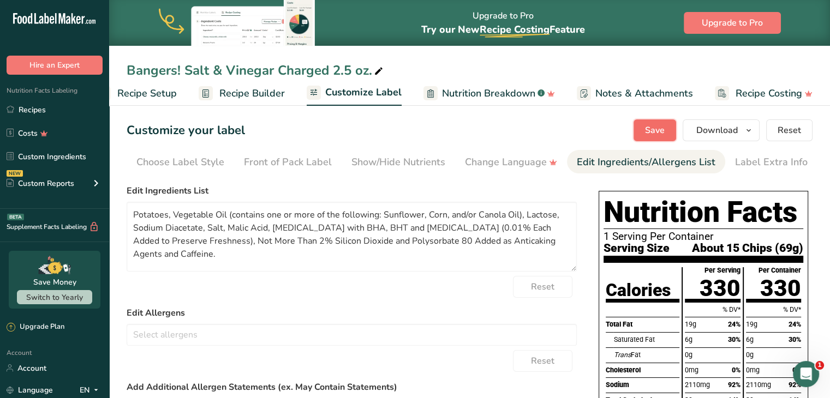
click at [665, 128] on span "Save" at bounding box center [655, 130] width 20 height 13
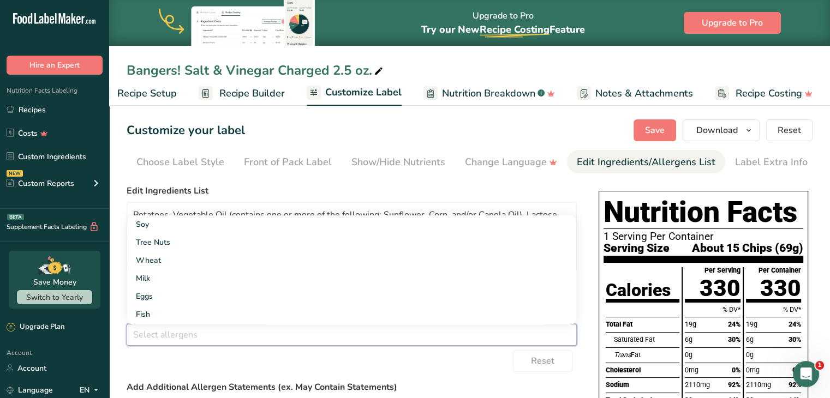
click at [179, 336] on input "text" at bounding box center [351, 334] width 449 height 17
click at [181, 278] on link "Milk" at bounding box center [351, 279] width 449 height 18
click at [293, 365] on div "Reset" at bounding box center [352, 361] width 450 height 22
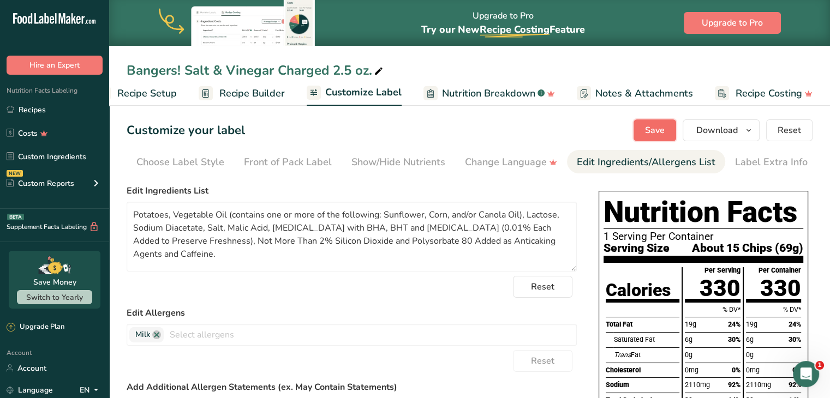
click at [639, 122] on button "Save" at bounding box center [655, 131] width 43 height 22
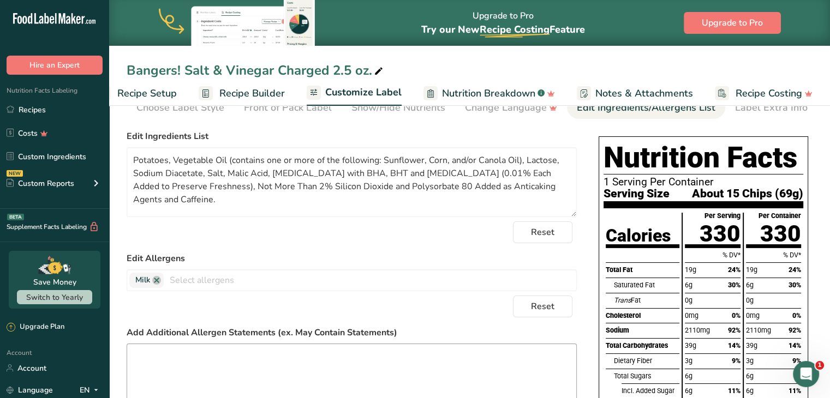
scroll to position [109, 0]
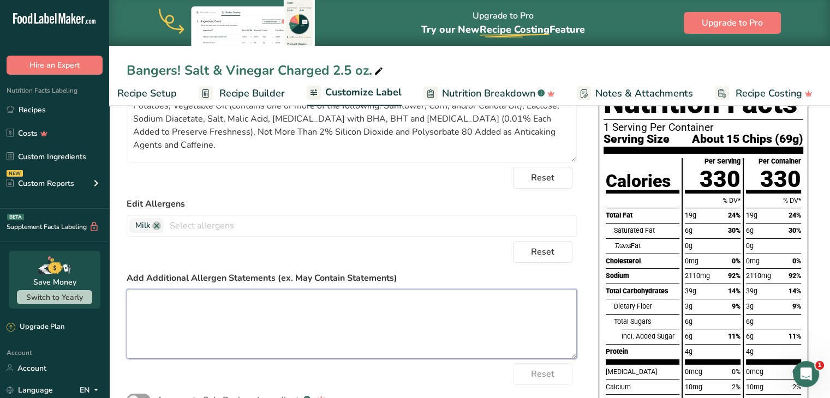
click at [192, 324] on textarea at bounding box center [352, 324] width 450 height 70
paste textarea "CAFFEINE CONTENT: UP TO 200 MG PER BAG CONSUME RESPONSIBLY: NOT RECOMMENDED FOR…"
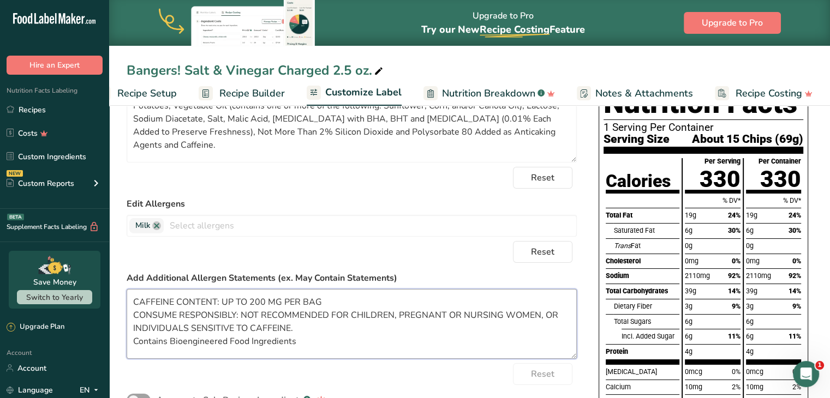
click at [255, 324] on textarea "CAFFEINE CONTENT: UP TO 200 MG PER BAG CONSUME RESPONSIBLY: NOT RECOMMENDED FOR…" at bounding box center [352, 324] width 450 height 70
click at [292, 343] on textarea "CAFFEINE CONTENT: UP TO 200 MG PER BAG CONSUME RESPONSIBLY: NOT RECOMMENDED FOR…" at bounding box center [352, 324] width 450 height 70
drag, startPoint x: 297, startPoint y: 344, endPoint x: 135, endPoint y: 342, distance: 162.1
click at [135, 342] on textarea "CAFFEINE CONTENT: UP TO 200 MG PER BAG CONSUME RESPONSIBLY: NOT RECOMMENDED FOR…" at bounding box center [352, 324] width 450 height 70
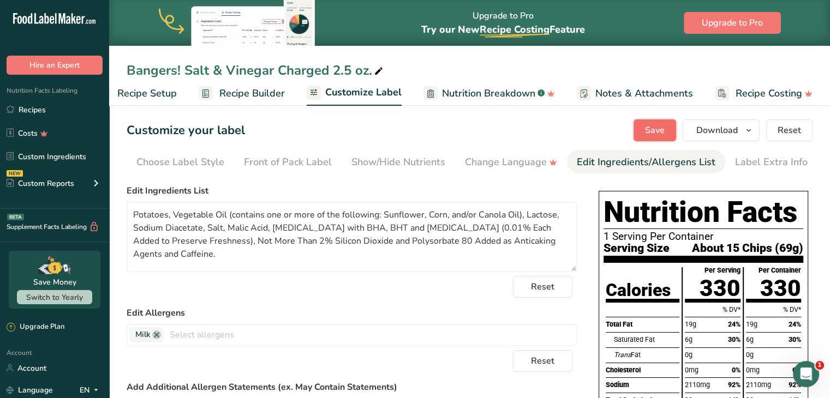
click at [647, 126] on span "Save" at bounding box center [655, 130] width 20 height 13
drag, startPoint x: 784, startPoint y: 180, endPoint x: 729, endPoint y: 145, distance: 65.7
click at [705, 126] on span "Download" at bounding box center [716, 130] width 41 height 13
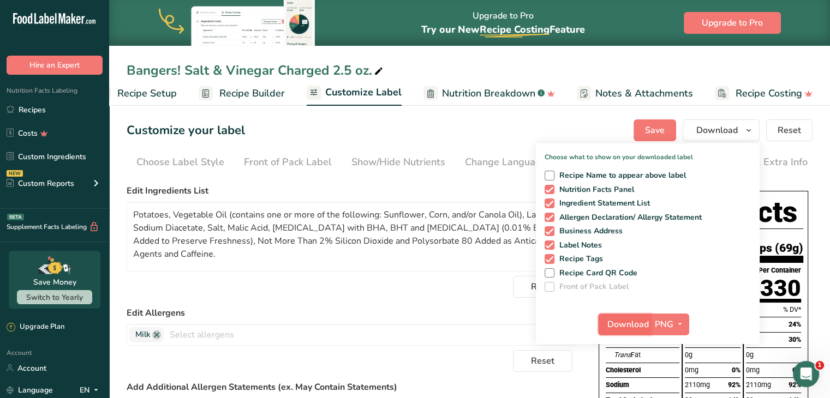
click at [631, 324] on span "Download" at bounding box center [627, 324] width 41 height 13
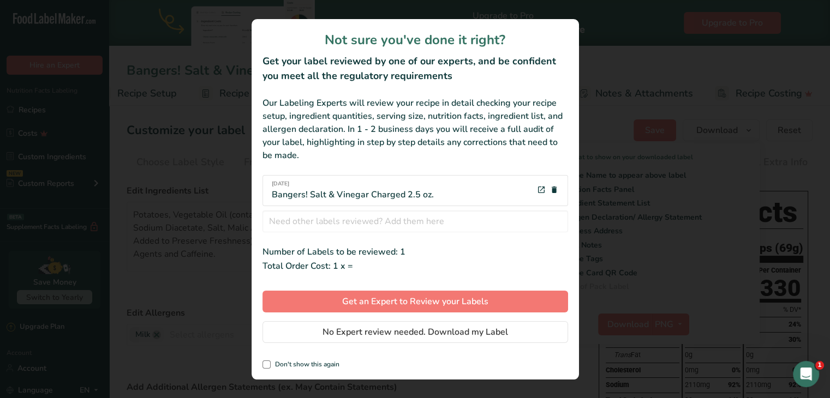
scroll to position [0, 22]
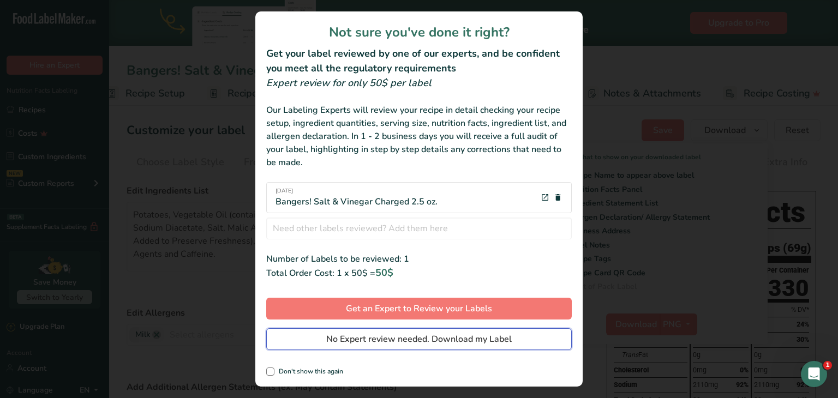
click at [432, 348] on button "No Expert review needed. Download my Label" at bounding box center [419, 340] width 306 height 22
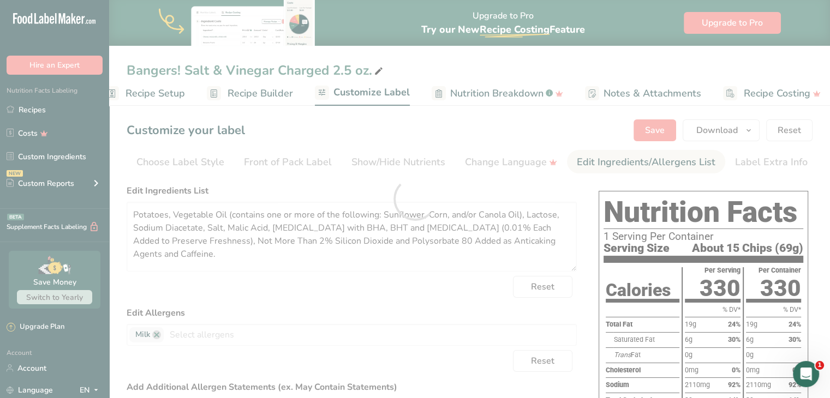
scroll to position [384, 0]
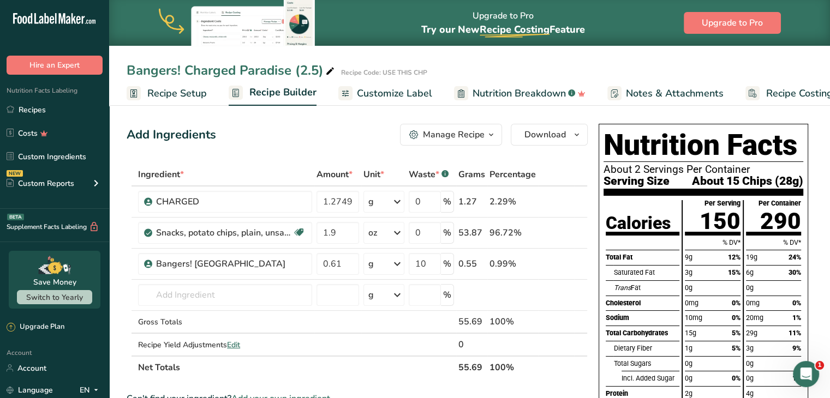
click at [193, 92] on span "Recipe Setup" at bounding box center [176, 93] width 59 height 15
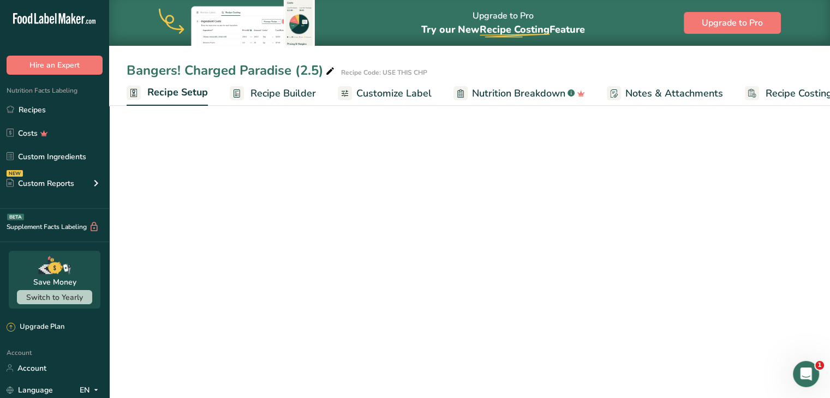
scroll to position [0, 4]
select select "5"
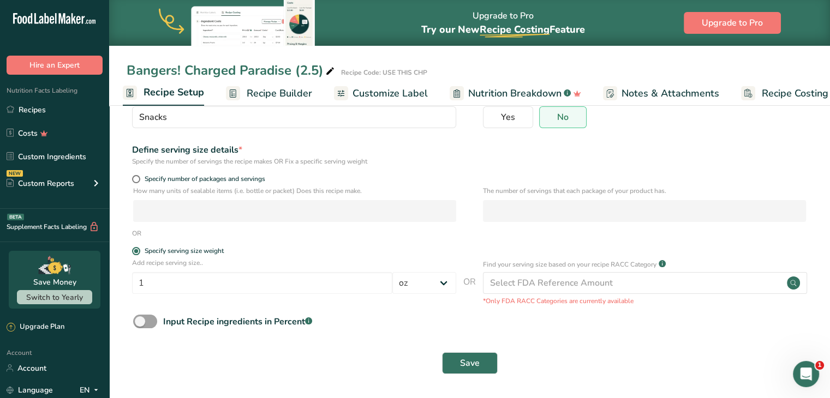
scroll to position [0, 0]
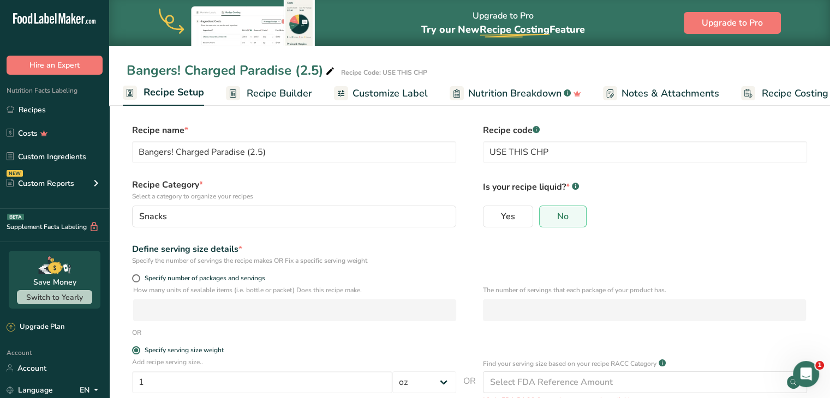
click at [265, 91] on span "Recipe Builder" at bounding box center [279, 93] width 65 height 15
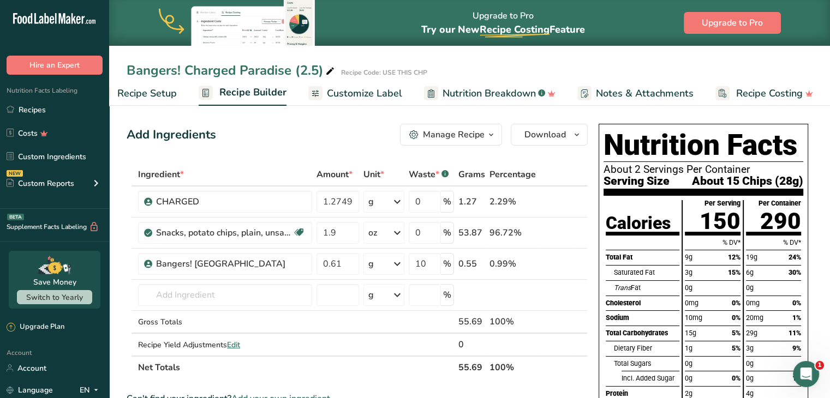
click at [367, 92] on span "Customize Label" at bounding box center [364, 93] width 75 height 15
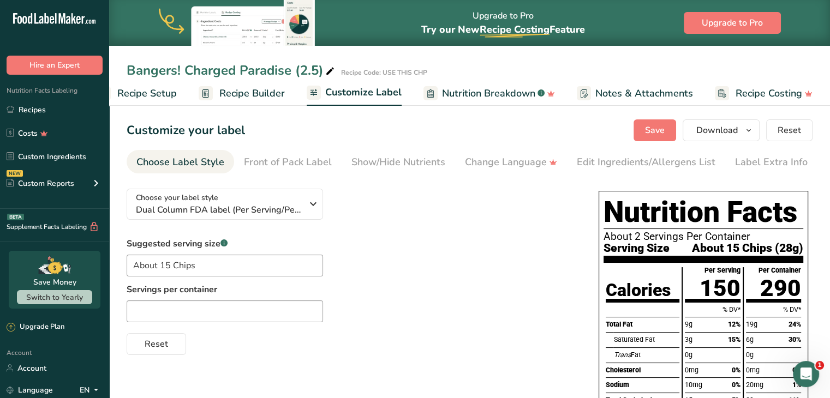
click at [164, 99] on span "Recipe Setup" at bounding box center [146, 93] width 59 height 15
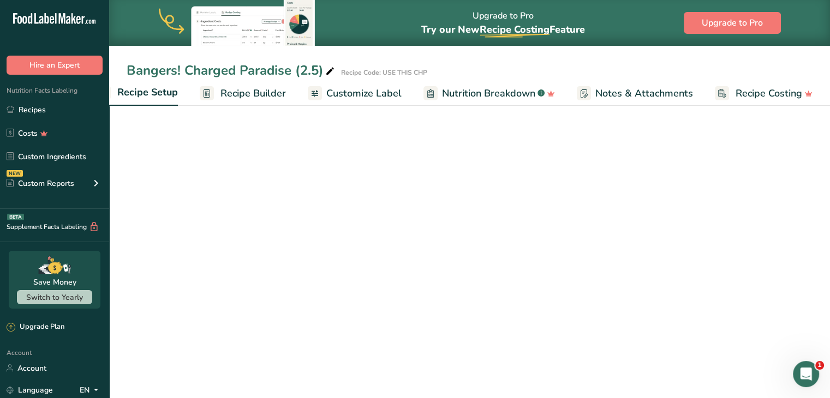
scroll to position [0, 4]
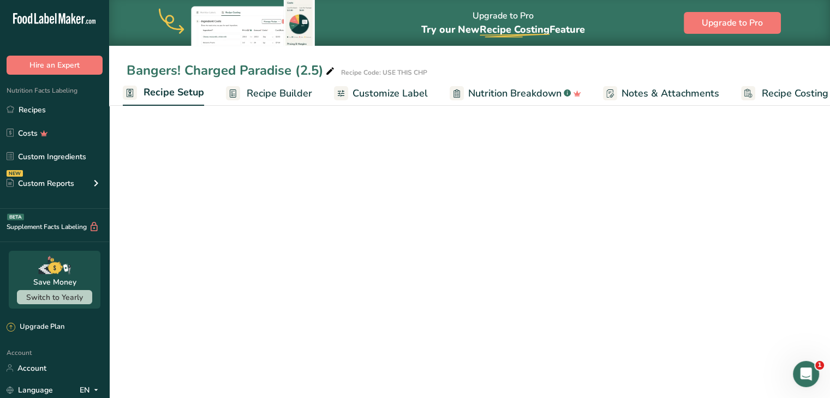
select select "5"
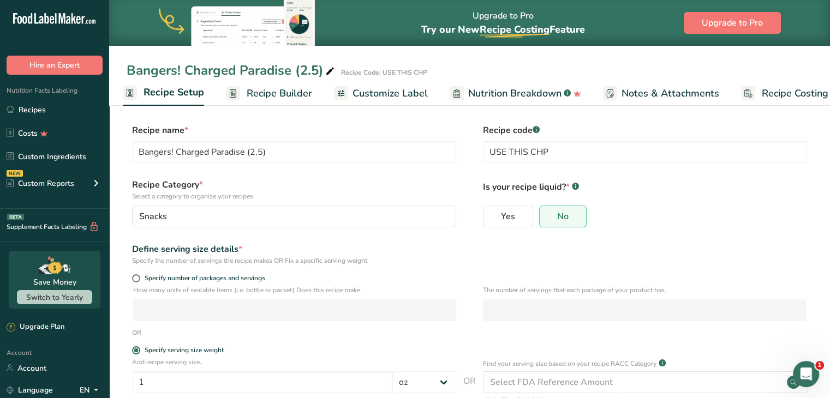
click at [410, 89] on span "Customize Label" at bounding box center [390, 93] width 75 height 15
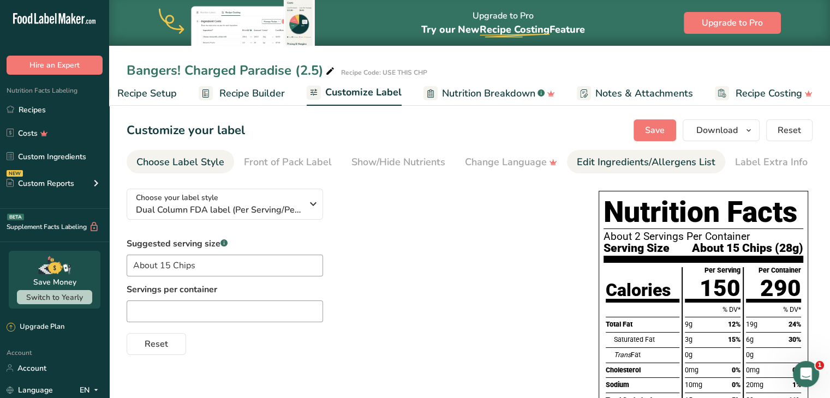
click at [599, 162] on div "Edit Ingredients/Allergens List" at bounding box center [646, 162] width 139 height 15
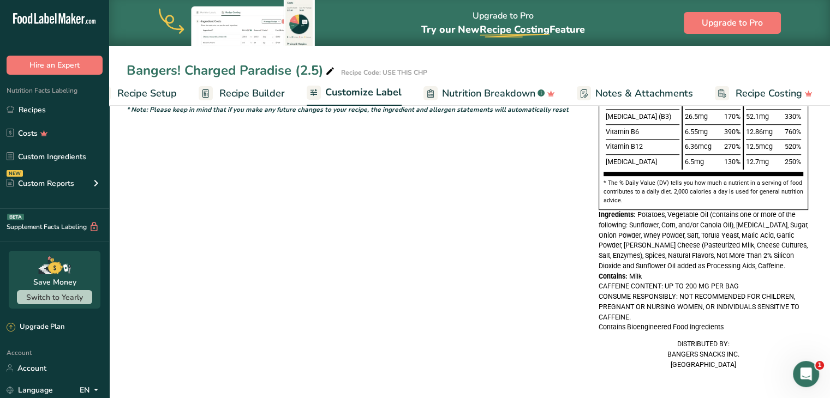
scroll to position [0, 0]
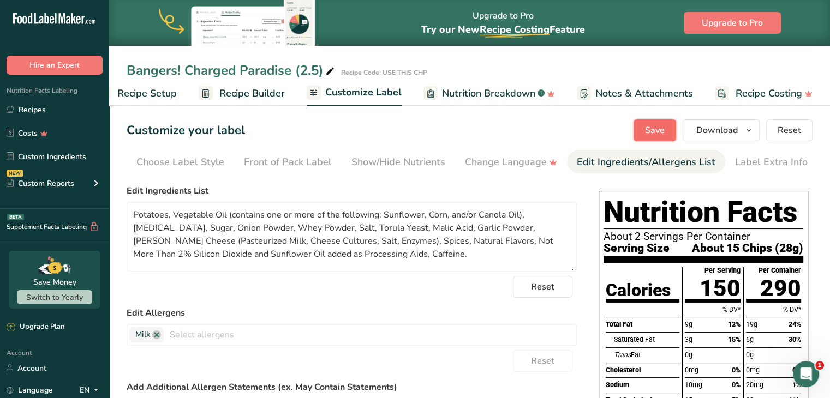
click at [646, 127] on span "Save" at bounding box center [655, 130] width 20 height 13
click at [174, 92] on span "Recipe Setup" at bounding box center [146, 93] width 59 height 15
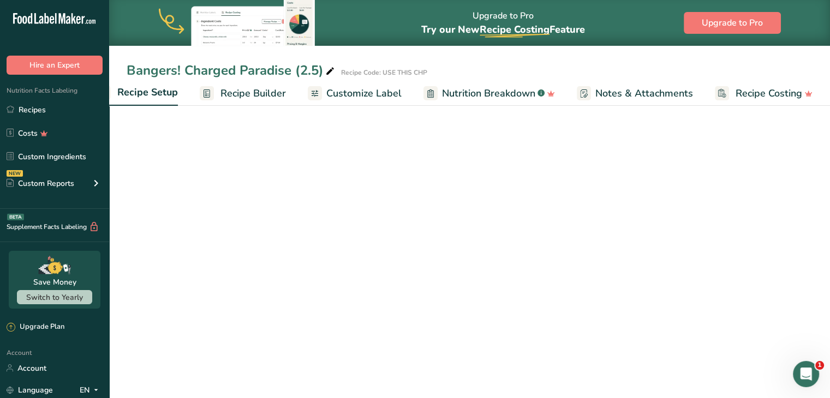
scroll to position [0, 4]
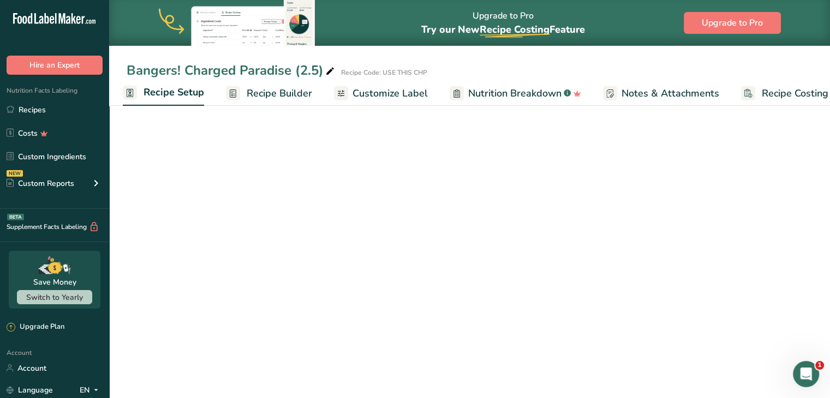
select select "5"
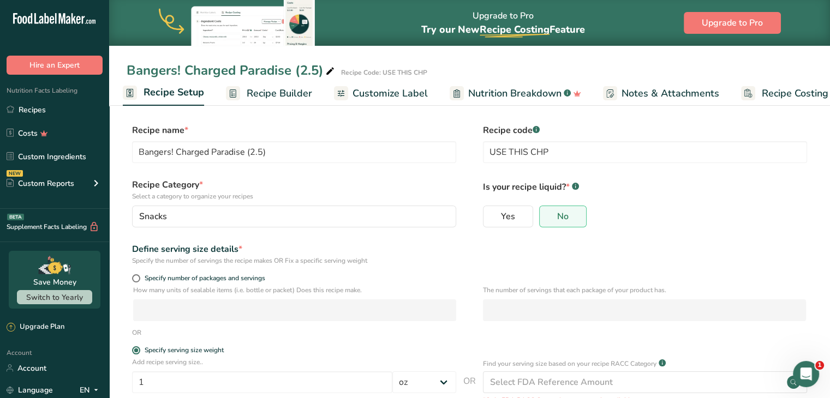
click at [259, 82] on link "Recipe Builder" at bounding box center [269, 93] width 86 height 25
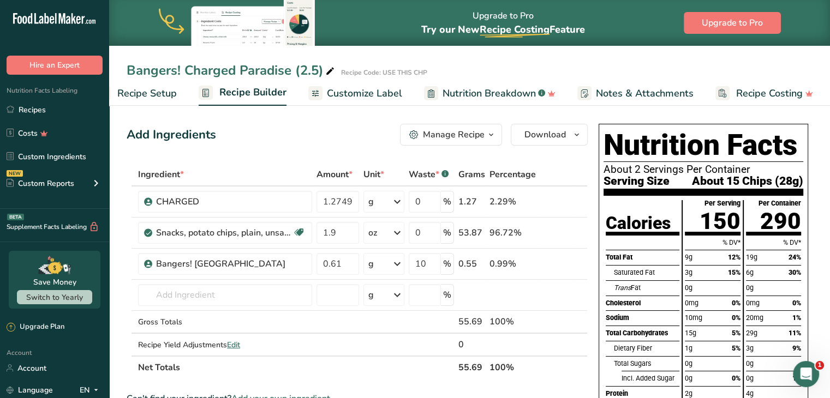
click at [360, 97] on span "Customize Label" at bounding box center [364, 93] width 75 height 15
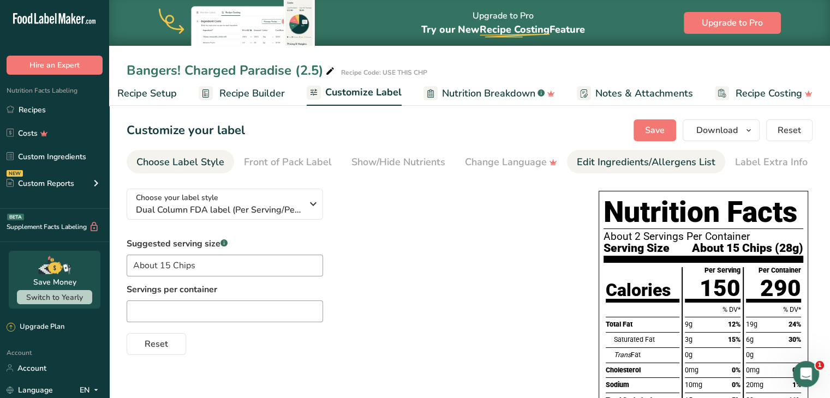
click at [596, 158] on div "Edit Ingredients/Allergens List" at bounding box center [646, 162] width 139 height 15
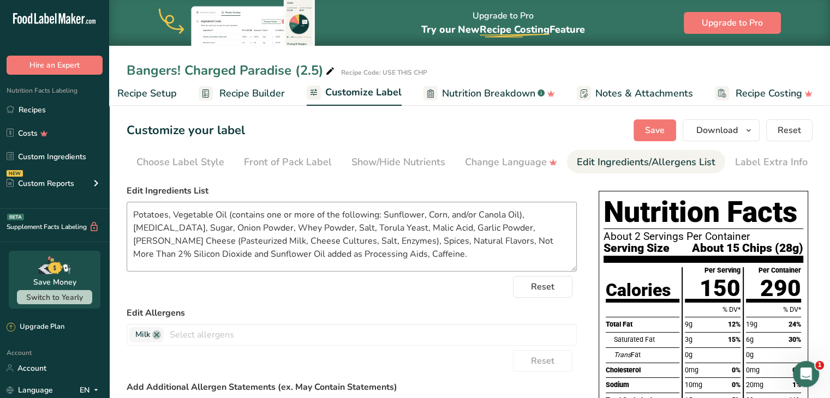
scroll to position [164, 0]
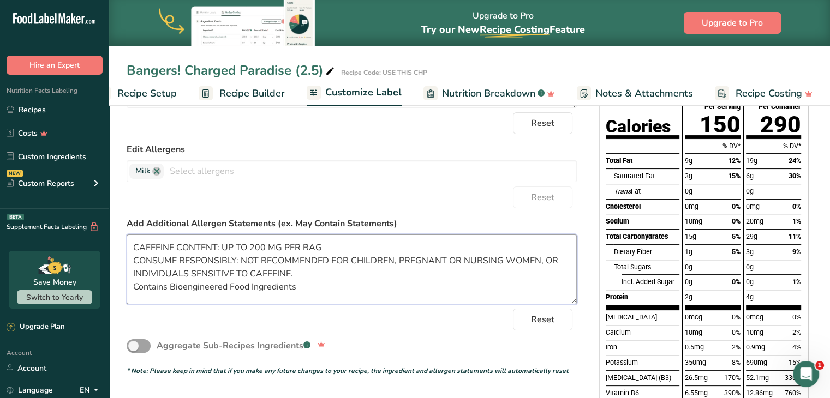
click at [308, 290] on textarea "CAFFEINE CONTENT: UP TO 200 MG PER BAG CONSUME RESPONSIBLY: NOT RECOMMENDED FOR…" at bounding box center [352, 270] width 450 height 70
drag, startPoint x: 306, startPoint y: 288, endPoint x: 126, endPoint y: 243, distance: 185.2
click at [126, 243] on section "Customize your label Save Download Choose what to show on your downloaded label…" at bounding box center [469, 299] width 721 height 722
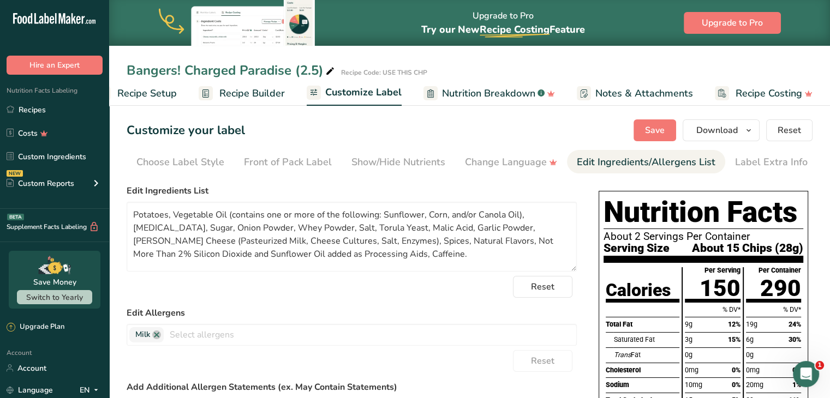
click at [263, 249] on textarea "Potatoes, Vegetable Oil (contains one or more of the following: Sunflower, Corn…" at bounding box center [352, 237] width 450 height 70
drag, startPoint x: 134, startPoint y: 217, endPoint x: 521, endPoint y: 209, distance: 387.1
click at [521, 209] on textarea "Potatoes, Vegetable Oil (contains one or more of the following: Sunflower, Corn…" at bounding box center [352, 237] width 450 height 70
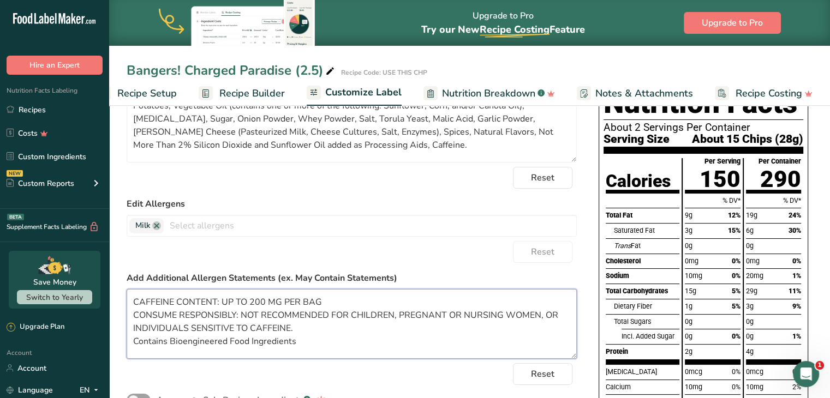
click at [307, 335] on textarea "CAFFEINE CONTENT: UP TO 200 MG PER BAG CONSUME RESPONSIBLY: NOT RECOMMENDED FOR…" at bounding box center [352, 324] width 450 height 70
drag, startPoint x: 302, startPoint y: 342, endPoint x: 103, endPoint y: 298, distance: 204.0
click at [103, 298] on div ".a-20{fill:#fff;} Hire an Expert Nutrition Facts Labeling Recipes Costs Custom …" at bounding box center [415, 303] width 830 height 824
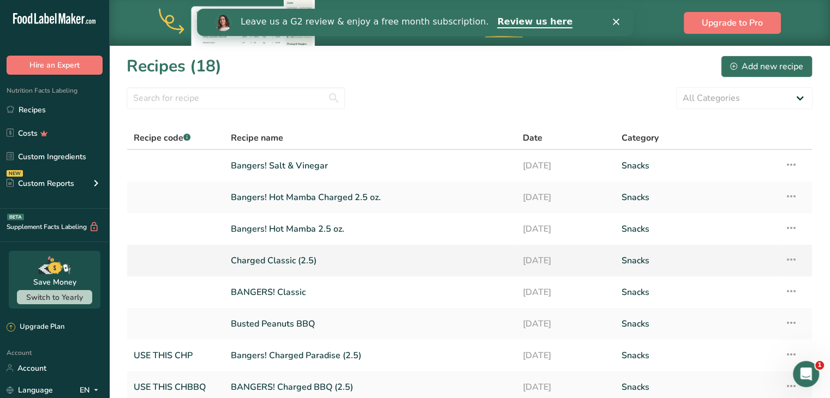
scroll to position [55, 0]
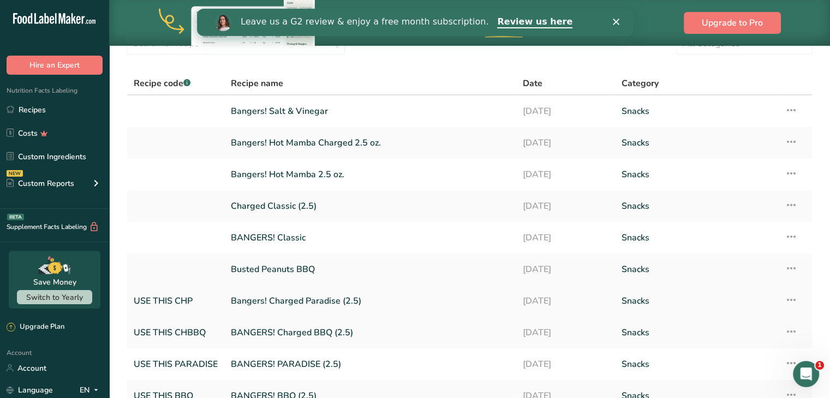
click at [275, 300] on link "Bangers! Charged Paradise (2.5)" at bounding box center [370, 301] width 279 height 23
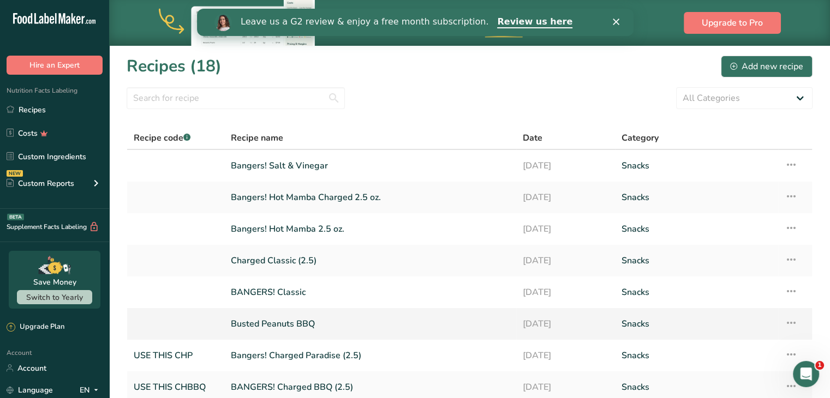
scroll to position [109, 0]
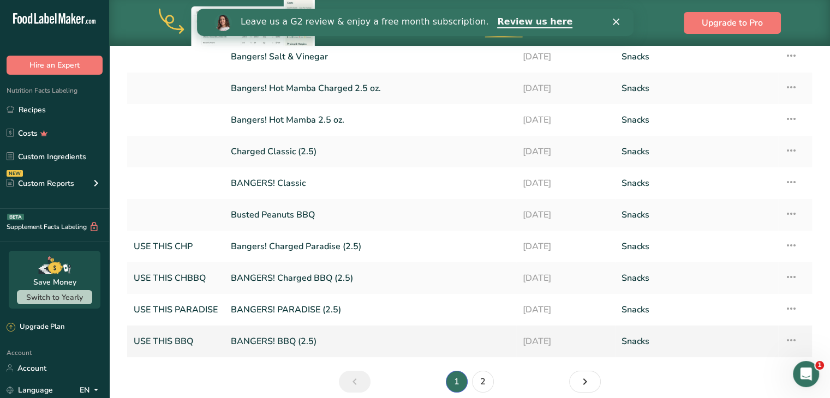
click at [272, 342] on link "BANGERS! BBQ (2.5)" at bounding box center [370, 341] width 279 height 23
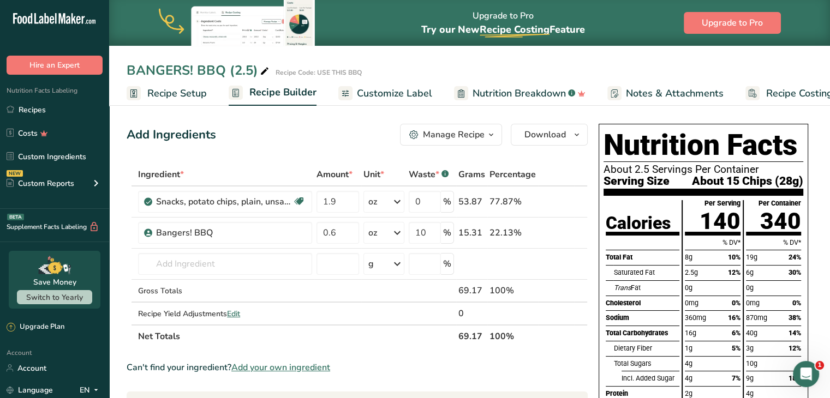
click at [392, 97] on span "Customize Label" at bounding box center [394, 93] width 75 height 15
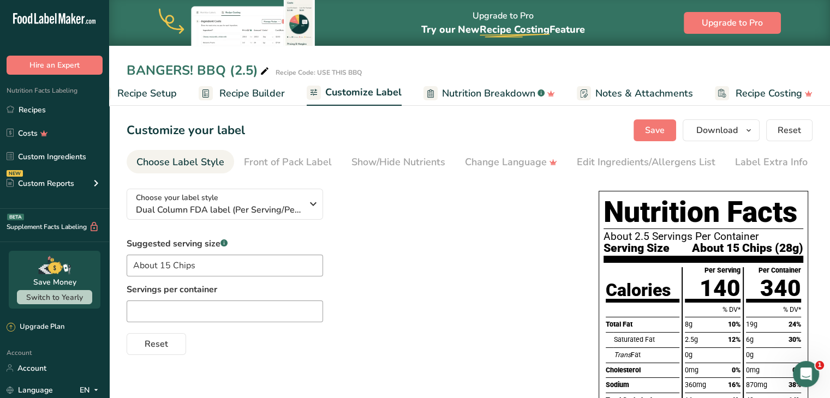
click at [413, 258] on div "Suggested serving size .a-a{fill:#347362;}.b-a{fill:#fff;} About 15 Chips Servi…" at bounding box center [352, 296] width 450 height 118
click at [225, 270] on input "About 15 Chips" at bounding box center [225, 266] width 196 height 22
click at [225, 305] on input "text" at bounding box center [225, 312] width 196 height 22
click at [232, 271] on input "About 15 Chips" at bounding box center [225, 266] width 196 height 22
click at [227, 265] on input "About 15 Chips" at bounding box center [225, 266] width 196 height 22
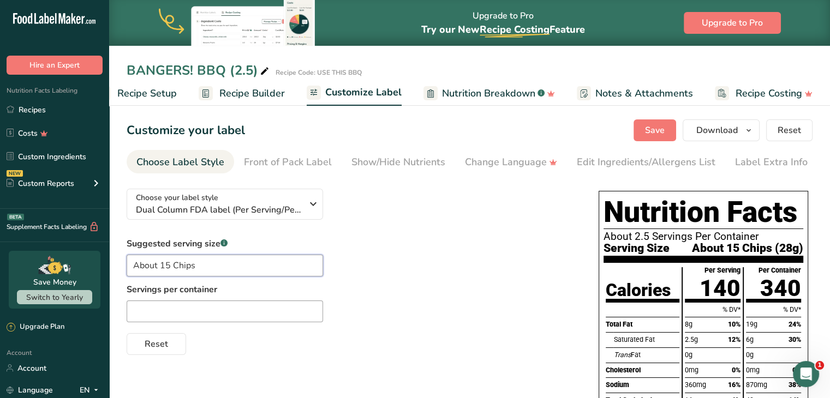
click at [277, 260] on input "About 15 Chips" at bounding box center [225, 266] width 196 height 22
click at [598, 162] on div "Edit Ingredients/Allergens List" at bounding box center [646, 162] width 139 height 15
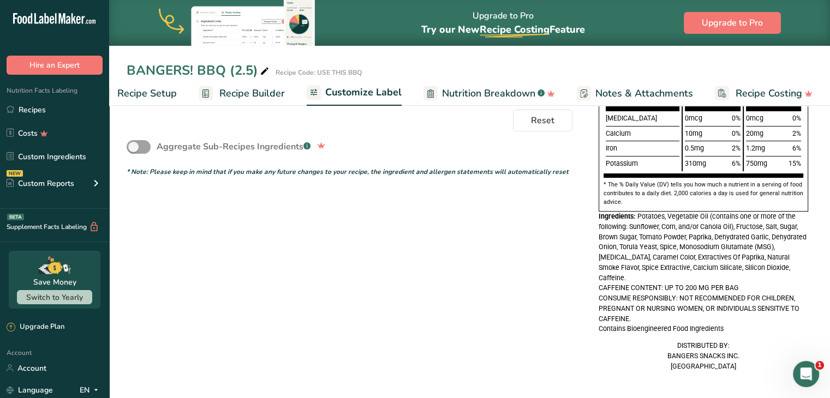
scroll to position [0, 0]
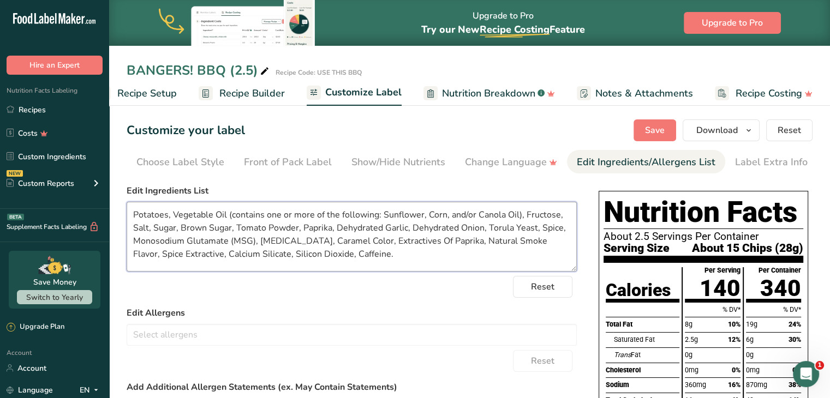
click at [341, 267] on textarea "Potatoes, Vegetable Oil (contains one or more of the following: Sunflower, Corn…" at bounding box center [352, 237] width 450 height 70
click at [369, 253] on textarea "Potatoes, Vegetable Oil (contains one or more of the following: Sunflower, Corn…" at bounding box center [352, 237] width 450 height 70
drag, startPoint x: 355, startPoint y: 256, endPoint x: 33, endPoint y: 200, distance: 326.4
click at [33, 200] on div ".a-20{fill:#fff;} Hire an Expert Nutrition Facts Labeling Recipes Costs Custom …" at bounding box center [415, 381] width 830 height 763
click at [196, 210] on textarea "Potatoes, Vegetable Oil (contains one or more of the following: Sunflower, Corn…" at bounding box center [352, 237] width 450 height 70
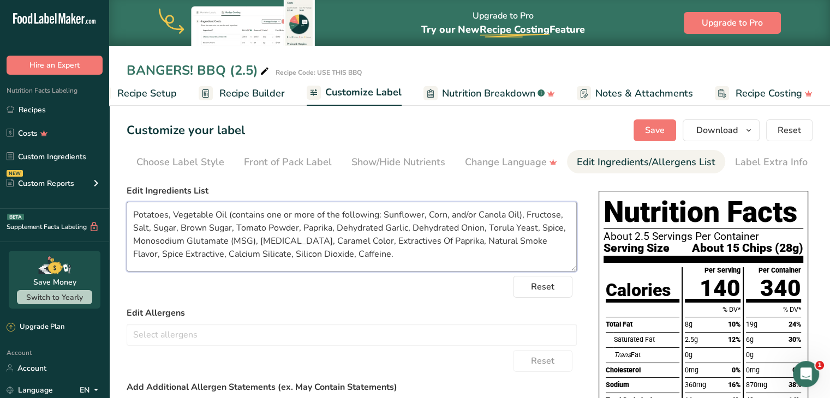
drag, startPoint x: 131, startPoint y: 212, endPoint x: 279, endPoint y: 231, distance: 149.1
click at [279, 231] on textarea "Potatoes, Vegetable Oil (contains one or more of the following: Sunflower, Corn…" at bounding box center [352, 237] width 450 height 70
click at [279, 230] on textarea "Potatoes, Vegetable Oil (contains one or more of the following: Sunflower, Corn…" at bounding box center [352, 237] width 450 height 70
click at [252, 228] on textarea "Potatoes, Vegetable Oil (contains one or more of the following: Sunflower, Corn…" at bounding box center [352, 237] width 450 height 70
click at [208, 227] on textarea "Potatoes, Vegetable Oil (contains one or more of the following: Sunflower, Corn…" at bounding box center [352, 237] width 450 height 70
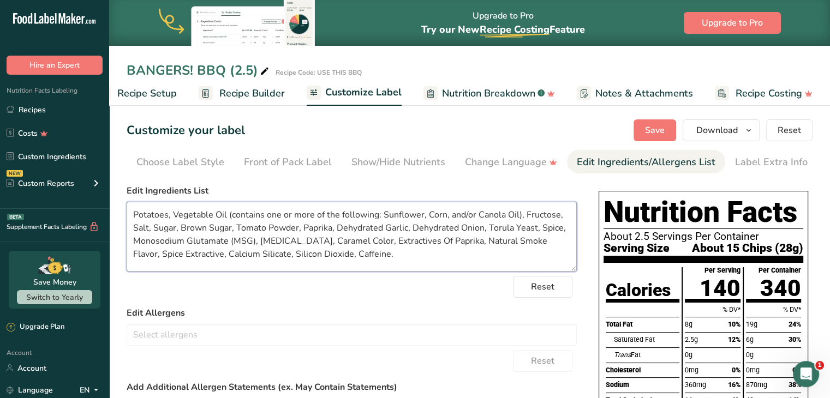
drag, startPoint x: 133, startPoint y: 215, endPoint x: 521, endPoint y: 217, distance: 388.1
click at [521, 217] on textarea "Potatoes, Vegetable Oil (contains one or more of the following: Sunflower, Corn…" at bounding box center [352, 237] width 450 height 70
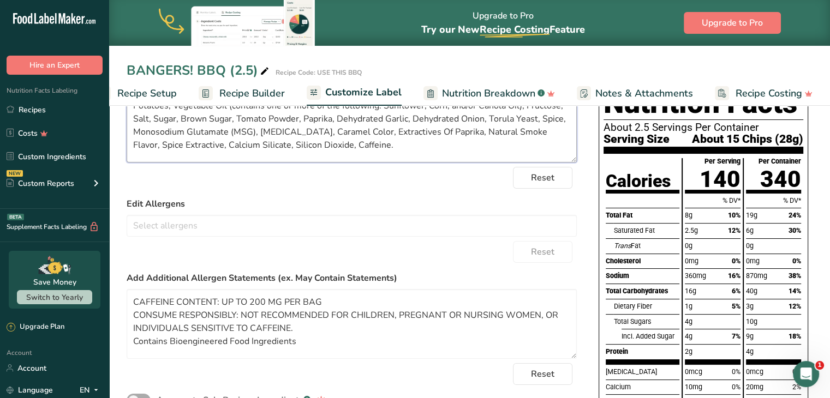
scroll to position [164, 0]
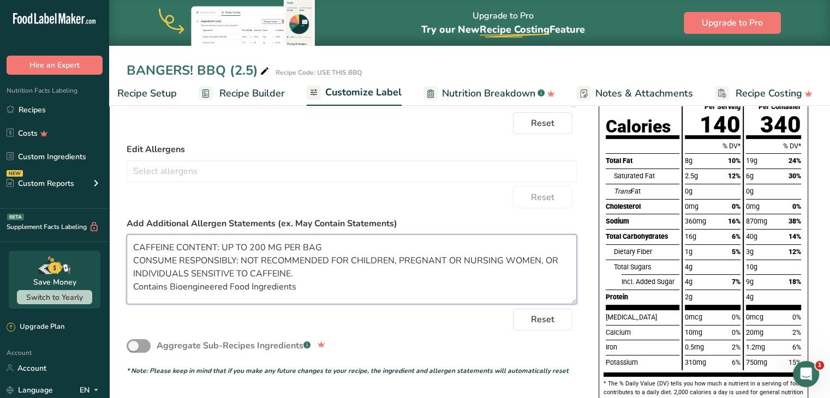
drag, startPoint x: 306, startPoint y: 286, endPoint x: 135, endPoint y: 283, distance: 170.3
click at [135, 283] on textarea "CAFFEINE CONTENT: UP TO 200 MG PER BAG CONSUME RESPONSIBLY: NOT RECOMMENDED FOR…" at bounding box center [352, 270] width 450 height 70
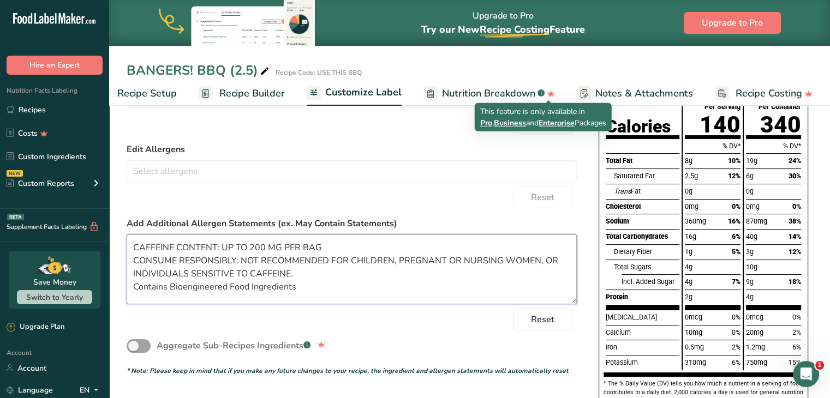
scroll to position [0, 0]
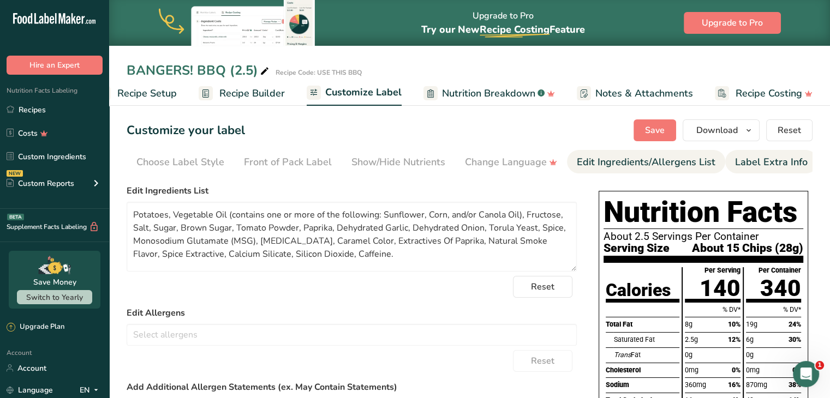
click at [761, 159] on div "Label Extra Info" at bounding box center [771, 162] width 73 height 15
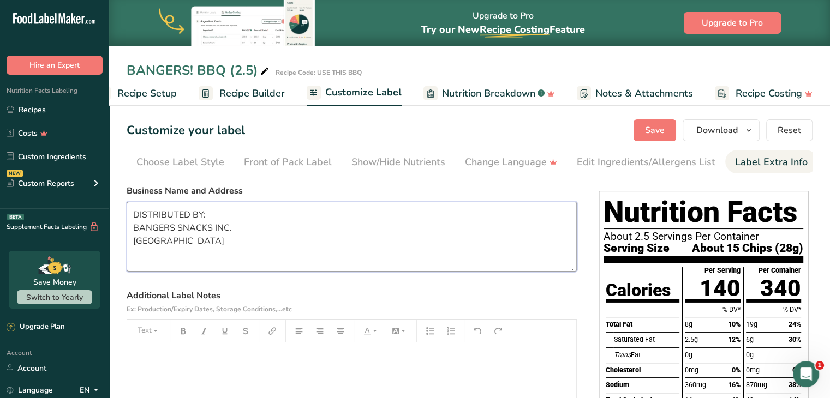
drag, startPoint x: 258, startPoint y: 245, endPoint x: 78, endPoint y: 206, distance: 184.2
click at [78, 206] on div ".a-20{fill:#fff;} Hire an Expert Nutrition Facts Labeling Recipes Costs Custom …" at bounding box center [415, 381] width 830 height 763
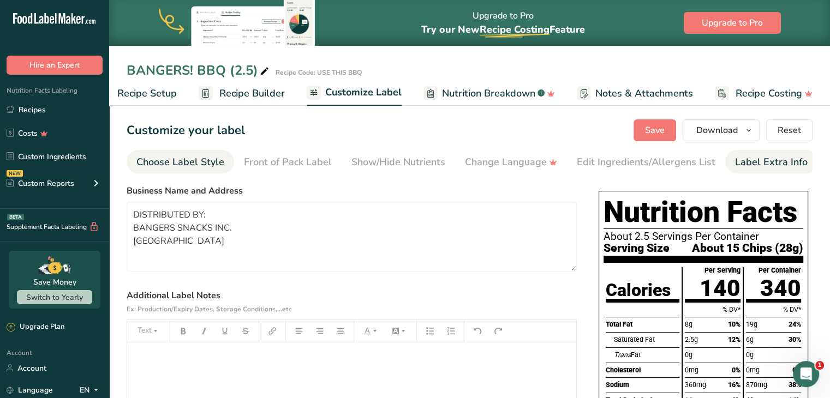
click at [207, 161] on div "Choose Label Style" at bounding box center [180, 162] width 88 height 15
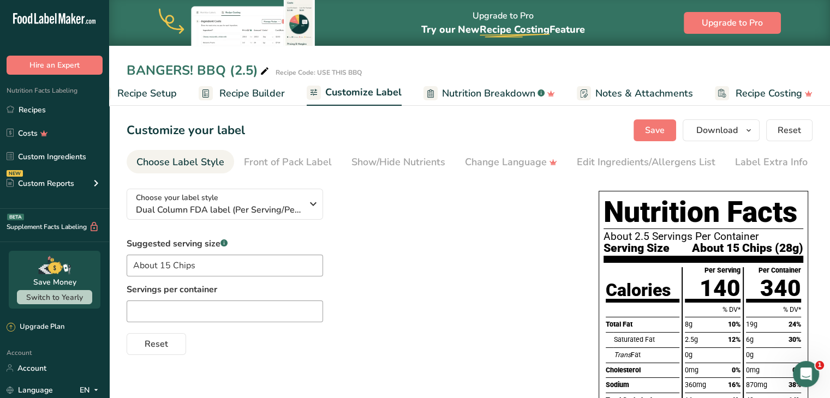
click at [245, 94] on span "Recipe Builder" at bounding box center [251, 93] width 65 height 15
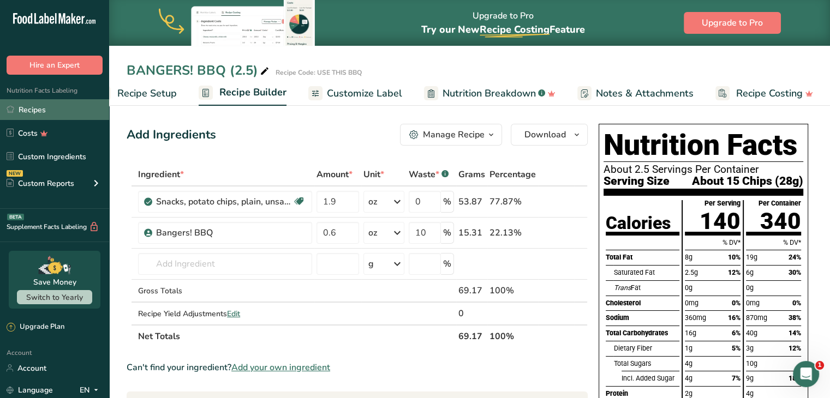
click at [22, 105] on link "Recipes" at bounding box center [54, 109] width 109 height 21
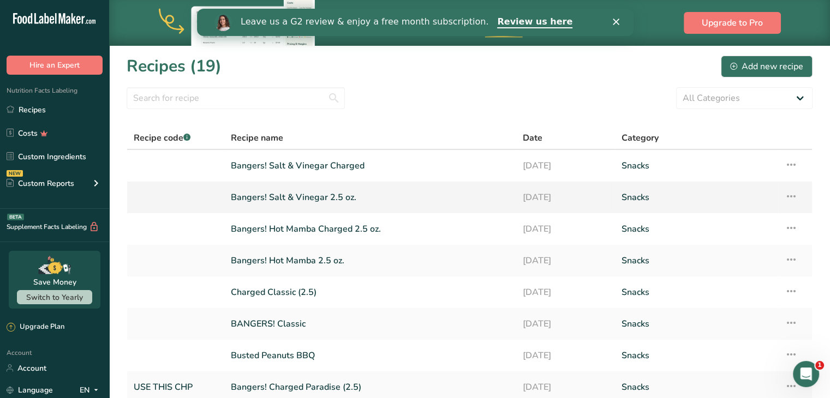
click at [301, 204] on link "Bangers! Salt & Vinegar 2.5 oz." at bounding box center [370, 197] width 279 height 23
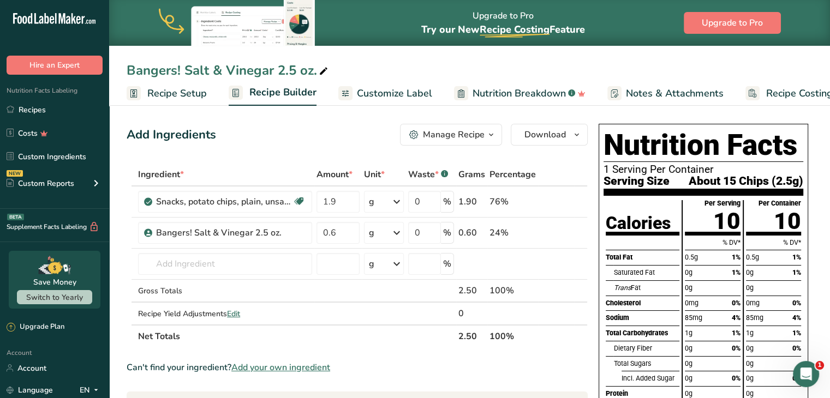
click at [404, 94] on span "Customize Label" at bounding box center [394, 93] width 75 height 15
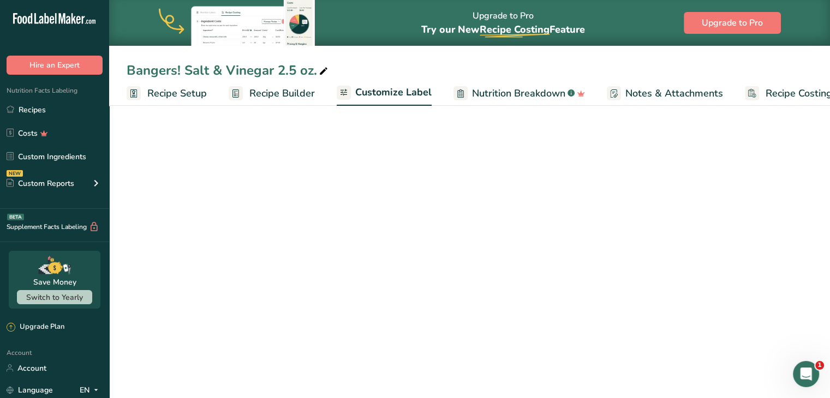
scroll to position [0, 30]
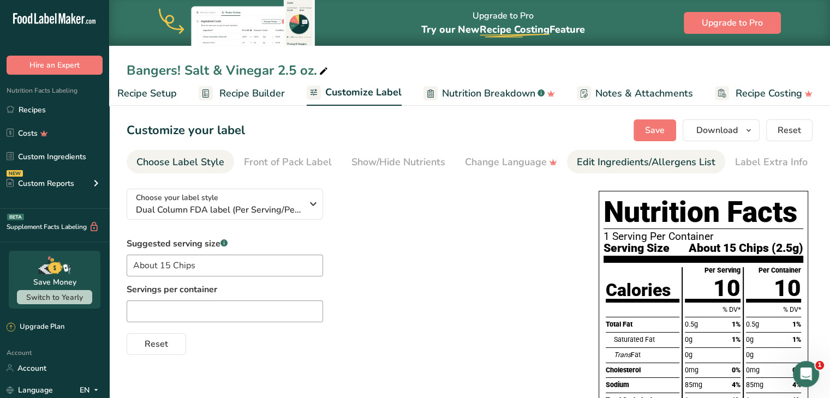
click at [598, 168] on div "Edit Ingredients/Allergens List" at bounding box center [646, 162] width 139 height 15
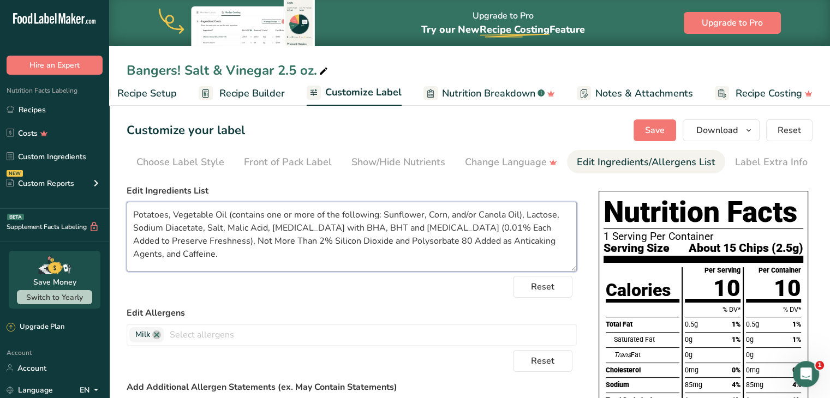
click at [205, 257] on textarea "Potatoes, Vegetable Oil (contains one or more of the following: Sunflower, Corn…" at bounding box center [352, 237] width 450 height 70
drag, startPoint x: 186, startPoint y: 254, endPoint x: 109, endPoint y: 212, distance: 86.9
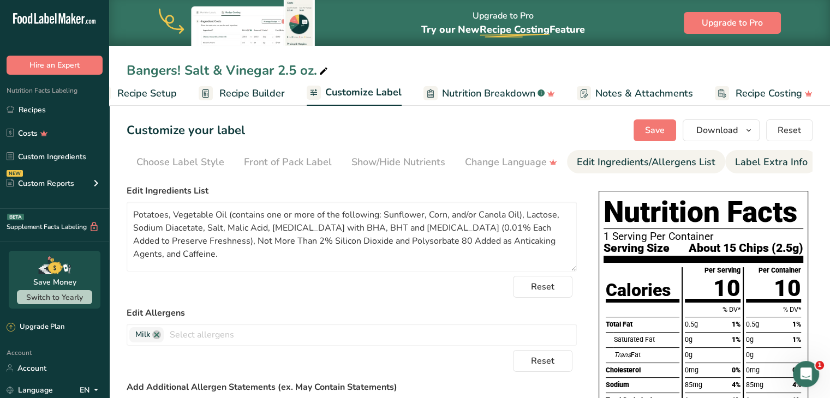
click at [754, 160] on div "Label Extra Info" at bounding box center [771, 162] width 73 height 15
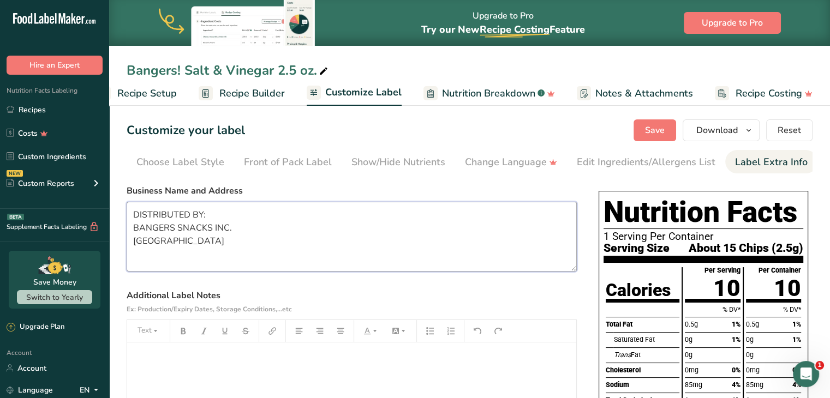
click at [297, 232] on textarea "DISTRIBUTED BY: BANGERS SNACKS INC. [GEOGRAPHIC_DATA]" at bounding box center [352, 237] width 450 height 70
click at [251, 247] on textarea "DISTRIBUTED BY: BANGERS SNACKS INC. [GEOGRAPHIC_DATA]" at bounding box center [352, 237] width 450 height 70
drag, startPoint x: 260, startPoint y: 238, endPoint x: 115, endPoint y: 204, distance: 149.7
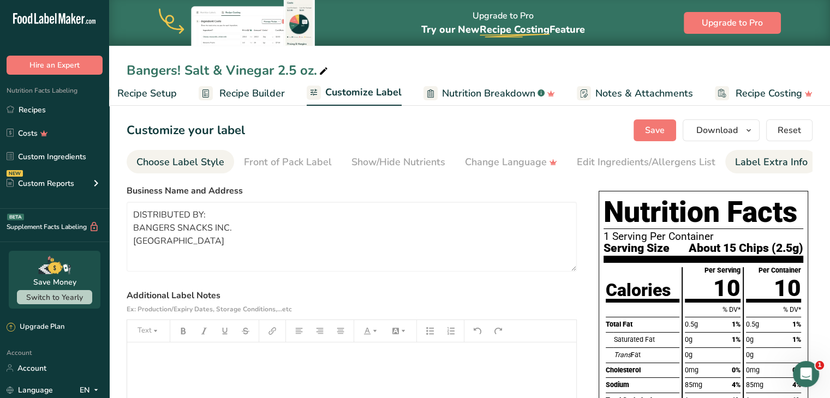
click at [201, 164] on div "Choose Label Style" at bounding box center [180, 162] width 88 height 15
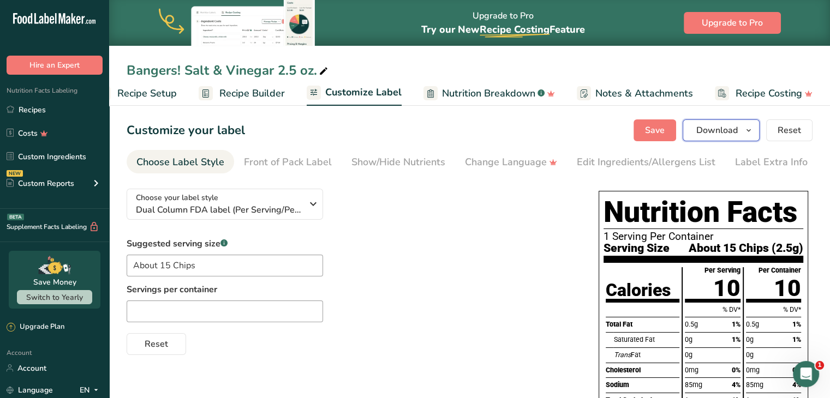
click at [707, 133] on span "Download" at bounding box center [716, 130] width 41 height 13
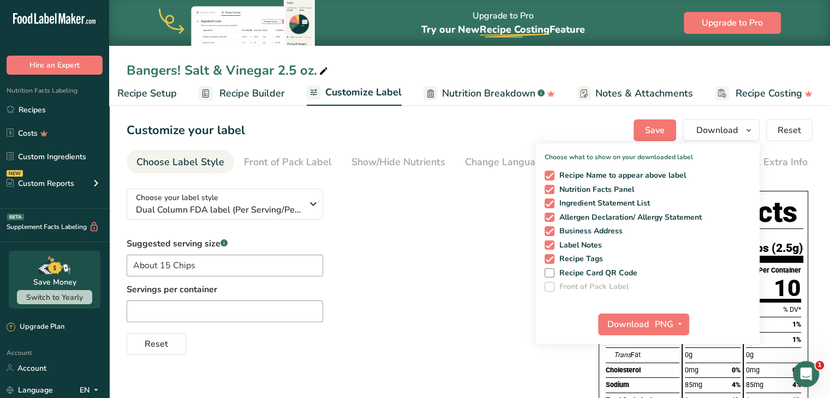
click at [569, 169] on div "Recipe Name to appear above label Nutrition Facts Panel Ingredient Statement Li…" at bounding box center [648, 229] width 224 height 126
click at [570, 173] on span "Recipe Name to appear above label" at bounding box center [621, 176] width 132 height 10
click at [552, 173] on input "Recipe Name to appear above label" at bounding box center [548, 175] width 7 height 7
checkbox input "false"
click at [632, 323] on span "Download" at bounding box center [627, 324] width 41 height 13
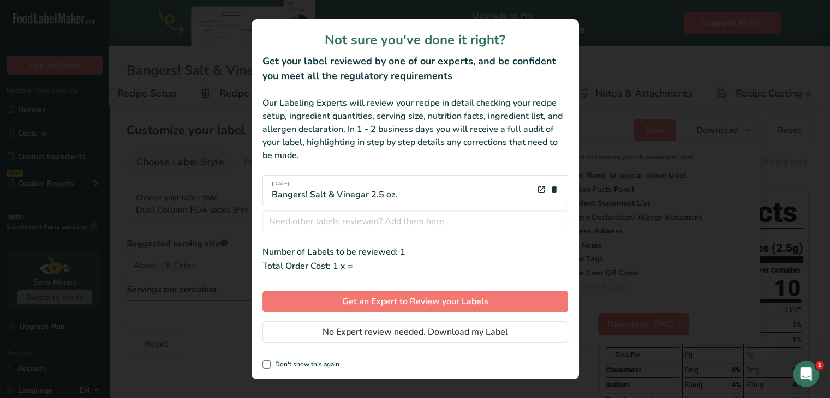
scroll to position [0, 22]
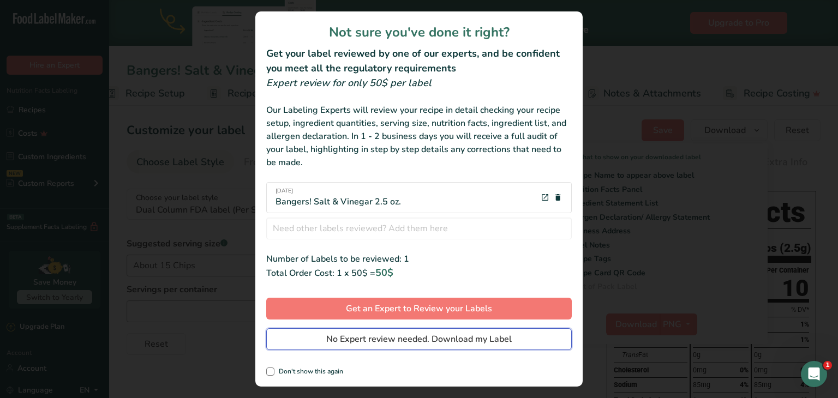
click at [500, 334] on span "No Expert review needed. Download my Label" at bounding box center [419, 339] width 186 height 13
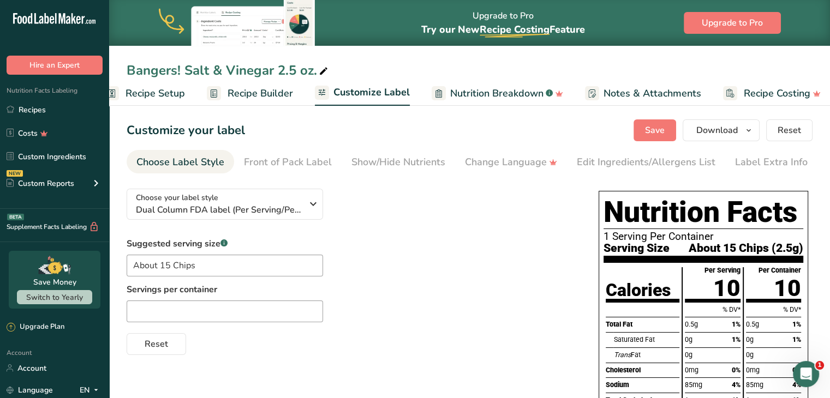
click at [745, 57] on div "Bangers! Salt & Vinegar 2.5 oz. Recipe Setup Recipe Builder Customize Label Nut…" at bounding box center [469, 53] width 721 height 106
click at [236, 92] on span "Recipe Builder" at bounding box center [260, 93] width 65 height 15
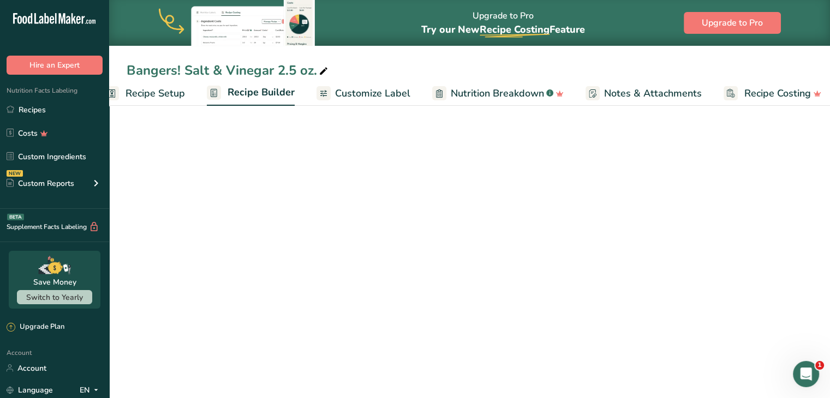
scroll to position [0, 30]
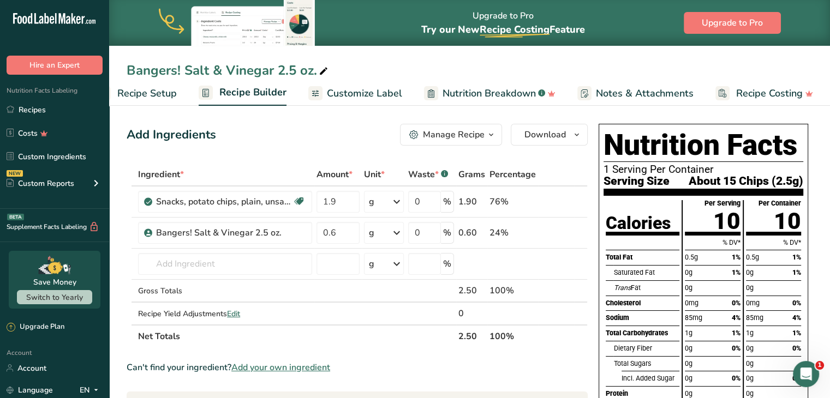
click at [394, 209] on icon at bounding box center [396, 202] width 13 height 20
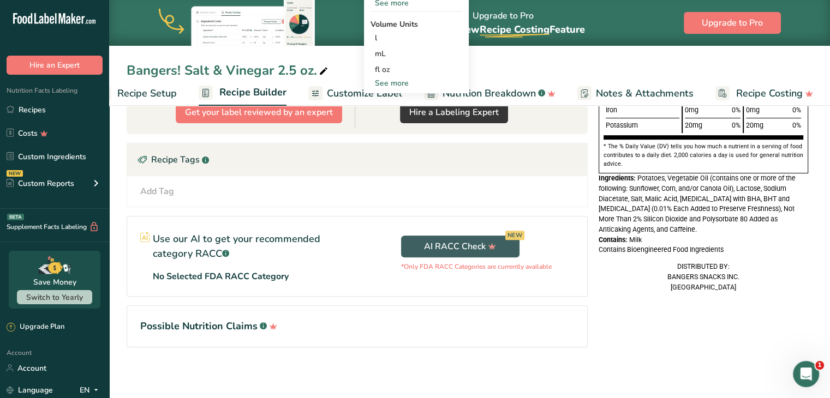
scroll to position [7, 0]
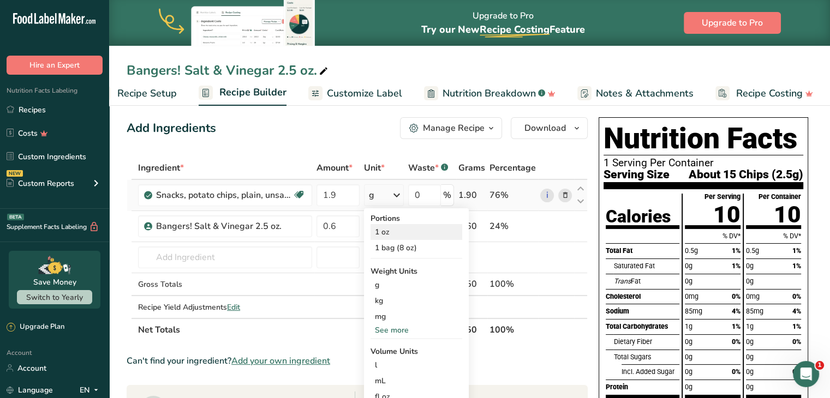
click at [390, 233] on div "1 oz" at bounding box center [417, 232] width 92 height 16
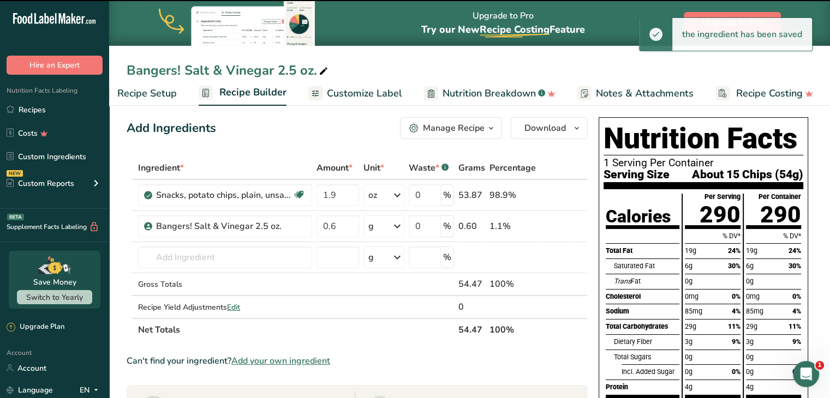
click at [395, 229] on icon at bounding box center [397, 227] width 13 height 20
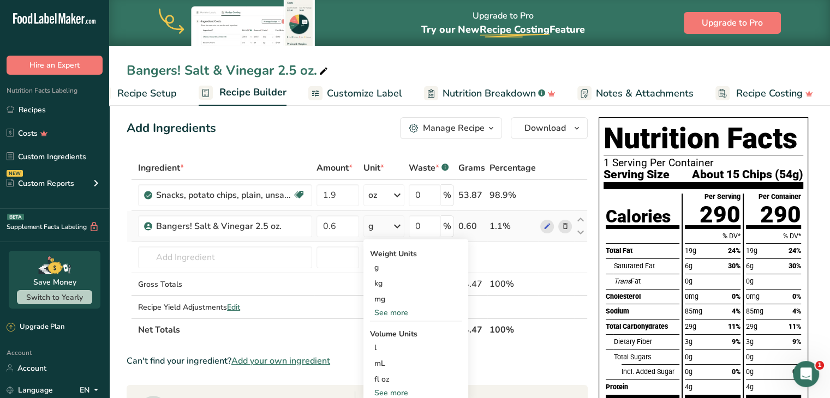
click at [384, 234] on div "g" at bounding box center [384, 227] width 41 height 22
click at [390, 231] on div "g" at bounding box center [384, 227] width 41 height 22
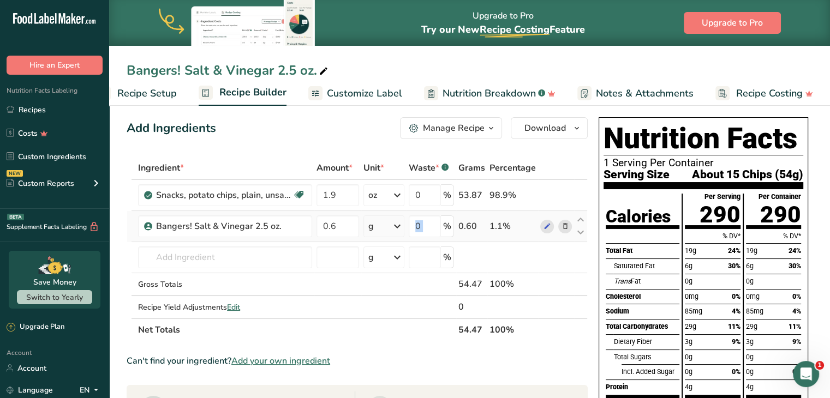
click at [390, 231] on div "g" at bounding box center [384, 227] width 41 height 22
click at [384, 312] on div "See more" at bounding box center [416, 312] width 92 height 11
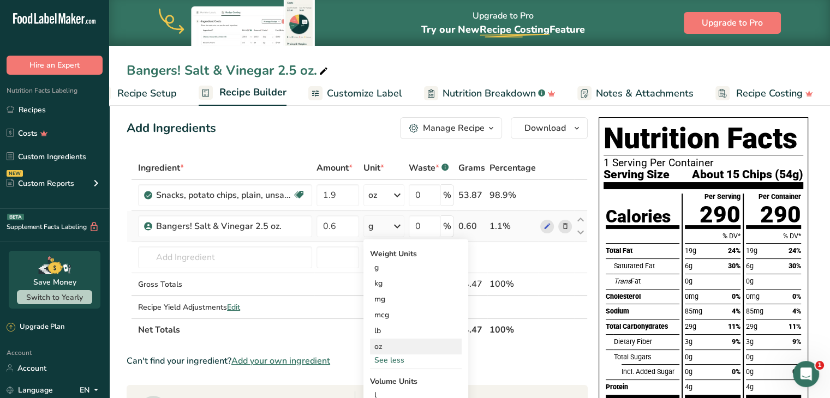
click at [381, 345] on div "oz" at bounding box center [416, 347] width 92 height 16
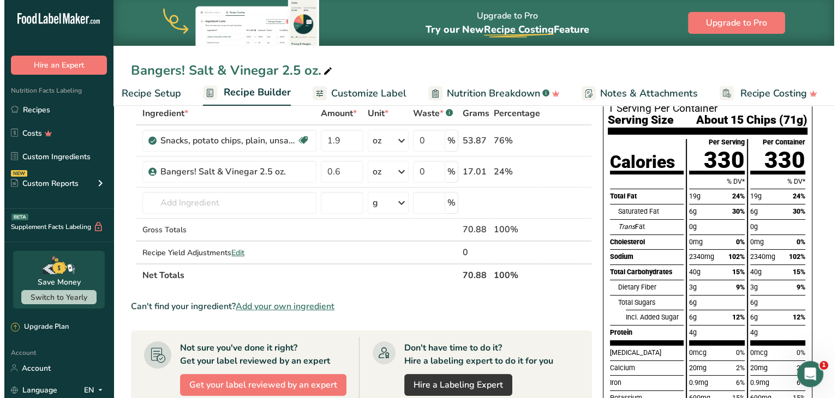
scroll to position [0, 0]
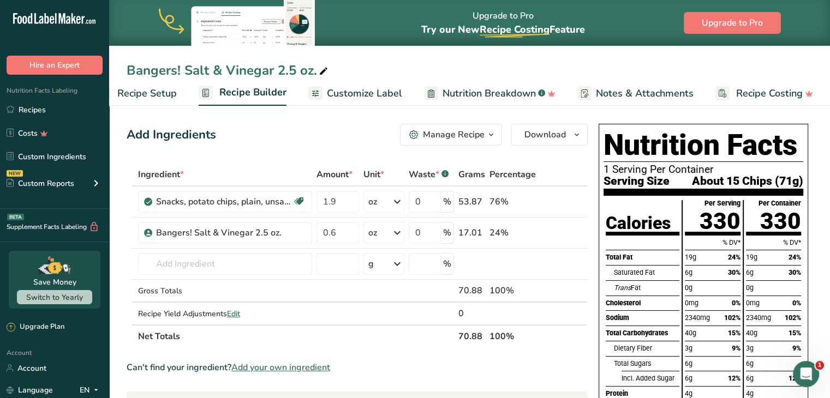
click at [541, 131] on span "Download" at bounding box center [545, 134] width 41 height 13
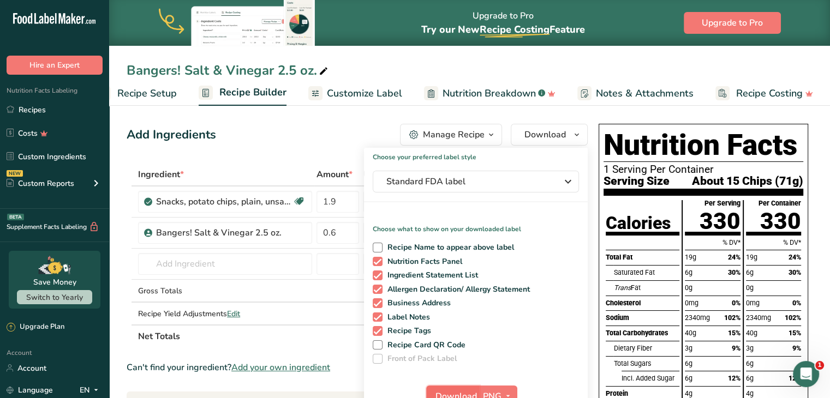
click at [462, 396] on span "Download" at bounding box center [456, 396] width 41 height 13
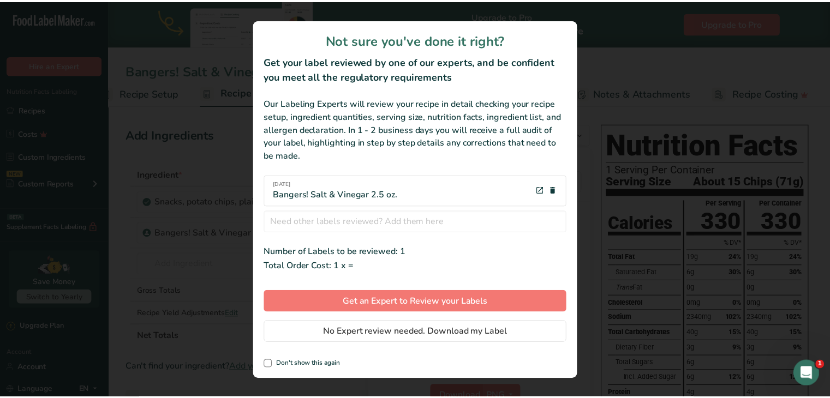
scroll to position [0, 22]
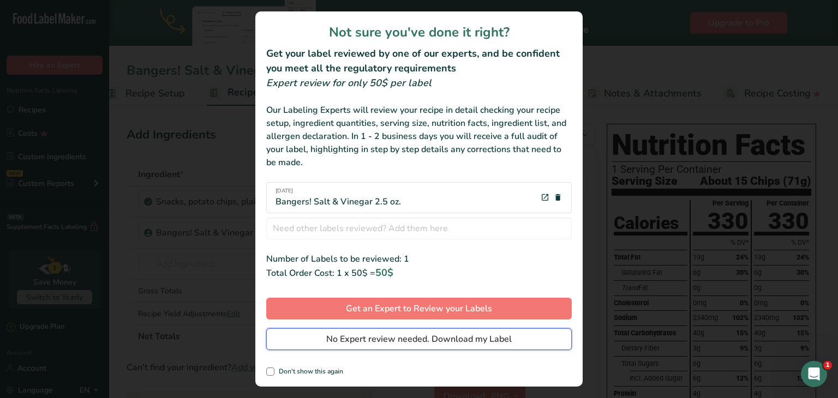
click at [447, 337] on span "No Expert review needed. Download my Label" at bounding box center [419, 339] width 186 height 13
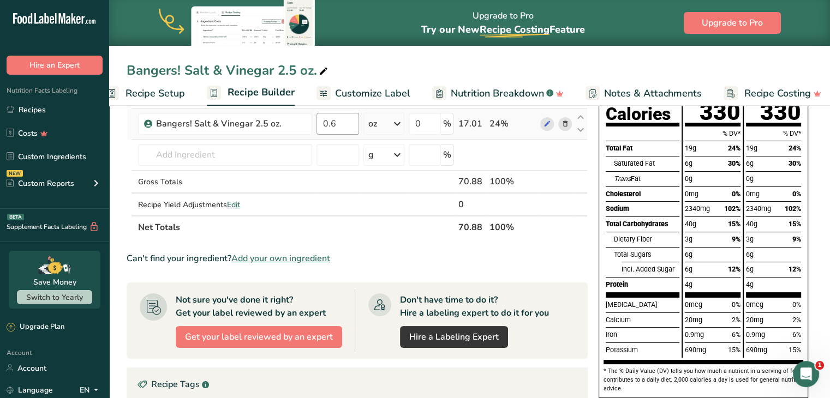
scroll to position [0, 0]
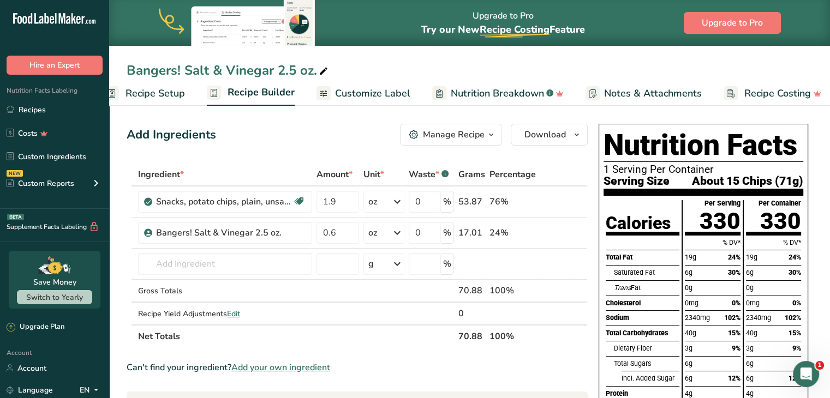
click at [147, 88] on span "Recipe Setup" at bounding box center [155, 93] width 59 height 15
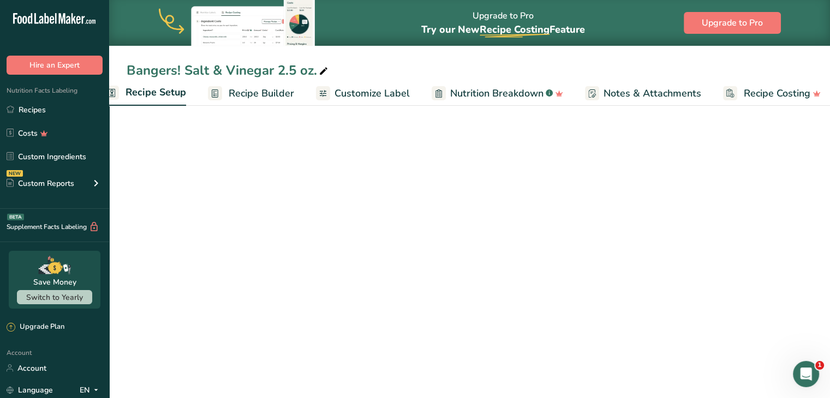
scroll to position [0, 4]
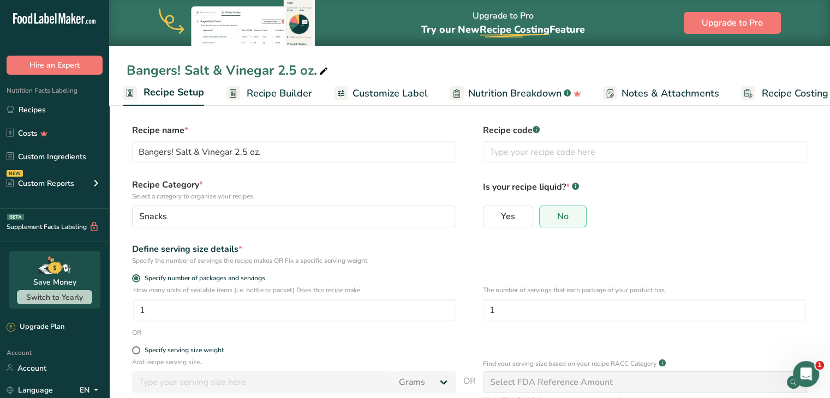
click at [249, 89] on span "Recipe Builder" at bounding box center [279, 93] width 65 height 15
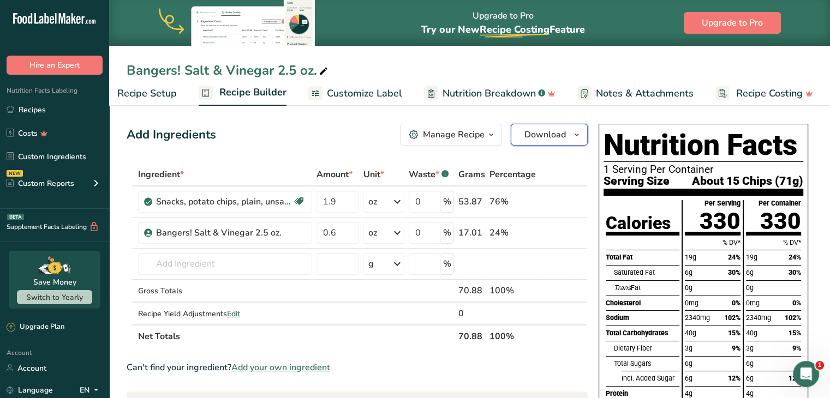
click at [553, 138] on span "Download" at bounding box center [545, 134] width 41 height 13
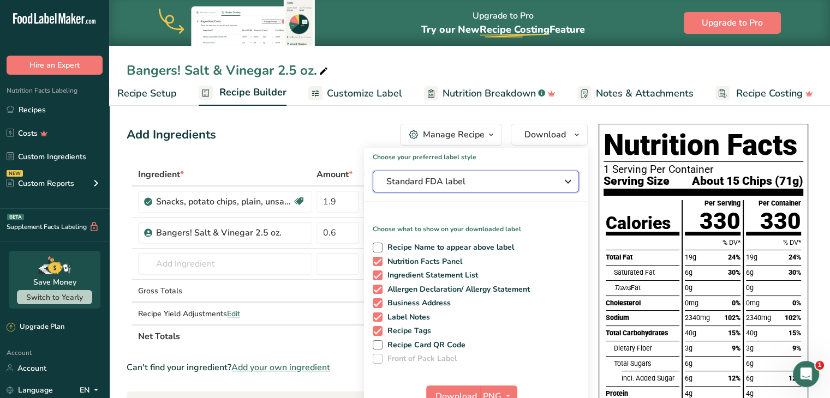
click at [475, 174] on button "Standard FDA label" at bounding box center [476, 182] width 206 height 22
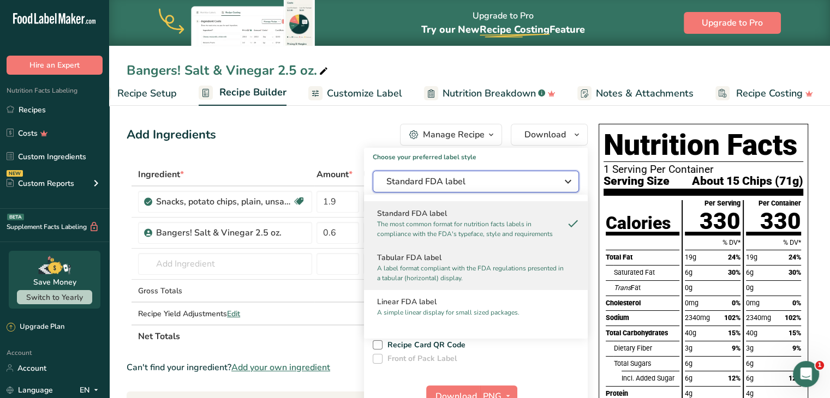
scroll to position [109, 0]
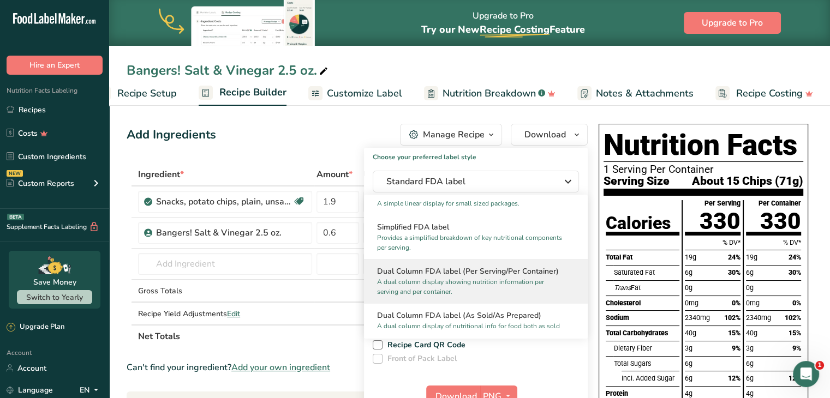
click at [468, 270] on h2 "Dual Column FDA label (Per Serving/Per Container)" at bounding box center [476, 271] width 198 height 11
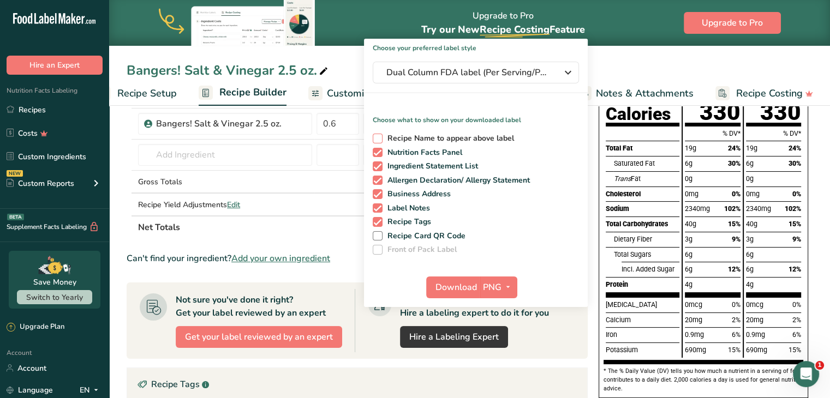
scroll to position [55, 0]
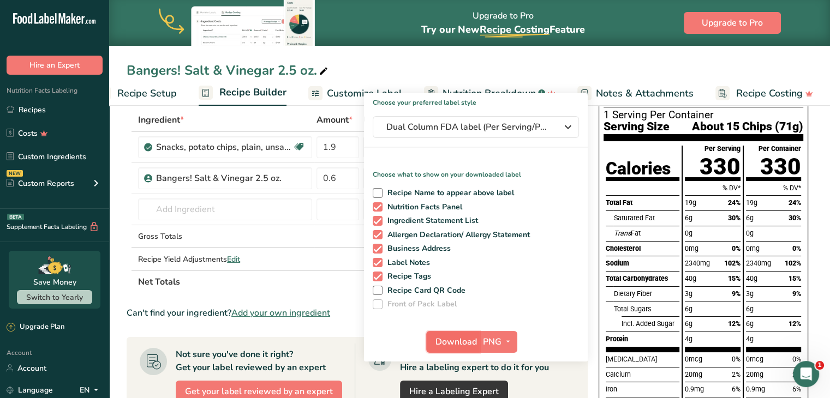
click at [461, 346] on span "Download" at bounding box center [456, 342] width 41 height 13
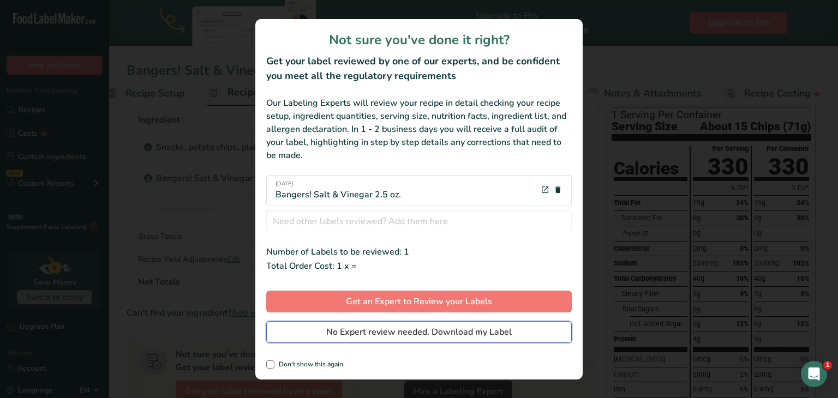
click at [455, 334] on span "No Expert review needed. Download my Label" at bounding box center [419, 332] width 186 height 13
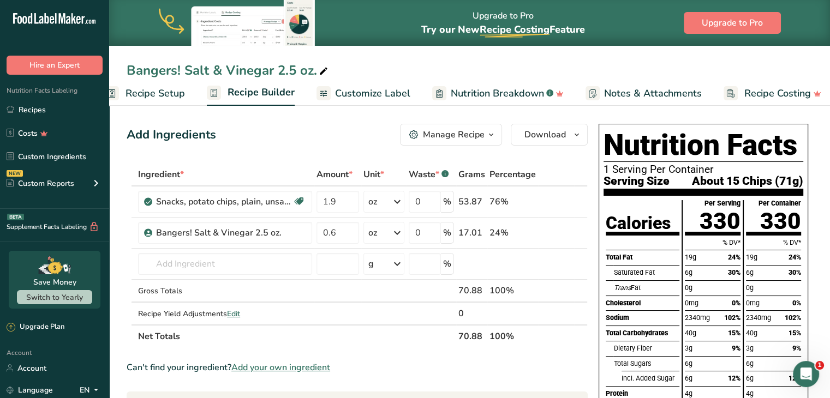
click at [384, 94] on span "Customize Label" at bounding box center [372, 93] width 75 height 15
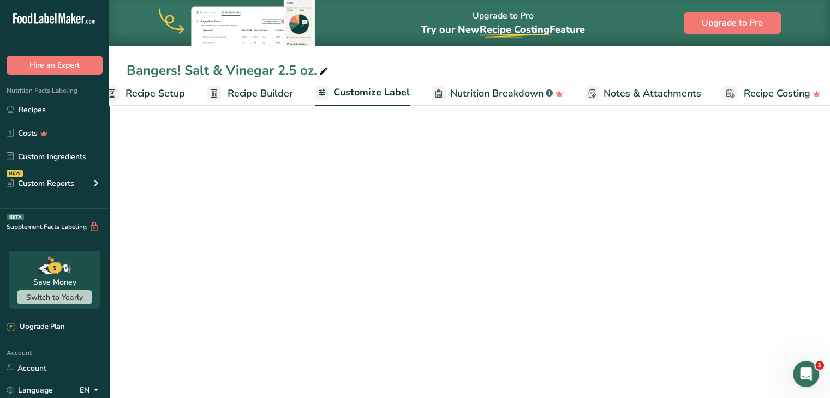
scroll to position [0, 30]
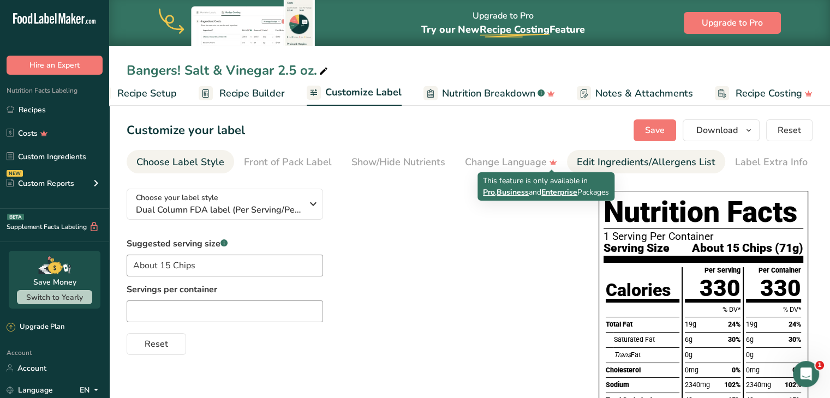
click at [578, 158] on div "Edit Ingredients/Allergens List" at bounding box center [646, 162] width 139 height 15
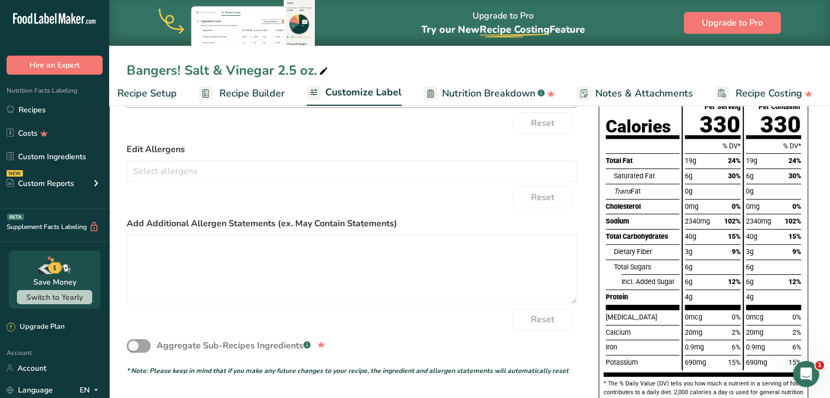
scroll to position [0, 0]
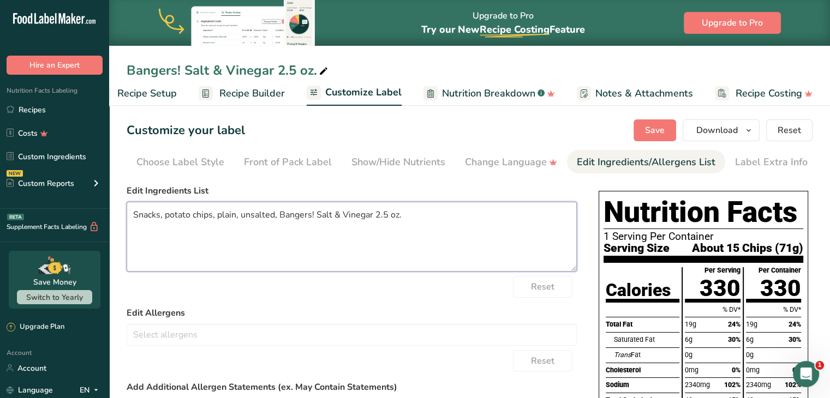
click at [419, 223] on textarea "Snacks, potato chips, plain, unsalted, Bangers! Salt & Vinegar 2.5 oz." at bounding box center [352, 237] width 450 height 70
drag, startPoint x: 420, startPoint y: 217, endPoint x: 61, endPoint y: 212, distance: 359.7
click at [61, 212] on div ".a-20{fill:#fff;} Hire an Expert Nutrition Facts Labeling Recipes Costs Custom …" at bounding box center [415, 330] width 830 height 661
click at [296, 211] on textarea at bounding box center [352, 237] width 450 height 70
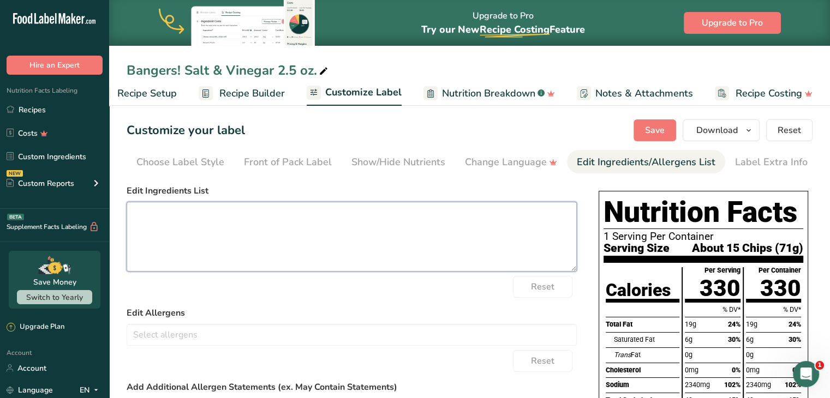
click at [295, 211] on textarea at bounding box center [352, 237] width 450 height 70
click at [252, 264] on textarea at bounding box center [352, 237] width 450 height 70
click at [236, 224] on textarea at bounding box center [352, 237] width 450 height 70
paste textarea "Potatoes, Vegetable Oil (contains one or more of the following: Sunflower, Corn…"
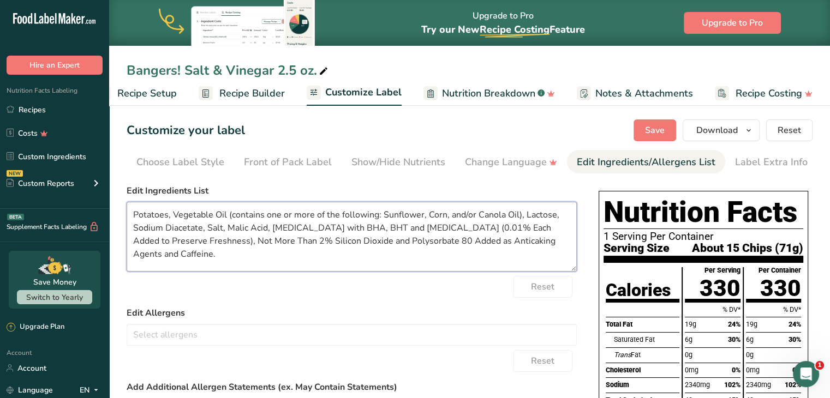
scroll to position [271, 0]
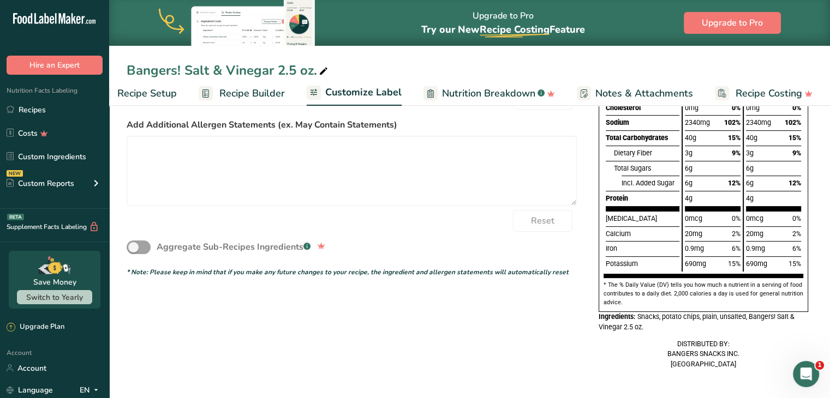
type textarea "Potatoes, Vegetable Oil (contains one or more of the following: Sunflower, Corn…"
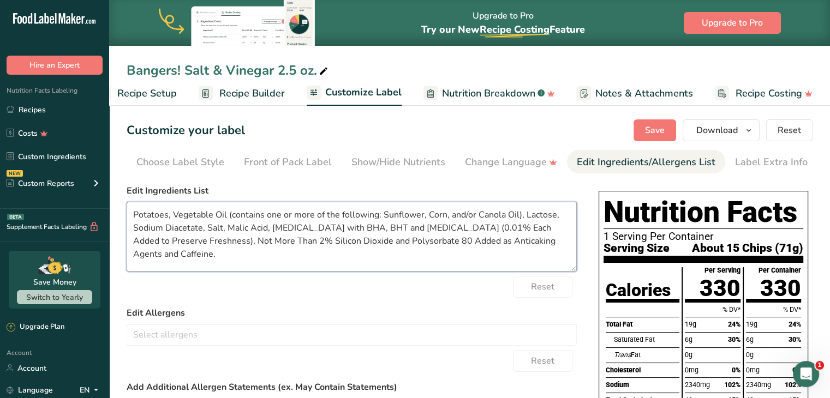
click at [192, 251] on textarea "Potatoes, Vegetable Oil (contains one or more of the following: Sunflower, Corn…" at bounding box center [352, 237] width 450 height 70
click at [198, 258] on textarea "Potatoes, Vegetable Oil (contains one or more of the following: Sunflower, Corn…" at bounding box center [352, 237] width 450 height 70
drag, startPoint x: 186, startPoint y: 258, endPoint x: 120, endPoint y: 211, distance: 80.3
click at [120, 211] on section "Customize your label Save Download Choose what to show on your downloaded label…" at bounding box center [469, 381] width 721 height 559
click at [468, 253] on textarea "Potatoes, Vegetable Oil (contains one or more of the following: Sunflower, Corn…" at bounding box center [352, 237] width 450 height 70
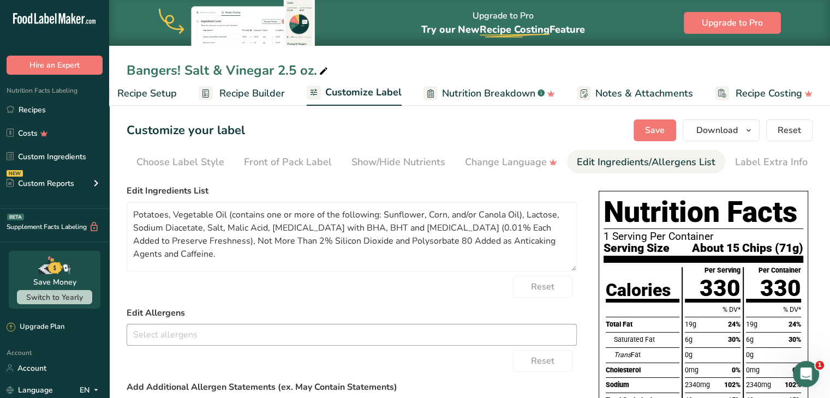
click at [281, 334] on input "text" at bounding box center [351, 334] width 449 height 17
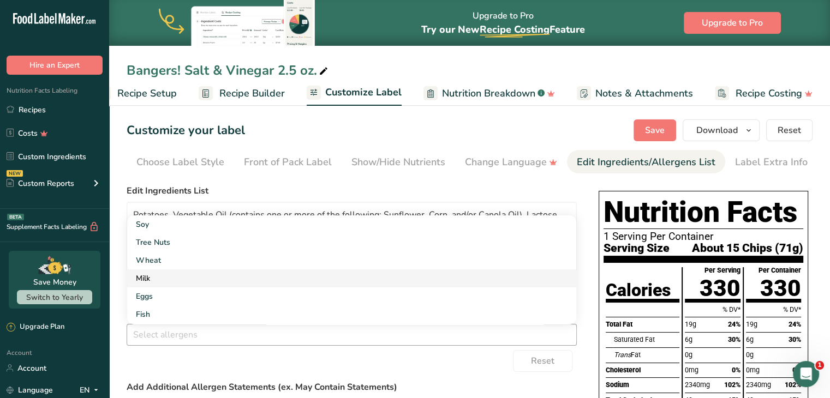
click at [193, 281] on link "Milk" at bounding box center [351, 279] width 449 height 18
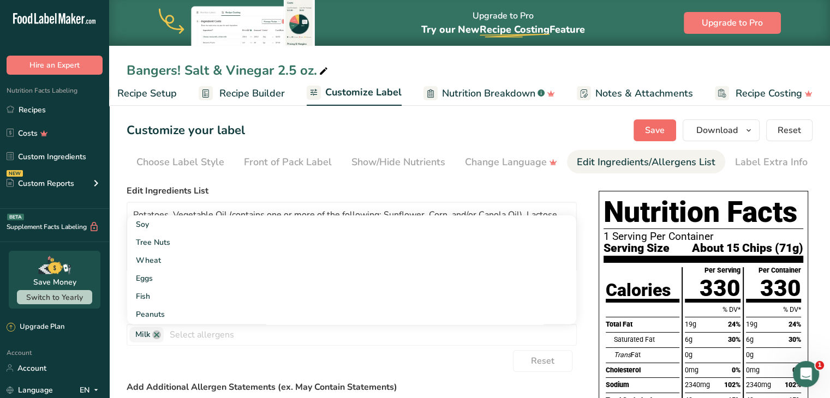
drag, startPoint x: 681, startPoint y: 121, endPoint x: 675, endPoint y: 122, distance: 6.8
click at [678, 122] on div "Save Download Choose what to show on your downloaded label Recipe Name to appea…" at bounding box center [723, 131] width 179 height 22
click at [663, 123] on button "Save" at bounding box center [655, 131] width 43 height 22
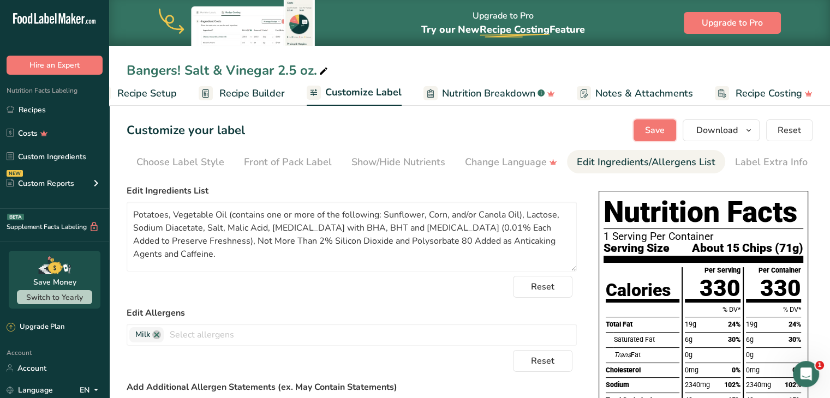
scroll to position [55, 0]
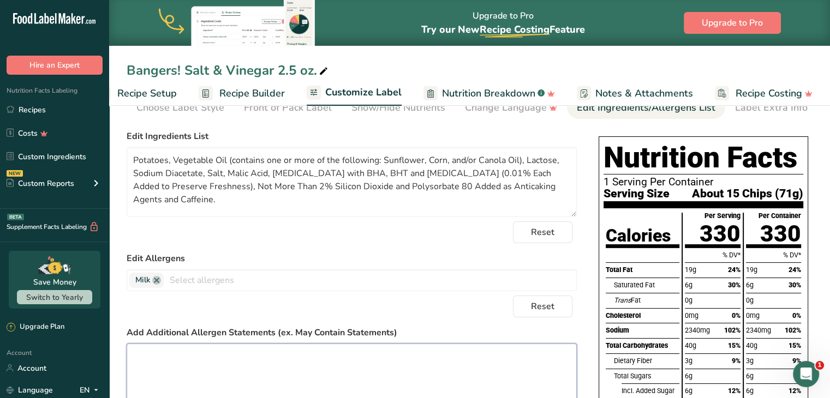
click at [196, 355] on textarea at bounding box center [352, 379] width 450 height 70
paste textarea "Contains Bioengineered Food Ingredients"
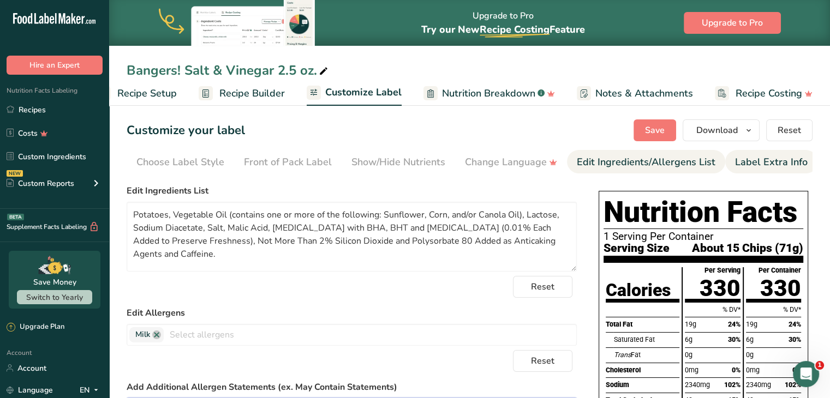
type textarea "Contains Bioengineered Food Ingredients"
click at [735, 156] on div "Label Extra Info" at bounding box center [771, 162] width 73 height 15
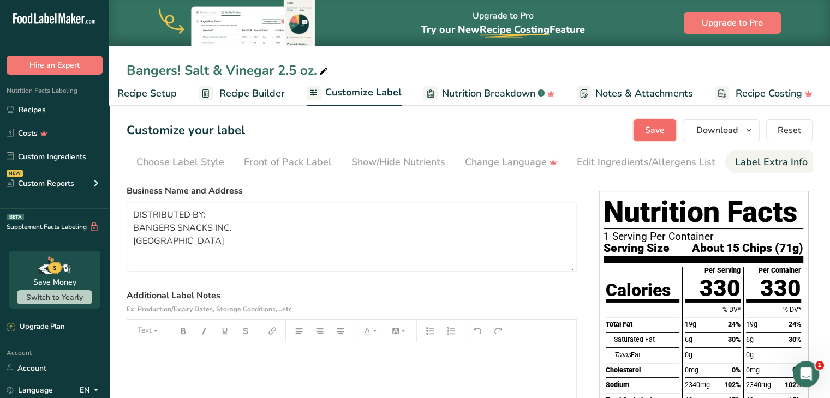
click at [642, 133] on button "Save" at bounding box center [655, 131] width 43 height 22
click at [720, 133] on span "Download" at bounding box center [716, 130] width 41 height 13
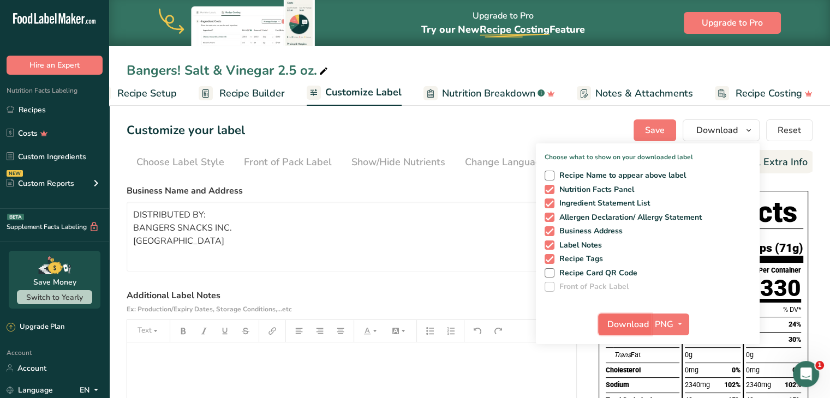
click at [642, 324] on span "Download" at bounding box center [627, 324] width 41 height 13
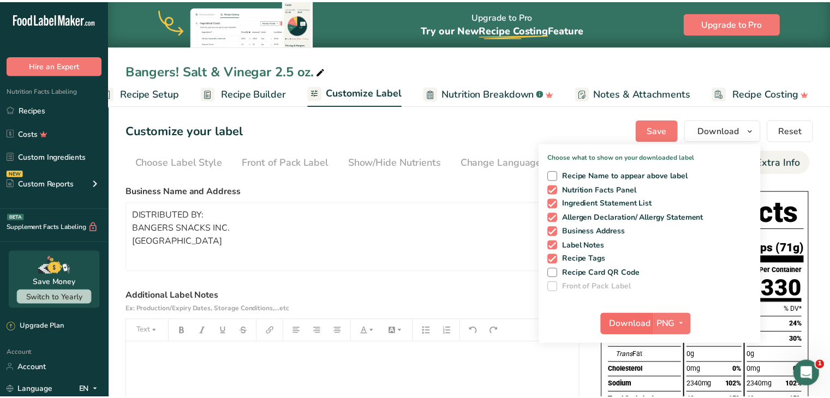
scroll to position [0, 22]
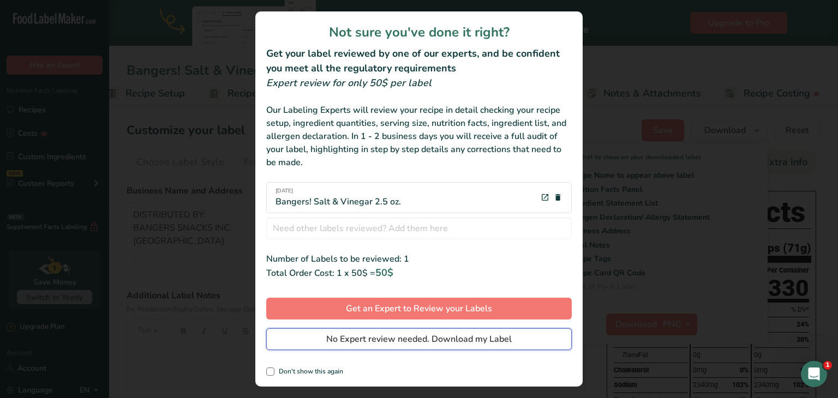
click at [468, 339] on span "No Expert review needed. Download my Label" at bounding box center [419, 339] width 186 height 13
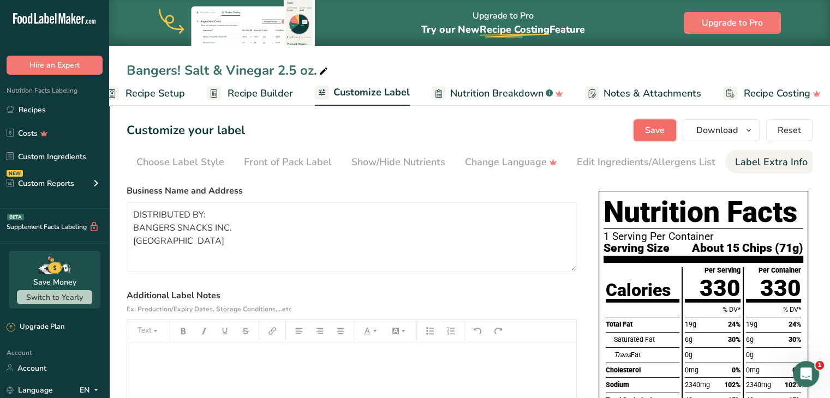
click at [668, 134] on button "Save" at bounding box center [655, 131] width 43 height 22
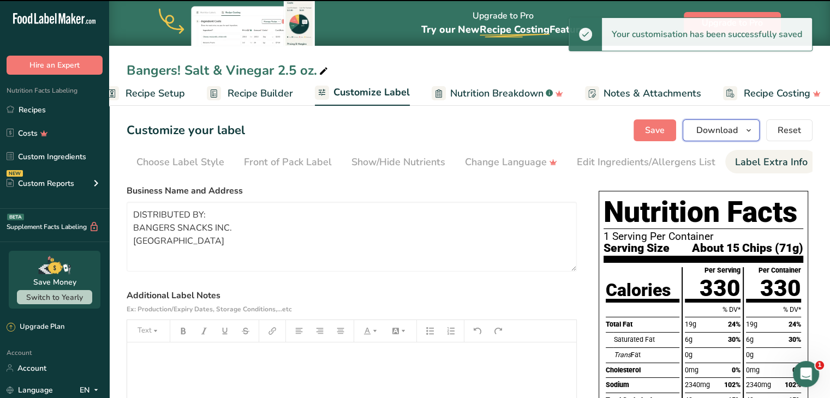
click at [716, 129] on span "Download" at bounding box center [716, 130] width 41 height 13
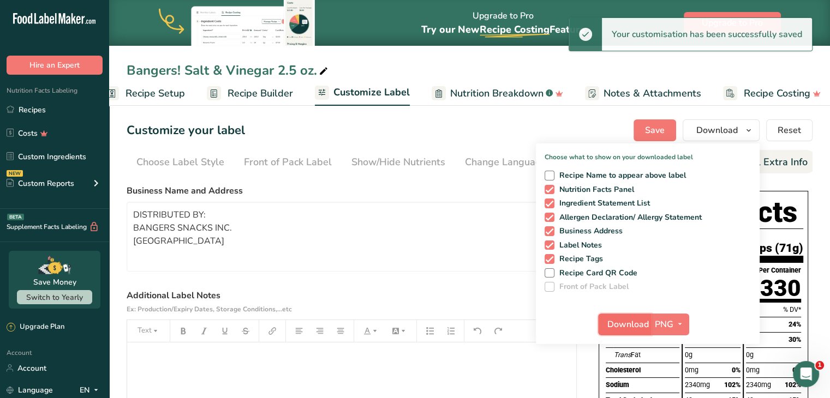
click at [634, 326] on span "Download" at bounding box center [627, 324] width 41 height 13
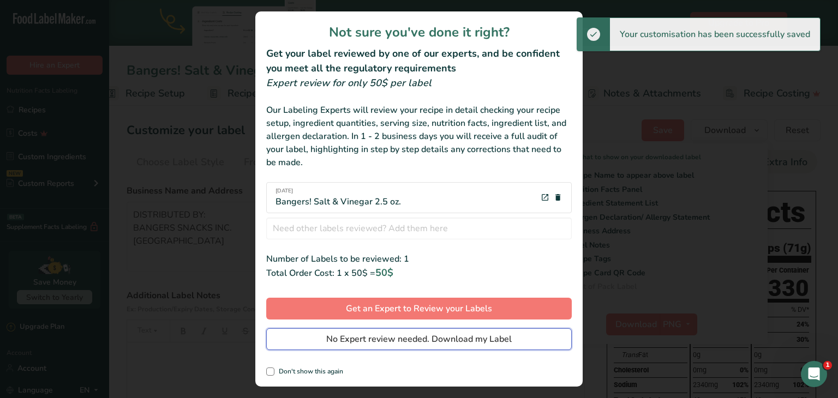
click at [475, 341] on span "No Expert review needed. Download my Label" at bounding box center [419, 339] width 186 height 13
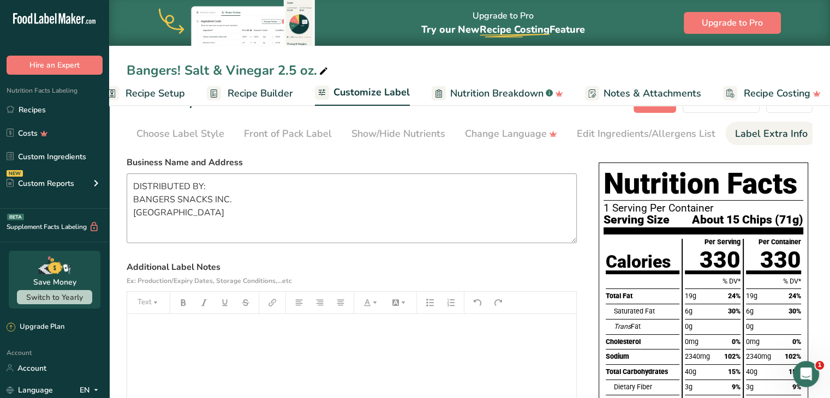
scroll to position [0, 0]
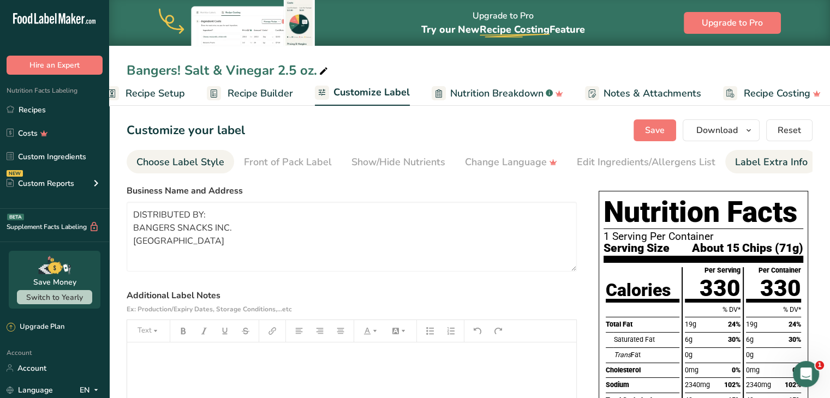
click at [206, 163] on div "Choose Label Style" at bounding box center [180, 162] width 88 height 15
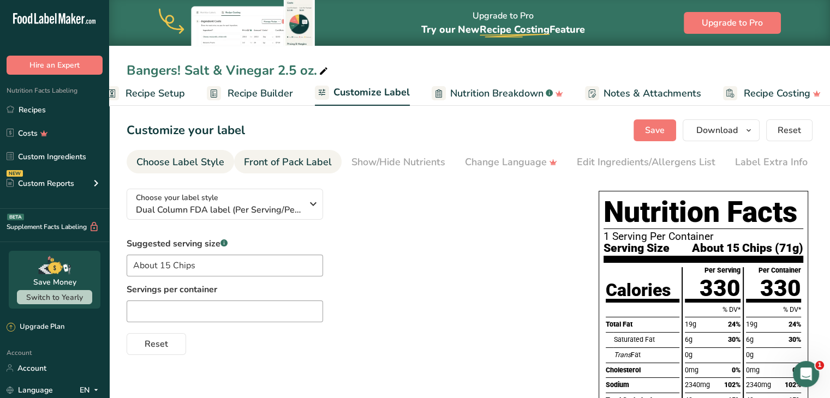
click at [251, 164] on div "Front of Pack Label" at bounding box center [288, 162] width 88 height 15
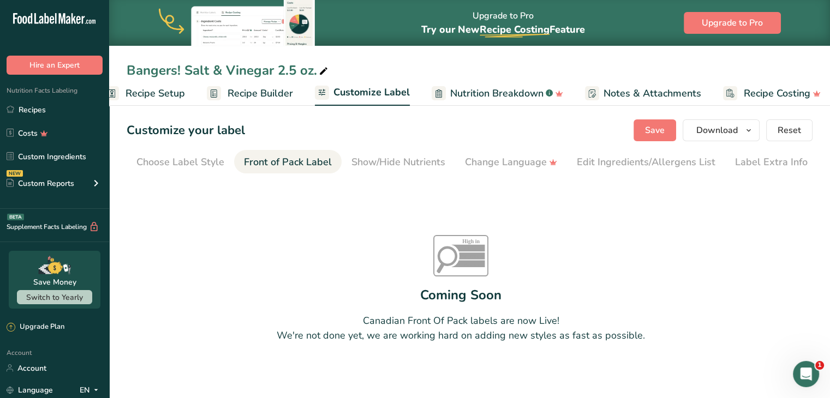
click at [174, 94] on span "Recipe Setup" at bounding box center [155, 93] width 59 height 15
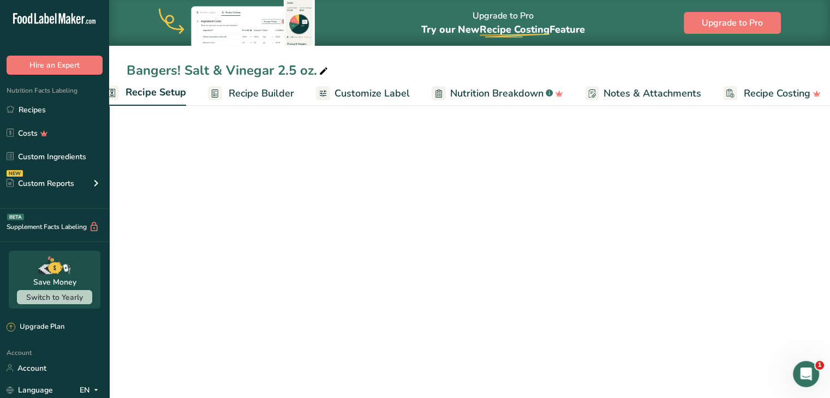
scroll to position [0, 4]
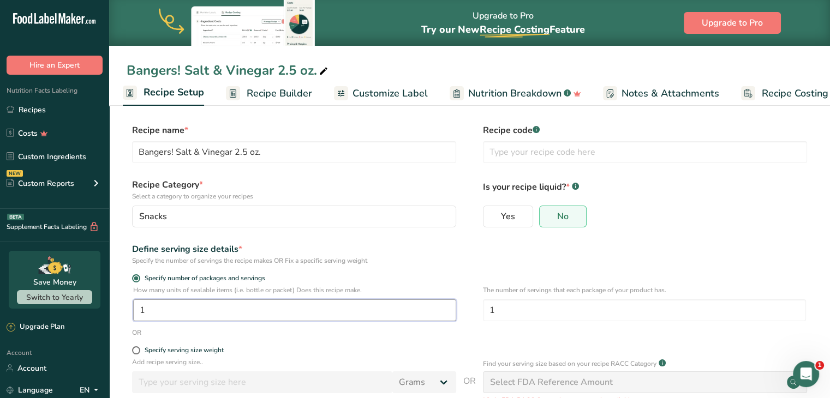
click at [168, 311] on input "1" at bounding box center [294, 311] width 323 height 22
type input "2.5"
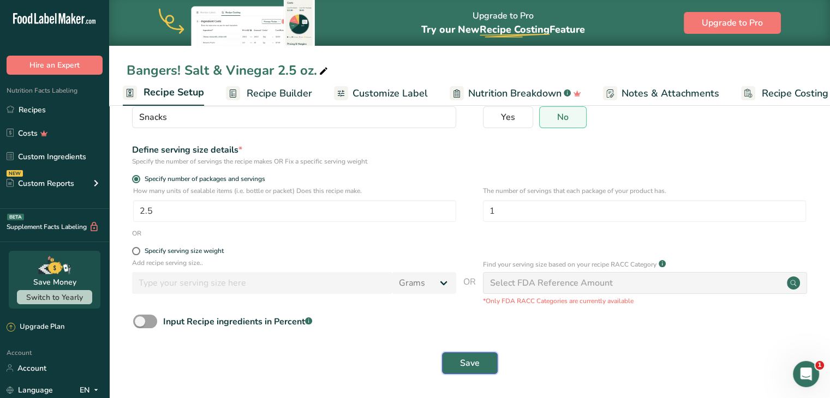
click at [458, 359] on button "Save" at bounding box center [470, 364] width 56 height 22
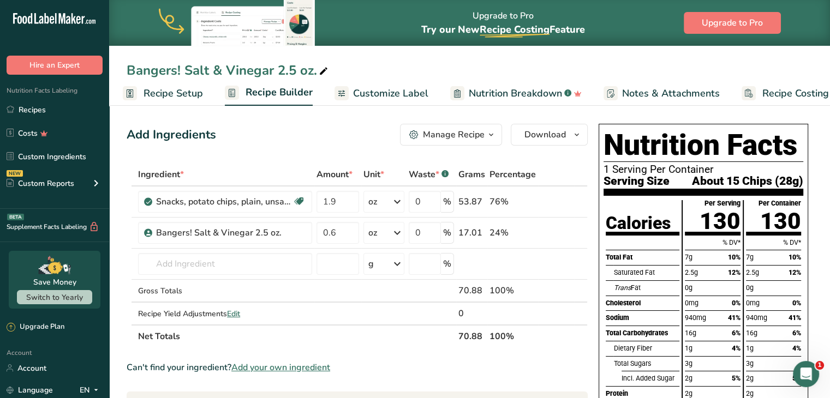
click at [362, 100] on span "Customize Label" at bounding box center [390, 93] width 75 height 15
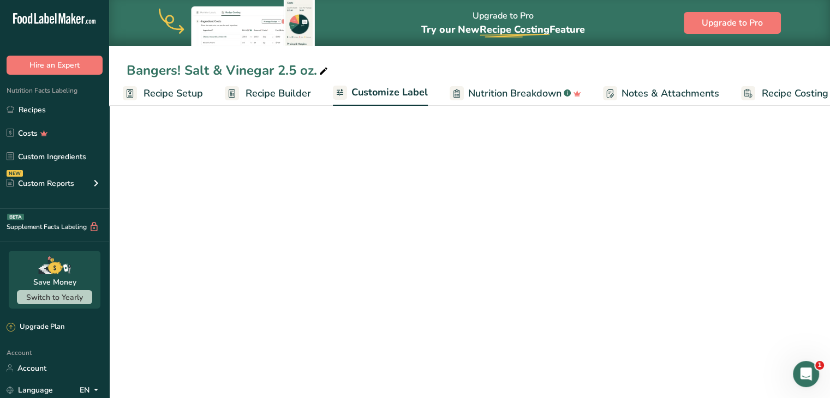
scroll to position [0, 30]
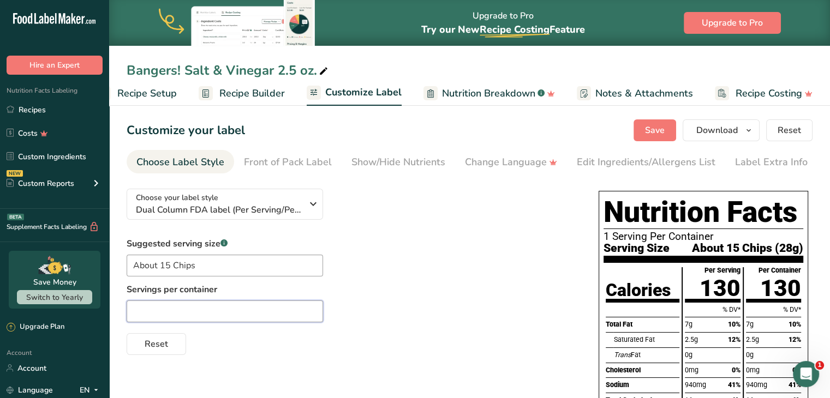
click at [235, 309] on input "text" at bounding box center [225, 312] width 196 height 22
click at [236, 317] on input "2.5" at bounding box center [225, 312] width 196 height 22
type input "2"
type input "2.5 Servings Per Container"
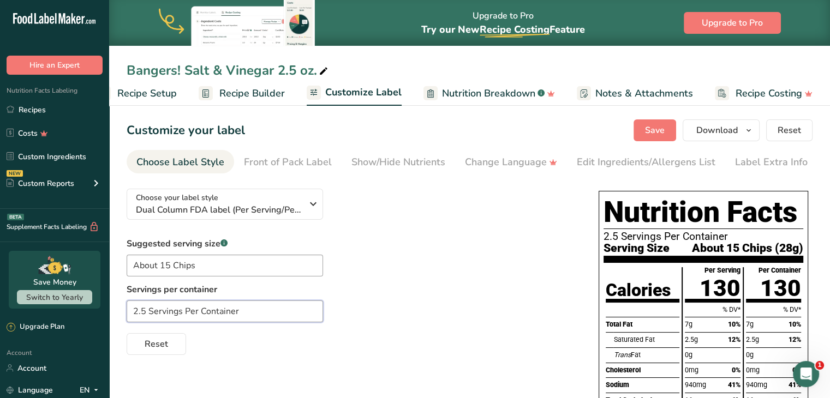
click at [236, 321] on input "2.5 Servings Per Container" at bounding box center [225, 312] width 196 height 22
click at [297, 342] on div "Reset" at bounding box center [352, 342] width 450 height 26
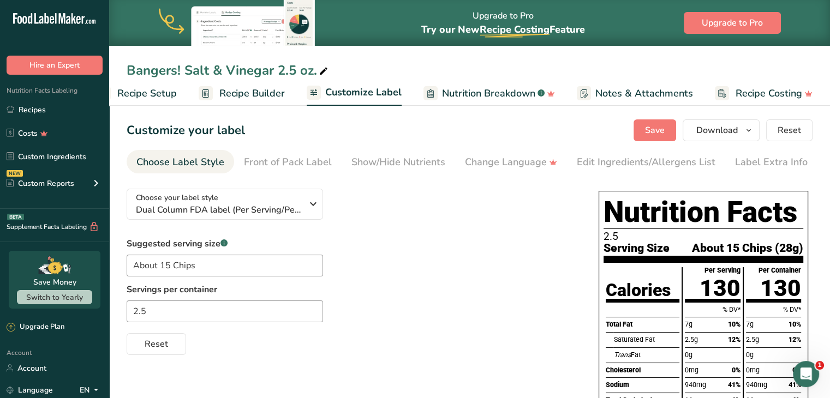
click at [169, 91] on span "Recipe Setup" at bounding box center [146, 93] width 59 height 15
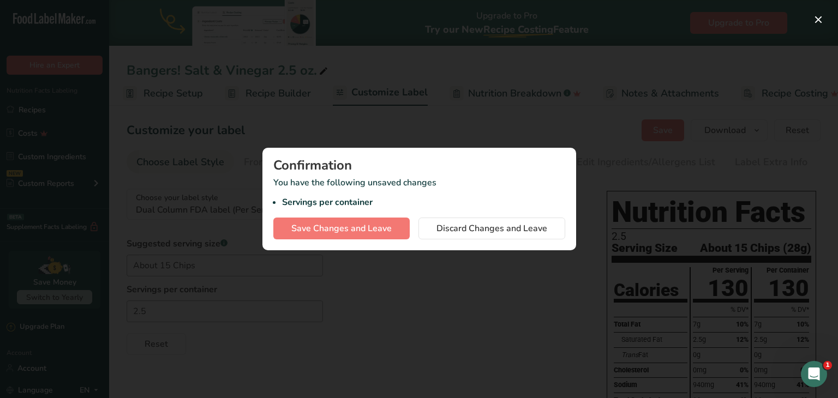
click at [477, 267] on div at bounding box center [419, 199] width 838 height 398
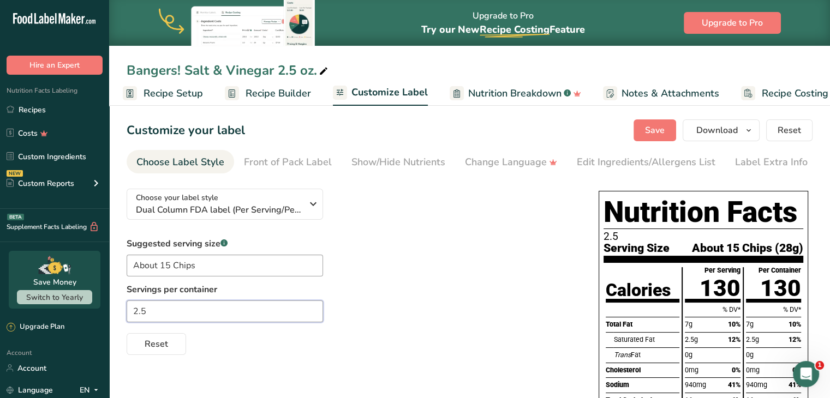
click at [238, 314] on input "2.5" at bounding box center [225, 312] width 196 height 22
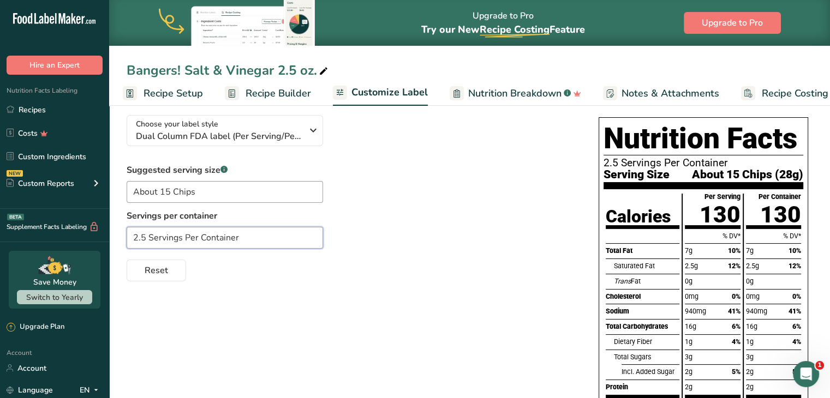
scroll to position [78, 0]
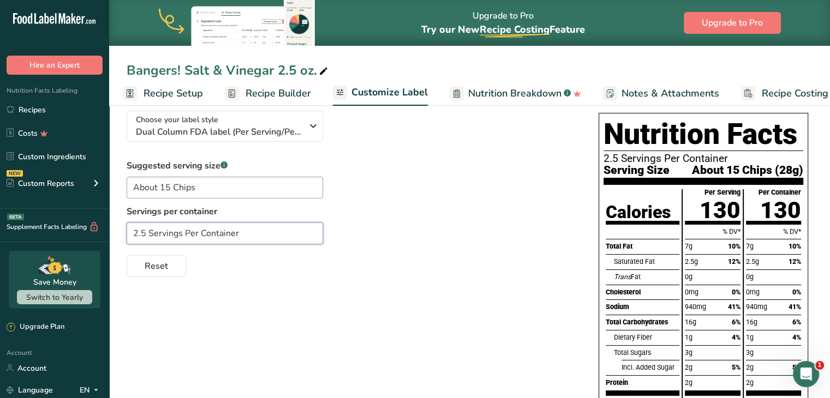
type input "2.5 Servings Per Container"
click at [336, 312] on div "Choose your label style Dual Column FDA label (Per Serving/Per Container) USA (…" at bounding box center [470, 364] width 686 height 525
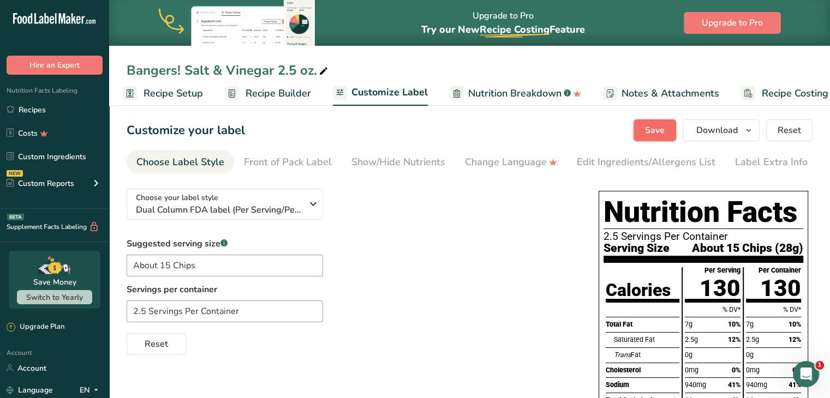
click at [642, 139] on button "Save" at bounding box center [655, 131] width 43 height 22
click at [180, 97] on span "Recipe Setup" at bounding box center [173, 93] width 59 height 15
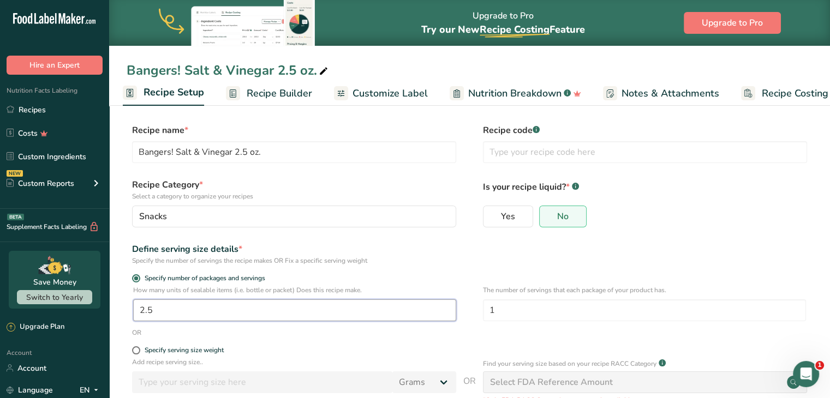
click at [171, 310] on input "2.5" at bounding box center [294, 311] width 323 height 22
type input "1"
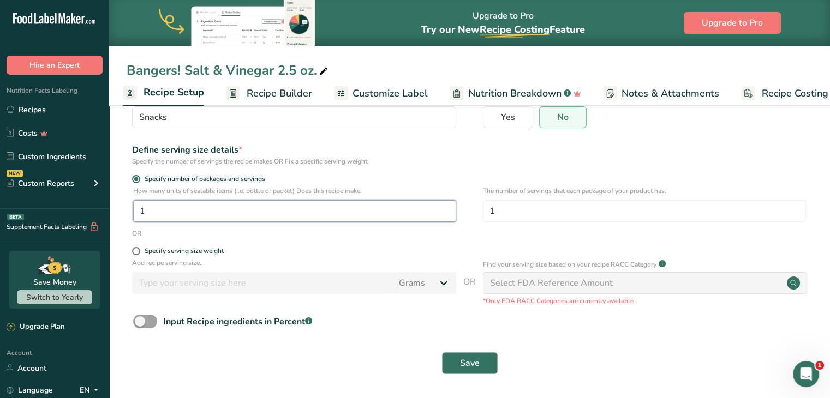
type input "1"
click at [476, 363] on span "Save" at bounding box center [470, 363] width 20 height 13
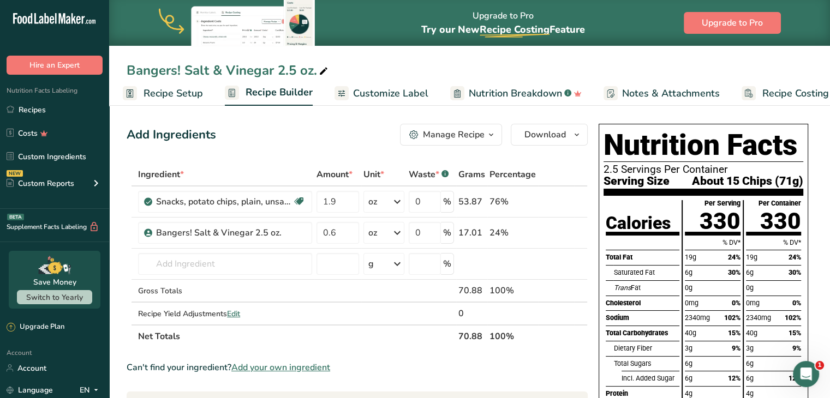
click at [408, 94] on span "Customize Label" at bounding box center [390, 93] width 75 height 15
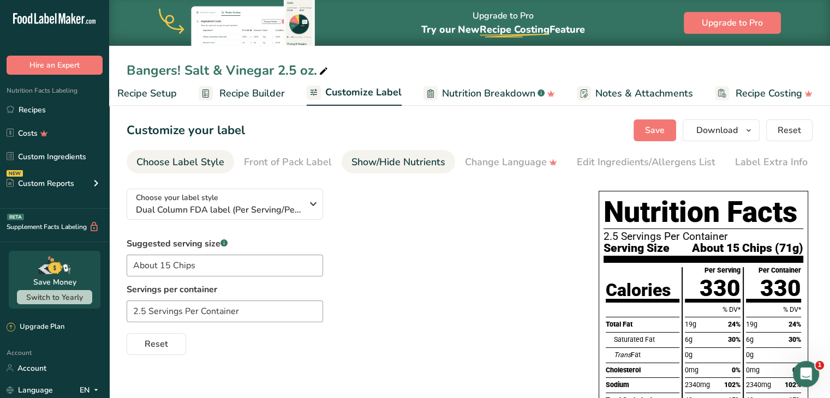
click at [434, 168] on div "Show/Hide Nutrients" at bounding box center [399, 162] width 94 height 15
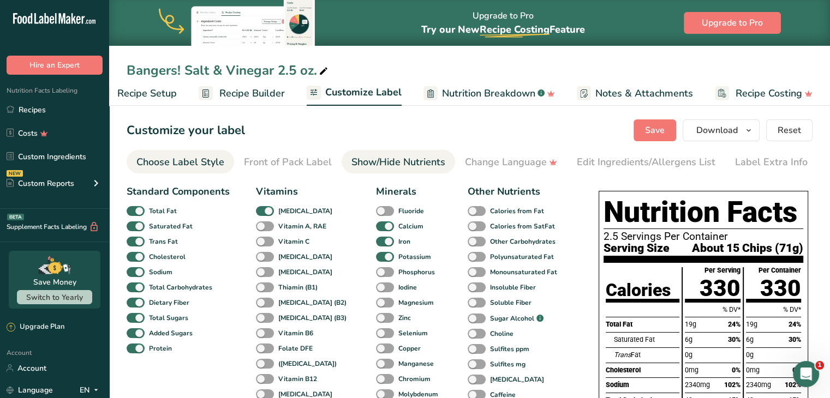
click at [211, 159] on div "Choose Label Style" at bounding box center [180, 162] width 88 height 15
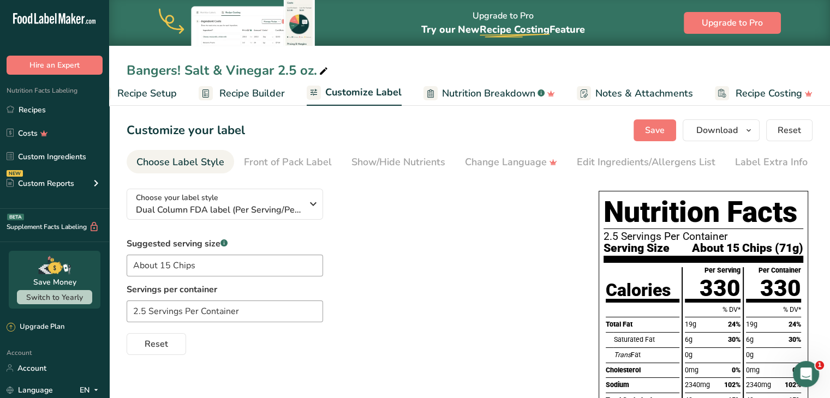
click at [258, 100] on link "Recipe Builder" at bounding box center [242, 93] width 86 height 25
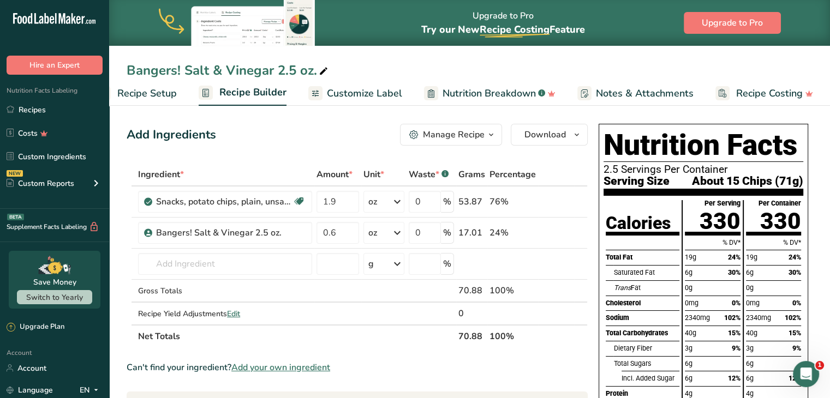
click at [356, 101] on link "Customize Label" at bounding box center [355, 93] width 94 height 25
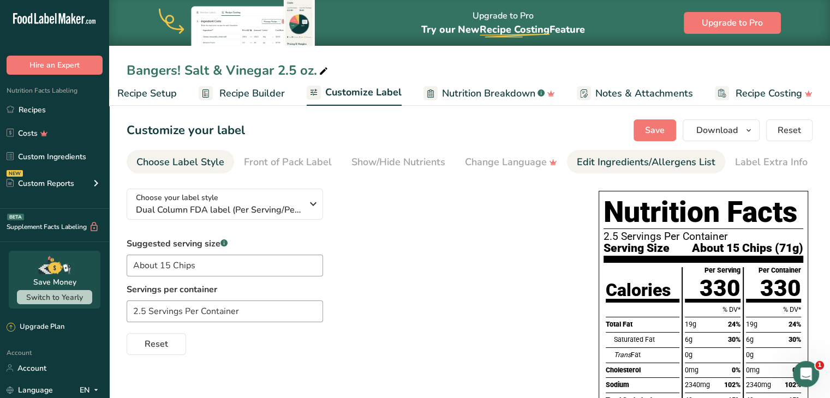
click at [598, 164] on div "Edit Ingredients/Allergens List" at bounding box center [646, 162] width 139 height 15
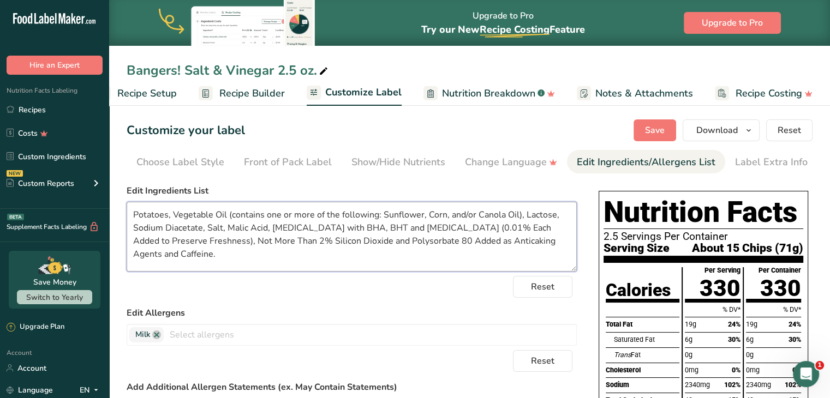
click at [425, 217] on textarea "Potatoes, Vegetable Oil (contains one or more of the following: Sunflower, Corn…" at bounding box center [352, 237] width 450 height 70
click at [342, 215] on textarea "Potatoes, Vegetable Oil (contains one or more of the following: Sunflower, Avoc…" at bounding box center [352, 237] width 450 height 70
type textarea "Potatoes, Vegetable Oil (contains one or more of the following: Sunflower, Avoc…"
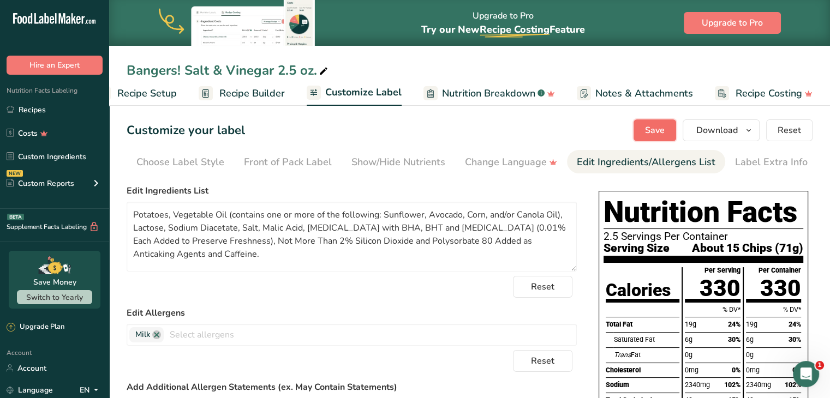
click at [653, 126] on span "Save" at bounding box center [655, 130] width 20 height 13
click at [712, 126] on span "Download" at bounding box center [716, 130] width 41 height 13
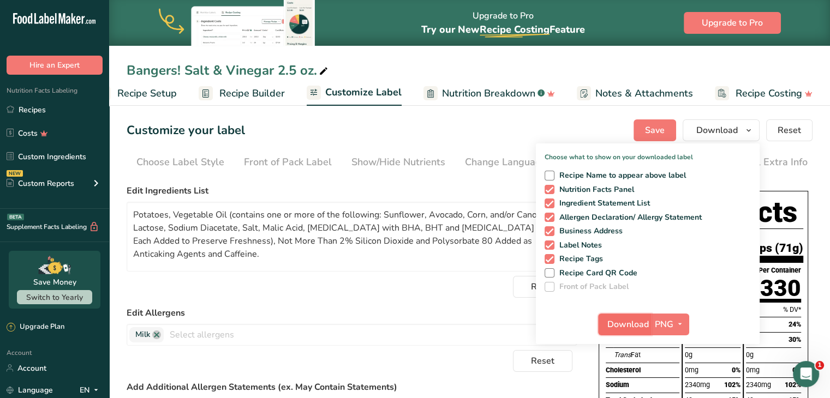
click at [619, 321] on span "Download" at bounding box center [627, 324] width 41 height 13
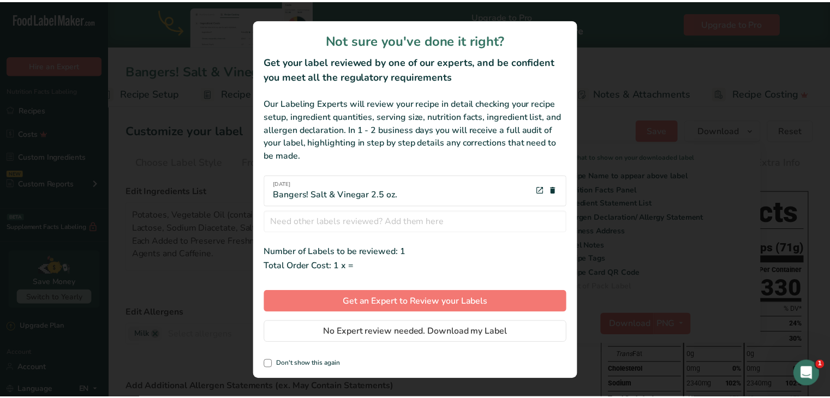
scroll to position [0, 22]
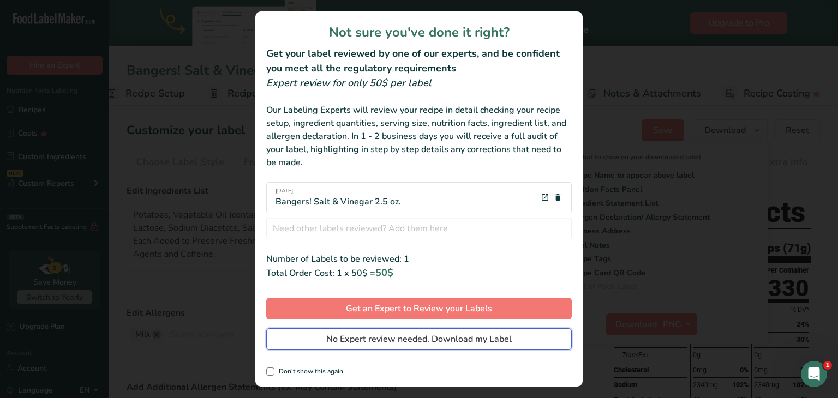
click at [555, 342] on button "No Expert review needed. Download my Label" at bounding box center [419, 340] width 306 height 22
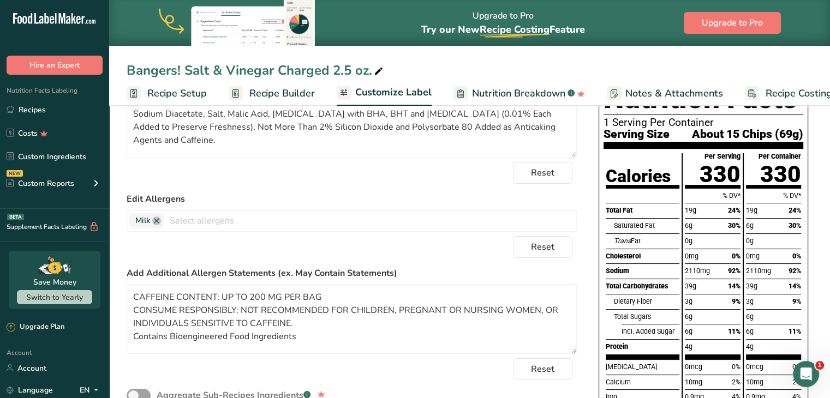
scroll to position [0, 22]
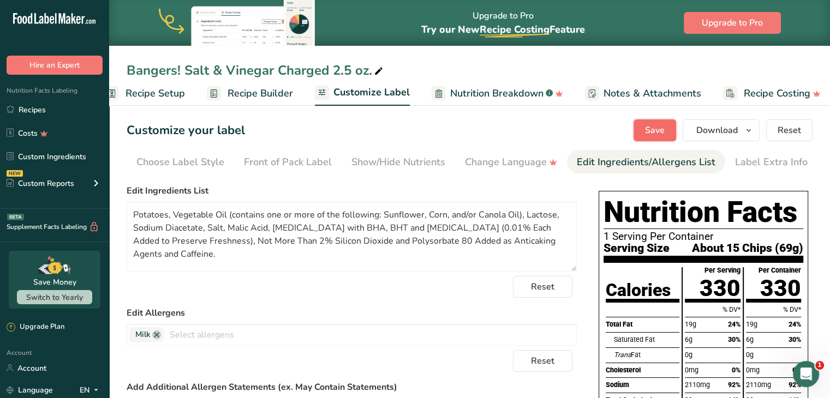
click at [670, 135] on button "Save" at bounding box center [655, 131] width 43 height 22
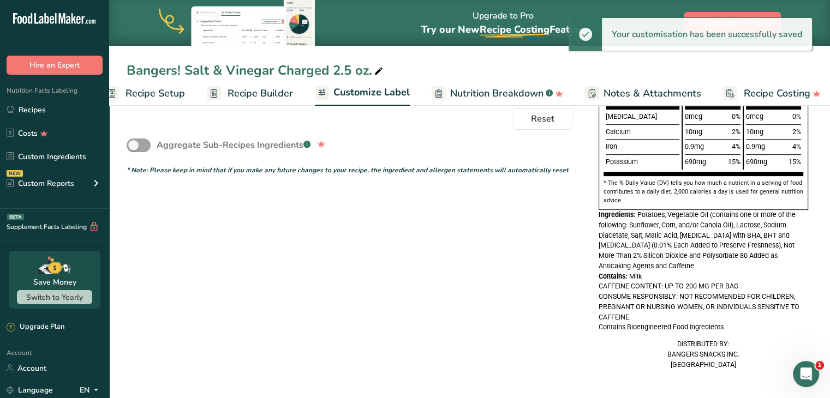
scroll to position [0, 0]
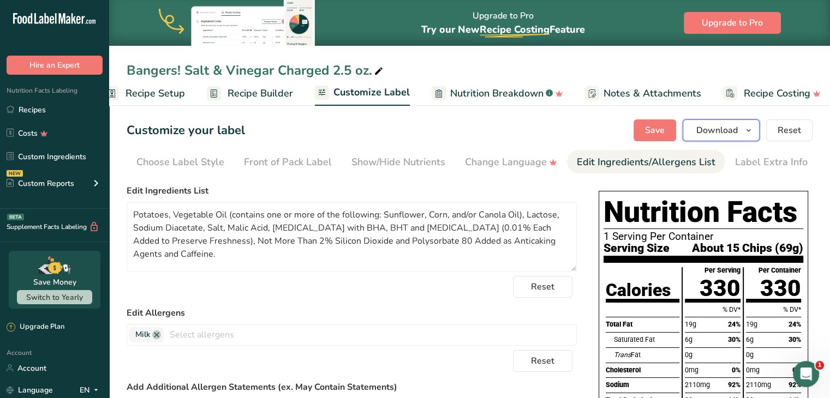
click at [717, 127] on span "Download" at bounding box center [716, 130] width 41 height 13
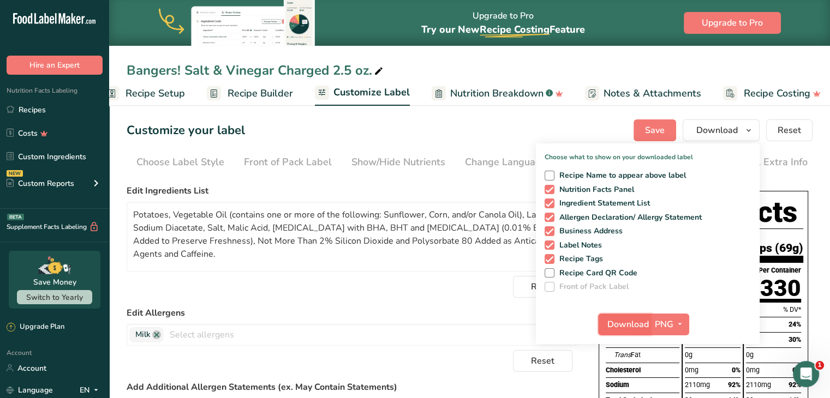
click at [623, 325] on span "Download" at bounding box center [627, 324] width 41 height 13
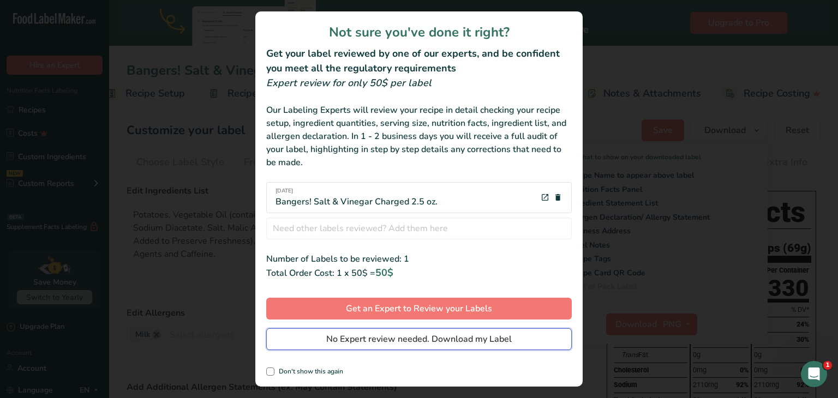
click at [446, 338] on span "No Expert review needed. Download my Label" at bounding box center [419, 339] width 186 height 13
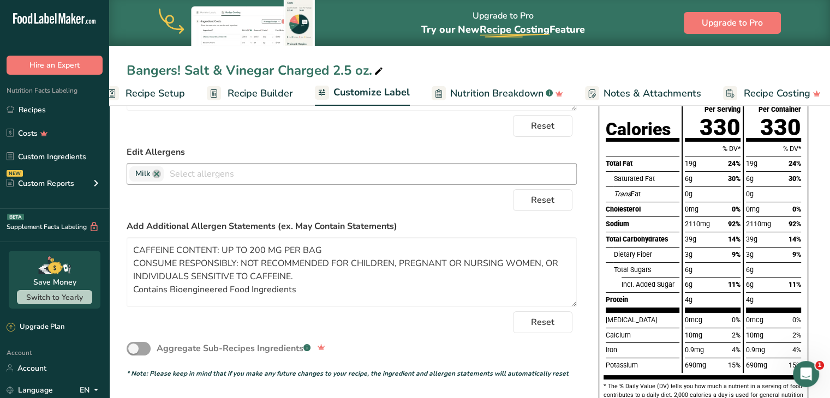
scroll to position [162, 0]
click at [177, 98] on span "Recipe Setup" at bounding box center [155, 93] width 59 height 15
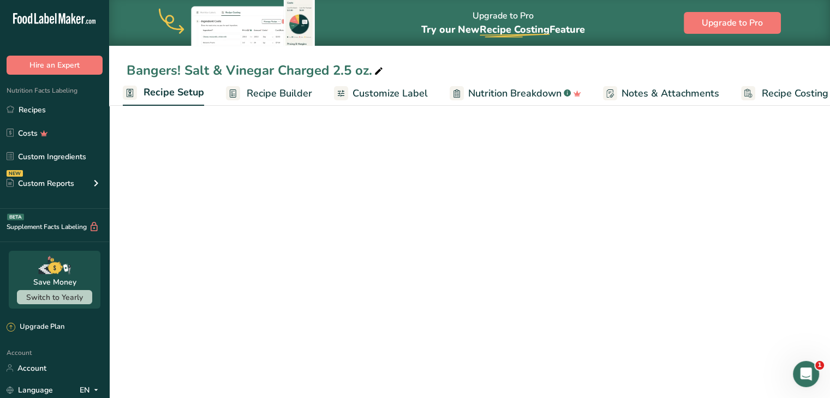
scroll to position [100, 0]
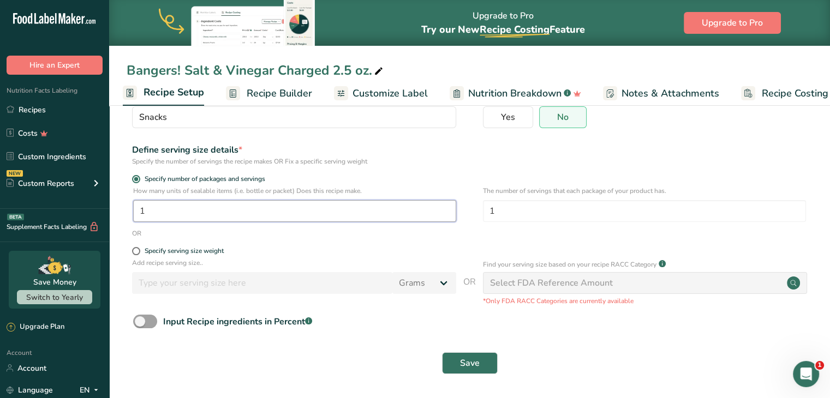
click at [161, 217] on input "1" at bounding box center [294, 211] width 323 height 22
type input "2.5"
click at [469, 359] on span "Save" at bounding box center [470, 363] width 20 height 13
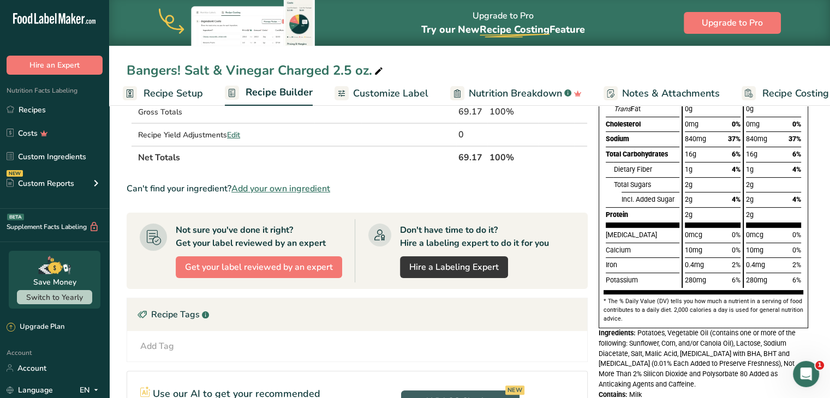
scroll to position [175, 0]
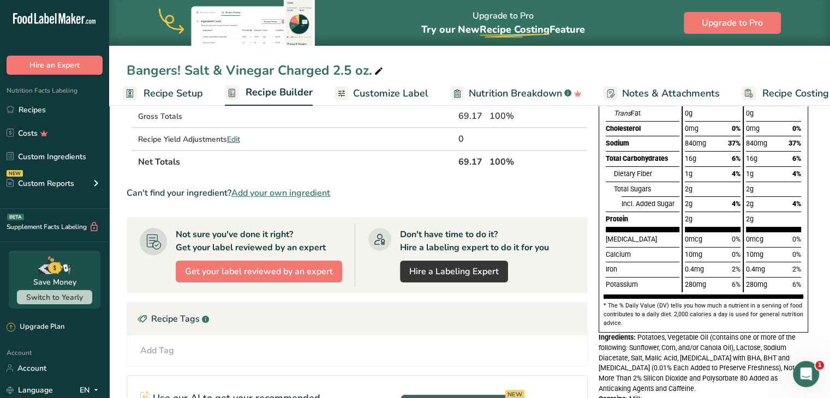
click at [198, 104] on link "Recipe Setup" at bounding box center [163, 93] width 80 height 25
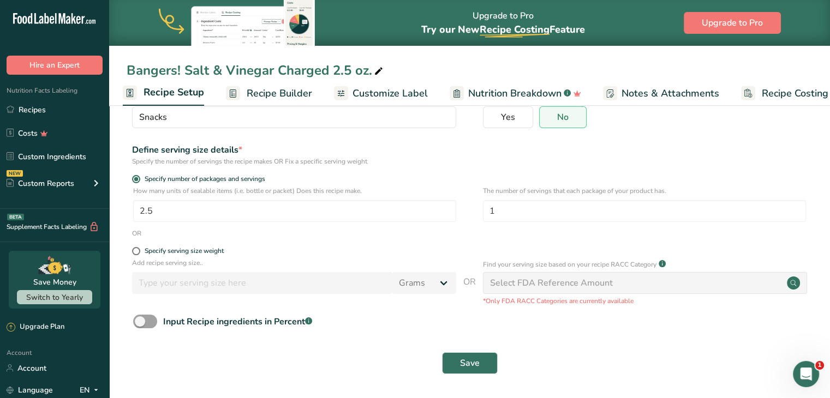
scroll to position [100, 0]
click at [170, 212] on input "2.5" at bounding box center [294, 211] width 323 height 22
type input "1"
click at [451, 356] on button "Save" at bounding box center [470, 364] width 56 height 22
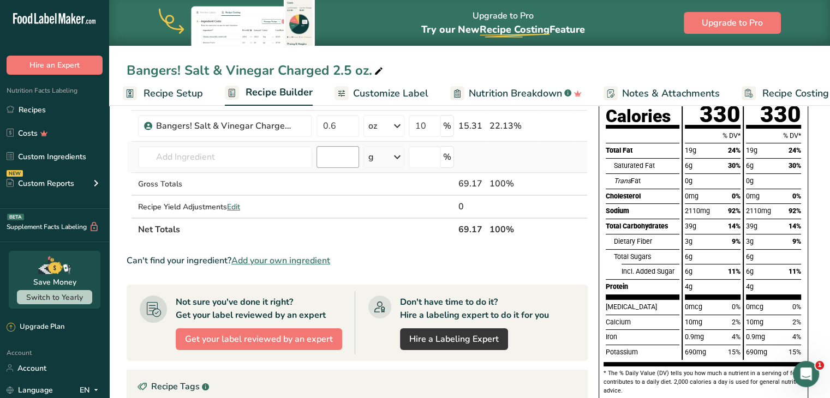
scroll to position [92, 0]
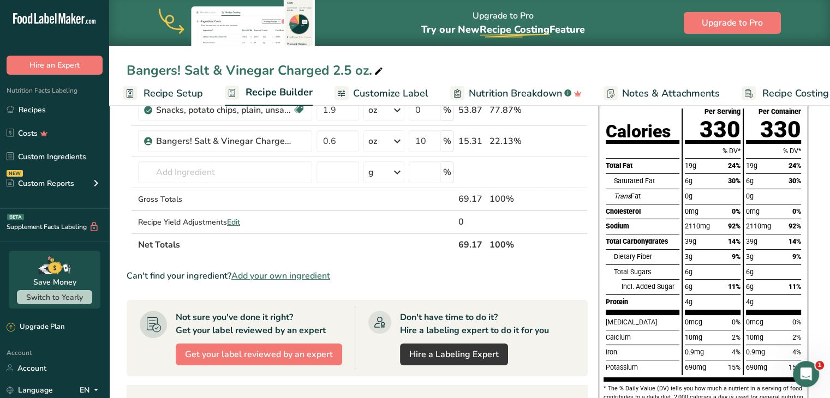
click at [393, 94] on span "Customize Label" at bounding box center [390, 93] width 75 height 15
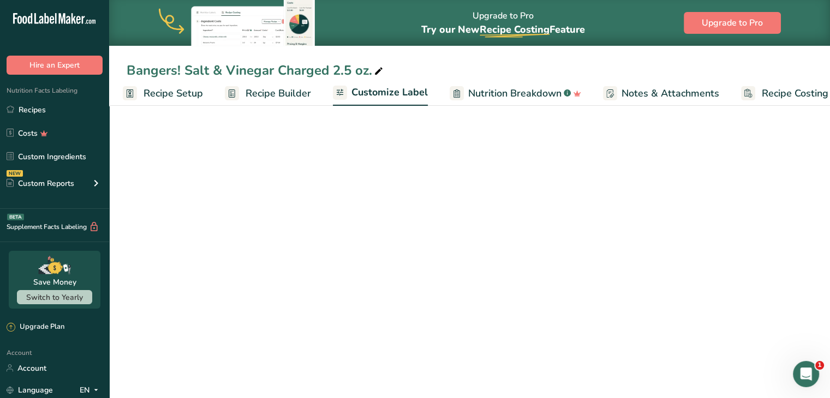
scroll to position [0, 30]
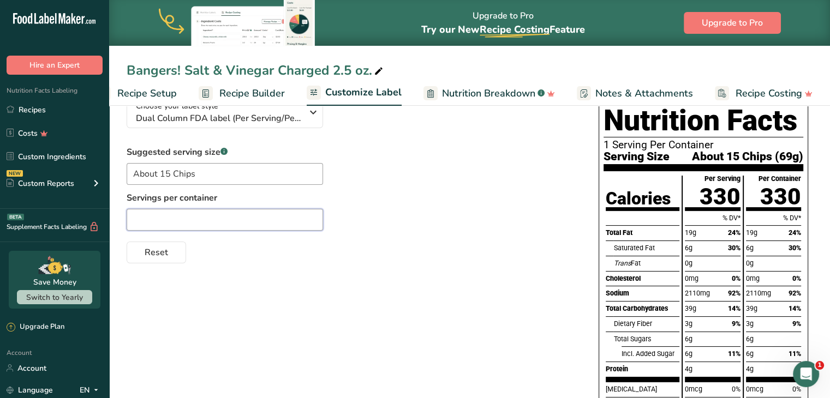
click at [207, 230] on input "text" at bounding box center [225, 220] width 196 height 22
click at [205, 227] on input "text" at bounding box center [225, 220] width 196 height 22
type input "2.5 Servings Per Container"
click at [205, 227] on input "2.5 Servings Per Container" at bounding box center [225, 220] width 196 height 22
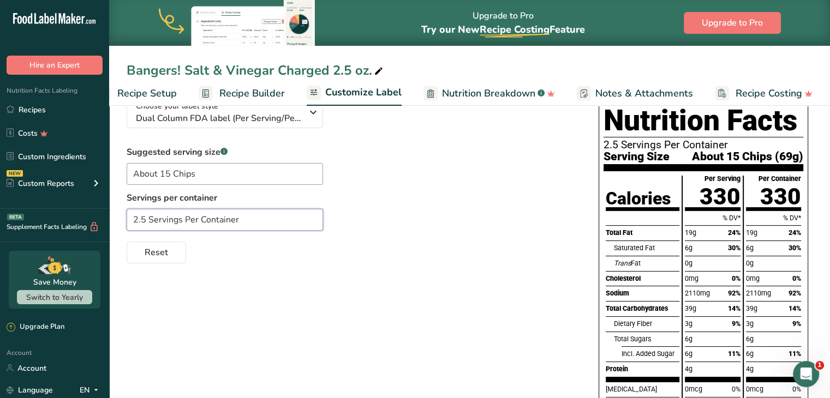
click at [205, 227] on input "2.5 Servings Per Container" at bounding box center [225, 220] width 196 height 22
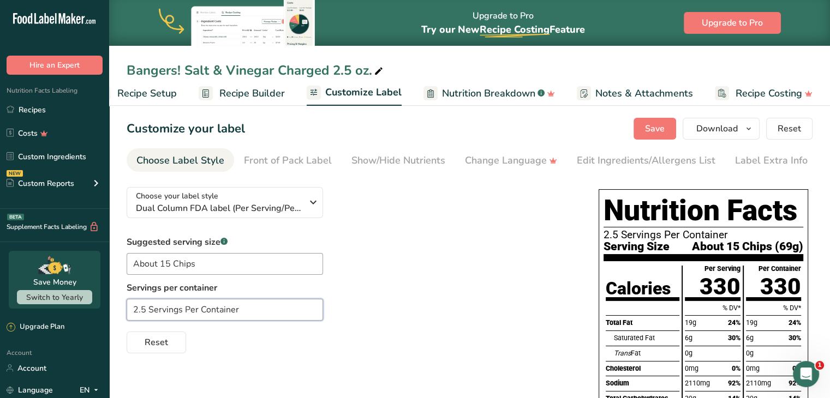
scroll to position [0, 0]
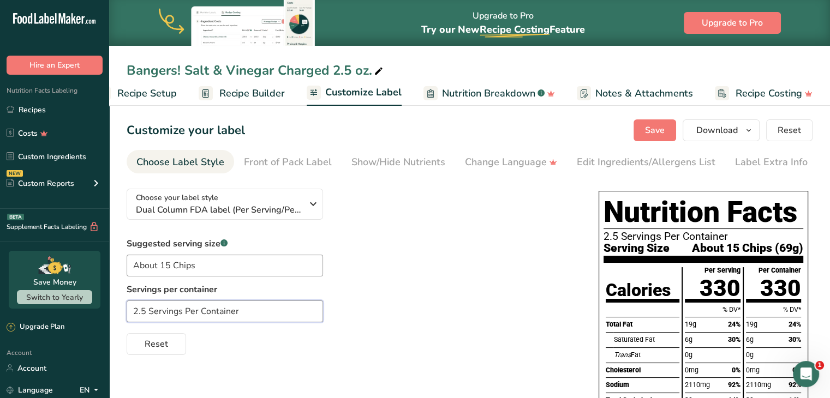
type input "2.5 Servings Per Container"
click at [353, 296] on div "Suggested serving size .a-a{fill:#347362;}.b-a{fill:#fff;} About 15 Chips Servi…" at bounding box center [352, 296] width 450 height 118
click at [662, 124] on span "Save" at bounding box center [655, 130] width 20 height 13
click at [585, 163] on div "Edit Ingredients/Allergens List" at bounding box center [646, 162] width 139 height 15
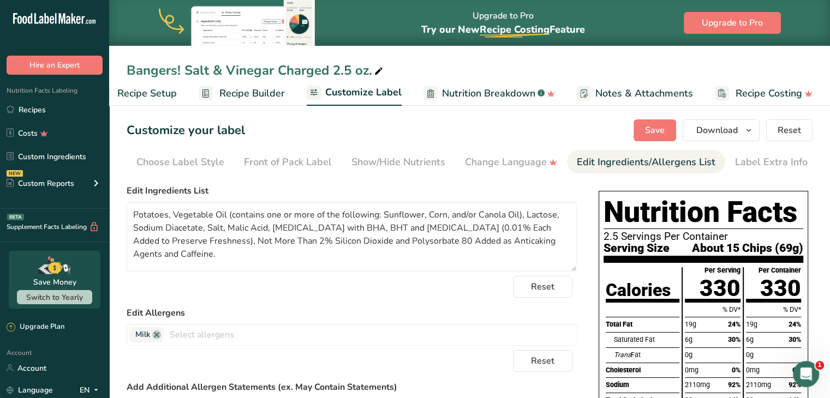
click at [475, 358] on div "Reset" at bounding box center [352, 361] width 450 height 22
click at [425, 215] on textarea "Potatoes, Vegetable Oil (contains one or more of the following: Sunflower, Corn…" at bounding box center [352, 237] width 450 height 70
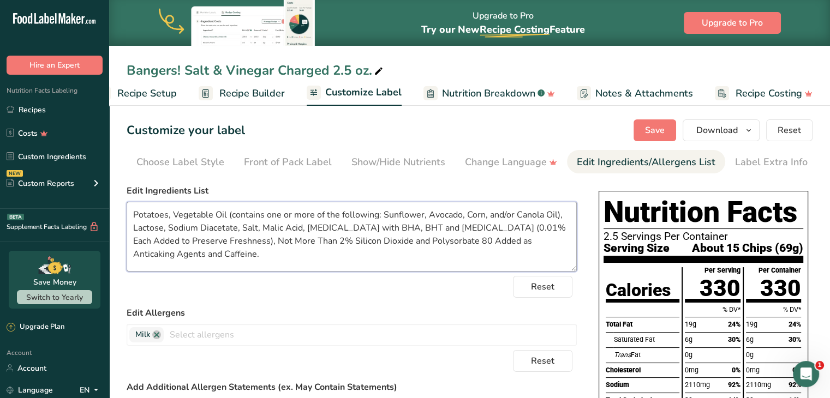
type textarea "Potatoes, Vegetable Oil (contains one or more of the following: Sunflower, Avoc…"
click at [647, 133] on span "Save" at bounding box center [655, 130] width 20 height 13
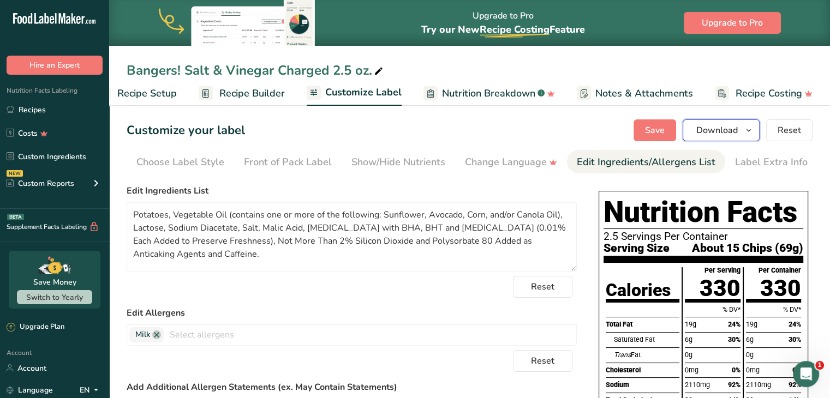
click at [749, 125] on icon "button" at bounding box center [748, 131] width 9 height 14
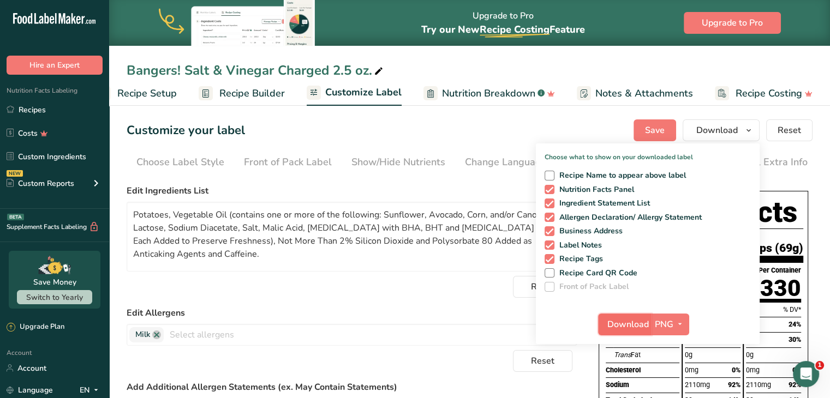
click at [634, 315] on button "Download" at bounding box center [624, 325] width 53 height 22
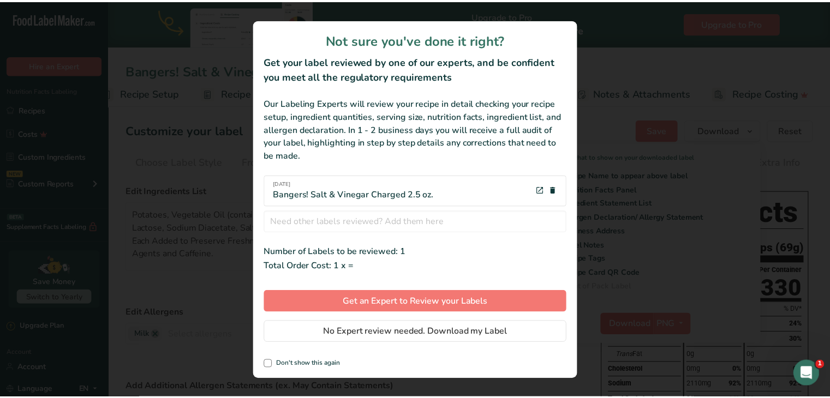
scroll to position [0, 22]
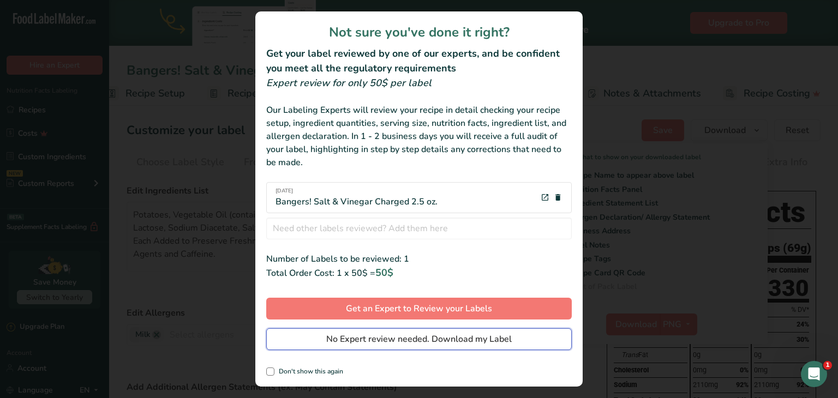
click at [500, 343] on span "No Expert review needed. Download my Label" at bounding box center [419, 339] width 186 height 13
